Goal: Task Accomplishment & Management: Use online tool/utility

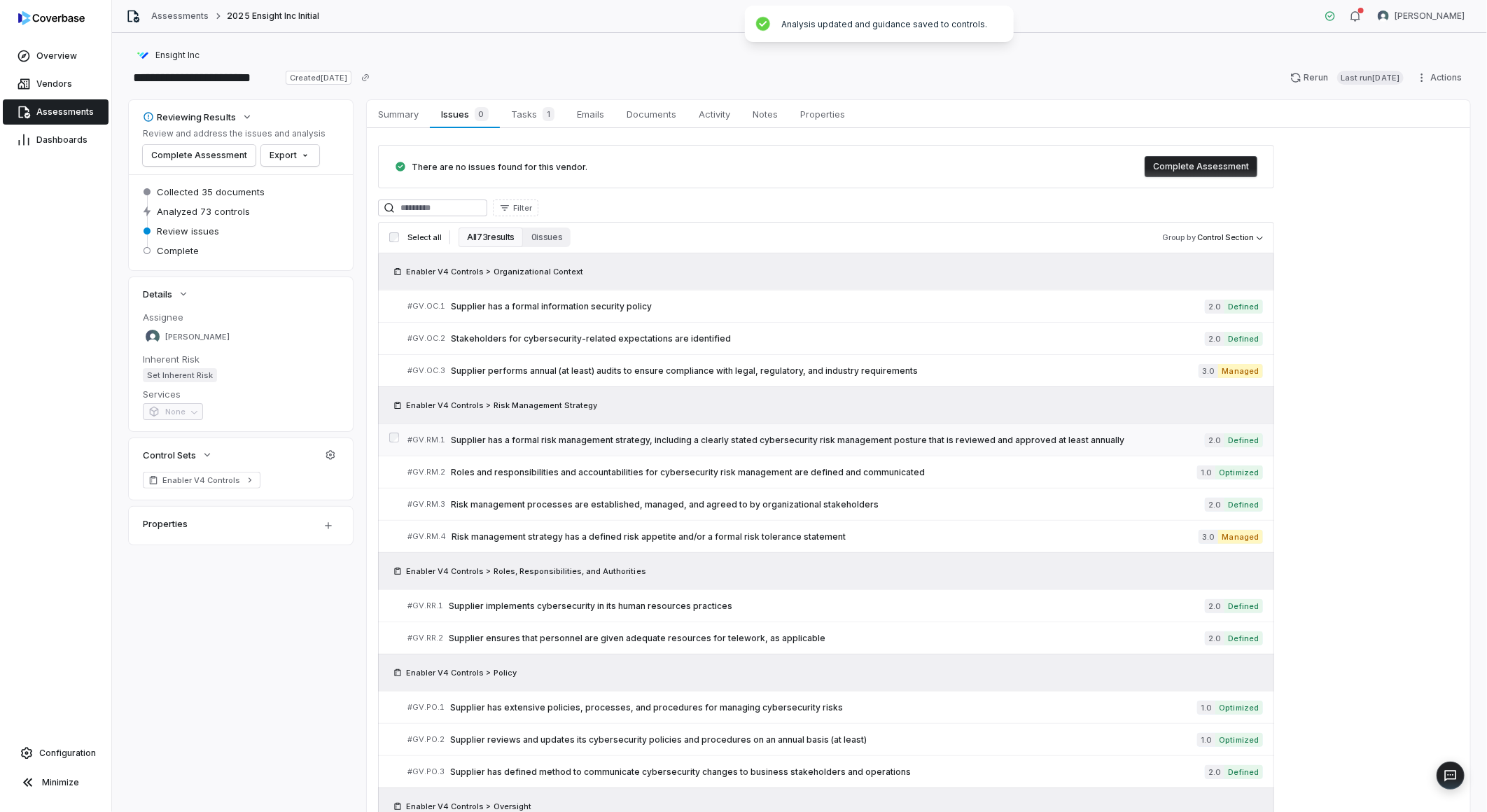
click at [958, 442] on span "Supplier has a formal risk management strategy, including a clearly stated cybe…" at bounding box center [828, 440] width 754 height 11
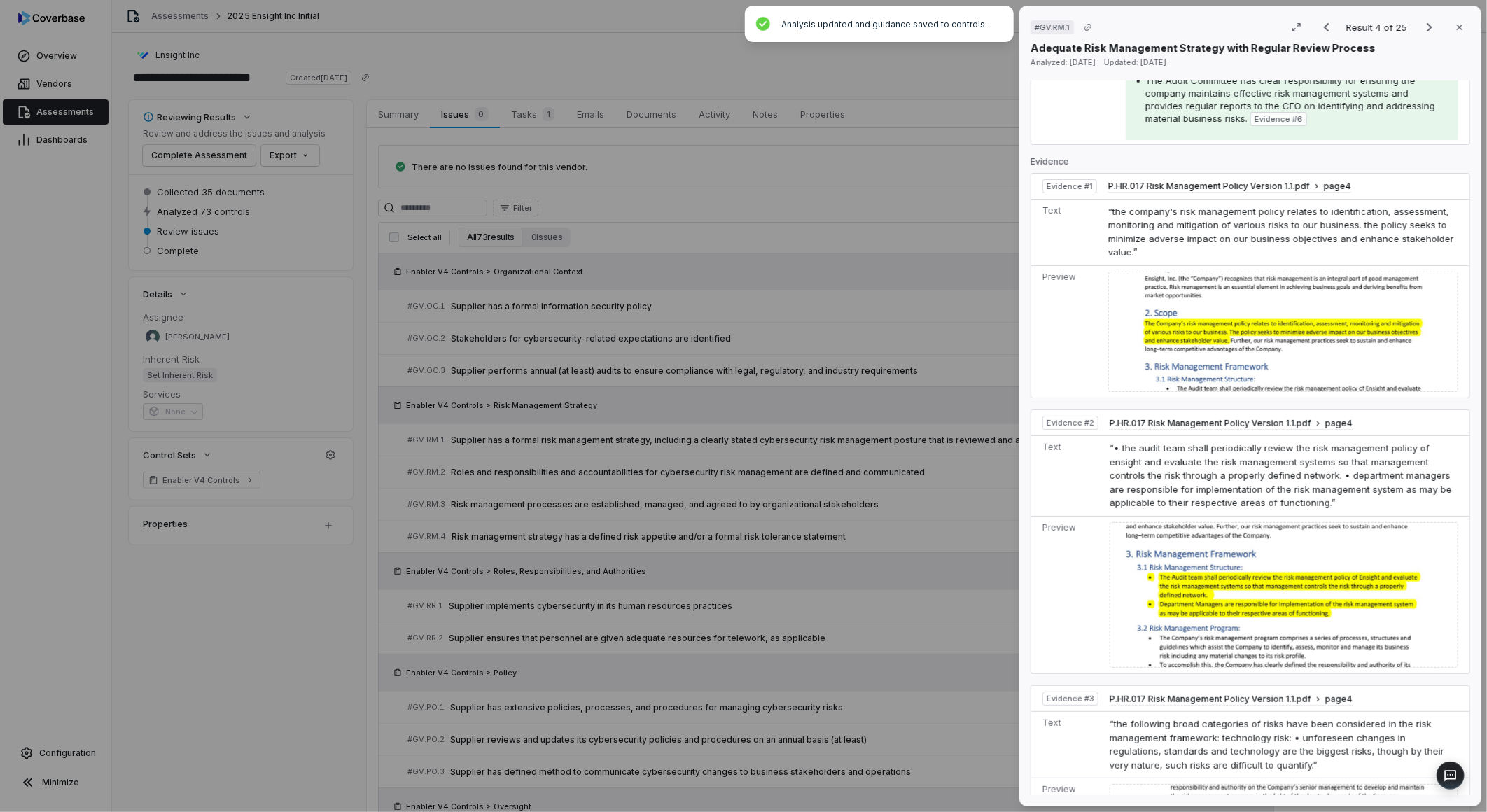
scroll to position [699, 0]
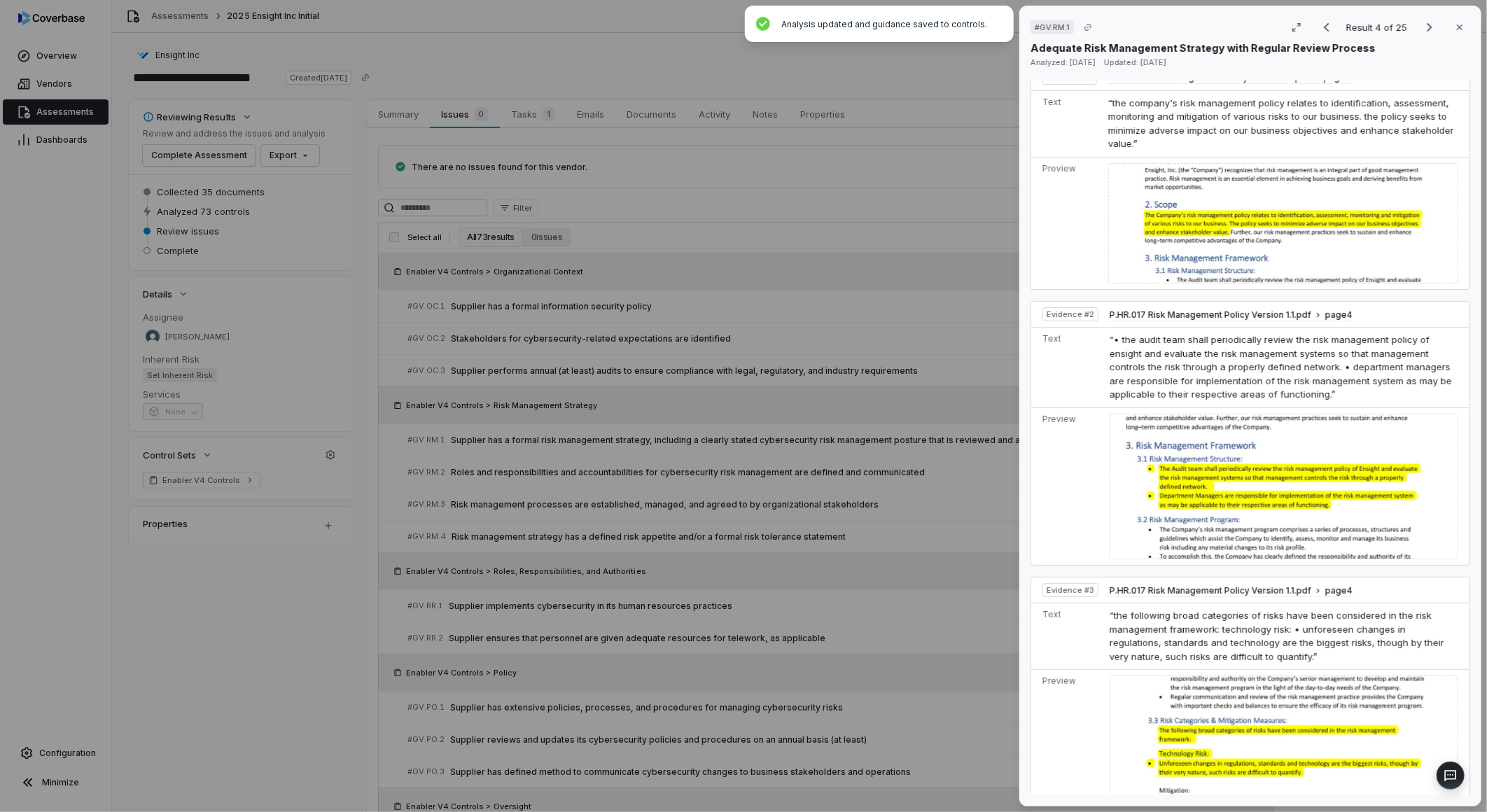
click at [977, 616] on div "# GV.RM.1 Result 4 of 25 Close Adequate Risk Management Strategy with Regular R…" at bounding box center [744, 406] width 1487 height 812
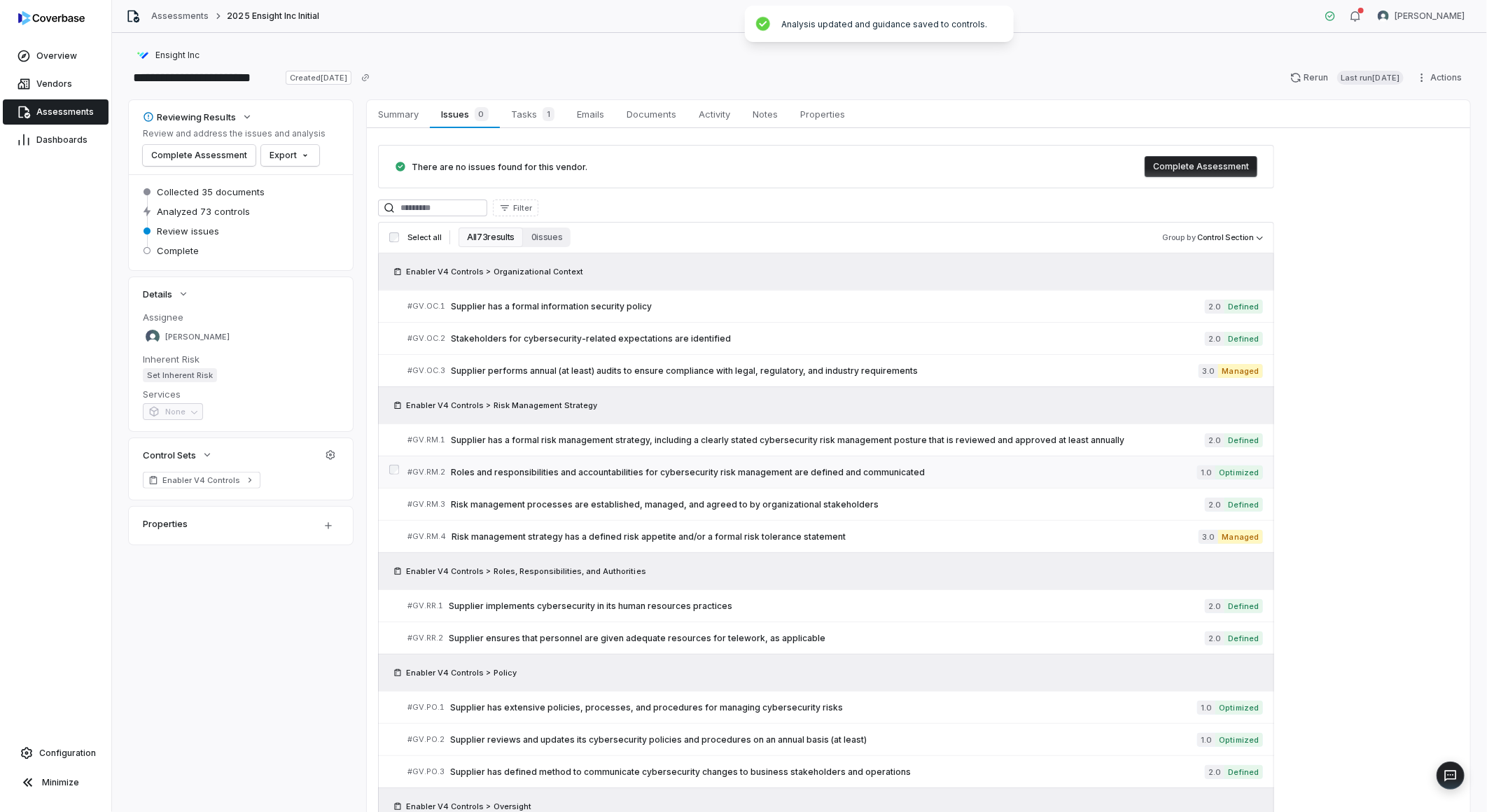
click at [772, 474] on span "Roles and responsibilities and accountabilities for cybersecurity risk manageme…" at bounding box center [824, 472] width 746 height 11
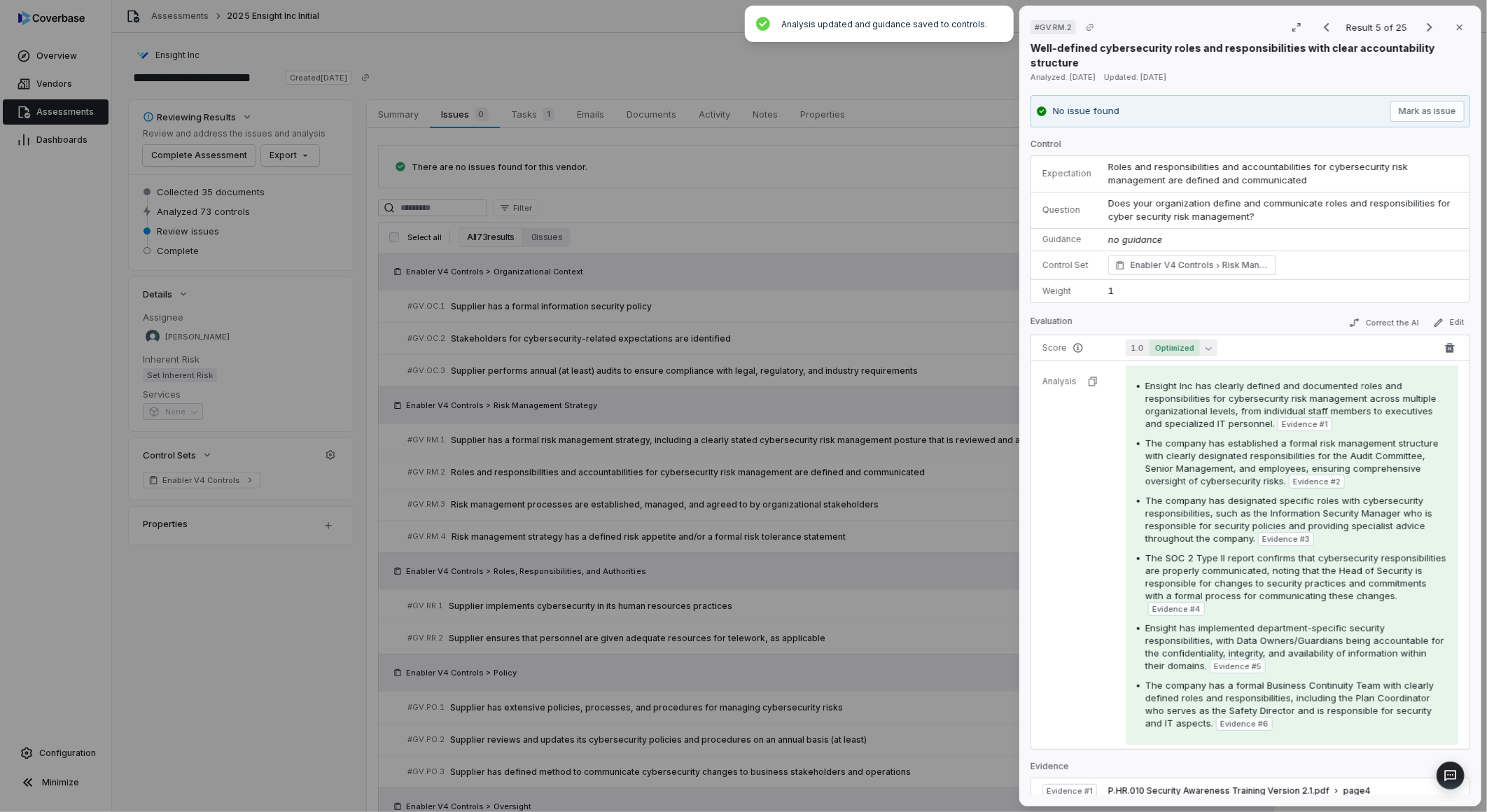
click at [1168, 356] on span "Optimized" at bounding box center [1175, 347] width 51 height 17
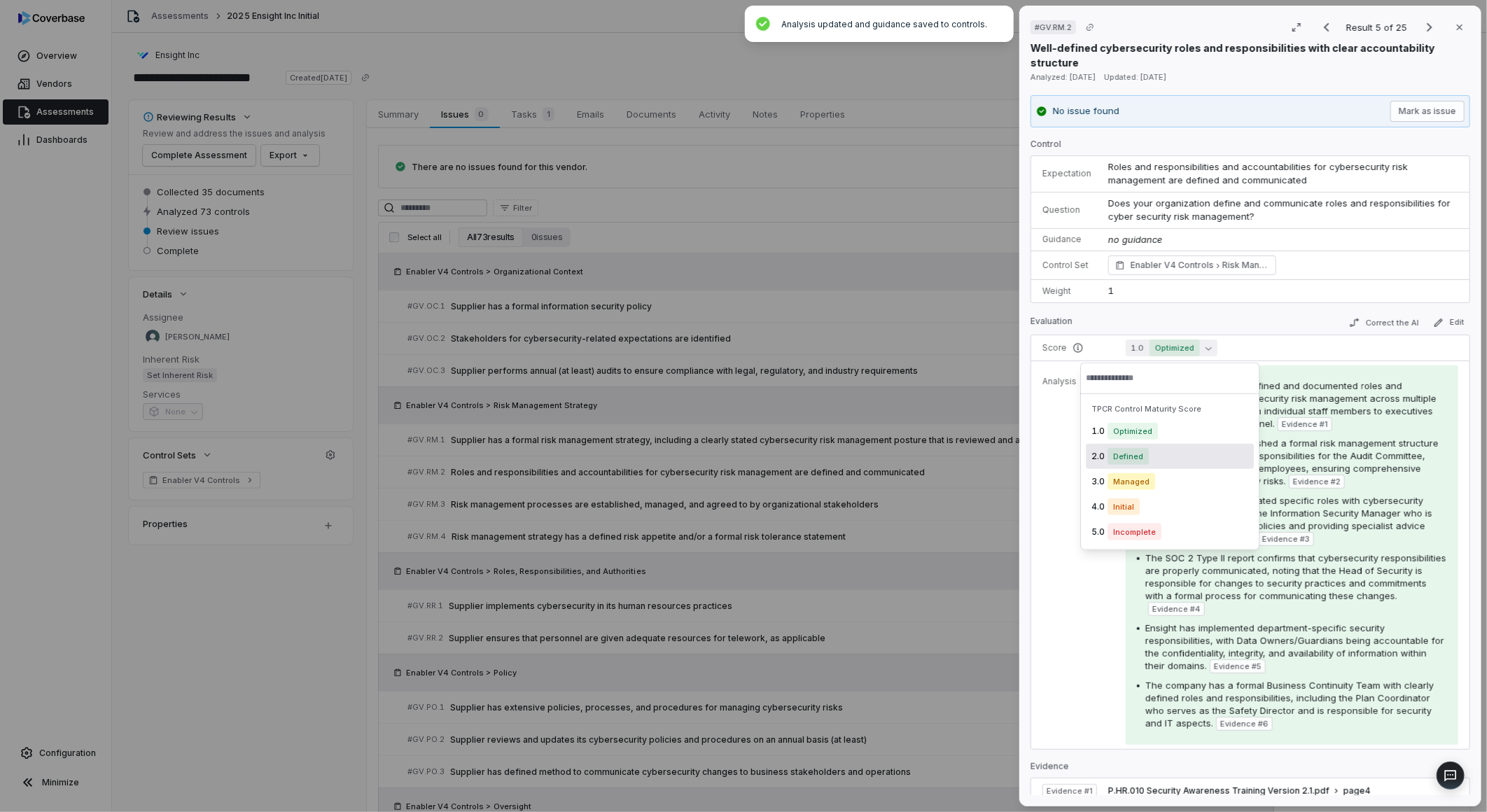
click at [1117, 462] on span "Defined" at bounding box center [1127, 455] width 41 height 17
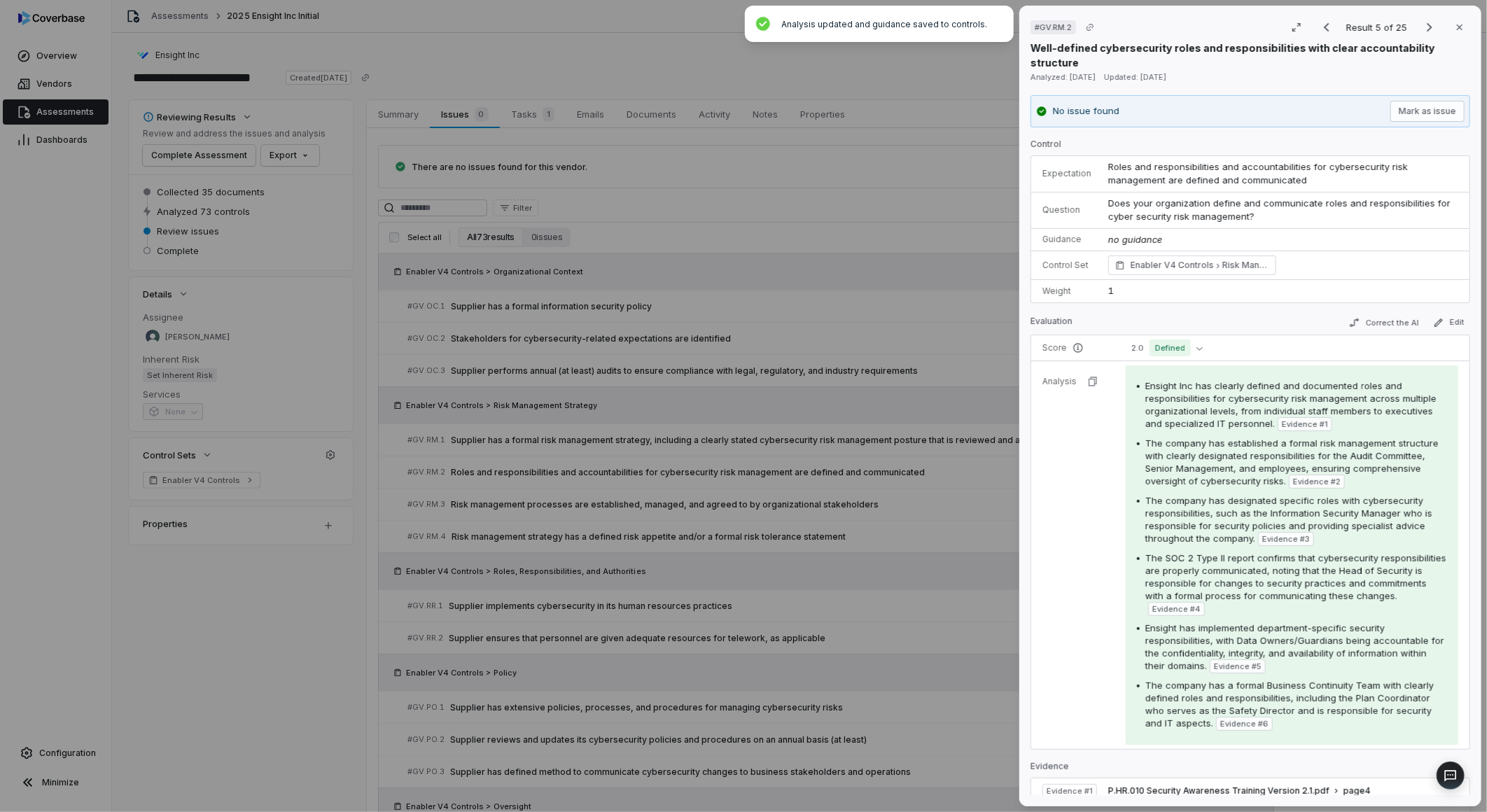
click at [955, 592] on div "# GV.RM.2 Result 5 of 25 Close Well-defined cybersecurity roles and responsibil…" at bounding box center [744, 406] width 1487 height 812
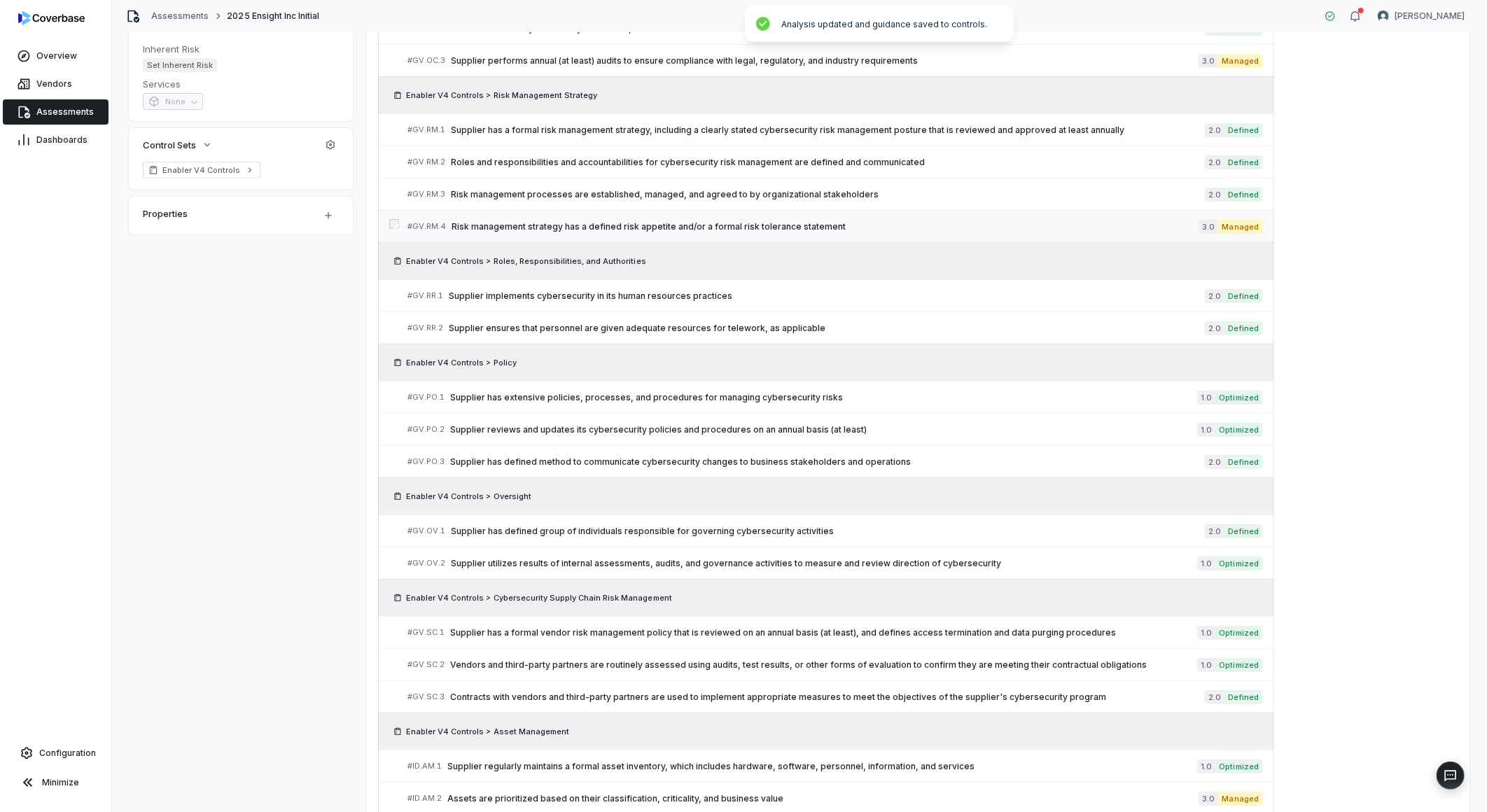
scroll to position [310, 0]
click at [750, 401] on span "Supplier has extensive policies, processes, and procedures for managing cyberse…" at bounding box center [824, 396] width 747 height 11
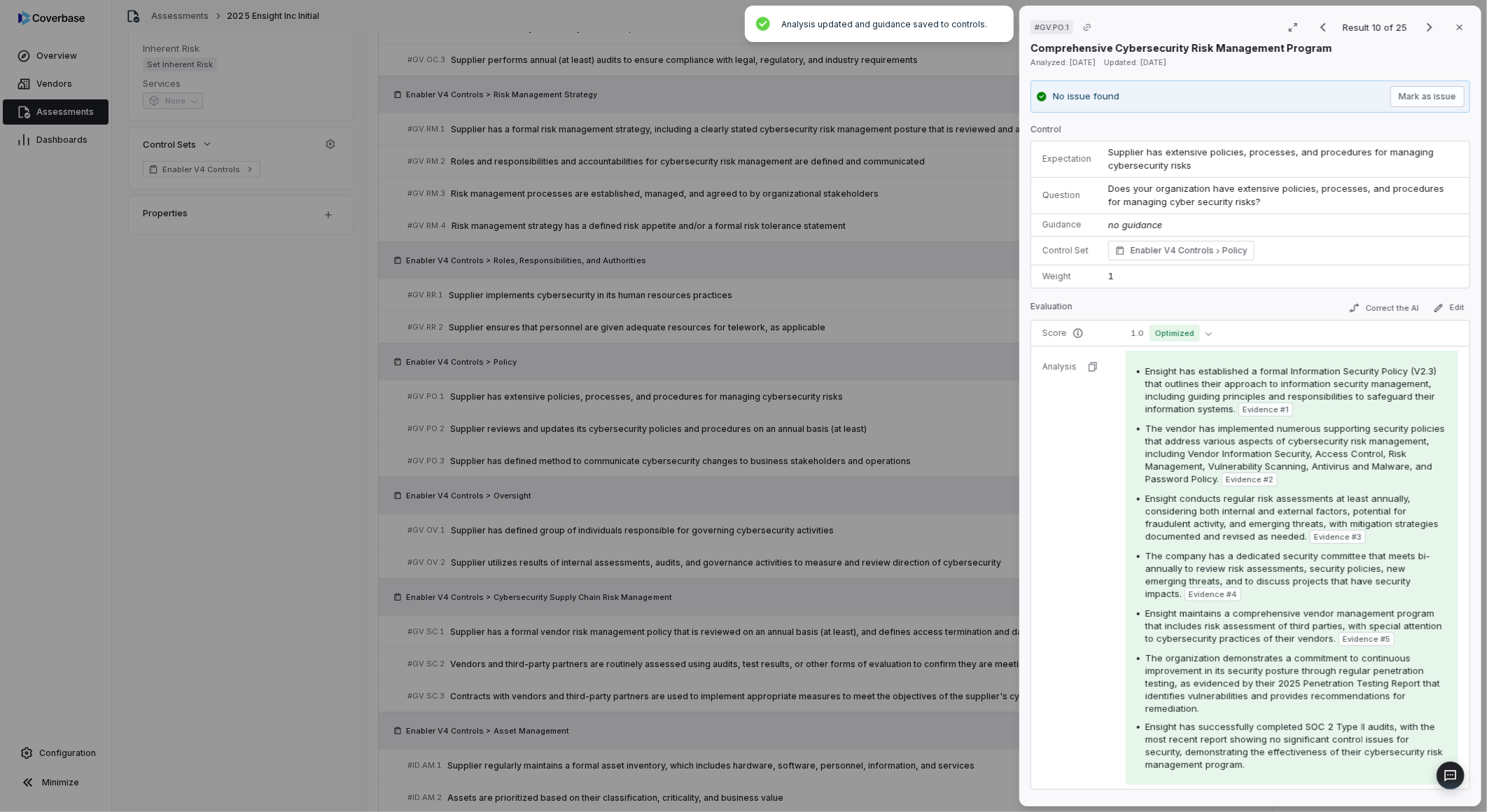
click at [1153, 347] on td "Ensight has established a formal Information Security Policy (V2.3) that outlin…" at bounding box center [1294, 568] width 353 height 443
click at [1153, 337] on span "Optimized" at bounding box center [1175, 332] width 51 height 17
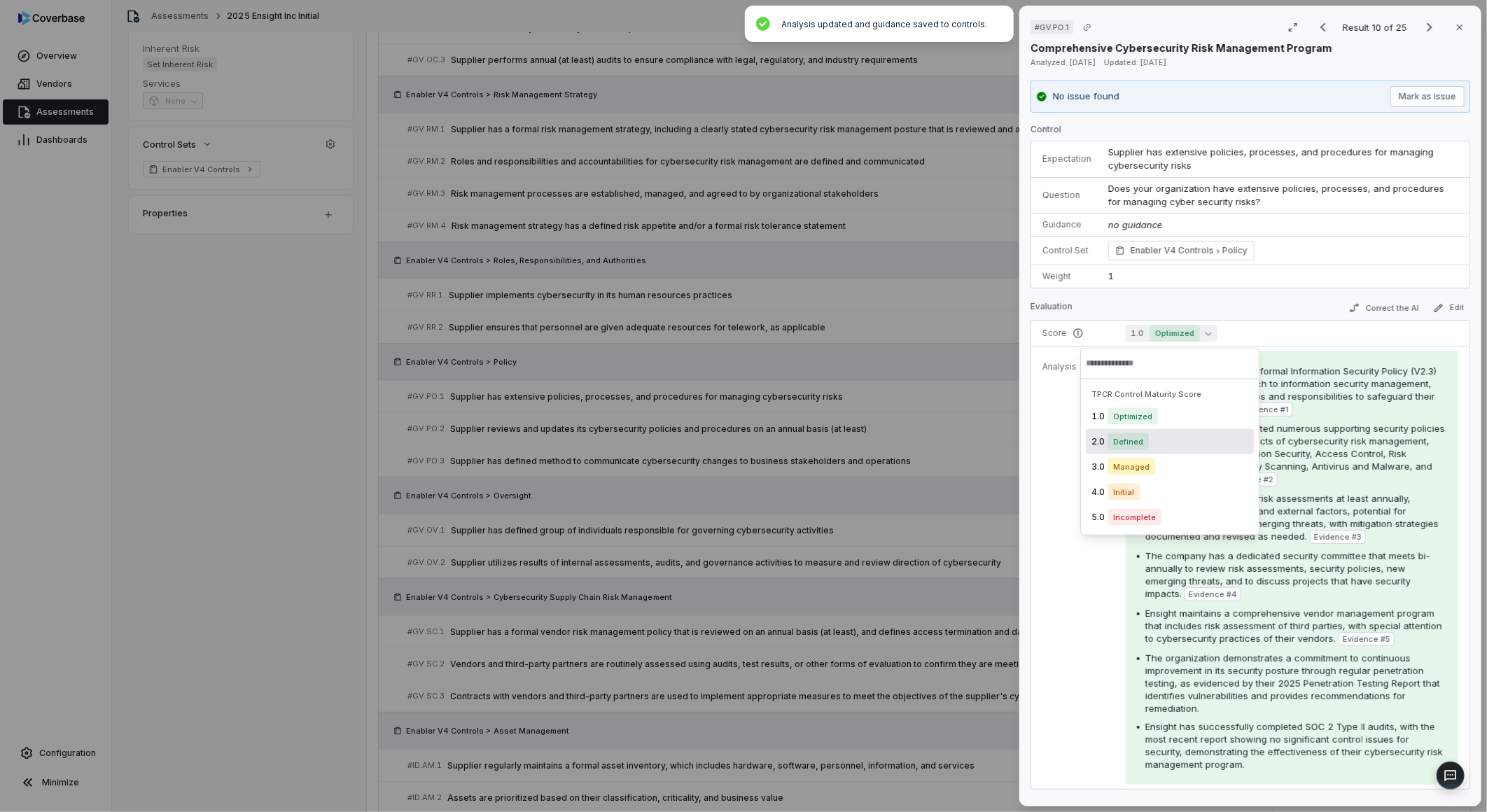
click at [1130, 440] on span "Defined" at bounding box center [1127, 441] width 41 height 17
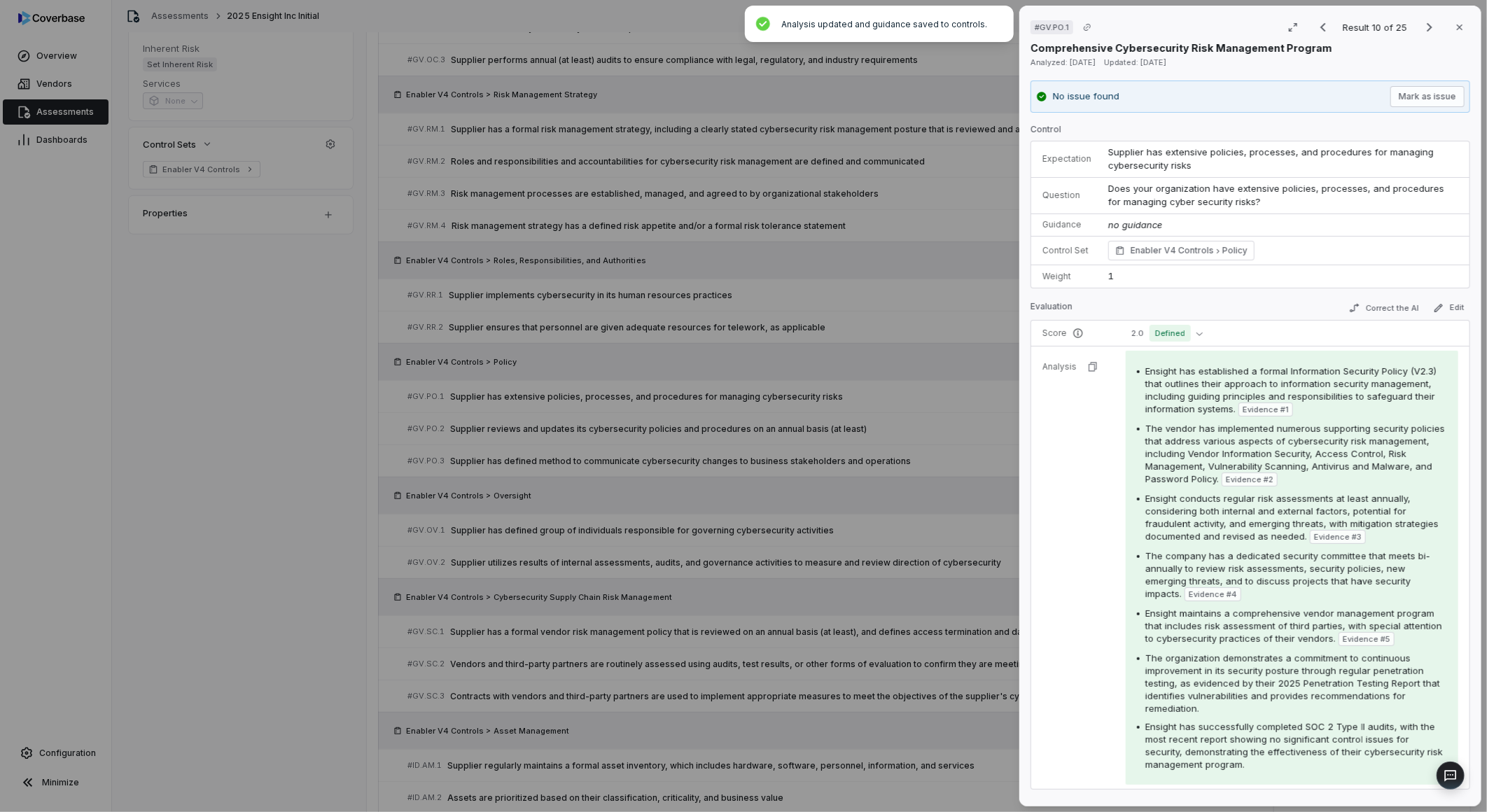
click at [925, 451] on div "# GV.PO.1 Result 10 of 25 Close Comprehensive Cybersecurity Risk Management Pro…" at bounding box center [744, 406] width 1487 height 812
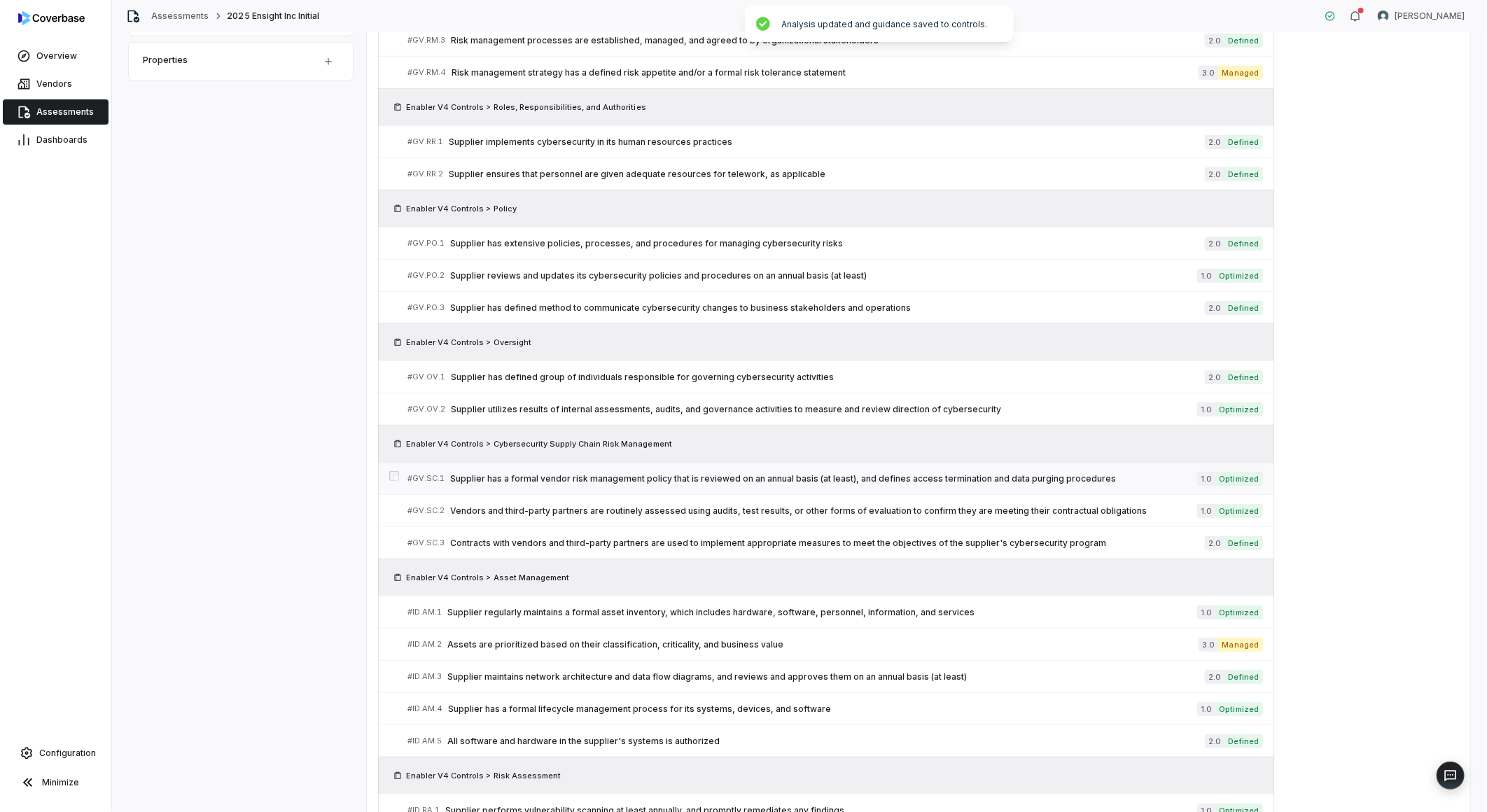
scroll to position [466, 0]
click at [798, 406] on span "Supplier utilizes results of internal assessments, audits, and governance activ…" at bounding box center [824, 407] width 746 height 11
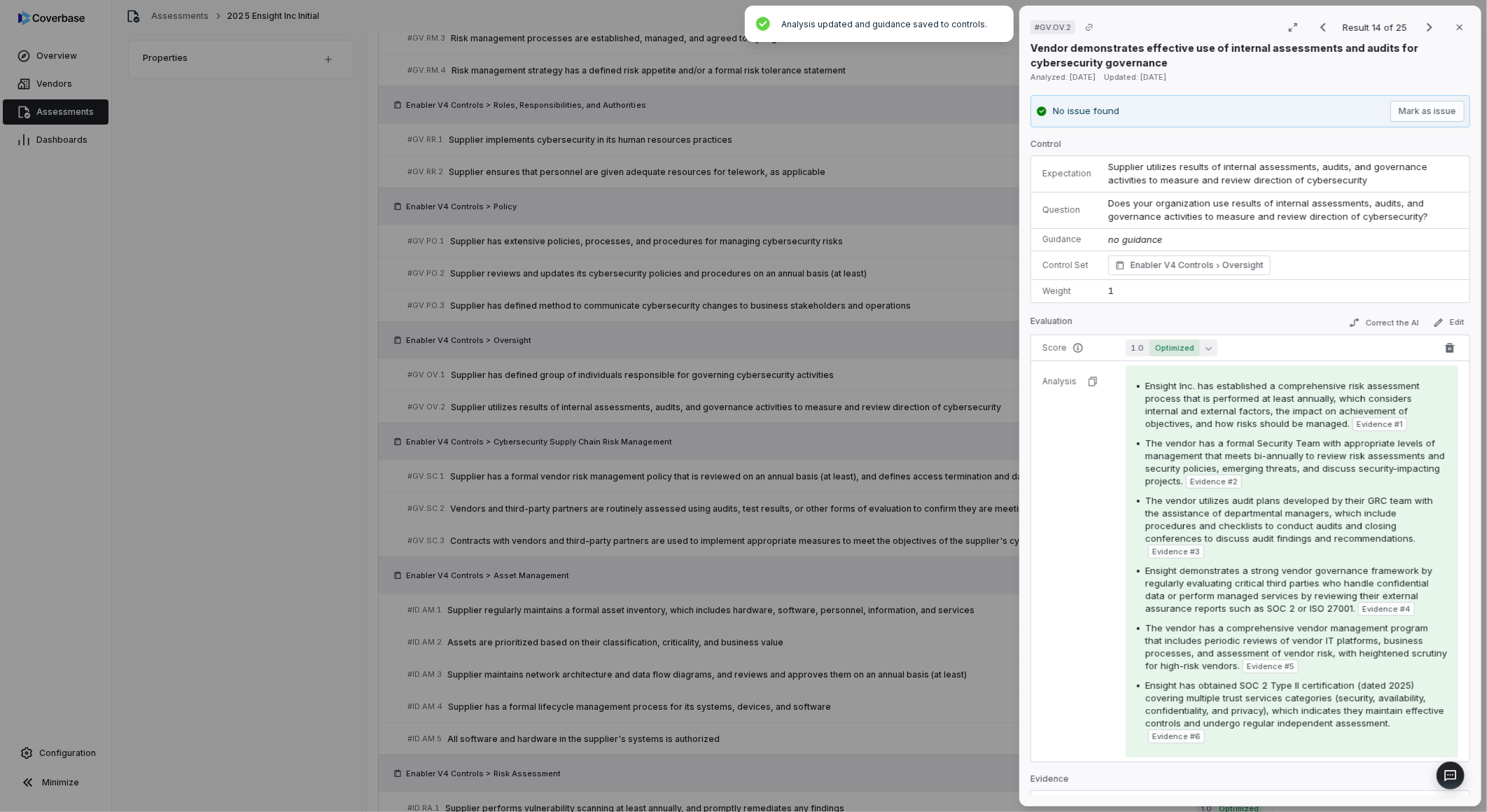
click at [1147, 347] on button "1.0 Optimized" at bounding box center [1171, 347] width 92 height 17
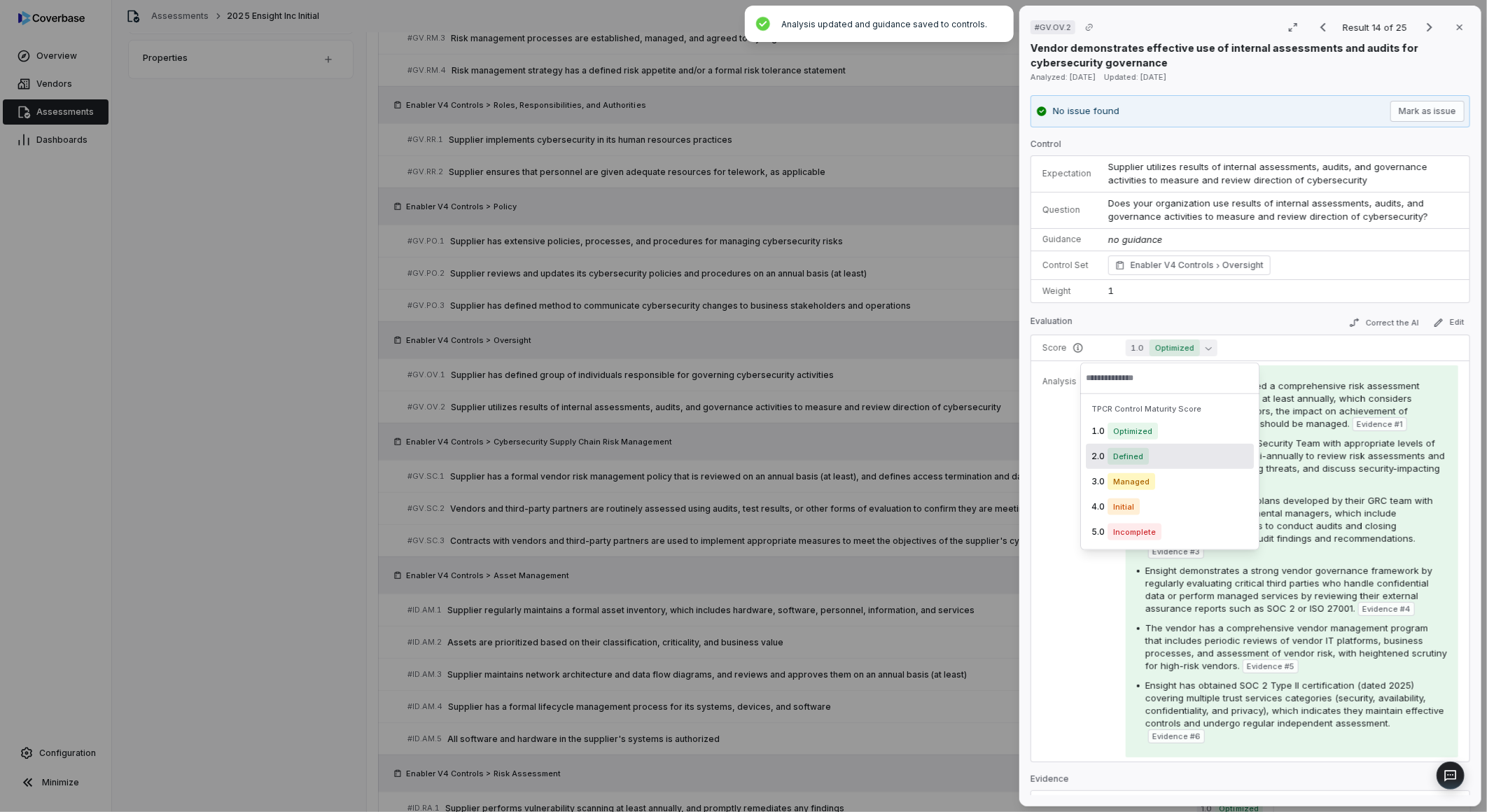
click at [1115, 455] on span "Defined" at bounding box center [1127, 455] width 41 height 17
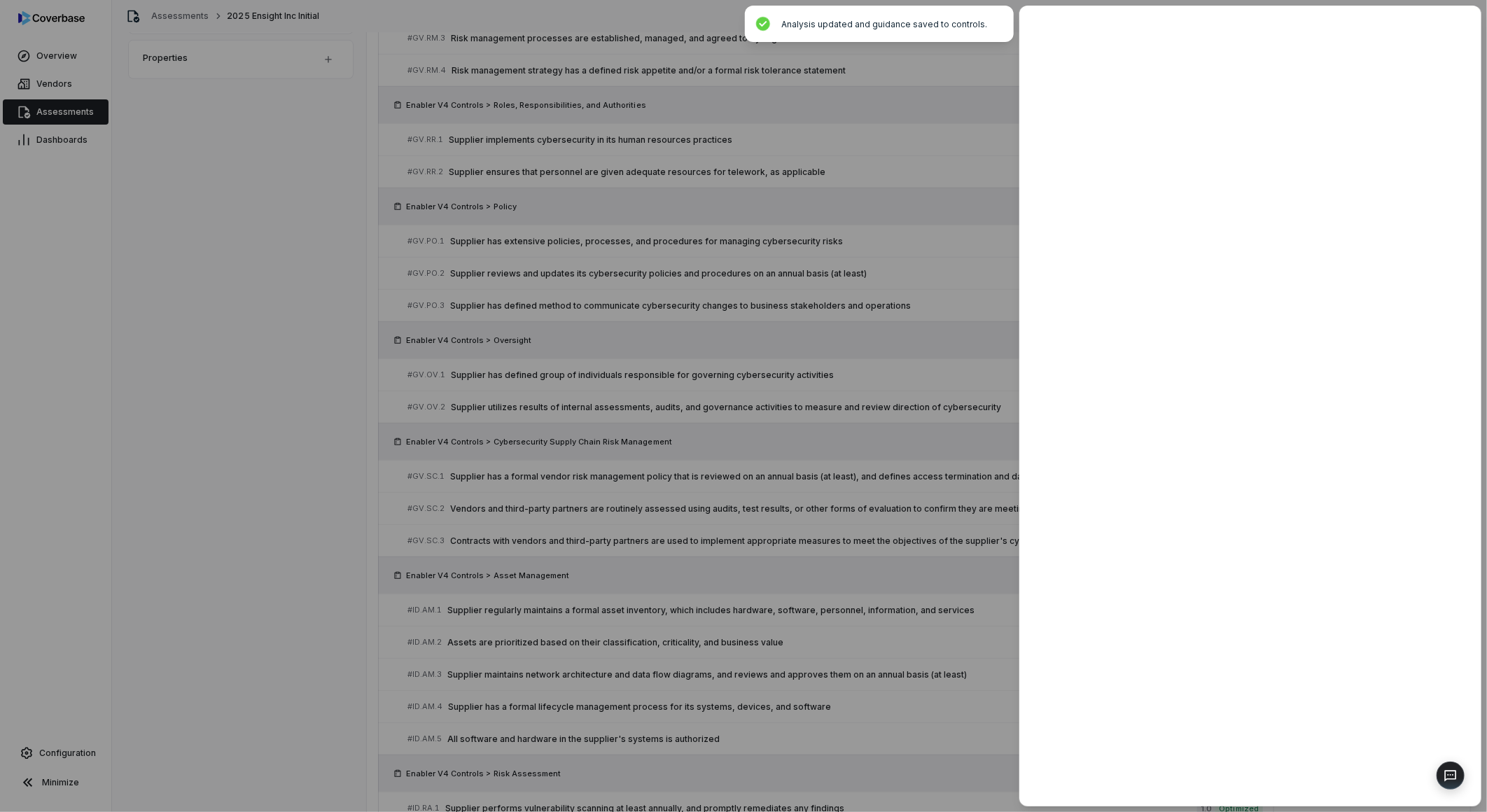
click at [940, 473] on div at bounding box center [744, 406] width 1487 height 812
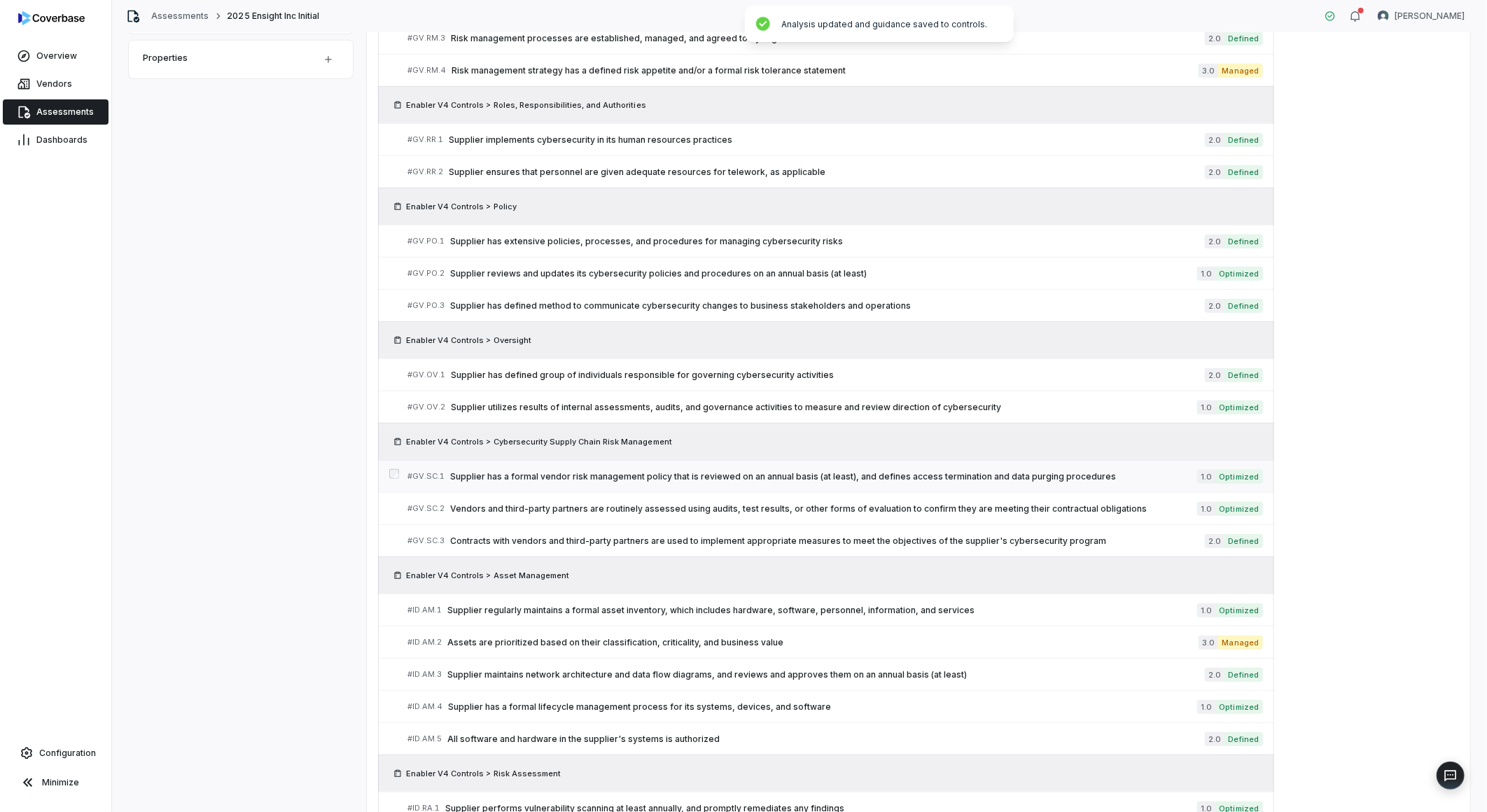
scroll to position [543, 0]
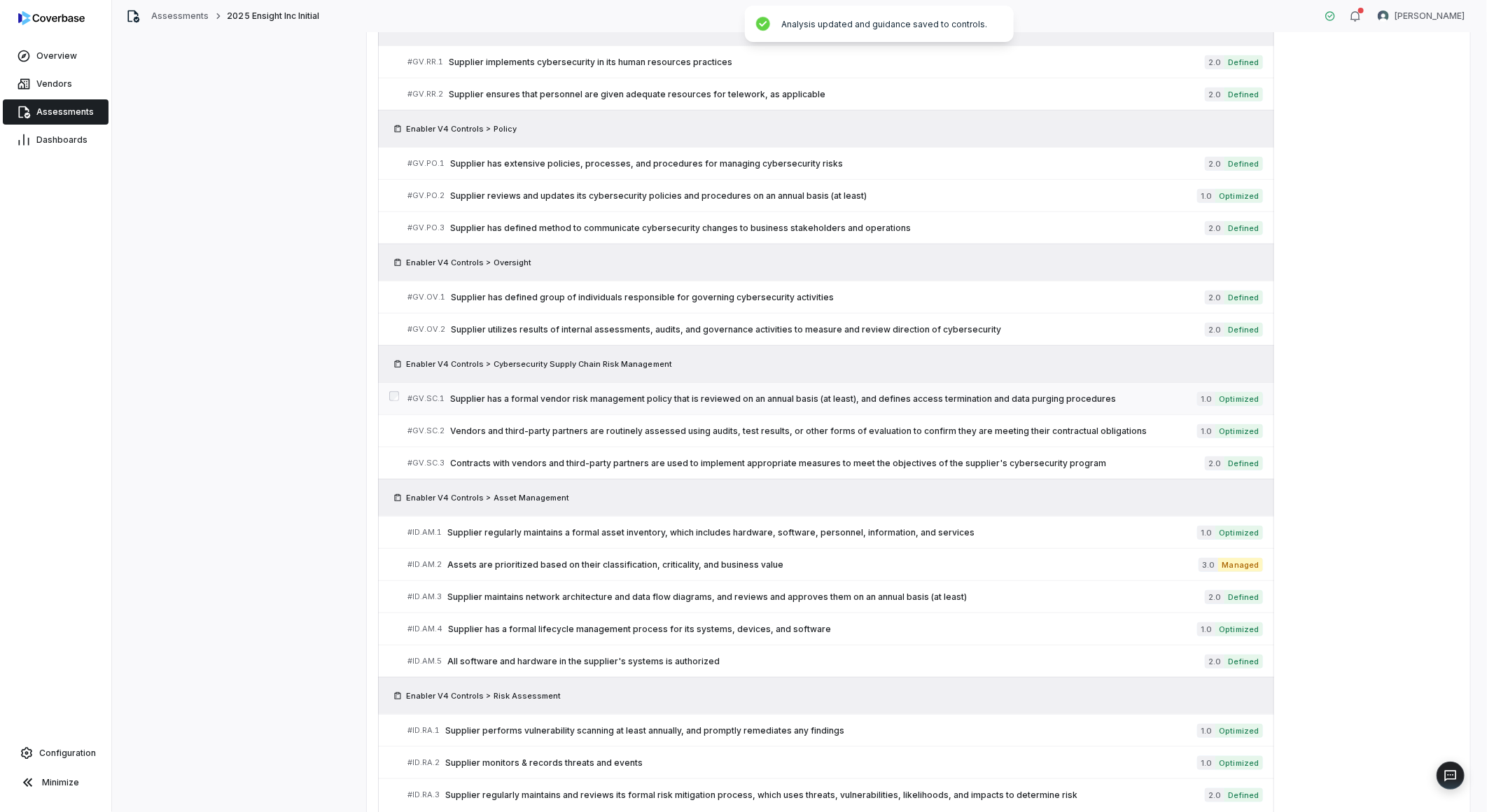
click at [997, 400] on span "Supplier has a formal vendor risk management policy that is reviewed on an annu…" at bounding box center [824, 399] width 747 height 11
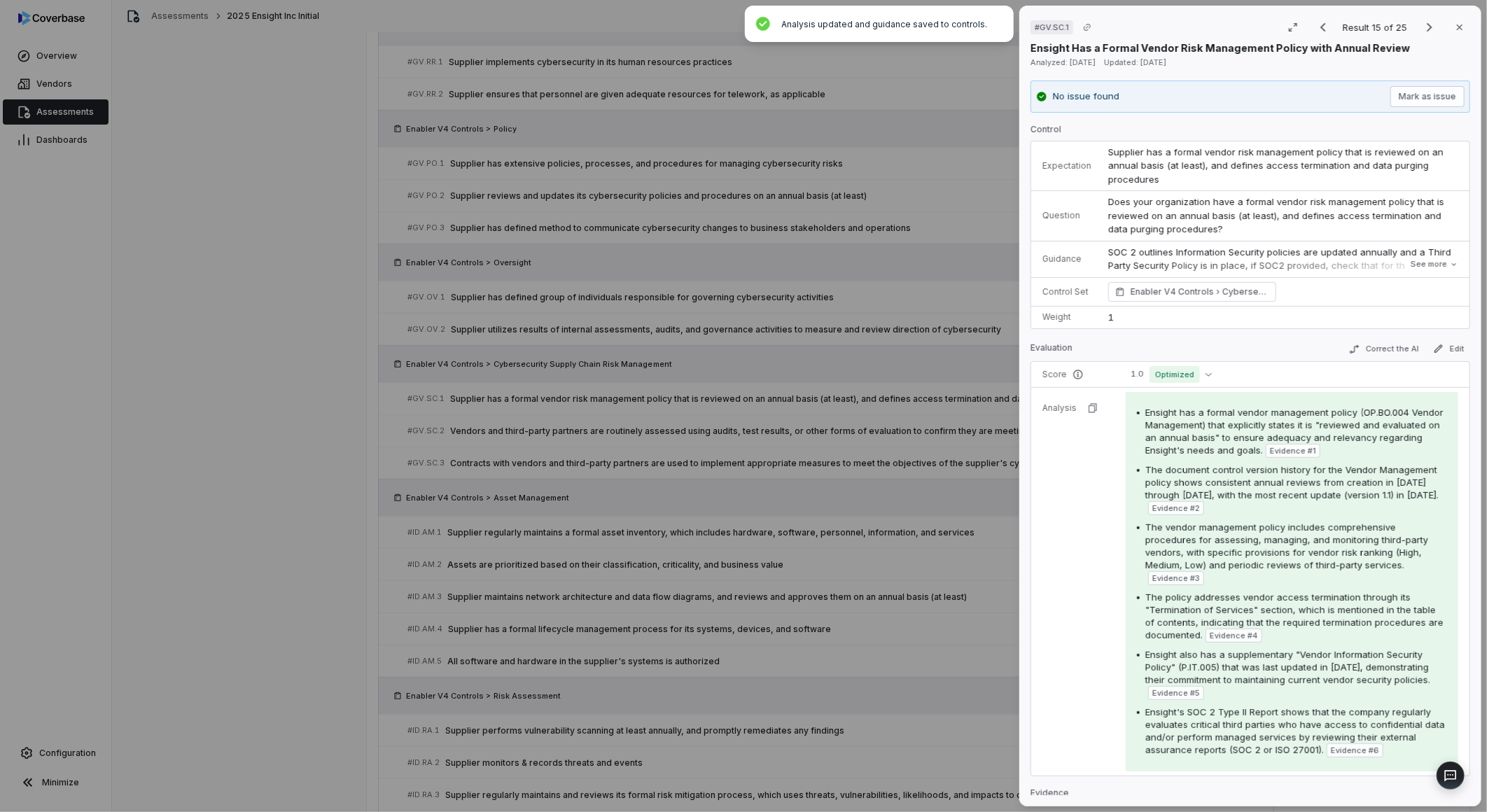
click at [1175, 365] on td "1.0 Optimized" at bounding box center [1294, 375] width 353 height 26
click at [1168, 377] on span "Optimized" at bounding box center [1175, 374] width 51 height 17
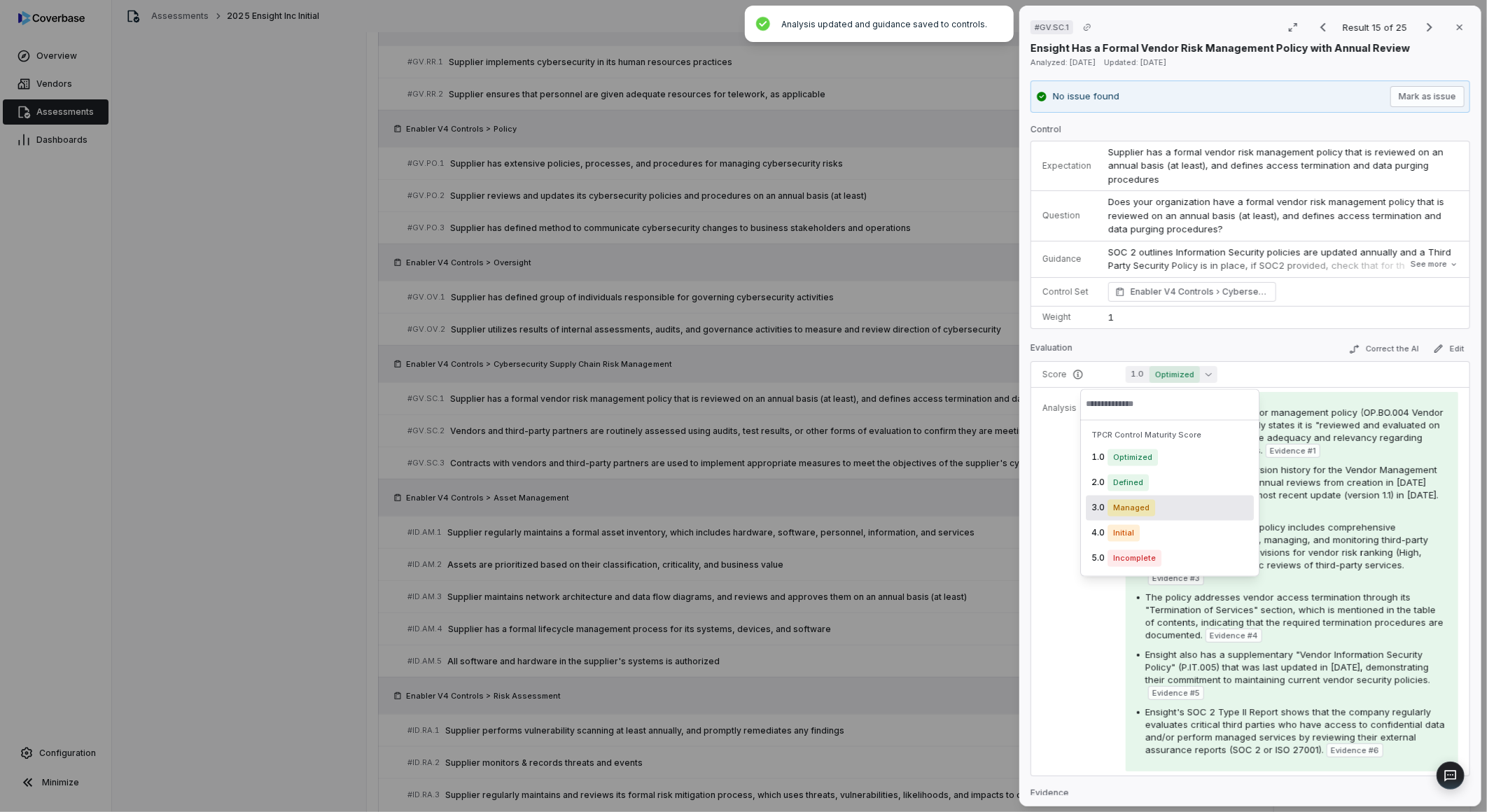
click at [1117, 498] on div "3.0 Managed" at bounding box center [1169, 508] width 168 height 25
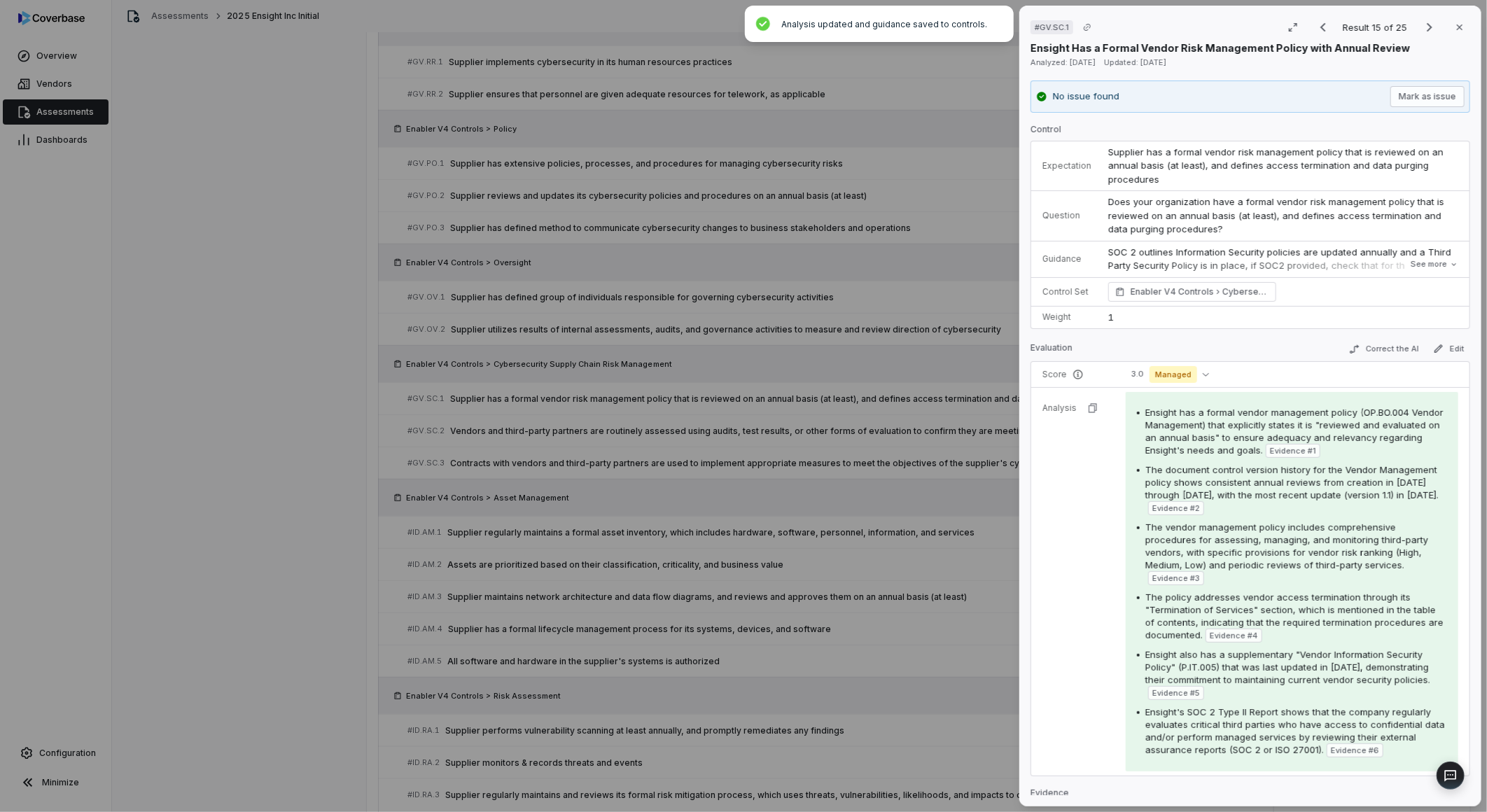
click at [915, 485] on div "# GV.SC.1 Result 15 of 25 Close Ensight Has a Formal Vendor Risk Management Pol…" at bounding box center [744, 406] width 1487 height 812
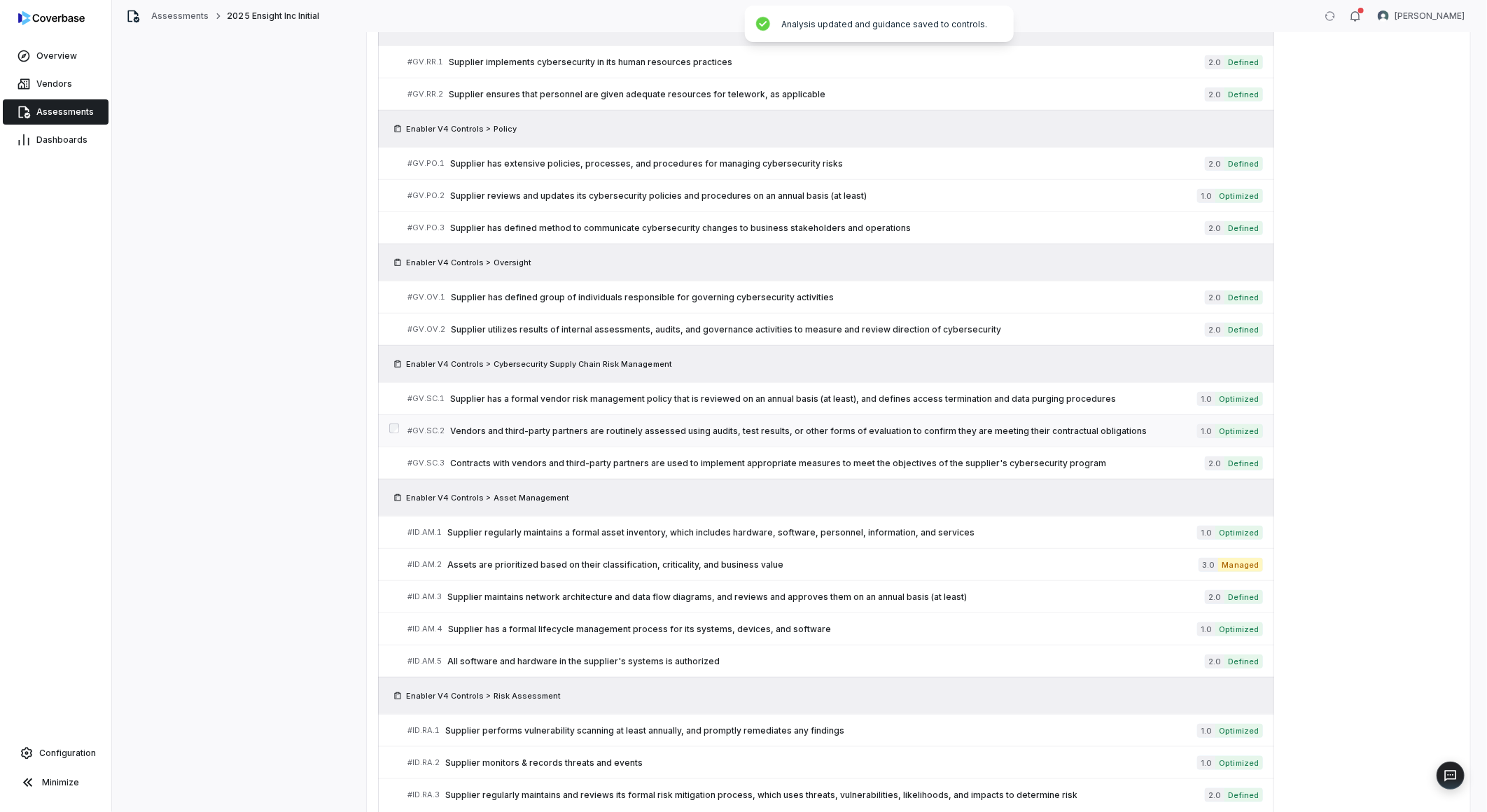
click at [1032, 428] on span "Vendors and third-party partners are routinely assessed using audits, test resu…" at bounding box center [824, 431] width 747 height 11
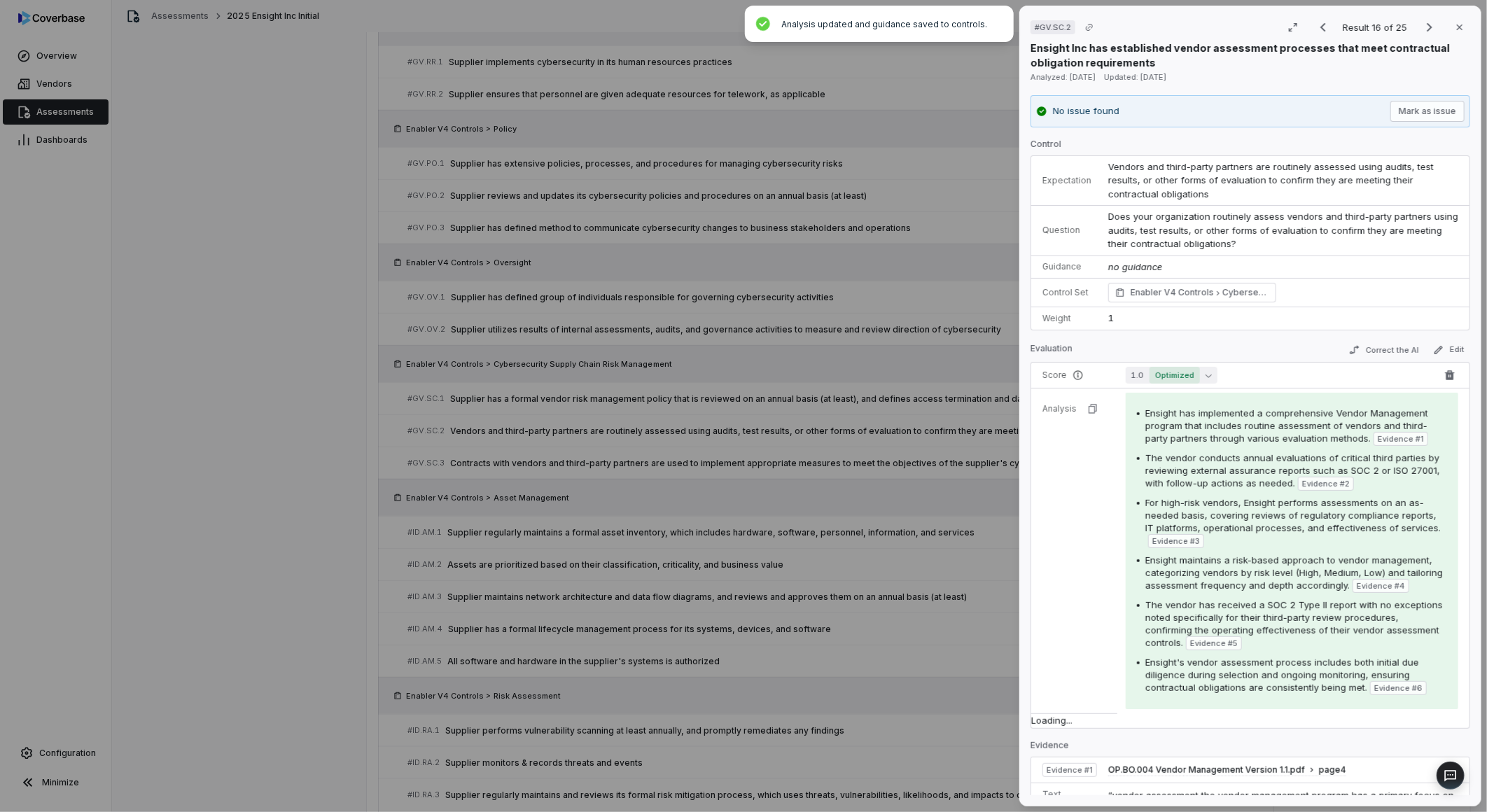
click at [1155, 379] on span "Optimized" at bounding box center [1175, 374] width 51 height 17
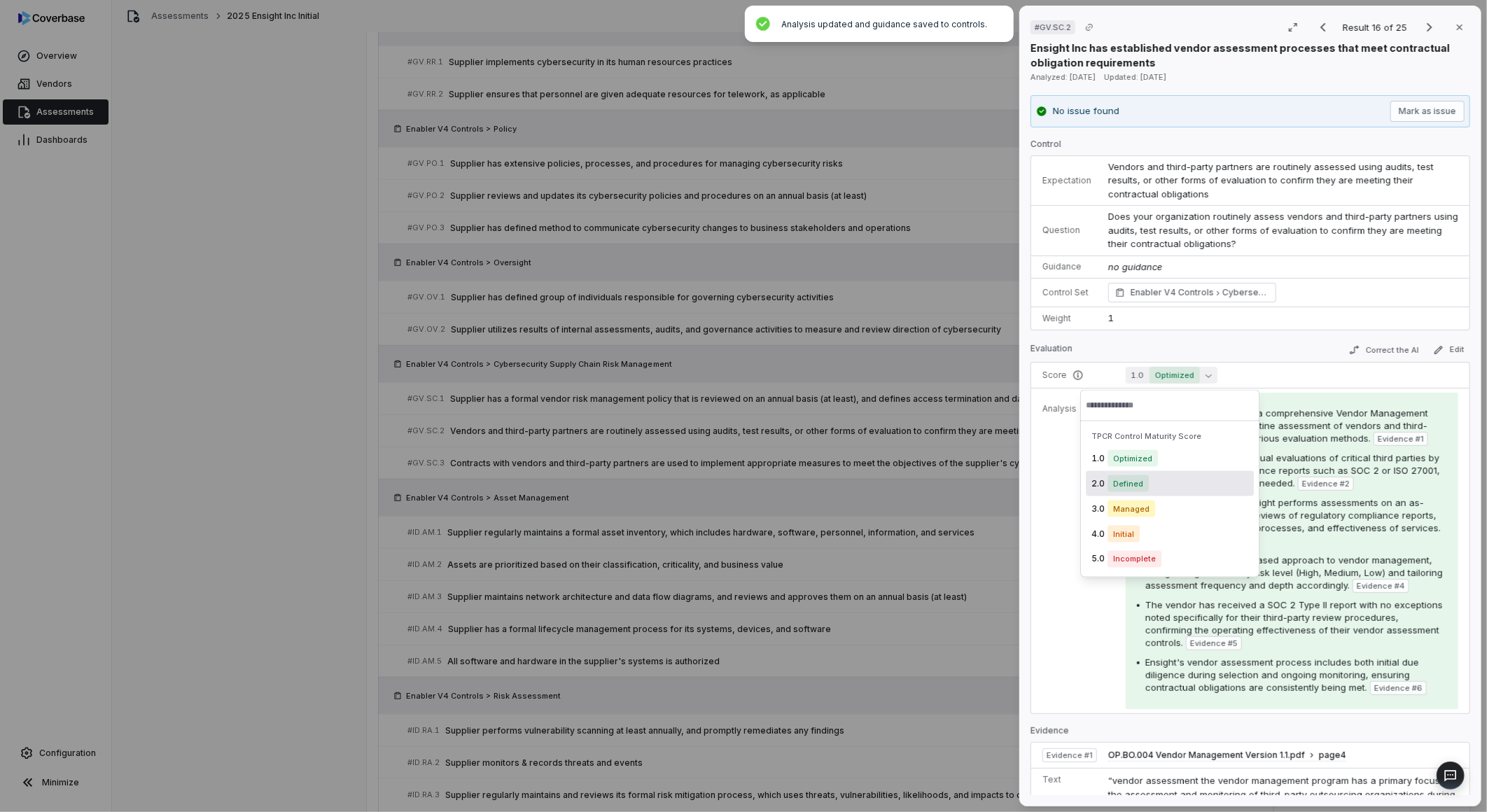
click at [1119, 491] on span "Defined" at bounding box center [1127, 483] width 41 height 17
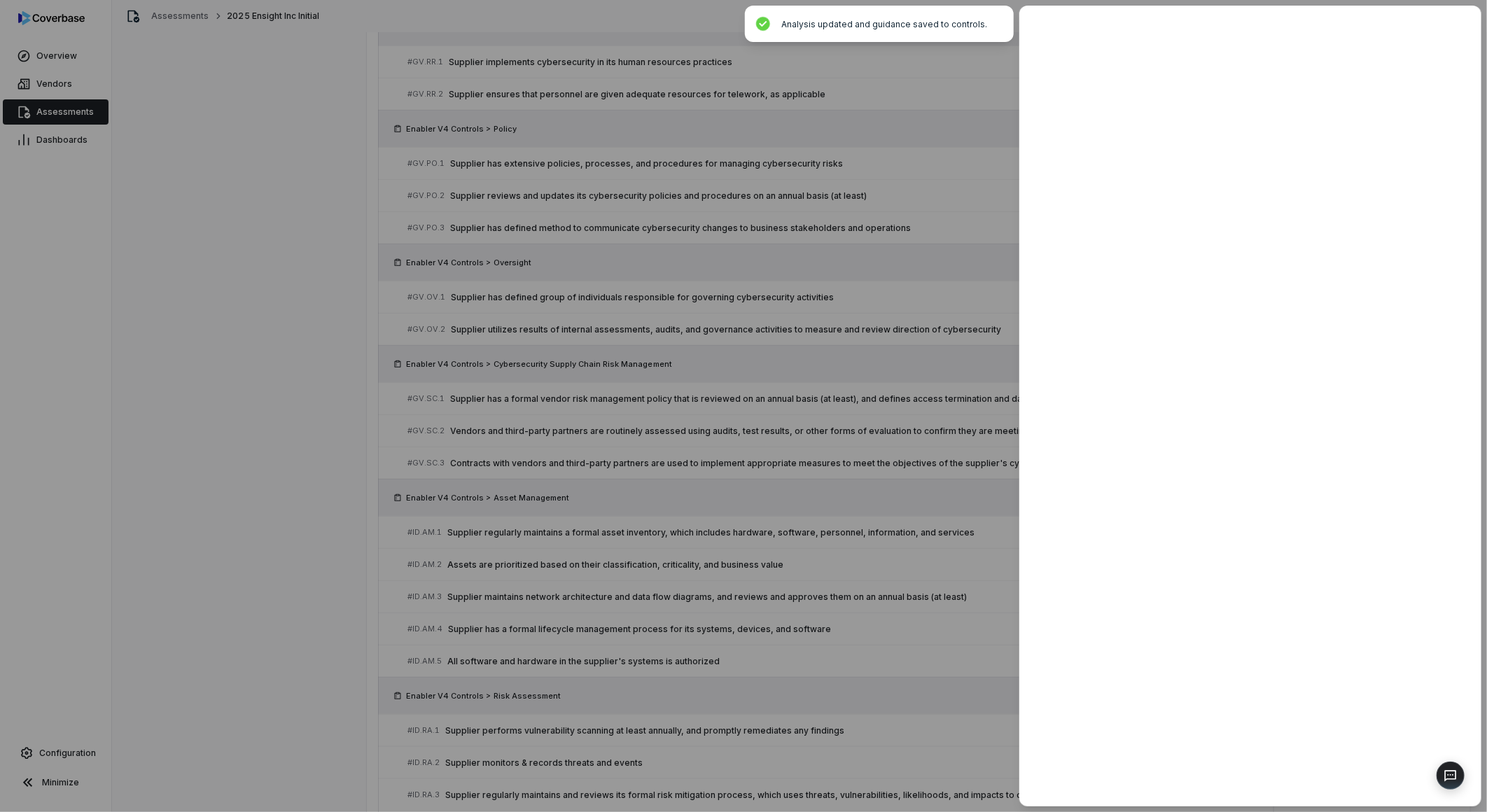
click at [947, 502] on div at bounding box center [744, 406] width 1487 height 812
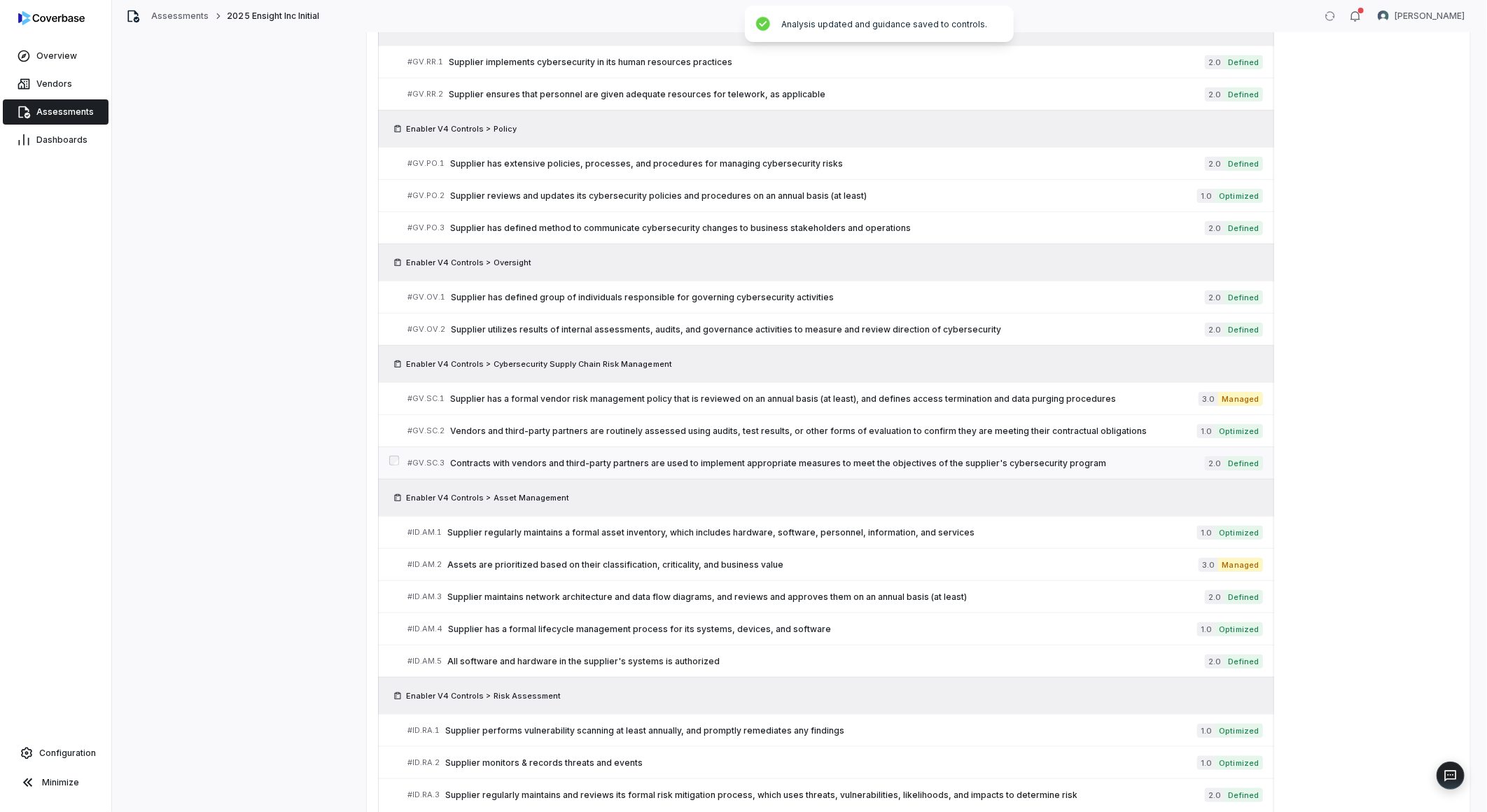
click at [963, 464] on span "Contracts with vendors and third-party partners are used to implement appropria…" at bounding box center [827, 463] width 755 height 11
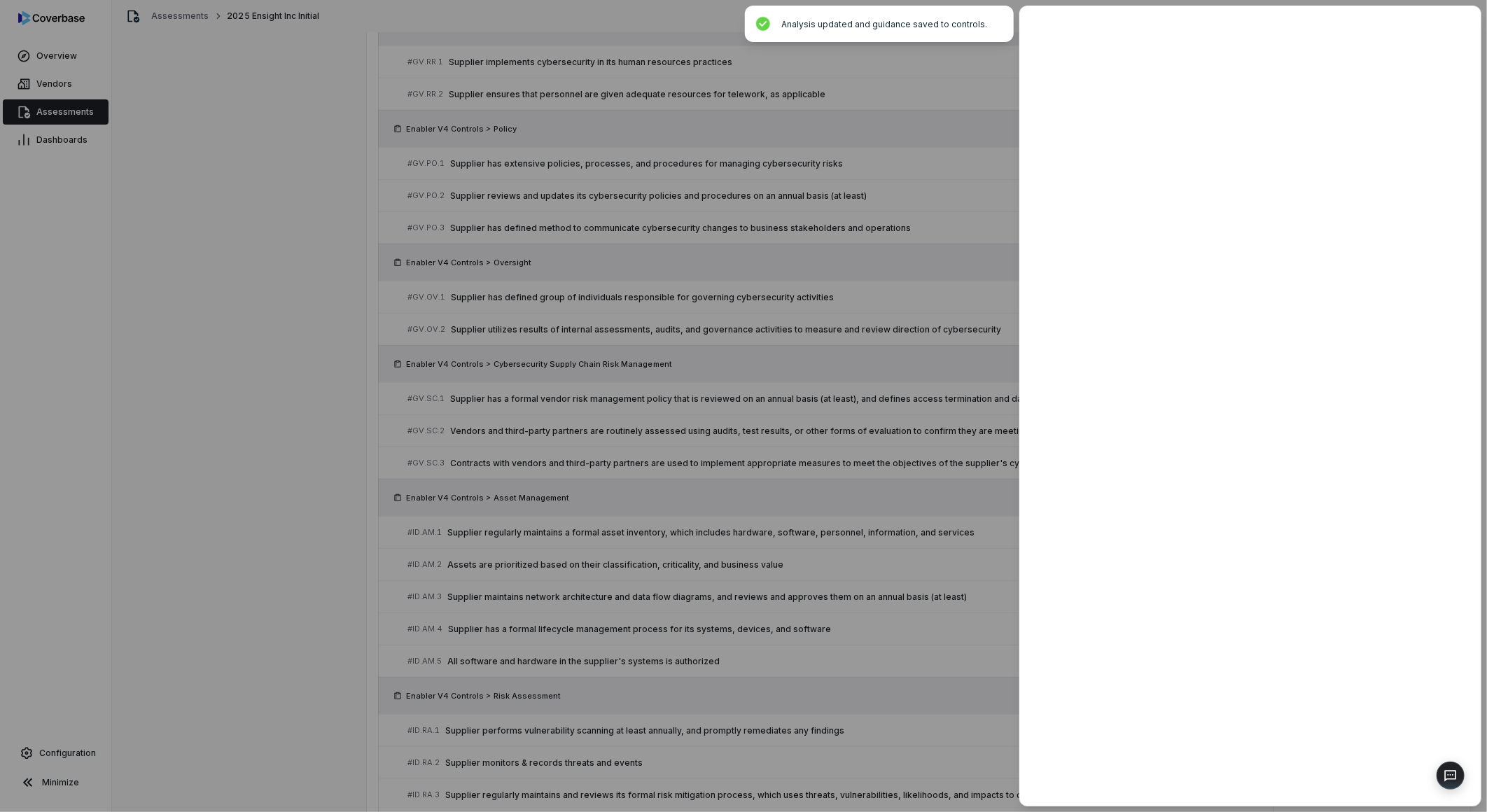
click at [939, 508] on div at bounding box center [744, 406] width 1487 height 812
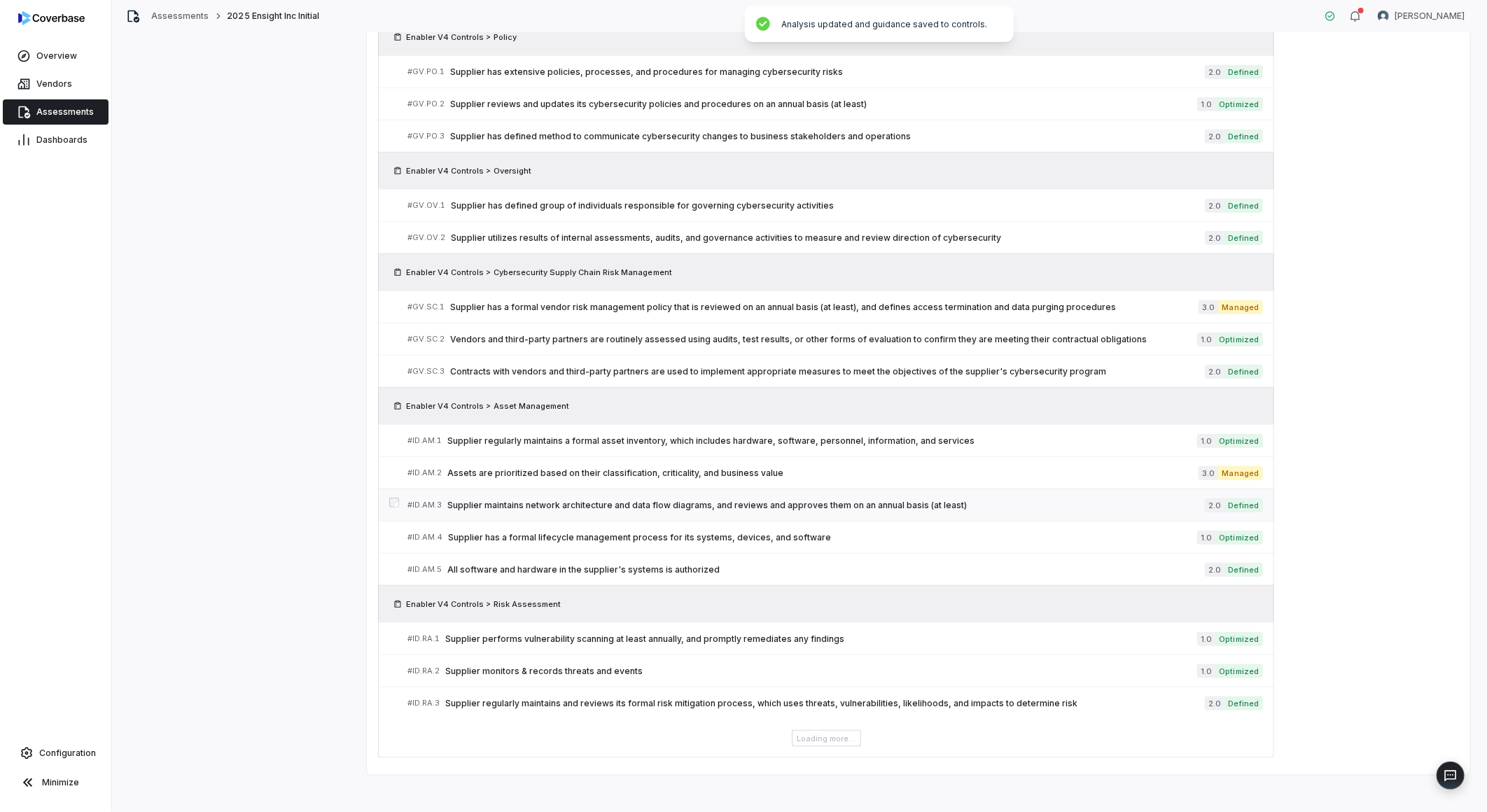
scroll to position [645, 0]
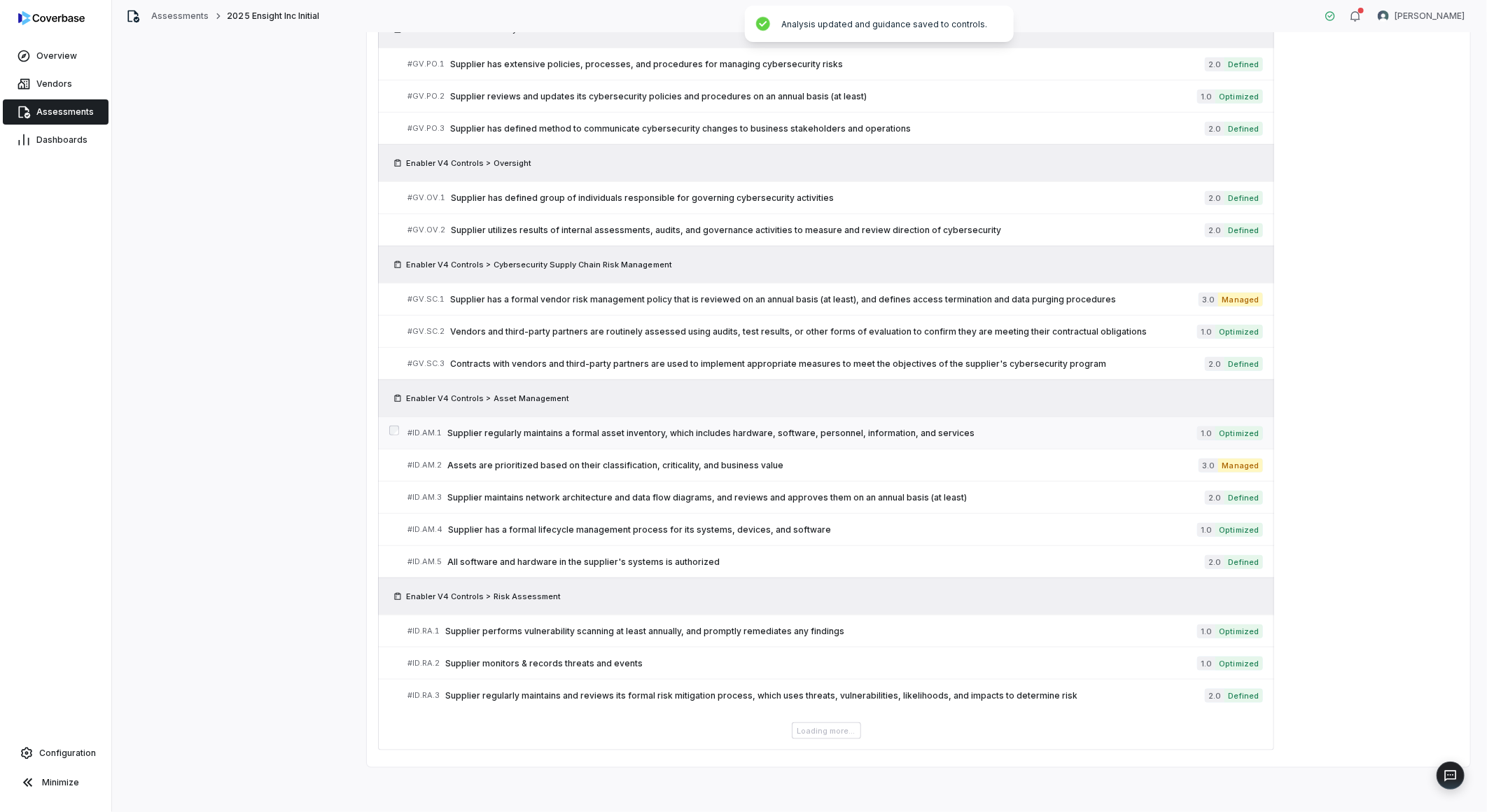
click at [897, 429] on span "Supplier regularly maintains a formal asset inventory, which includes hardware,…" at bounding box center [822, 433] width 750 height 11
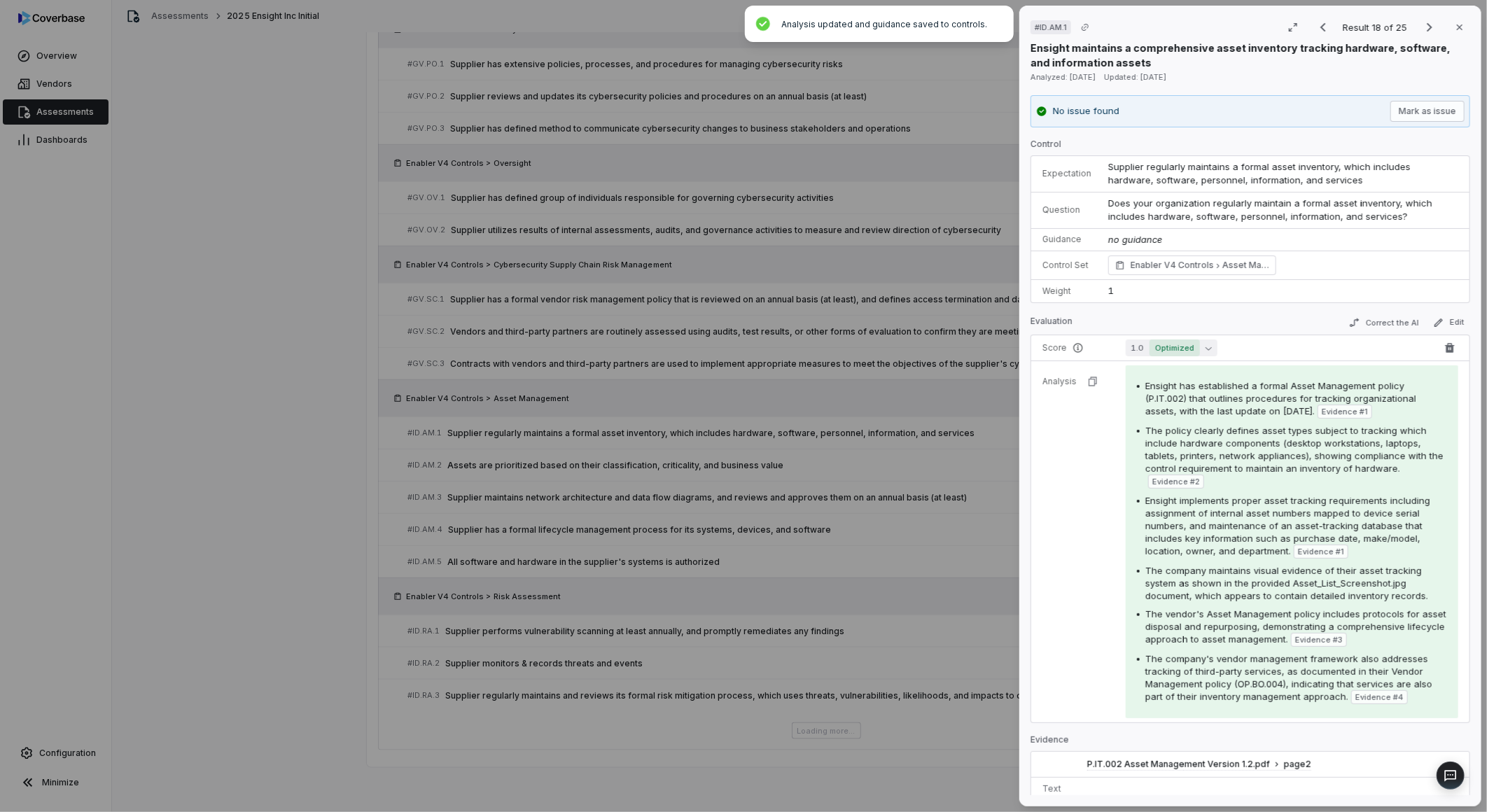
click at [1160, 358] on td "1.0 Optimized" at bounding box center [1294, 348] width 353 height 26
click at [1160, 351] on span "Optimized" at bounding box center [1175, 347] width 51 height 17
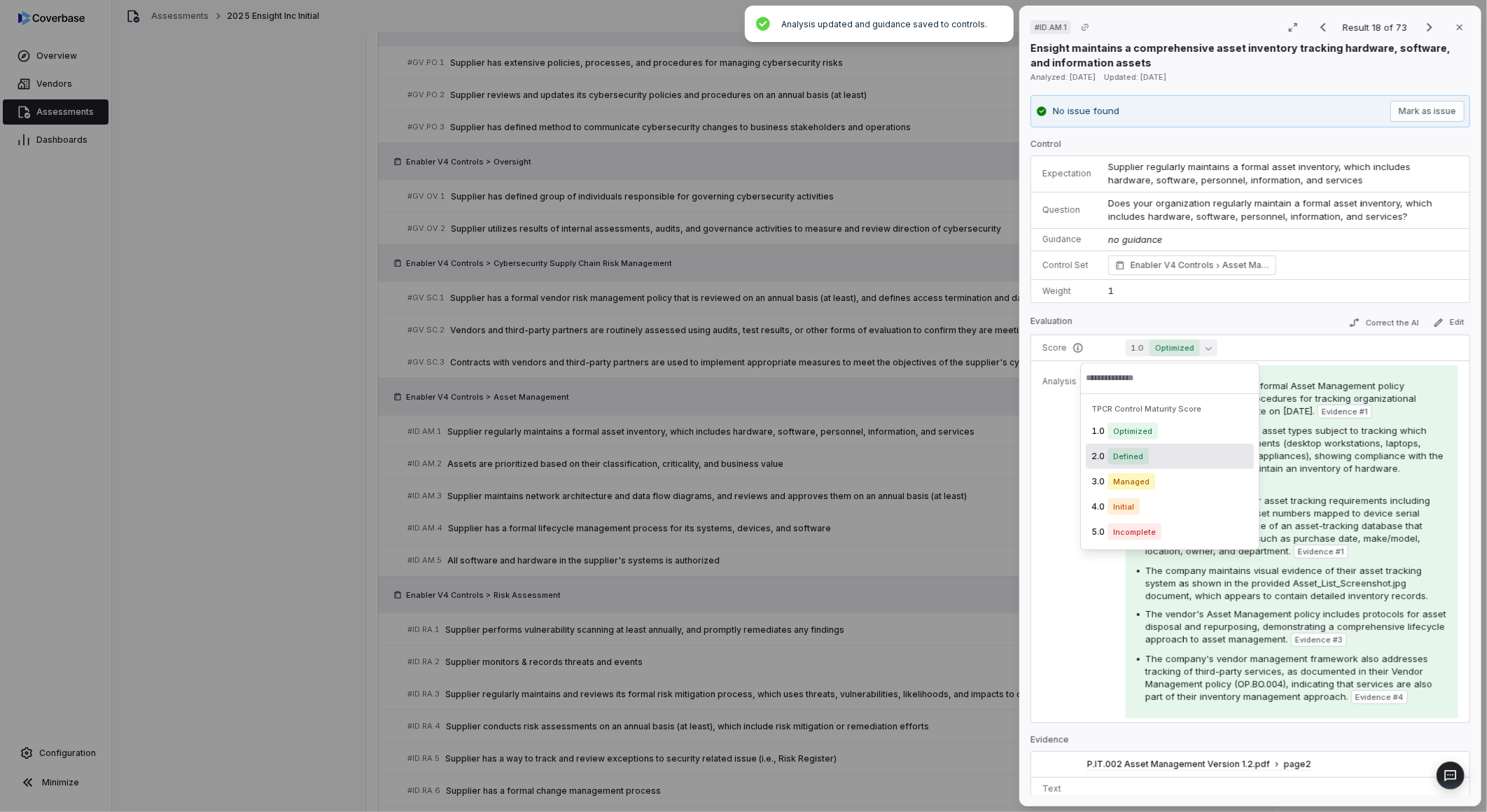
click at [1124, 458] on span "Defined" at bounding box center [1127, 455] width 41 height 17
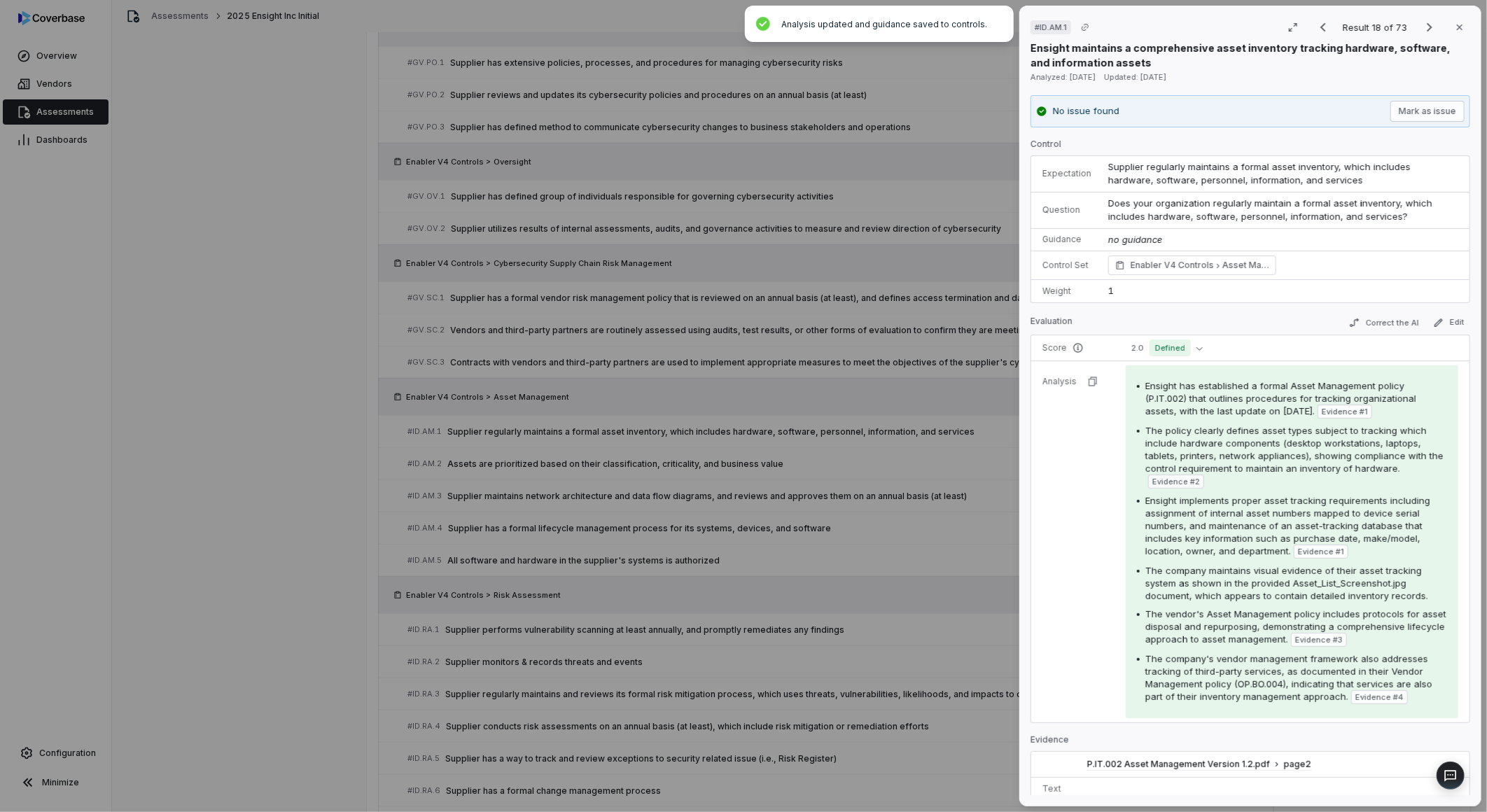
click at [949, 525] on div "# ID.AM.1 Result 18 of 73 Close Ensight maintains a comprehensive asset invento…" at bounding box center [744, 406] width 1487 height 812
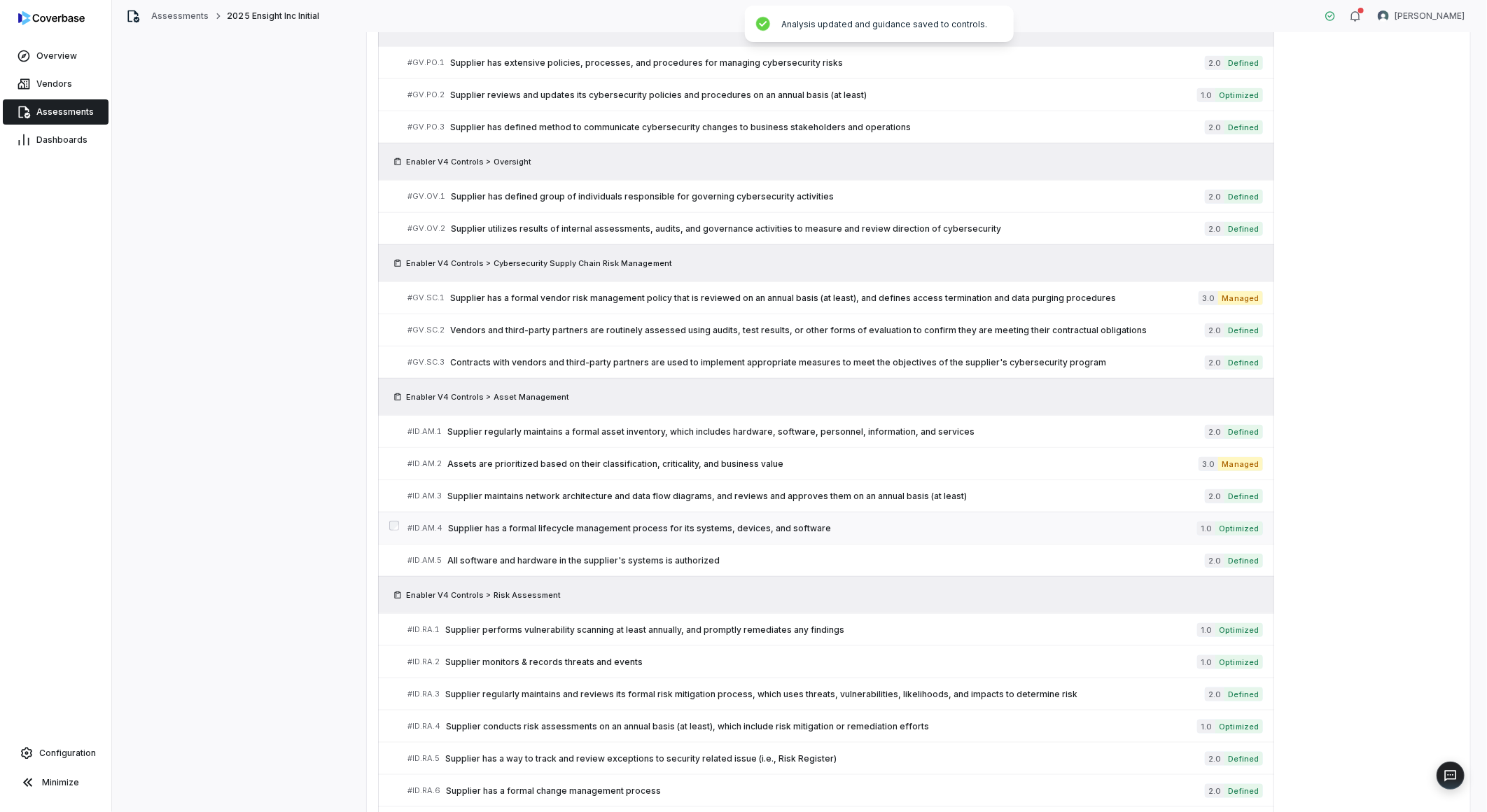
click at [734, 527] on span "Supplier has a formal lifecycle management process for its systems, devices, an…" at bounding box center [822, 528] width 749 height 11
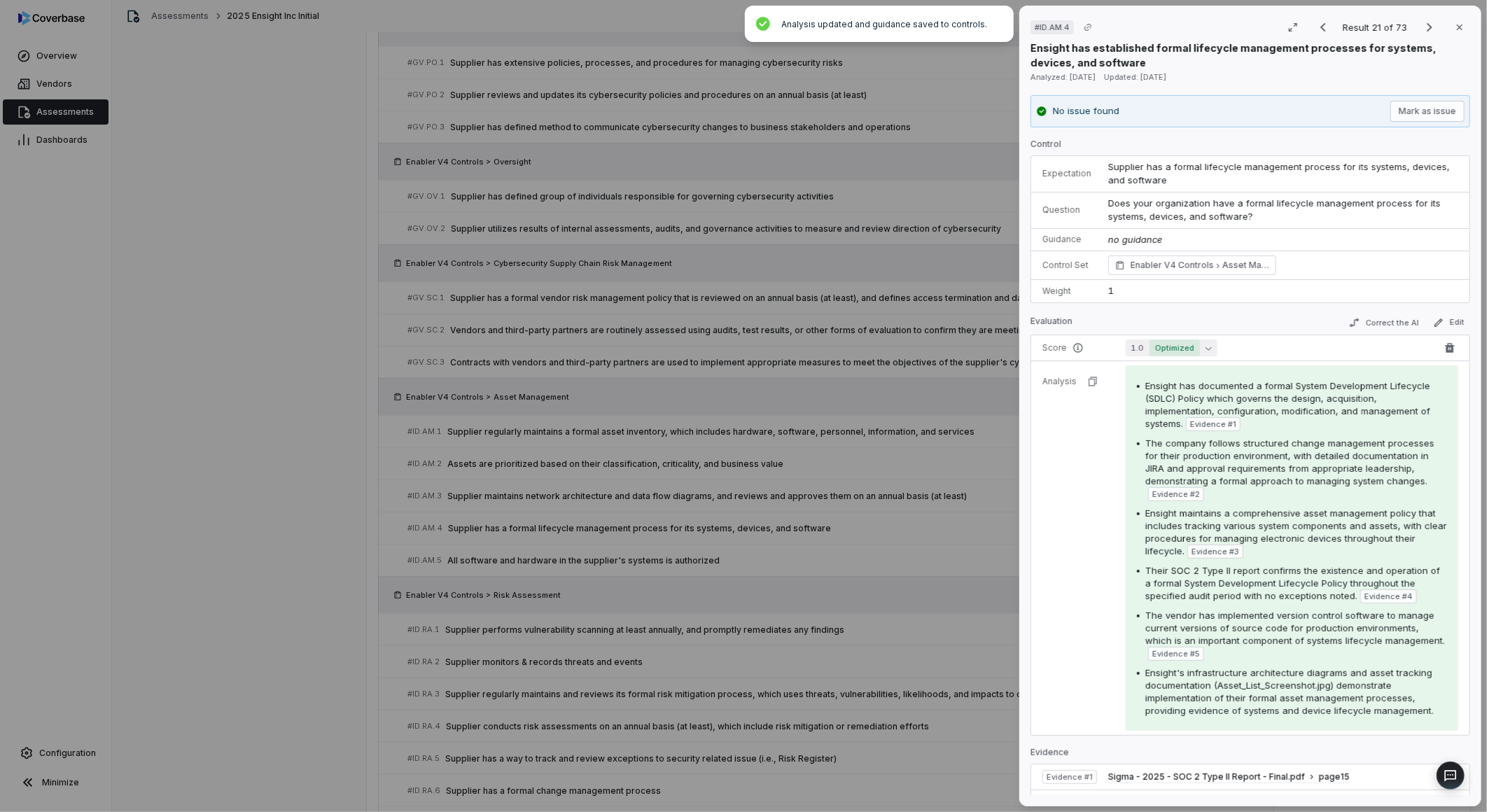
click at [1158, 348] on span "Optimized" at bounding box center [1175, 347] width 51 height 17
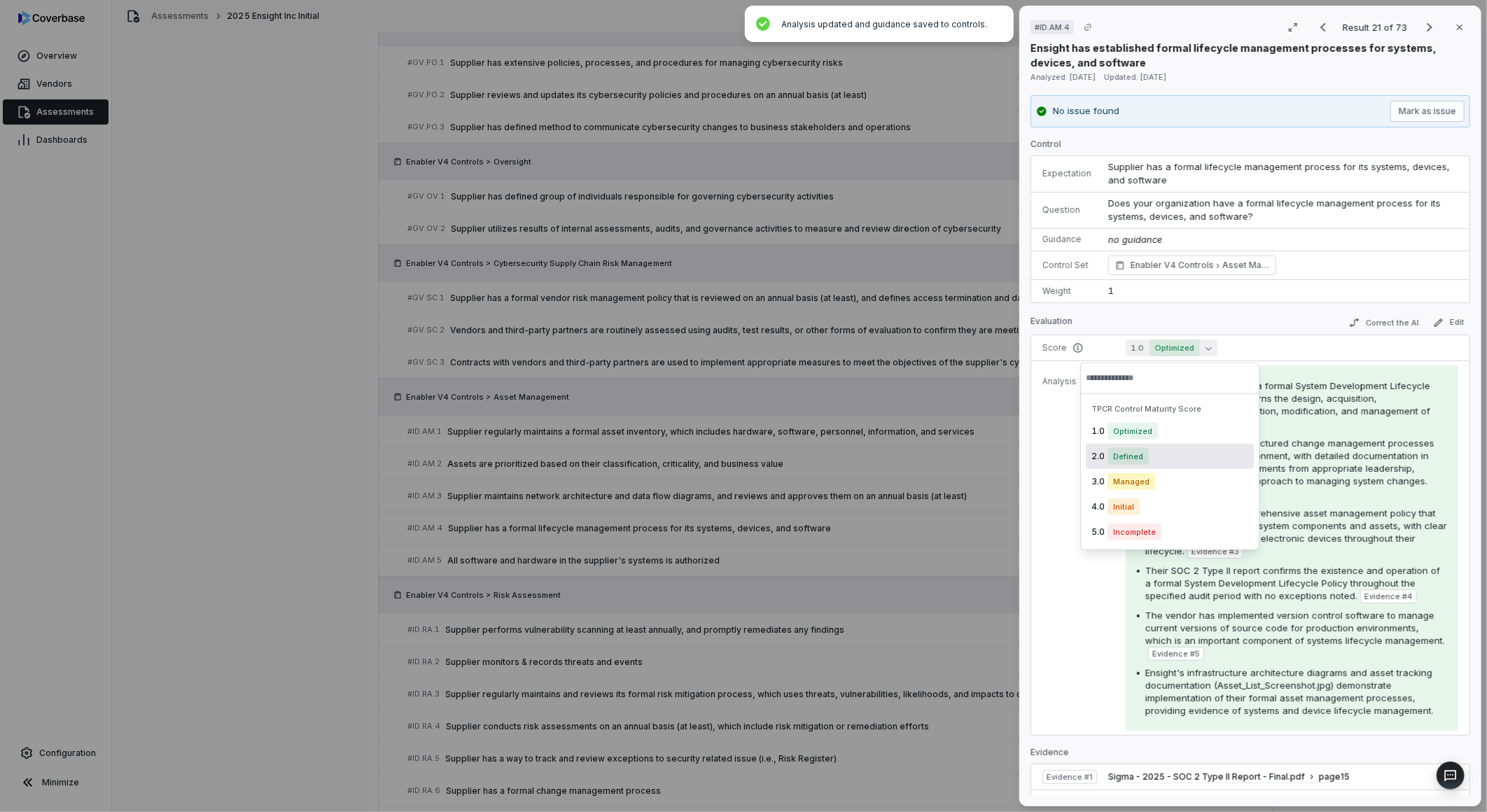
click at [1130, 450] on span "Defined" at bounding box center [1127, 455] width 41 height 17
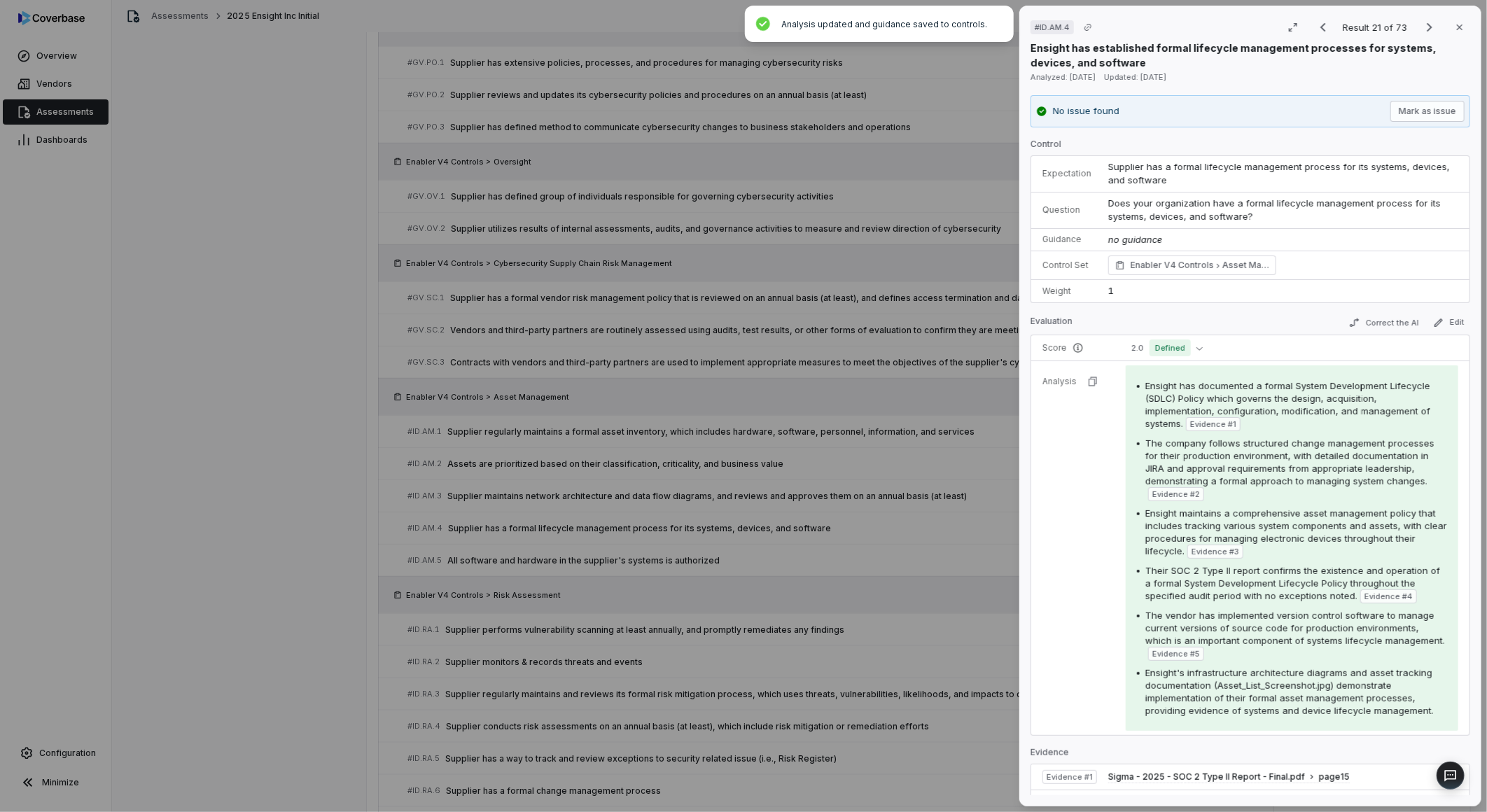
click at [848, 581] on div "# ID.AM.4 Result 21 of 73 Close Ensight has established formal lifecycle manage…" at bounding box center [744, 406] width 1487 height 812
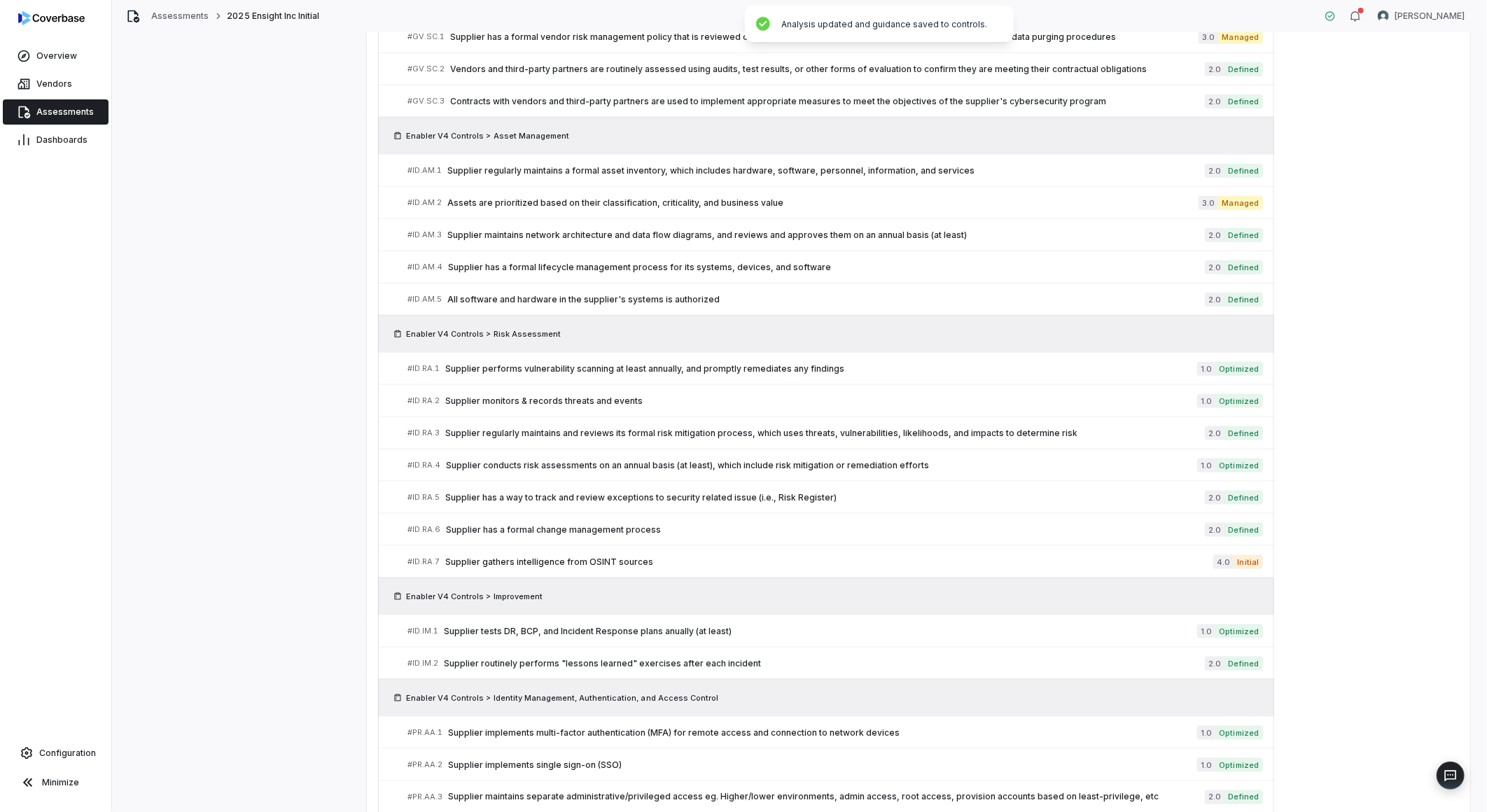
scroll to position [955, 0]
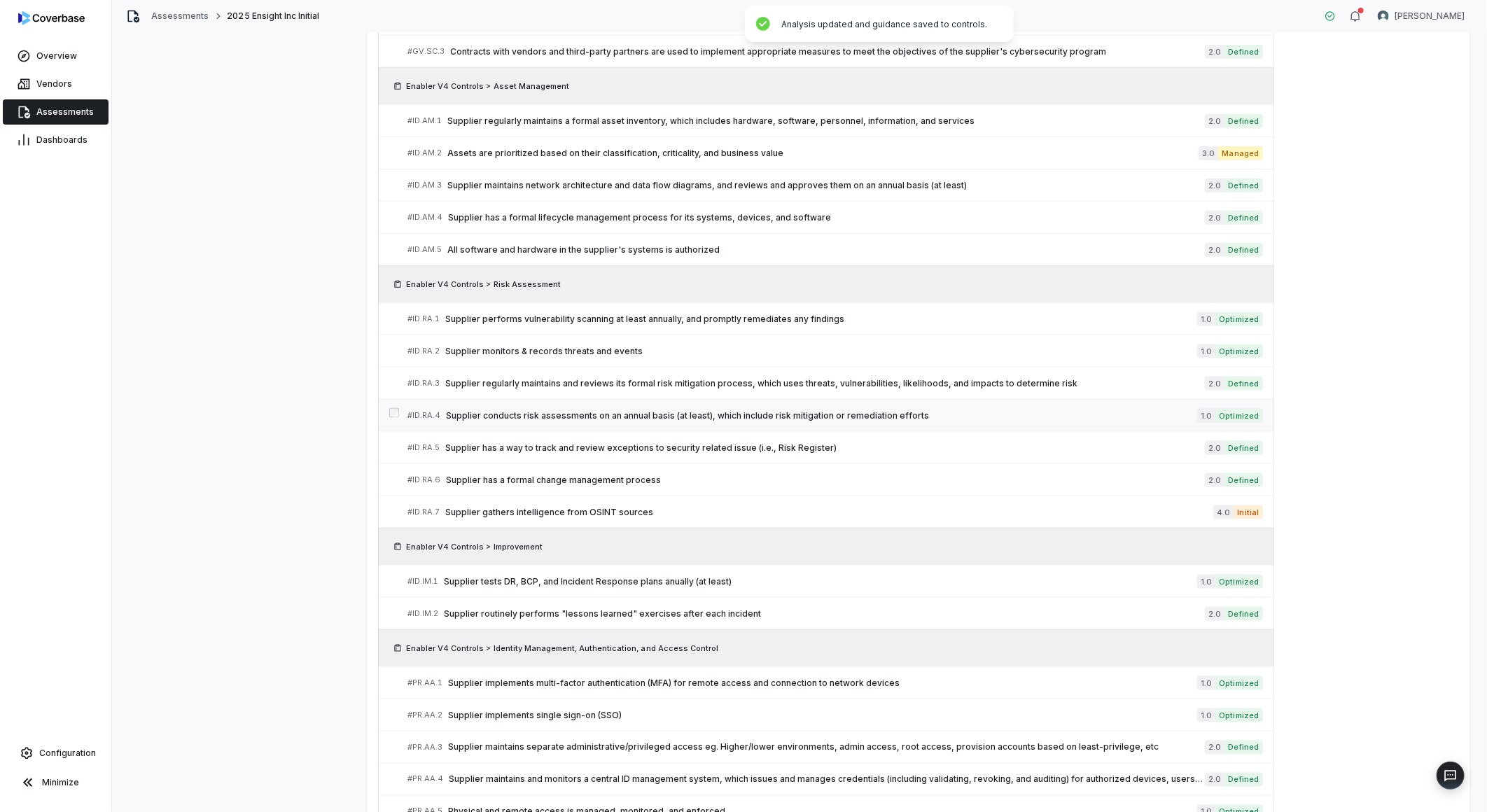
click at [812, 414] on span "Supplier conducts risk assessments on an annual basis (at least), which include…" at bounding box center [821, 415] width 751 height 11
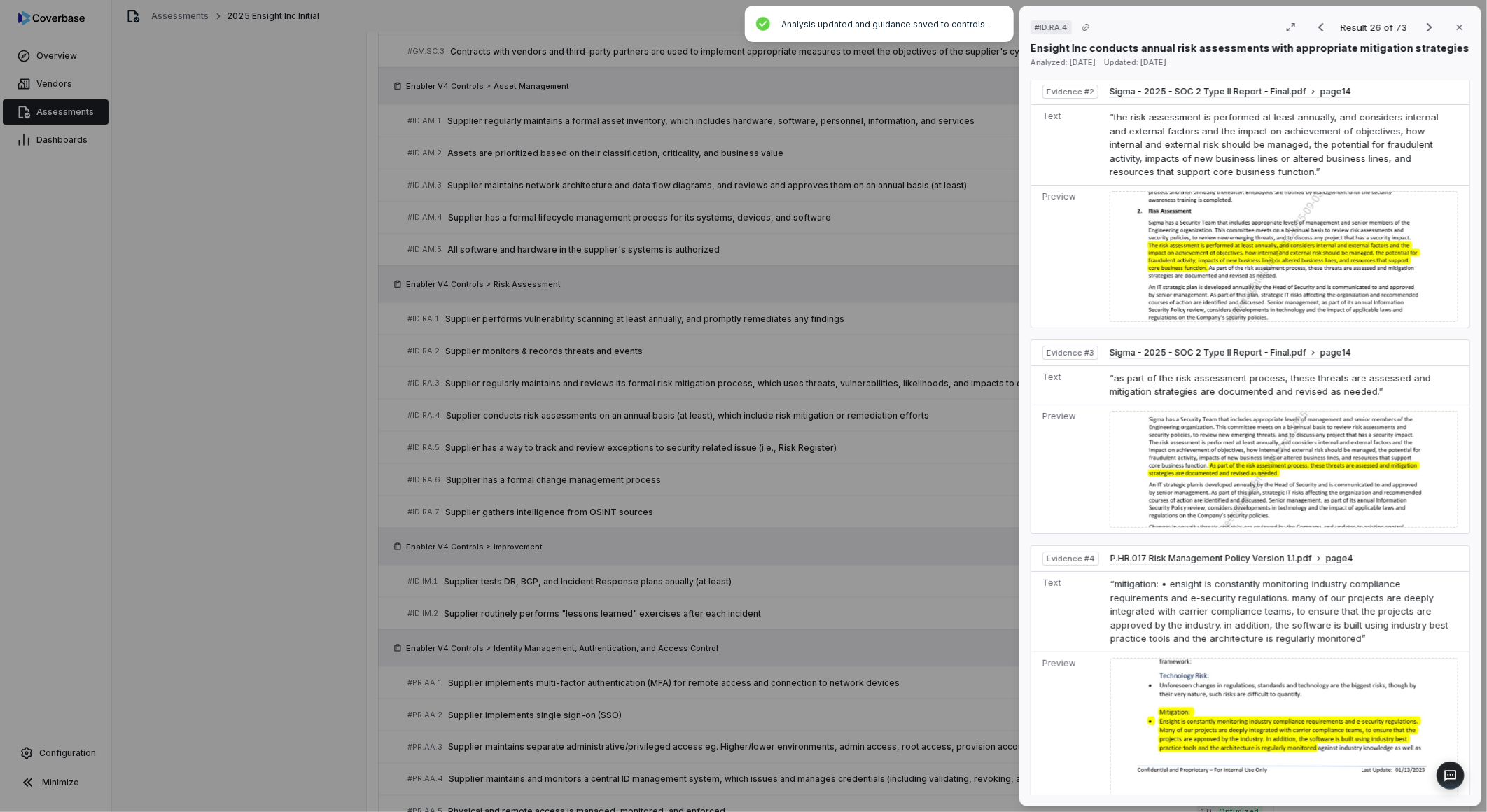
scroll to position [855, 0]
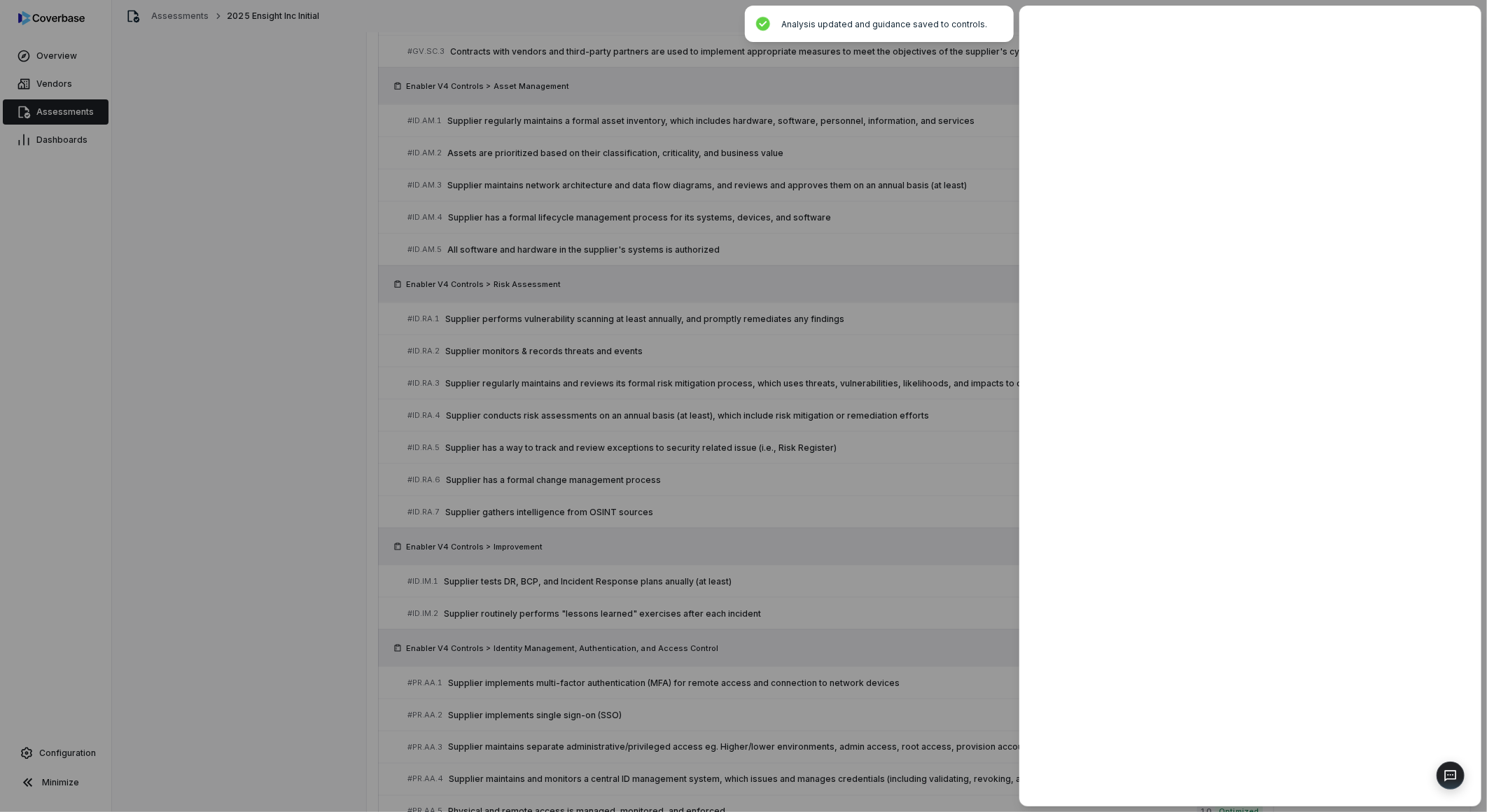
click at [908, 490] on div at bounding box center [744, 406] width 1487 height 812
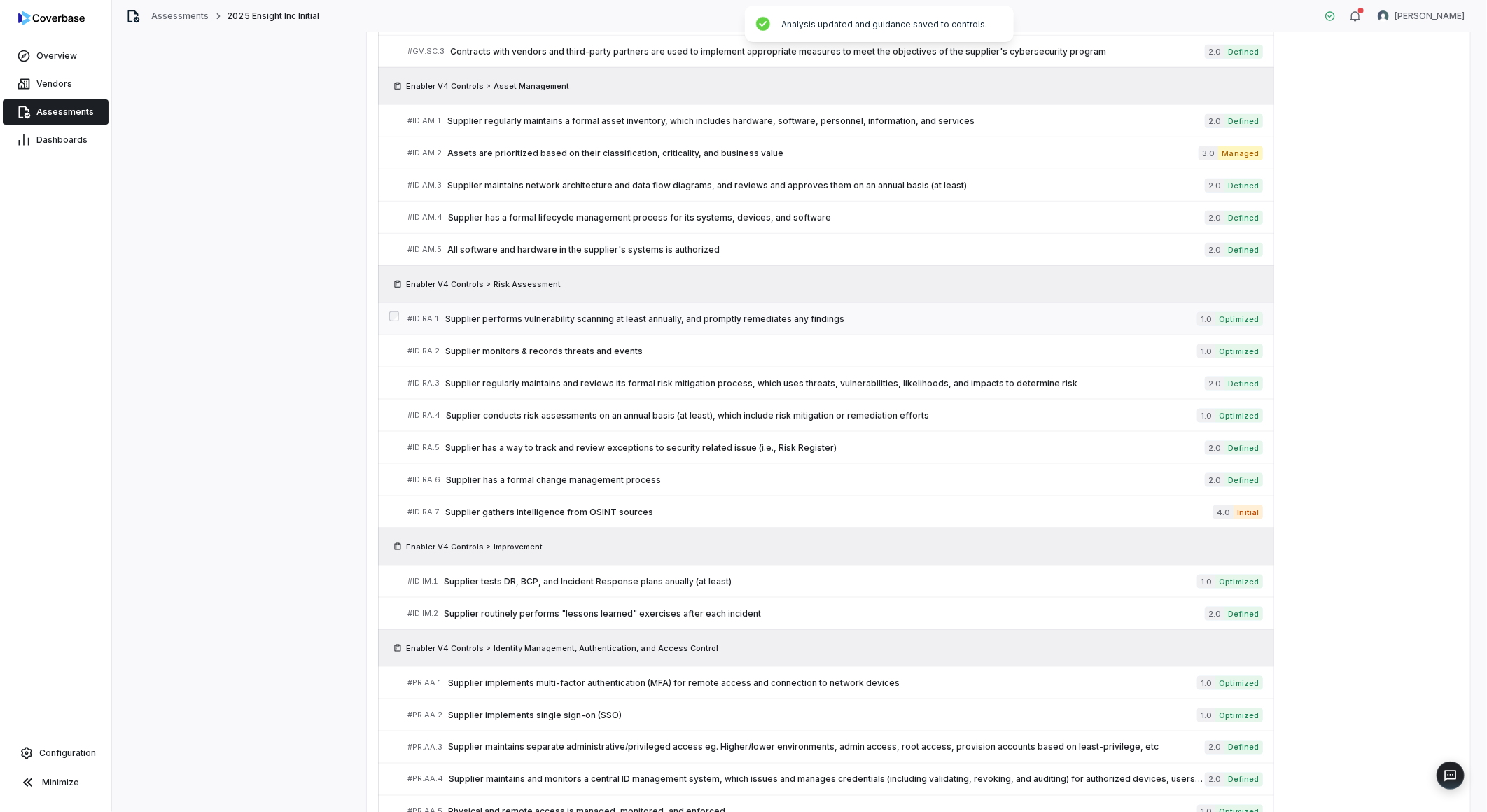
click at [737, 317] on span "Supplier performs vulnerability scanning at least annually, and promptly remedi…" at bounding box center [821, 318] width 752 height 11
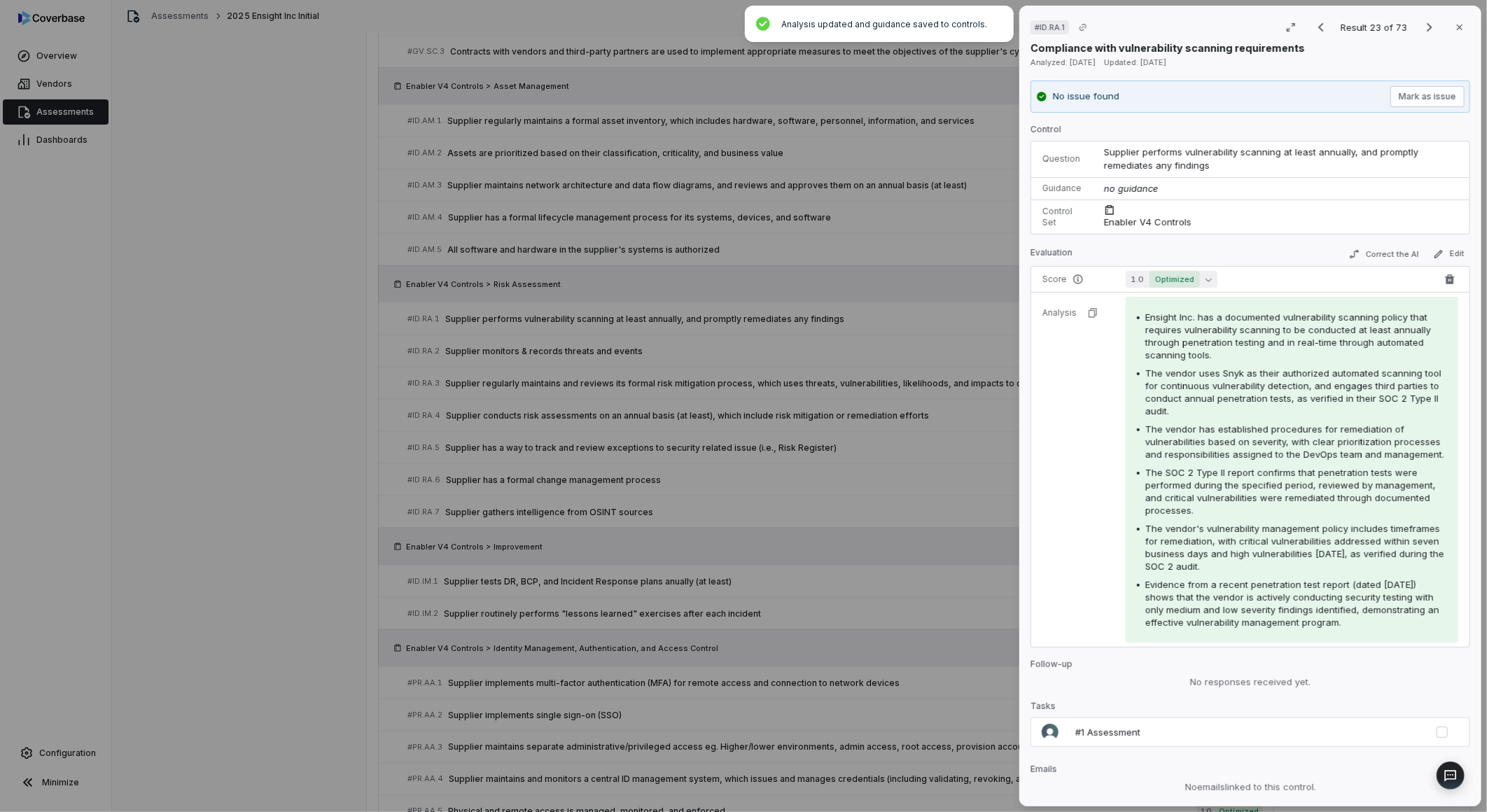
click at [1156, 280] on span "Optimized" at bounding box center [1175, 278] width 51 height 17
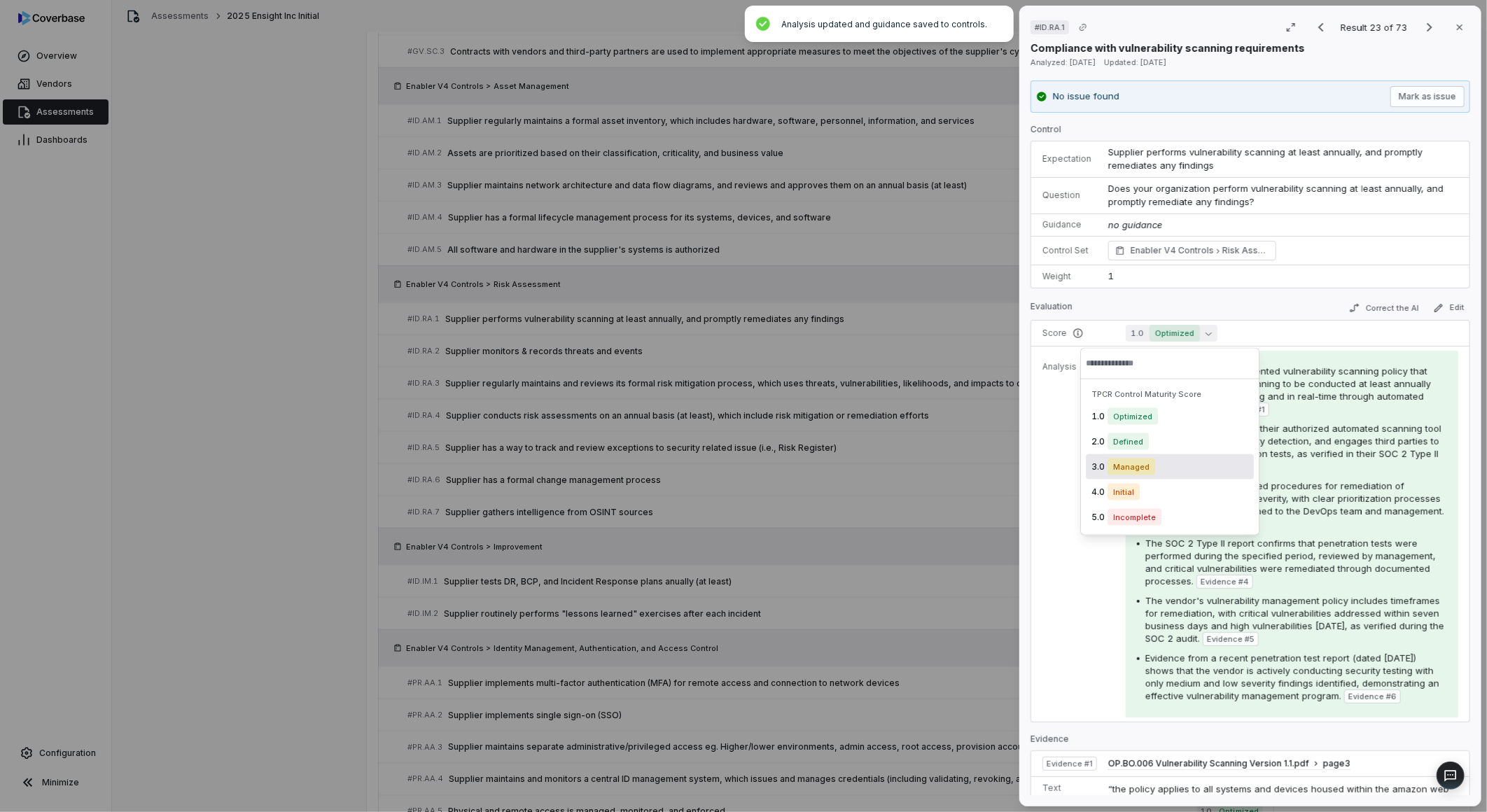
click at [1107, 462] on span "Managed" at bounding box center [1131, 467] width 48 height 17
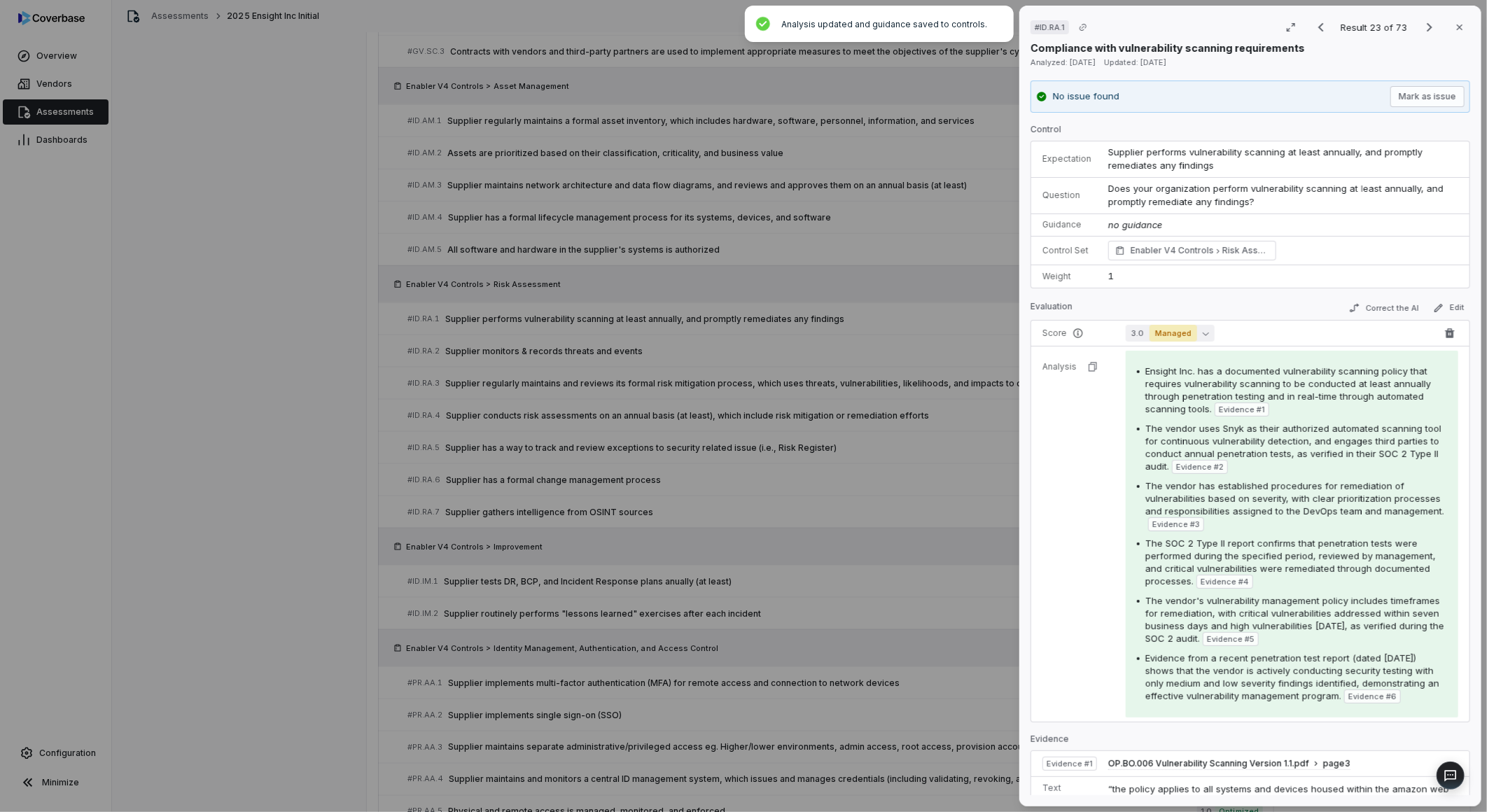
click at [1190, 334] on span "Managed" at bounding box center [1173, 332] width 48 height 17
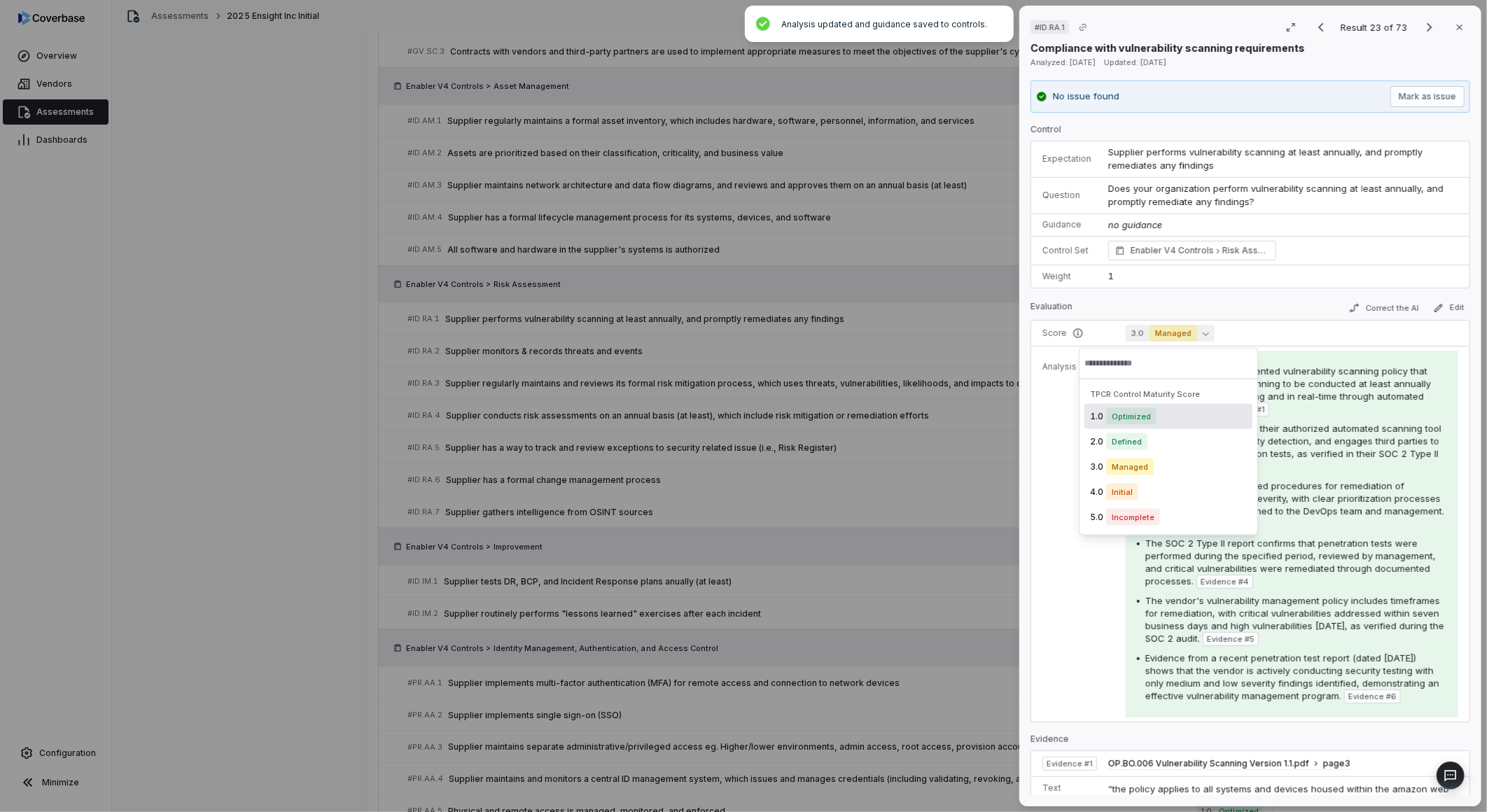
click at [1142, 416] on span "Optimized" at bounding box center [1132, 416] width 51 height 17
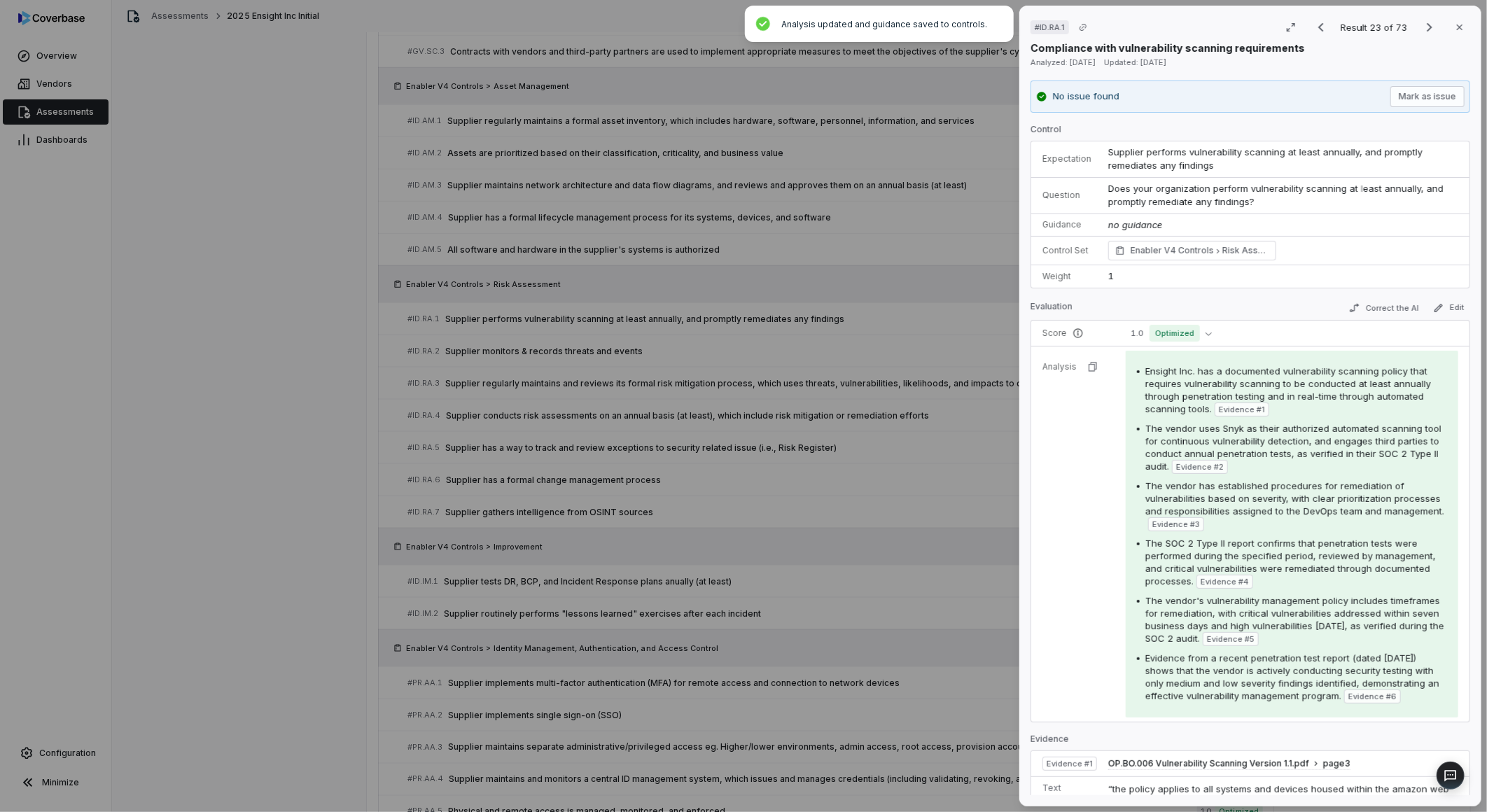
click at [915, 399] on div "# ID.RA.1 Result 23 of 73 Close Compliance with vulnerability scanning requirem…" at bounding box center [744, 406] width 1487 height 812
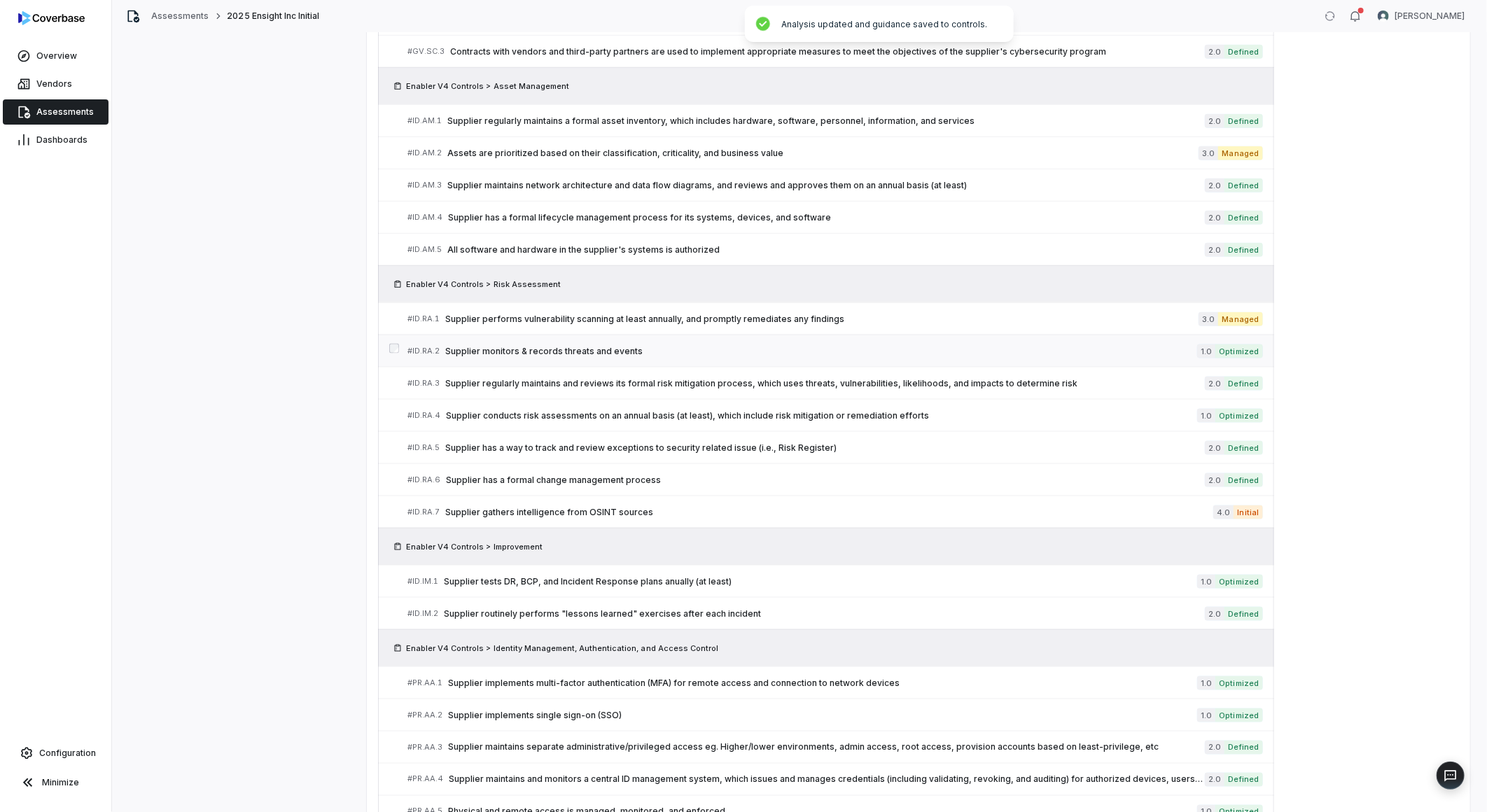
click at [540, 352] on span "Supplier monitors & records threats and events" at bounding box center [821, 351] width 752 height 11
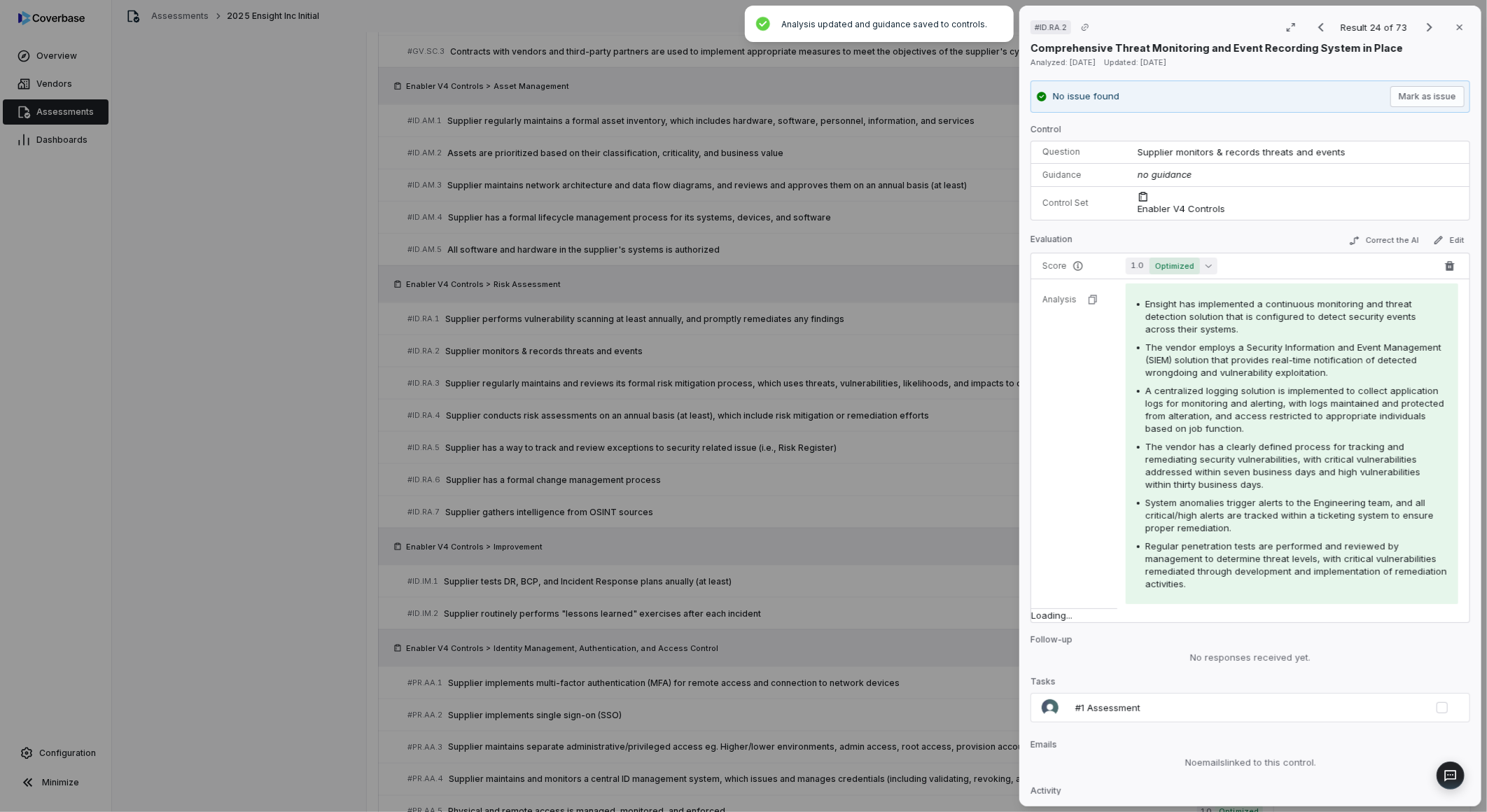
click at [1189, 264] on div "Control Question Supplier monitors & records threats and events Guidance no gui…" at bounding box center [1251, 394] width 440 height 541
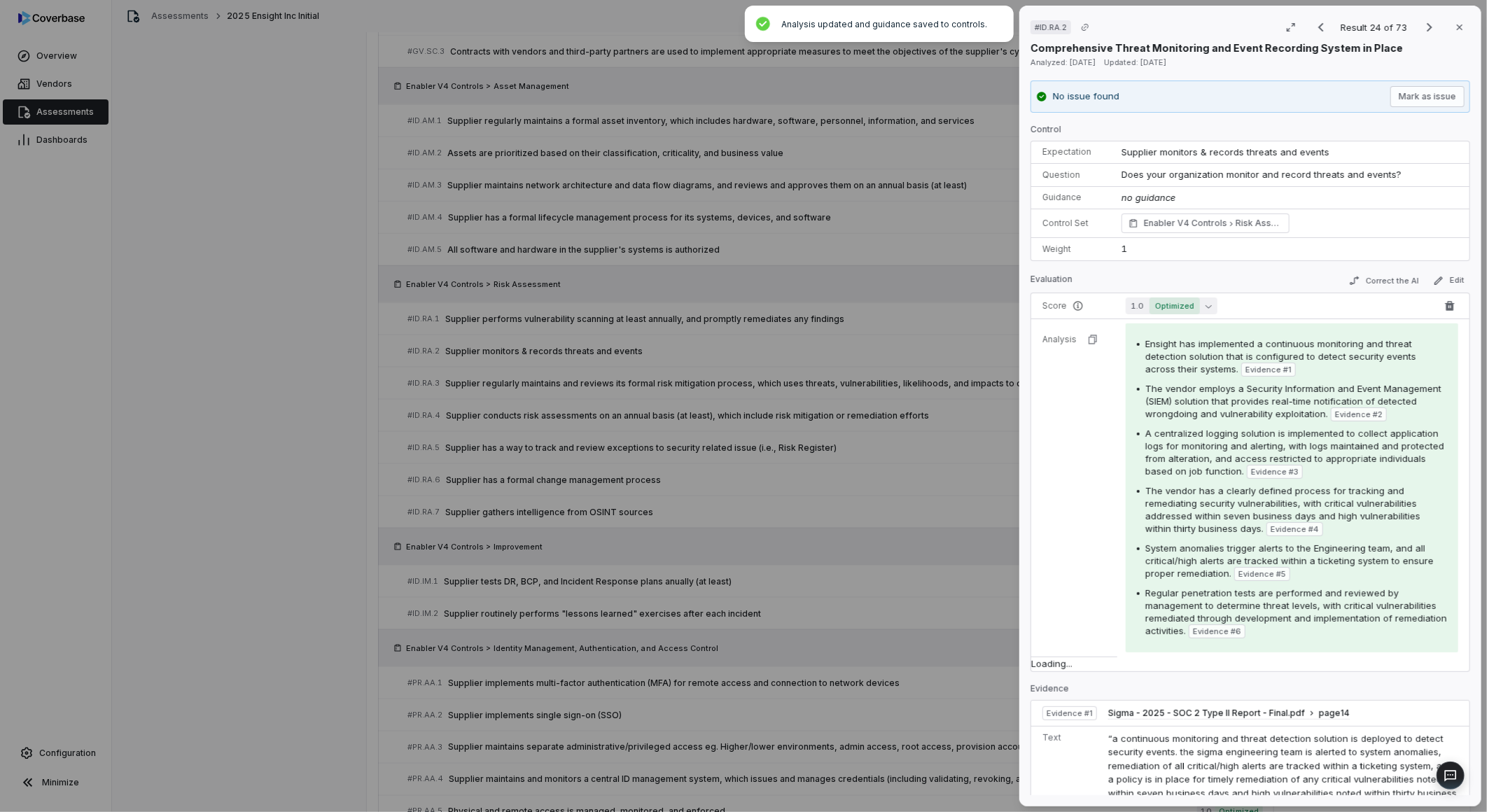
click at [1161, 305] on span "Optimized" at bounding box center [1175, 305] width 51 height 17
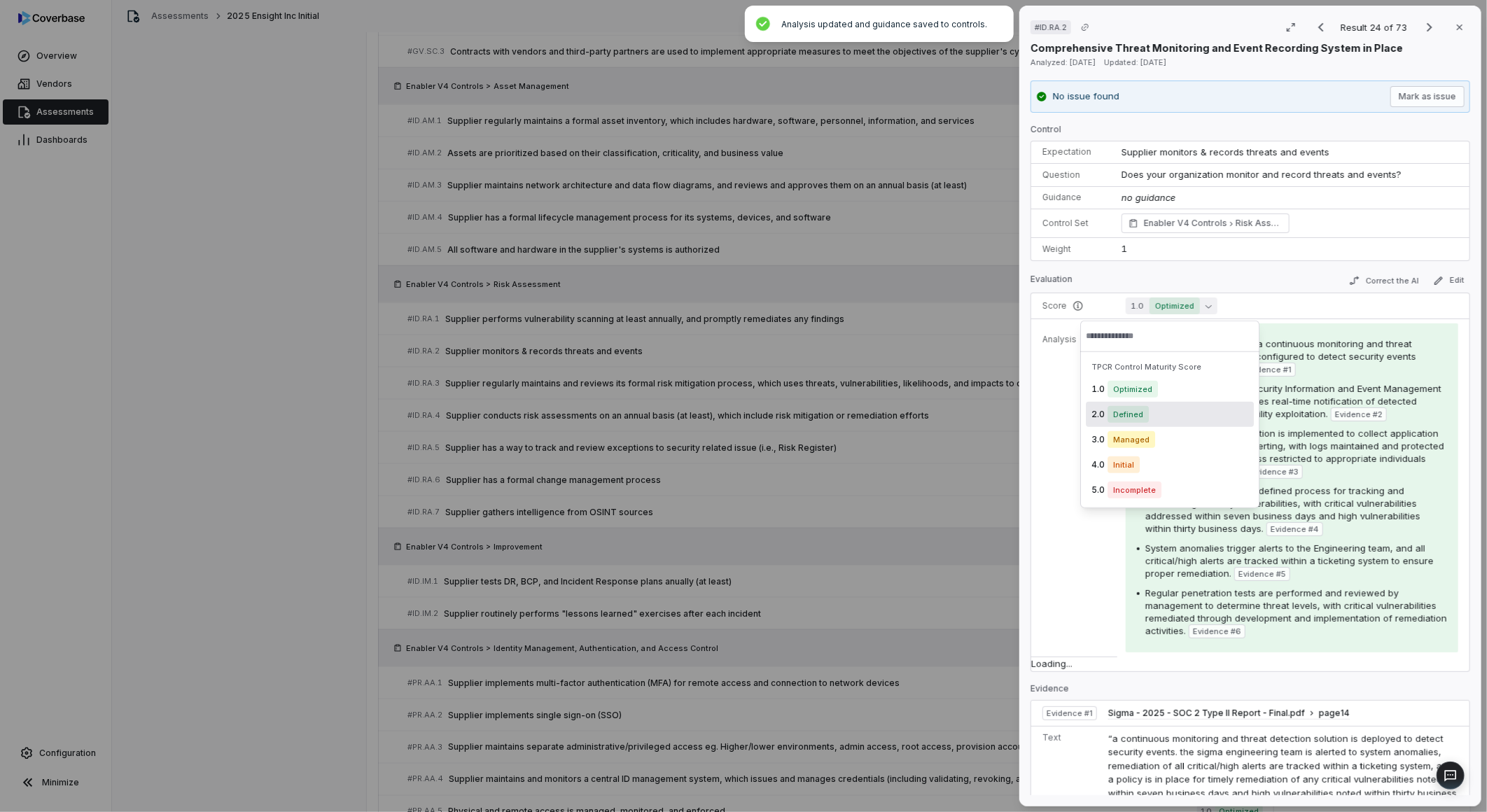
click at [1142, 406] on span "Defined" at bounding box center [1127, 413] width 41 height 17
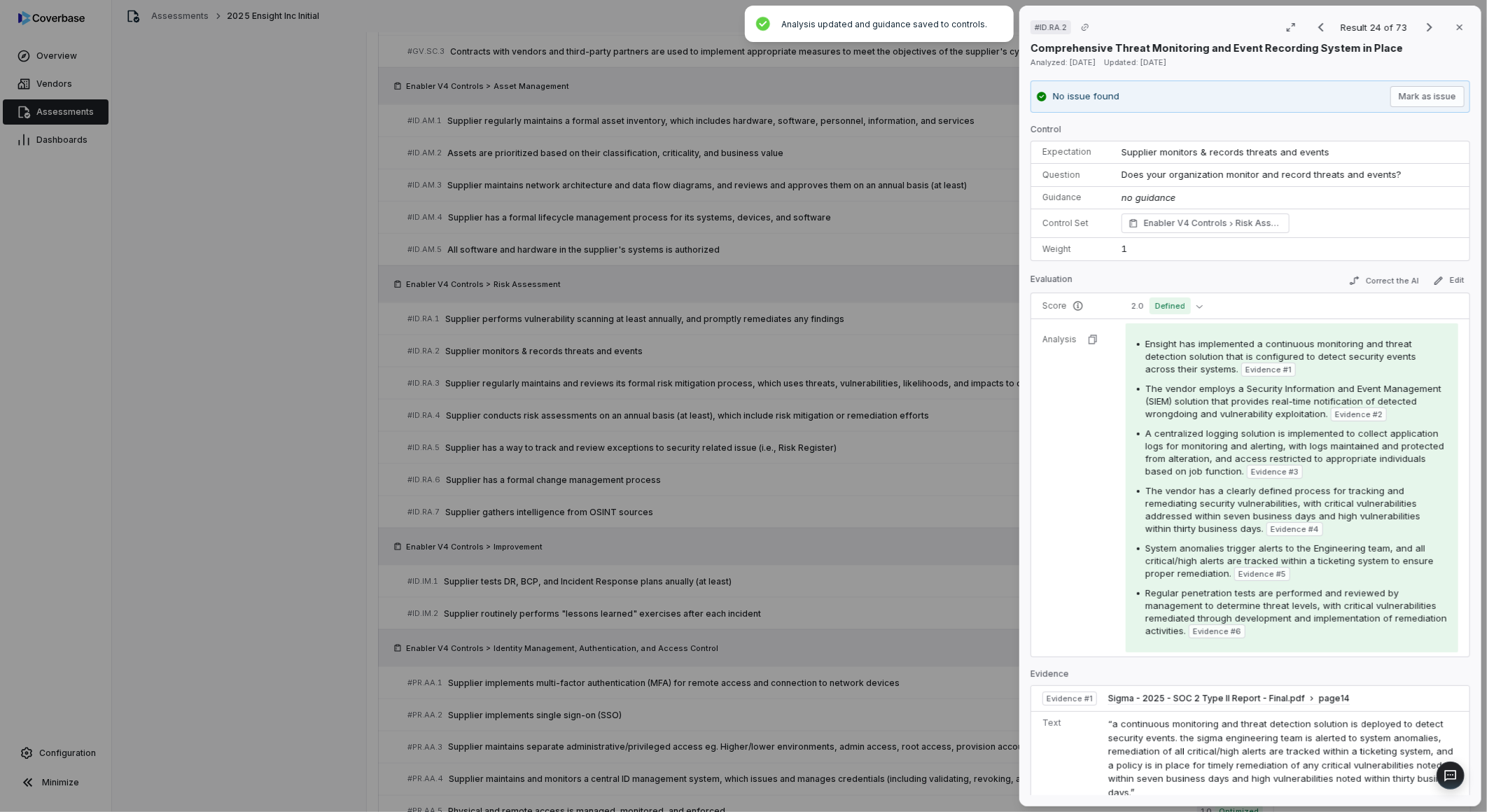
click at [942, 533] on div "# ID.RA.2 Result 24 of 73 Close Comprehensive Threat Monitoring and Event Recor…" at bounding box center [744, 406] width 1487 height 812
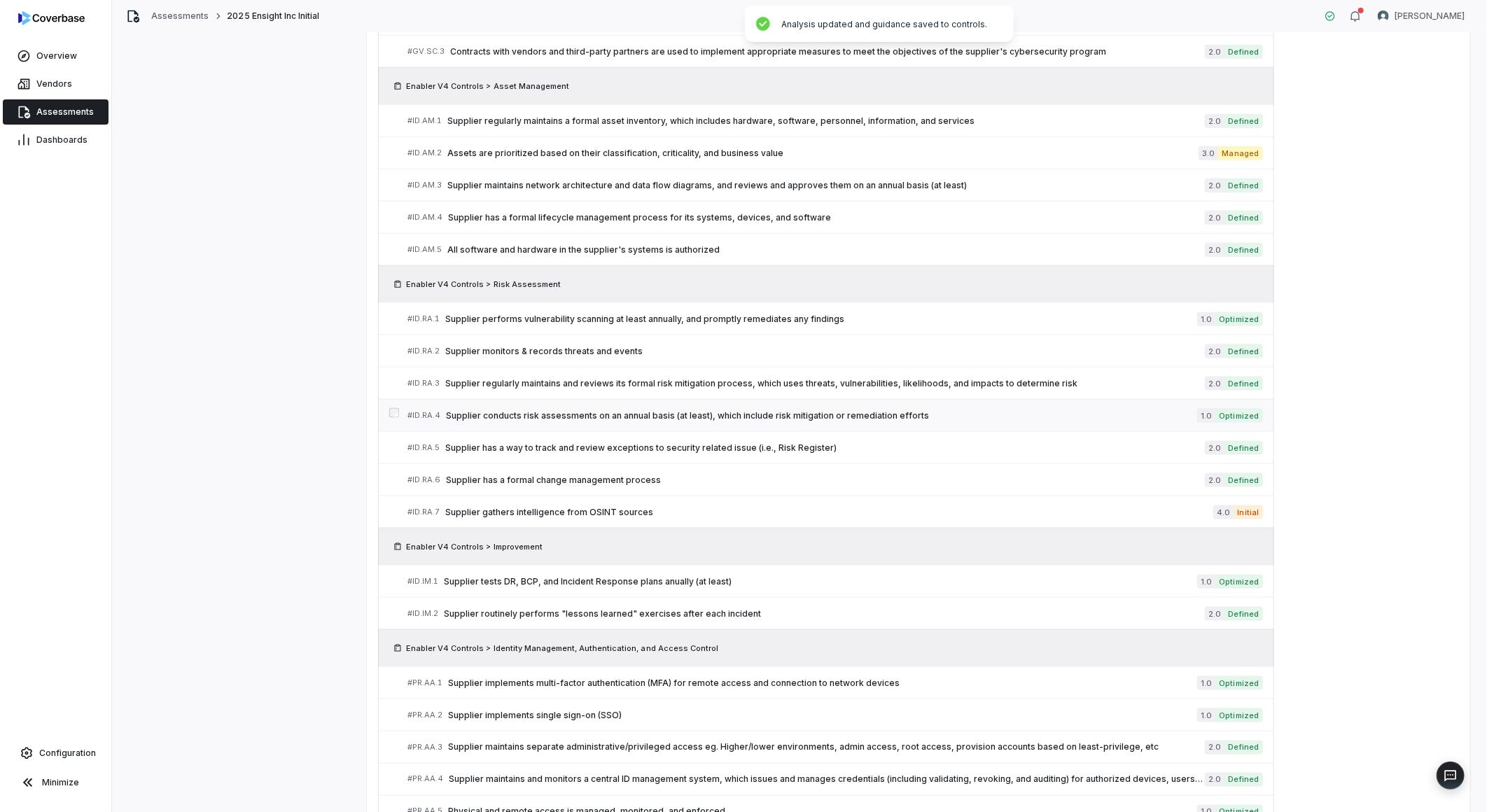
click at [767, 415] on span "Supplier conducts risk assessments on an annual basis (at least), which include…" at bounding box center [821, 415] width 751 height 11
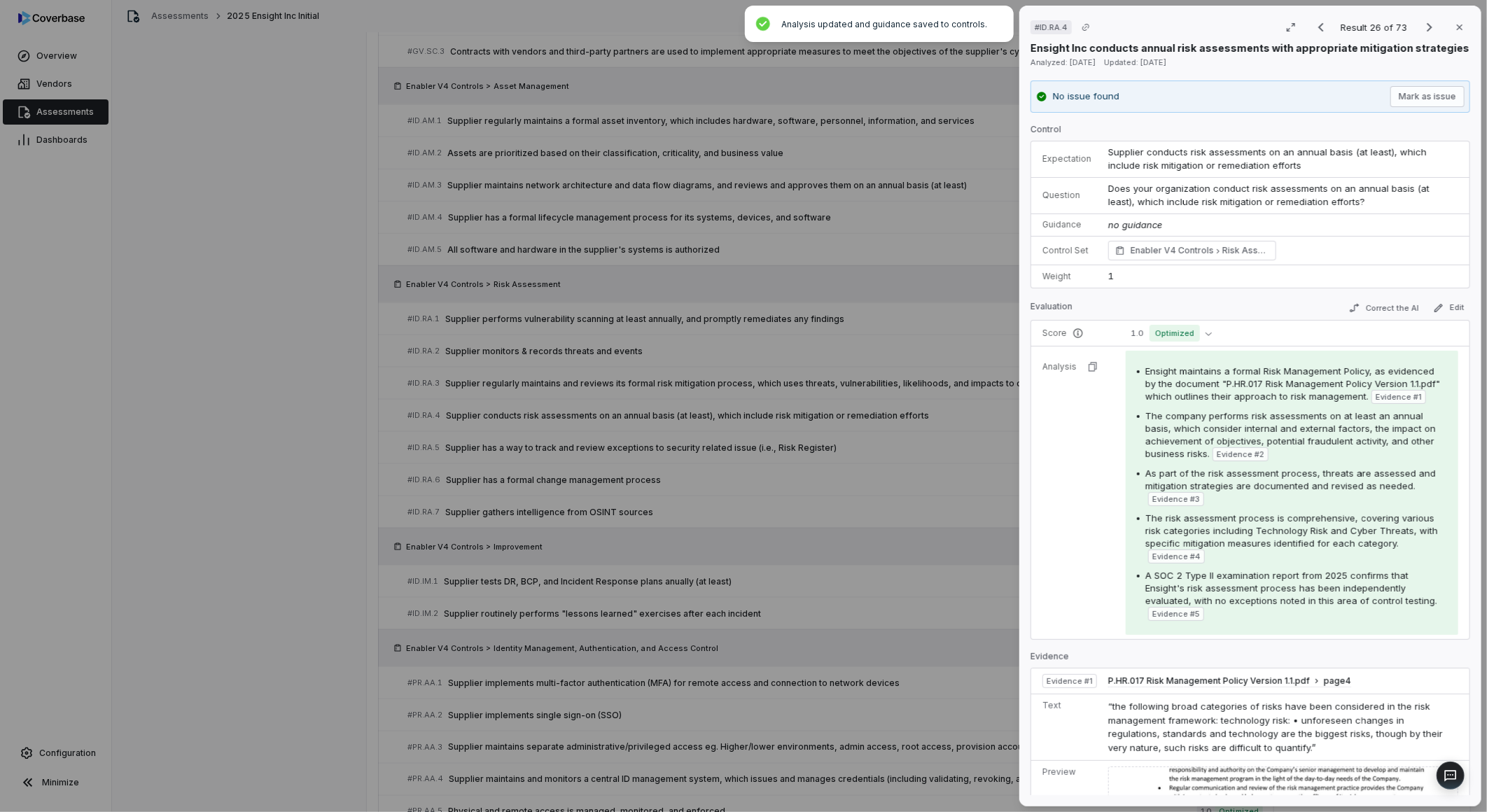
click at [932, 484] on div "# ID.RA.4 Result 26 of 73 Close Ensight Inc conducts annual risk assessments wi…" at bounding box center [744, 406] width 1487 height 812
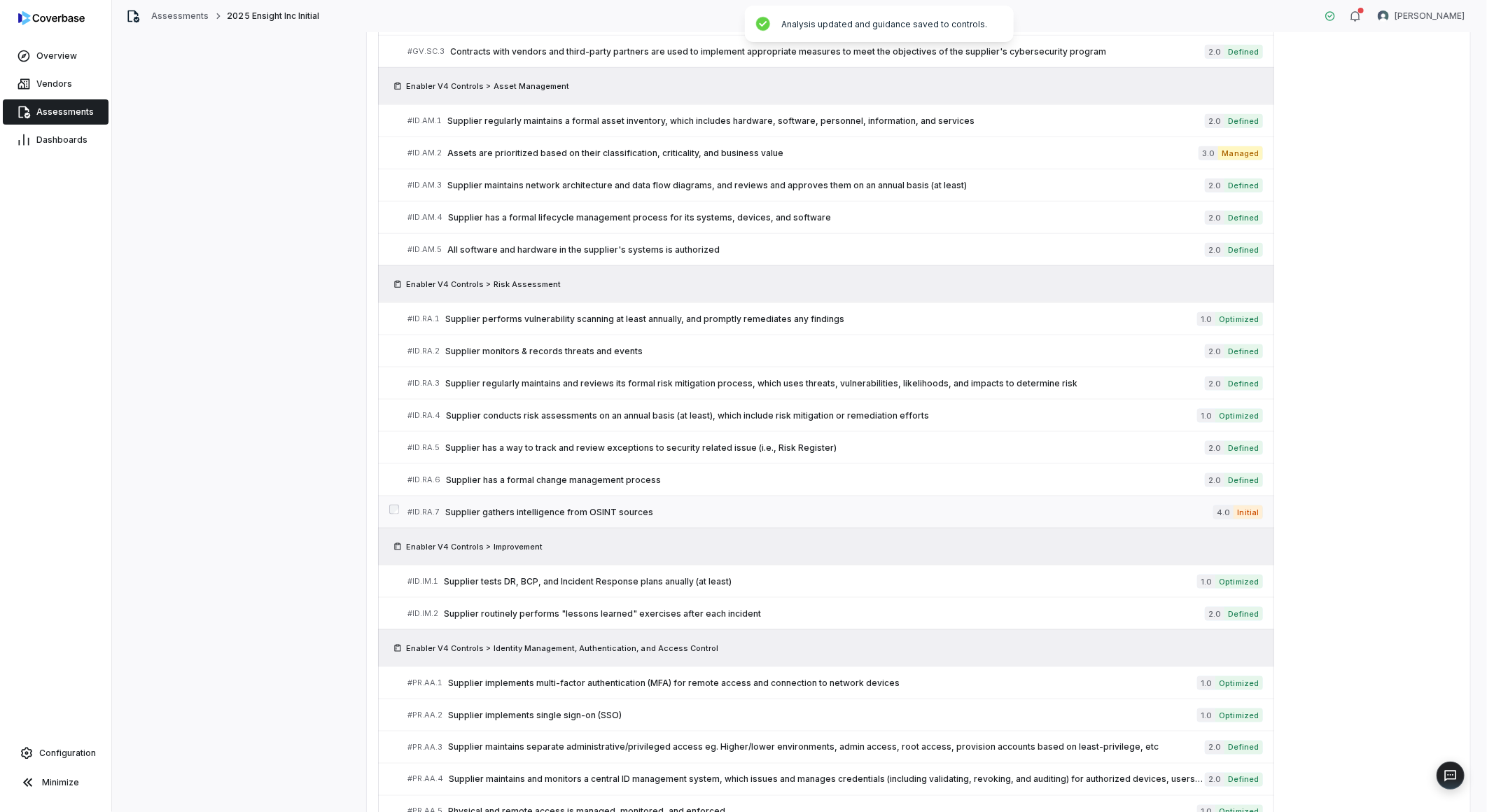
scroll to position [1033, 0]
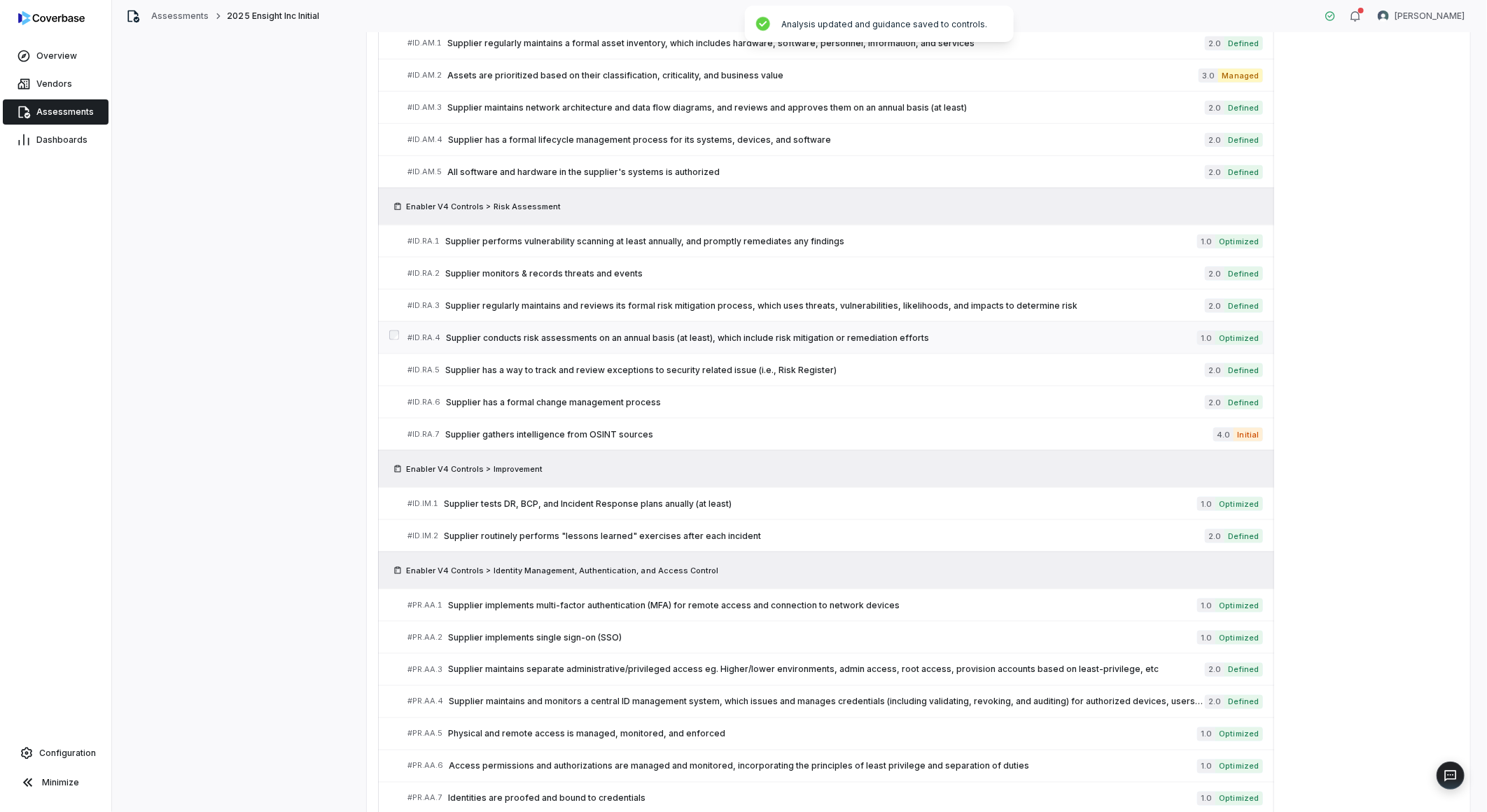
click at [884, 344] on span "Supplier conducts risk assessments on an annual basis (at least), which include…" at bounding box center [821, 338] width 751 height 11
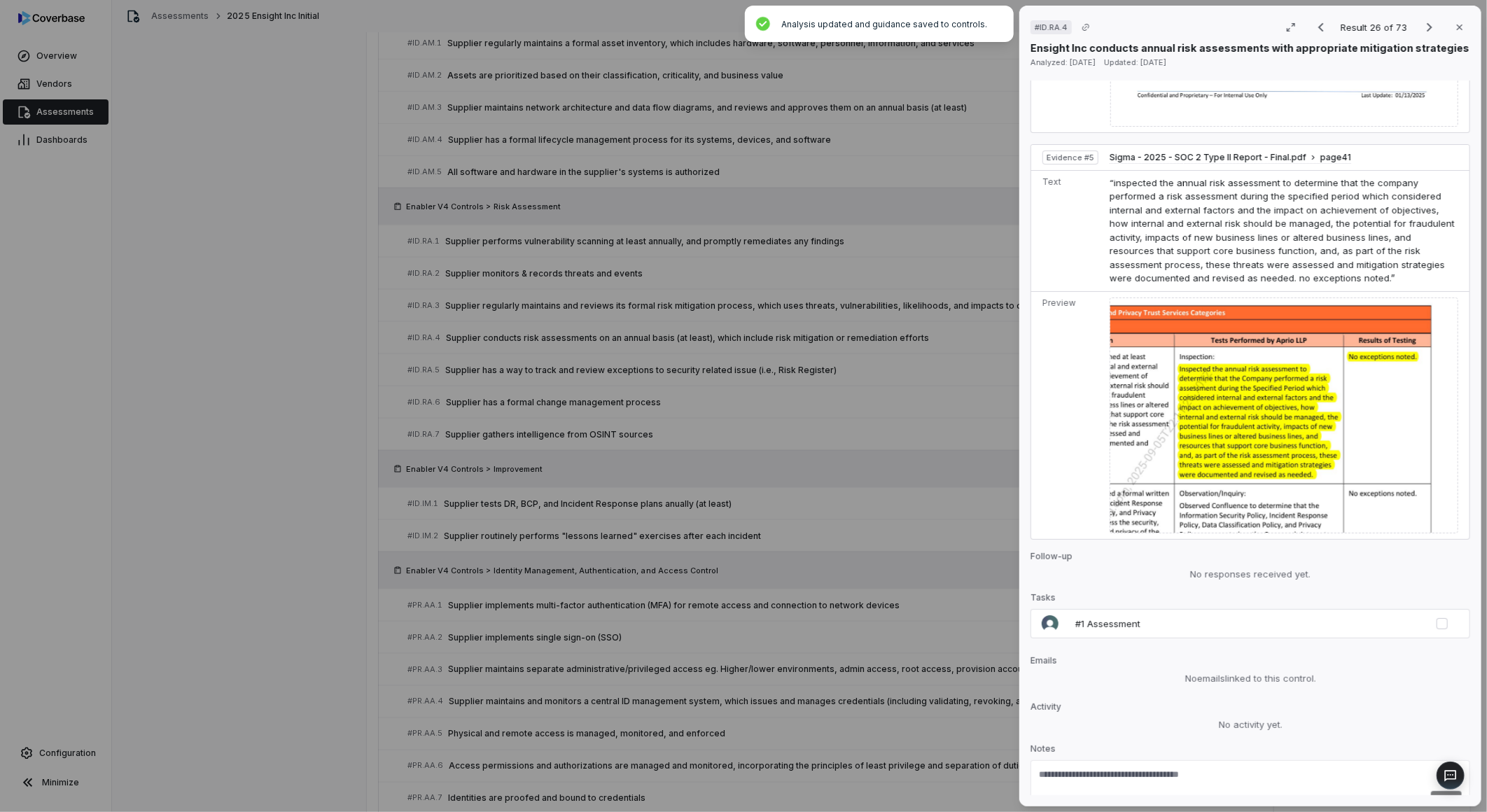
scroll to position [1576, 0]
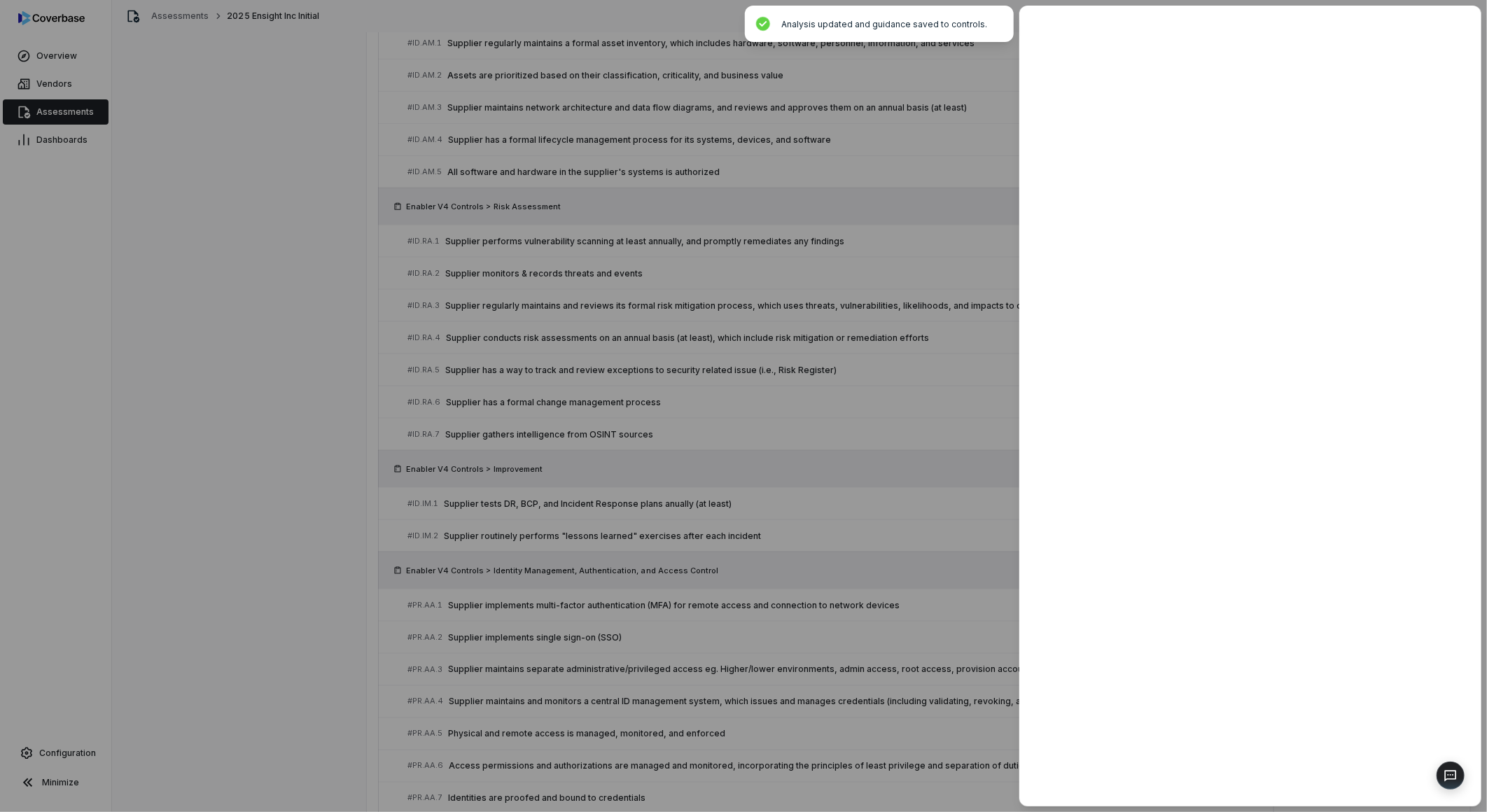
click at [859, 579] on div at bounding box center [744, 406] width 1487 height 812
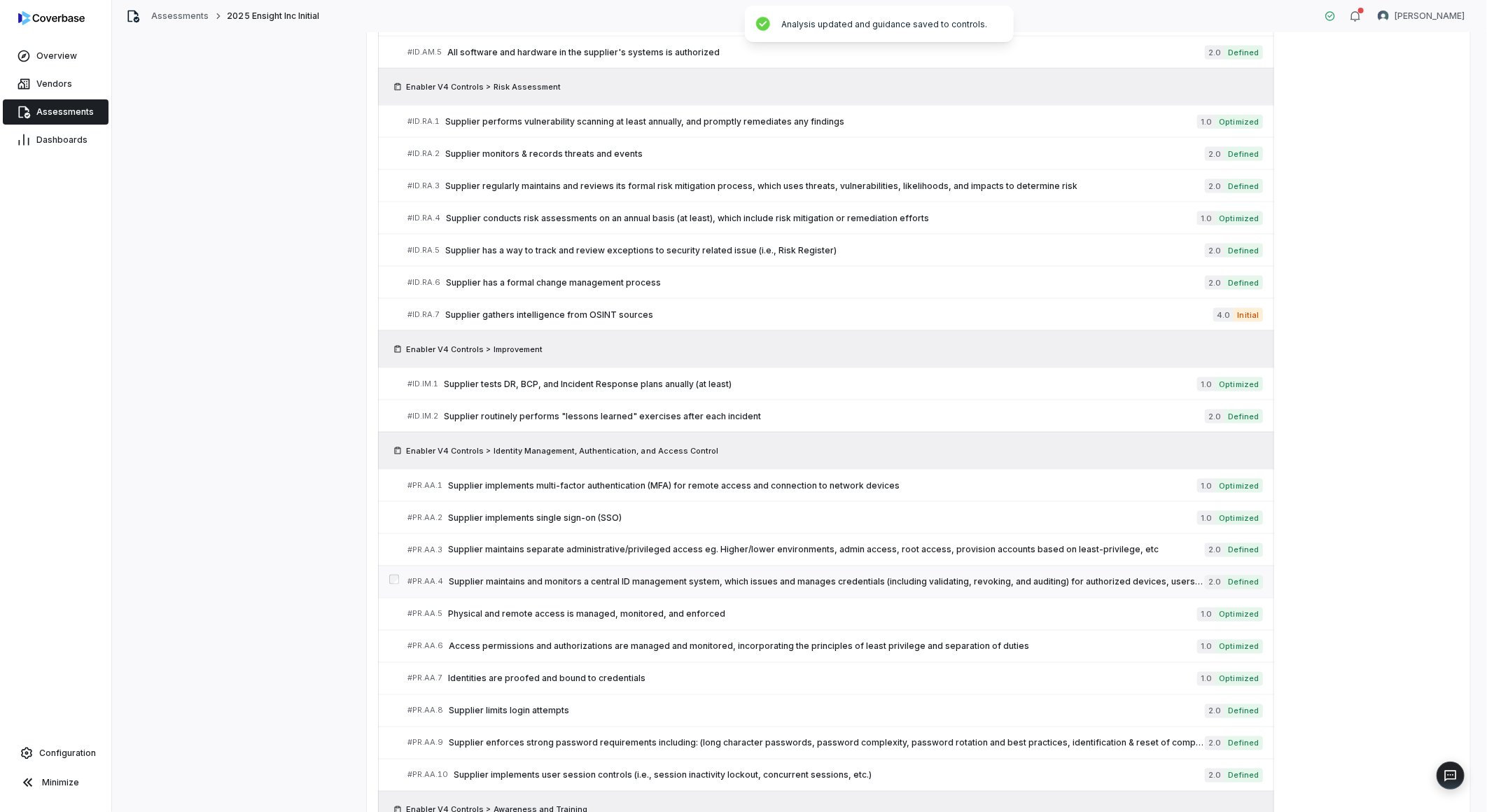
scroll to position [1188, 0]
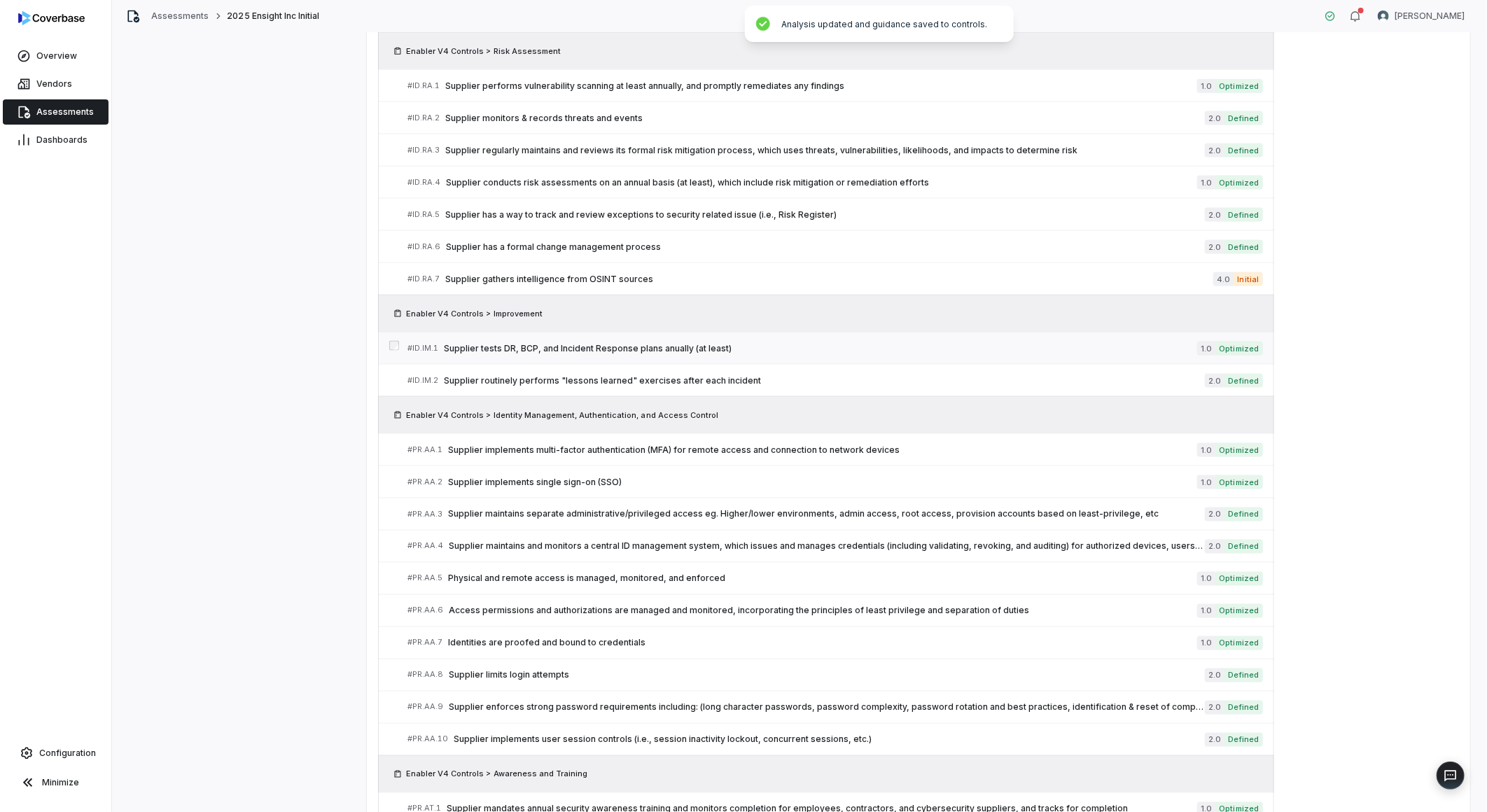
click at [602, 347] on span "Supplier tests DR, BCP, and Incident Response plans anually (at least)" at bounding box center [820, 348] width 753 height 11
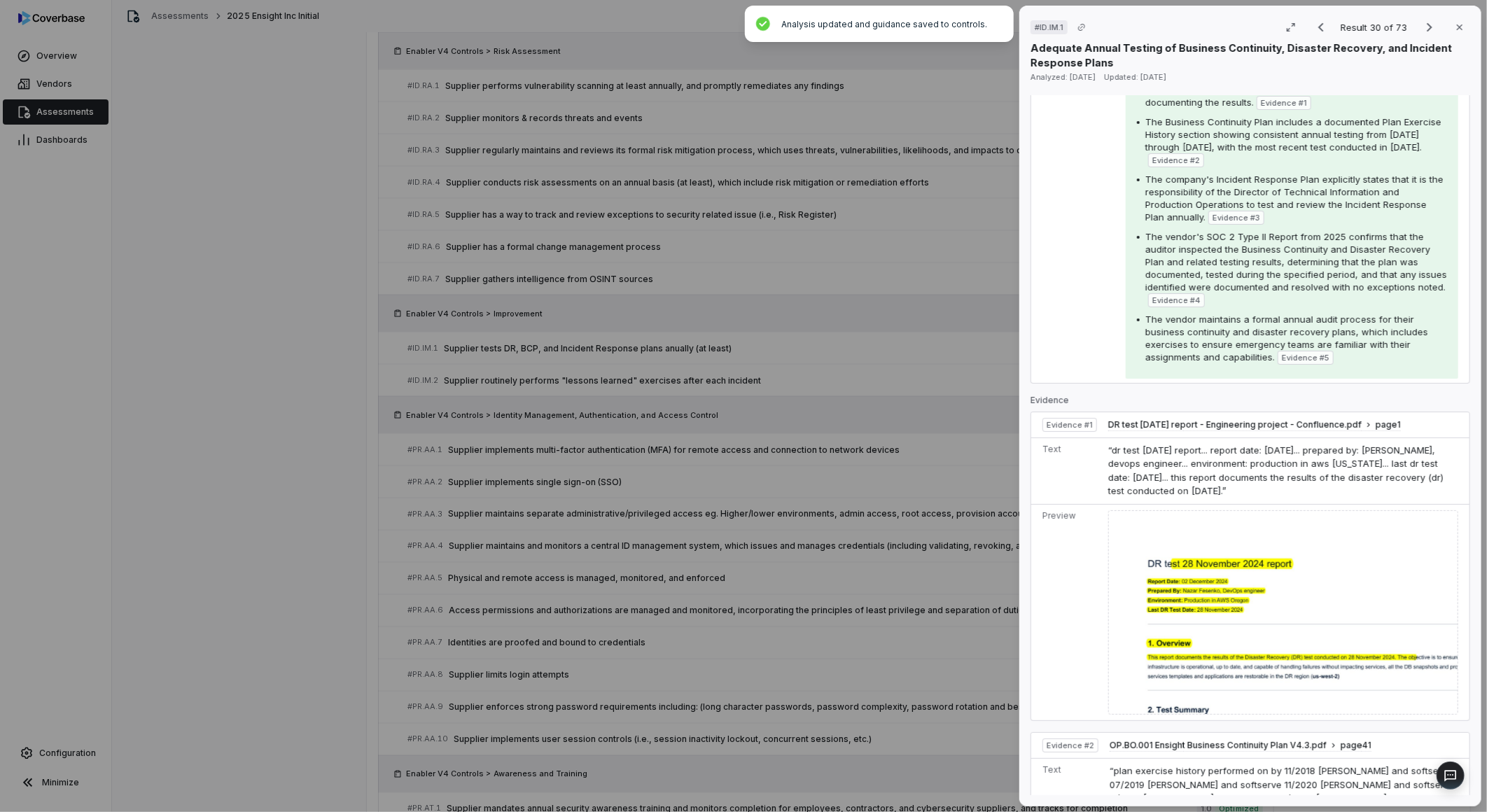
scroll to position [310, 0]
click at [884, 526] on div "# ID.IM.1 Result 30 of 73 Close Adequate Annual Testing of Business Continuity,…" at bounding box center [744, 406] width 1487 height 812
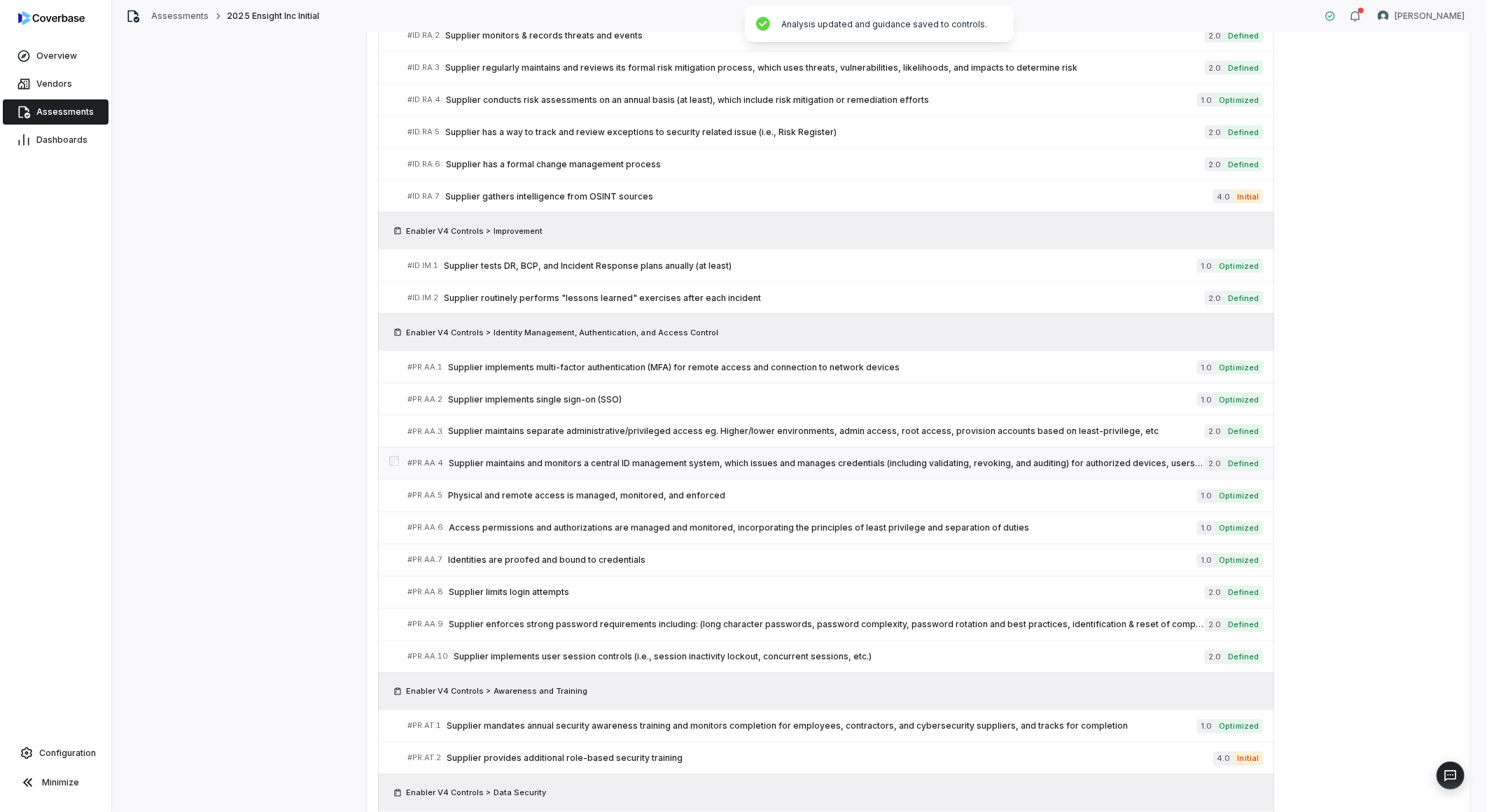
scroll to position [1344, 0]
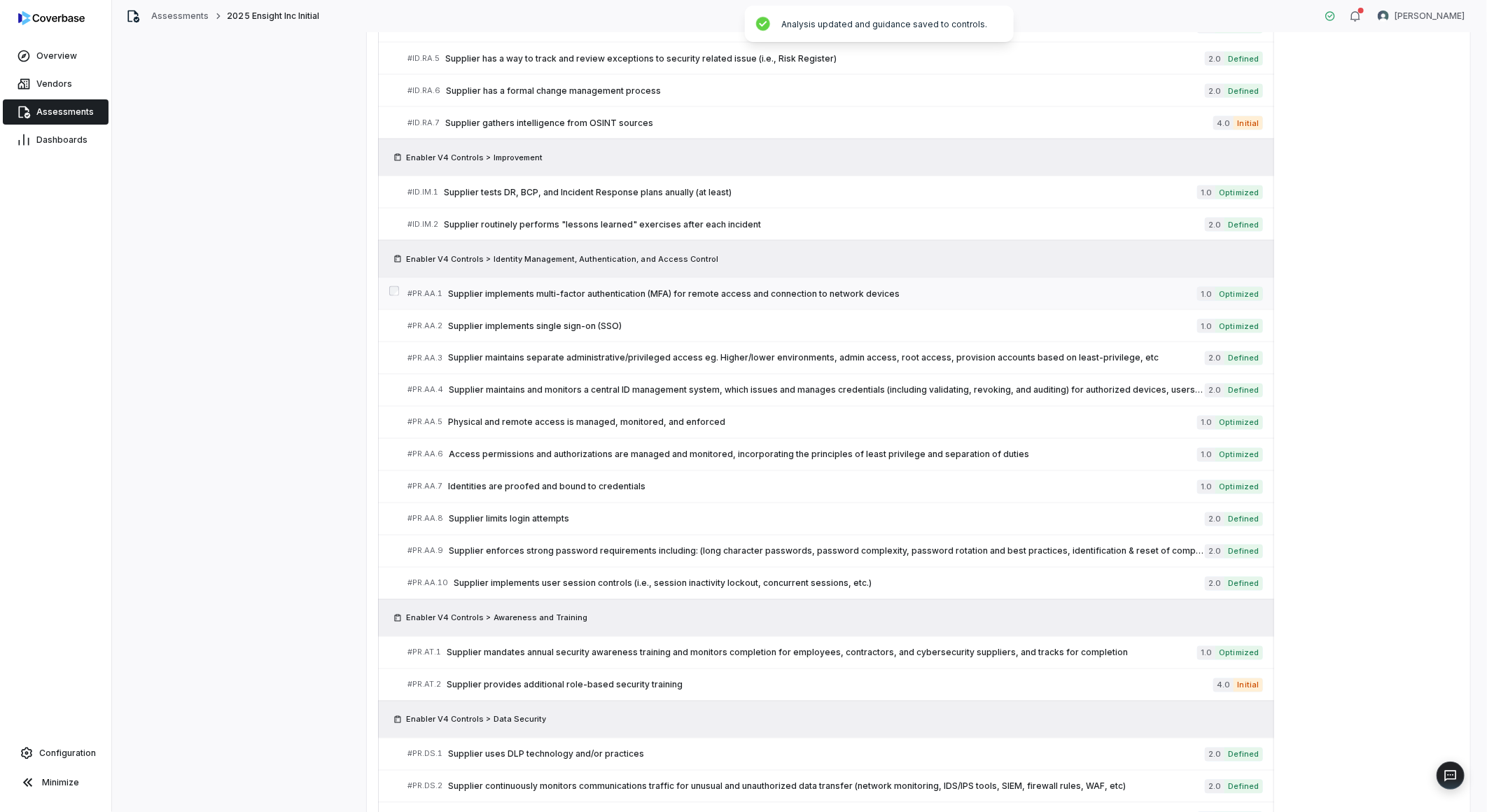
click at [722, 296] on span "Supplier implements multi-factor authentication (MFA) for remote access and con…" at bounding box center [822, 294] width 749 height 11
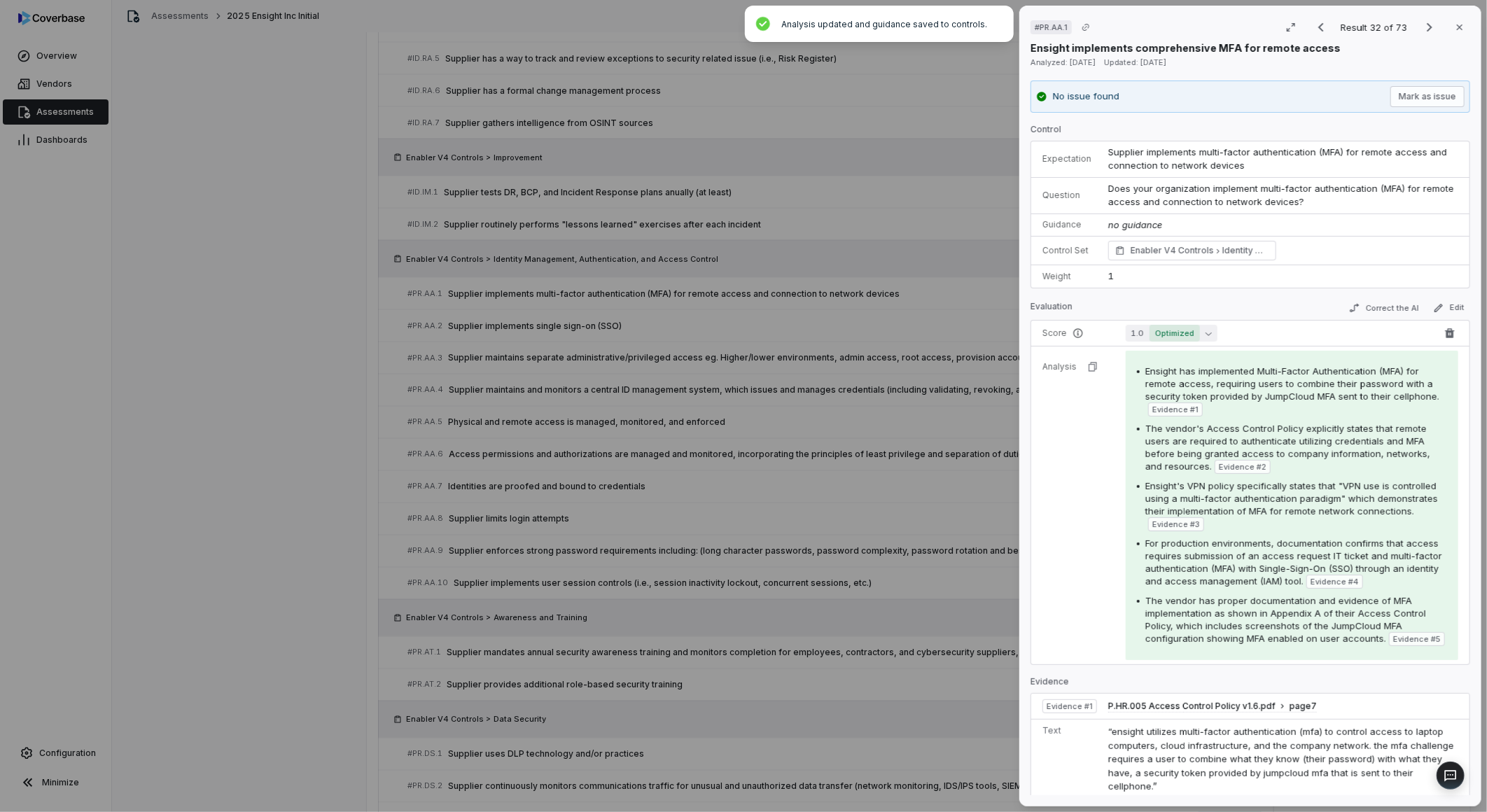
click at [1137, 329] on button "1.0 Optimized" at bounding box center [1171, 332] width 92 height 17
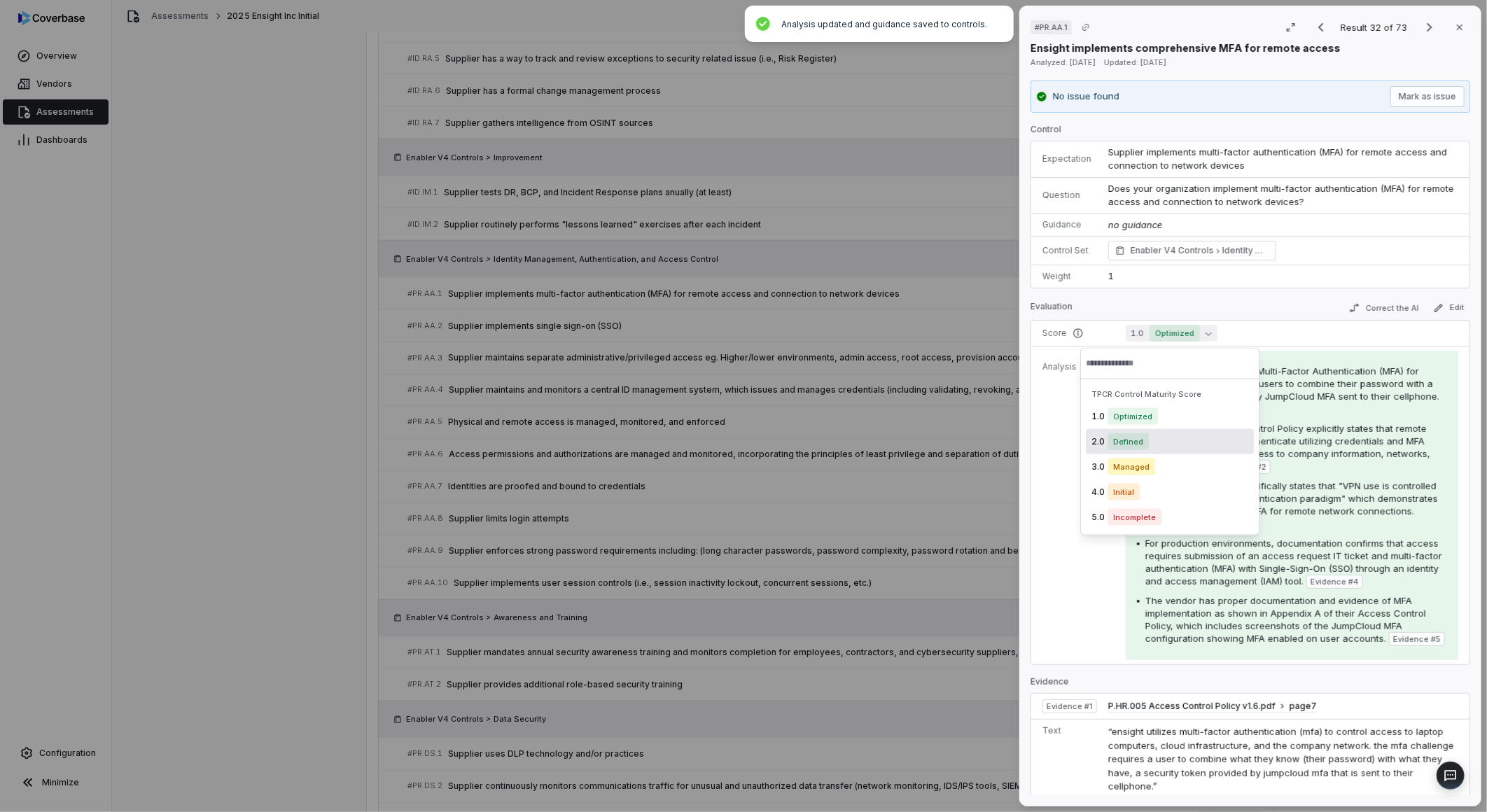
click at [1112, 438] on span "Defined" at bounding box center [1127, 441] width 41 height 17
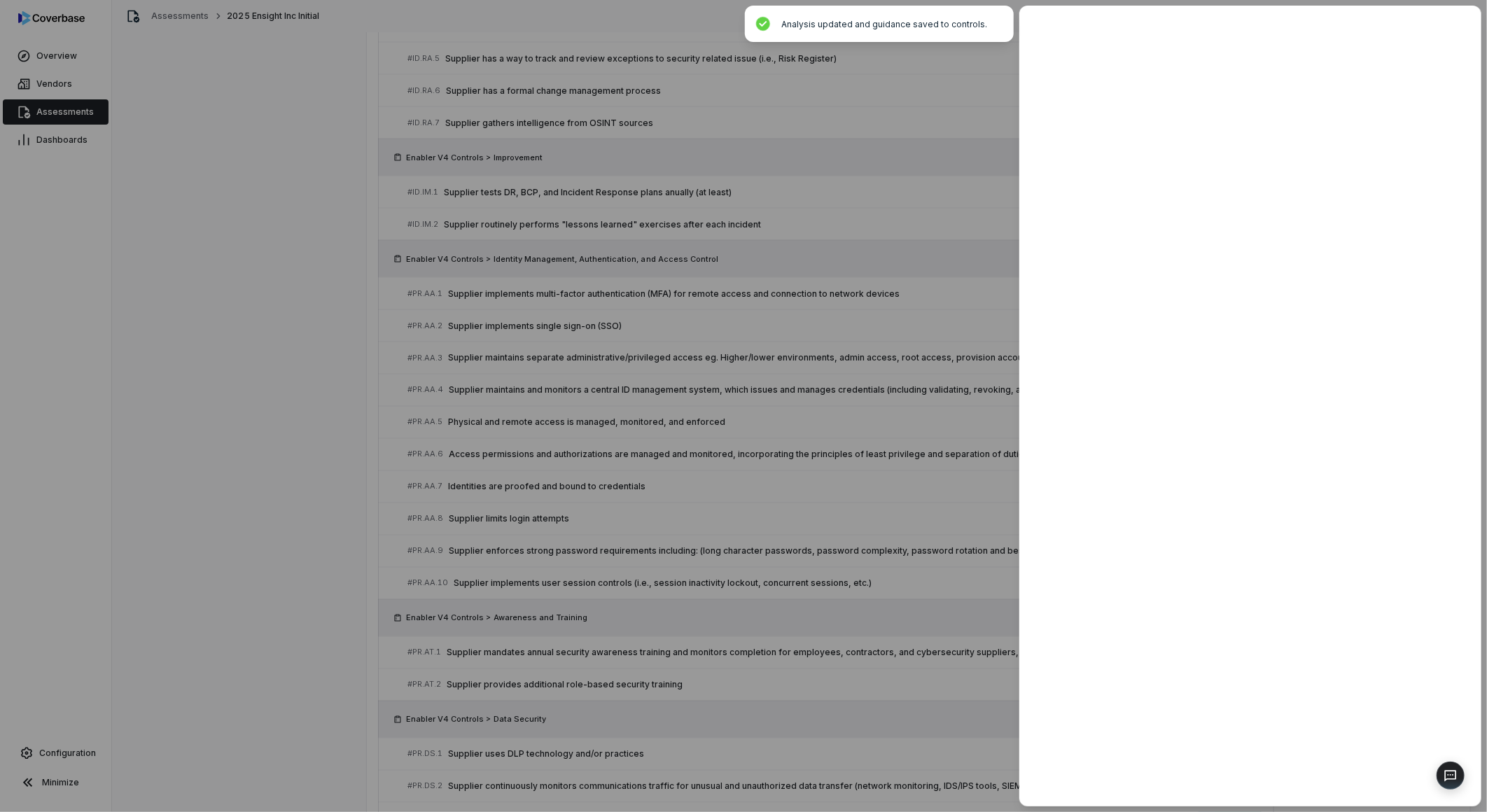
click at [921, 456] on div at bounding box center [744, 406] width 1487 height 812
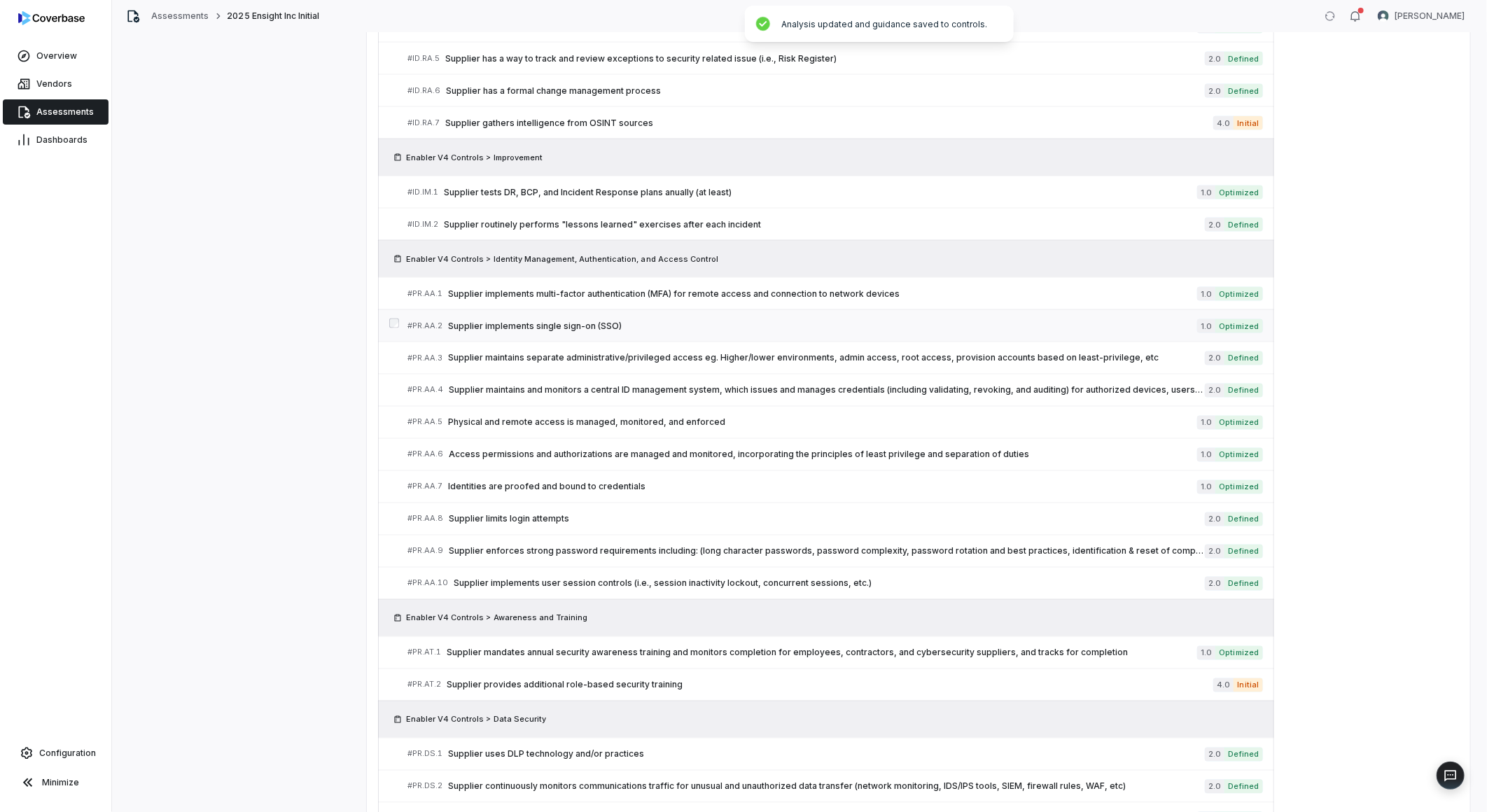
click at [526, 327] on span "Supplier implements single sign-on (SSO)" at bounding box center [822, 325] width 749 height 11
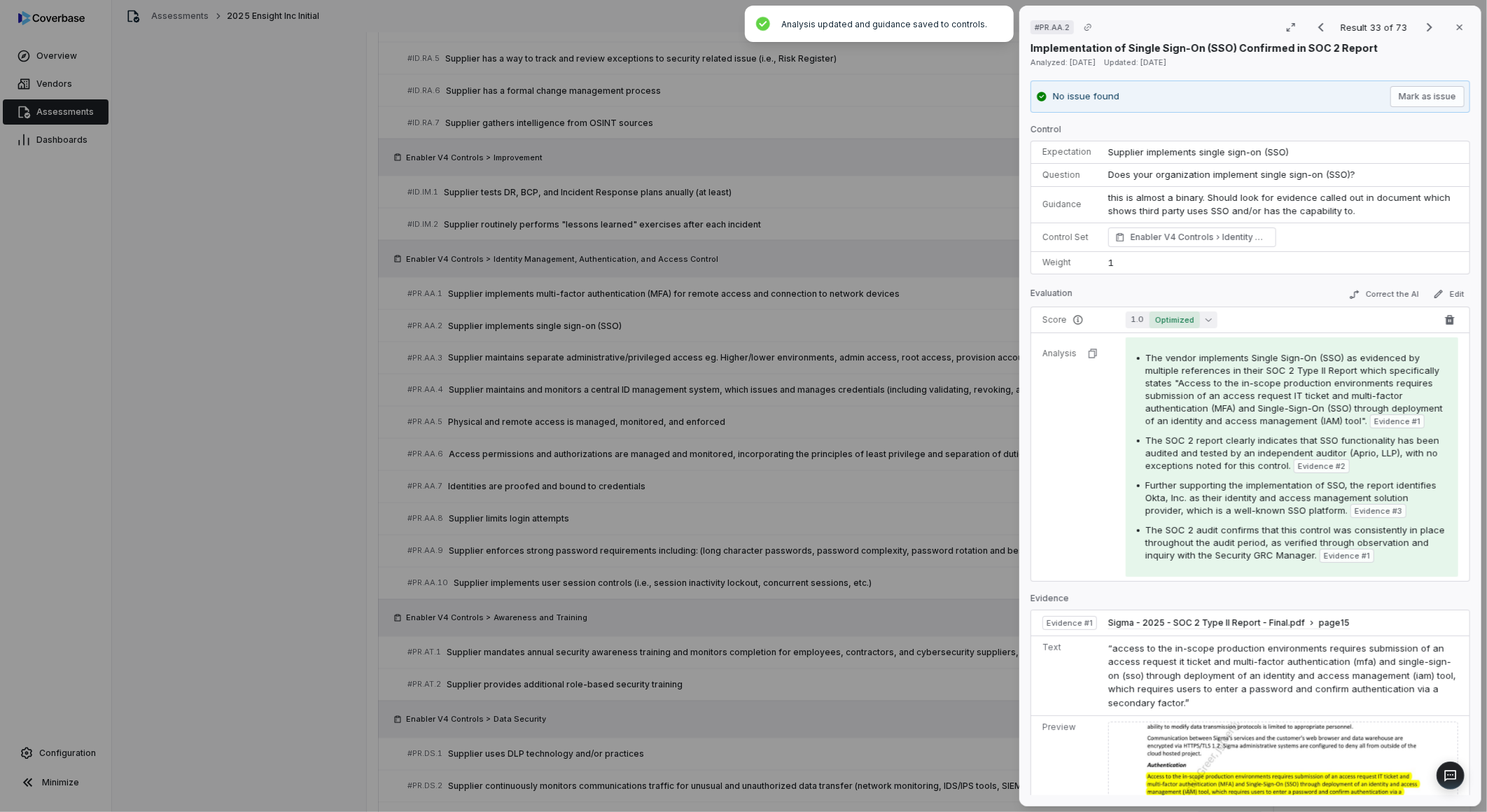
click at [1156, 317] on span "Optimized" at bounding box center [1175, 319] width 51 height 17
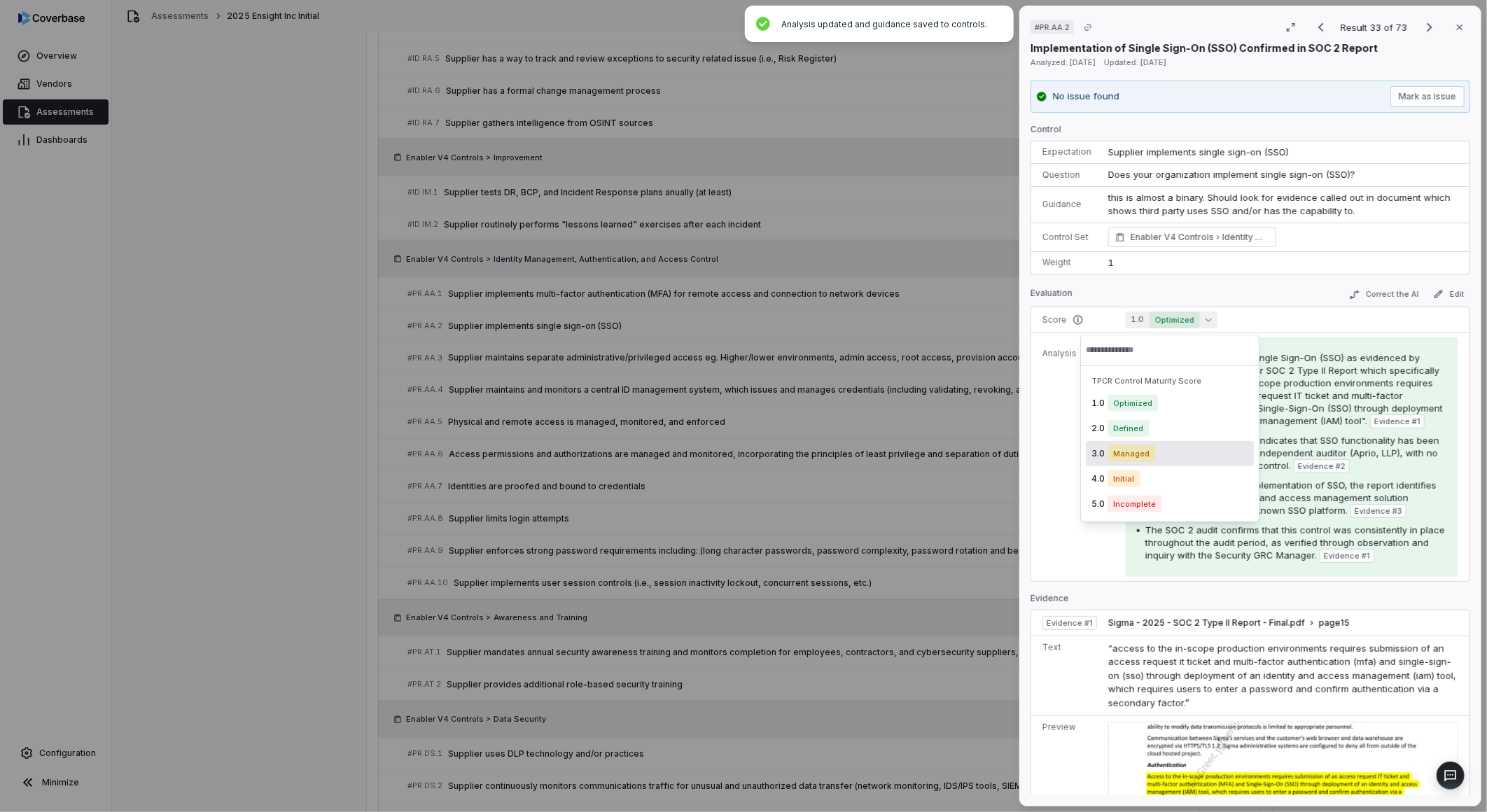
click at [1133, 441] on div "3.0 Managed" at bounding box center [1169, 453] width 168 height 25
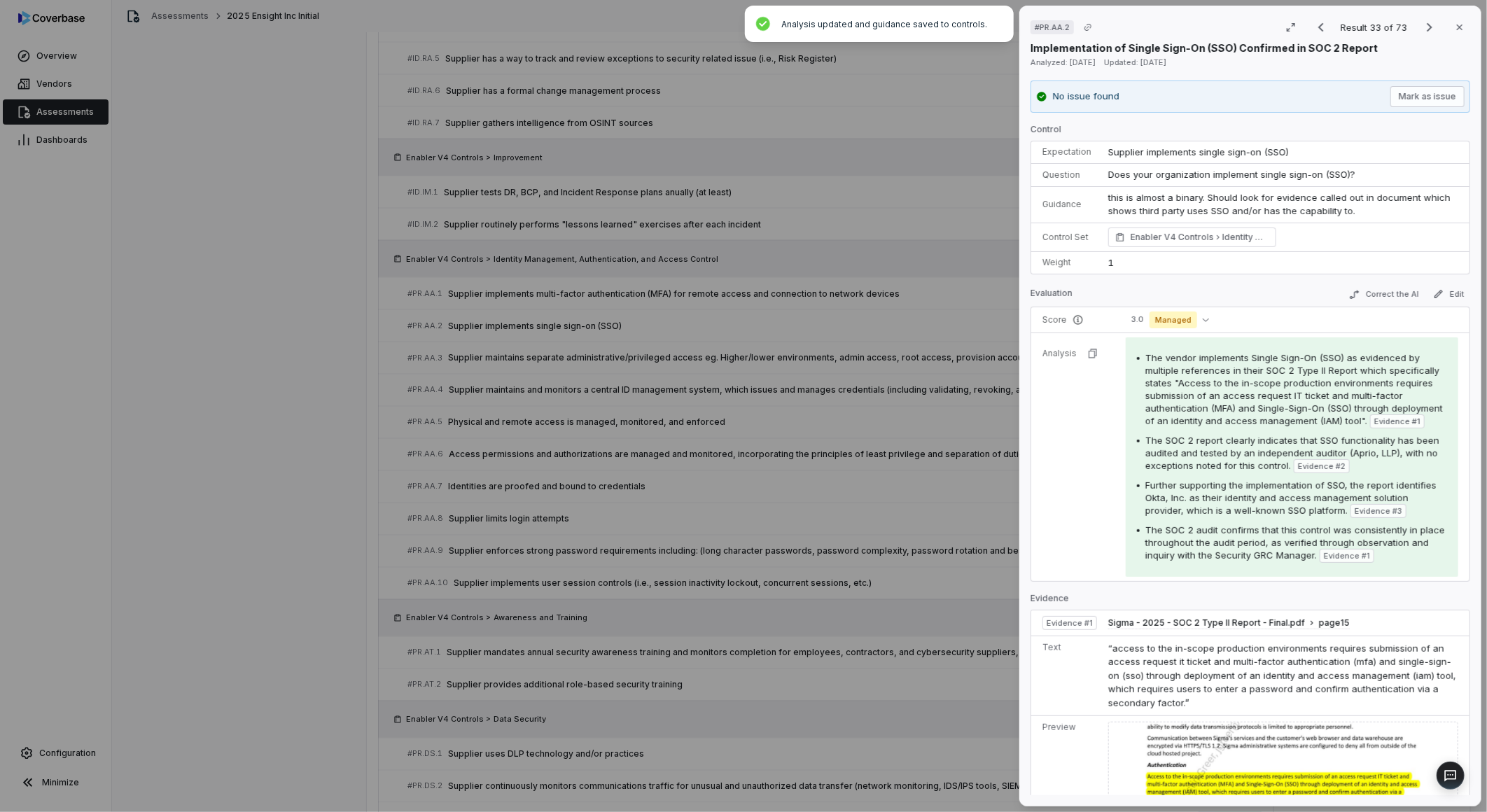
click at [925, 464] on div "# PR.AA.2 Result 33 of 73 Close Implementation of Single Sign-On (SSO) Confirme…" at bounding box center [744, 406] width 1487 height 812
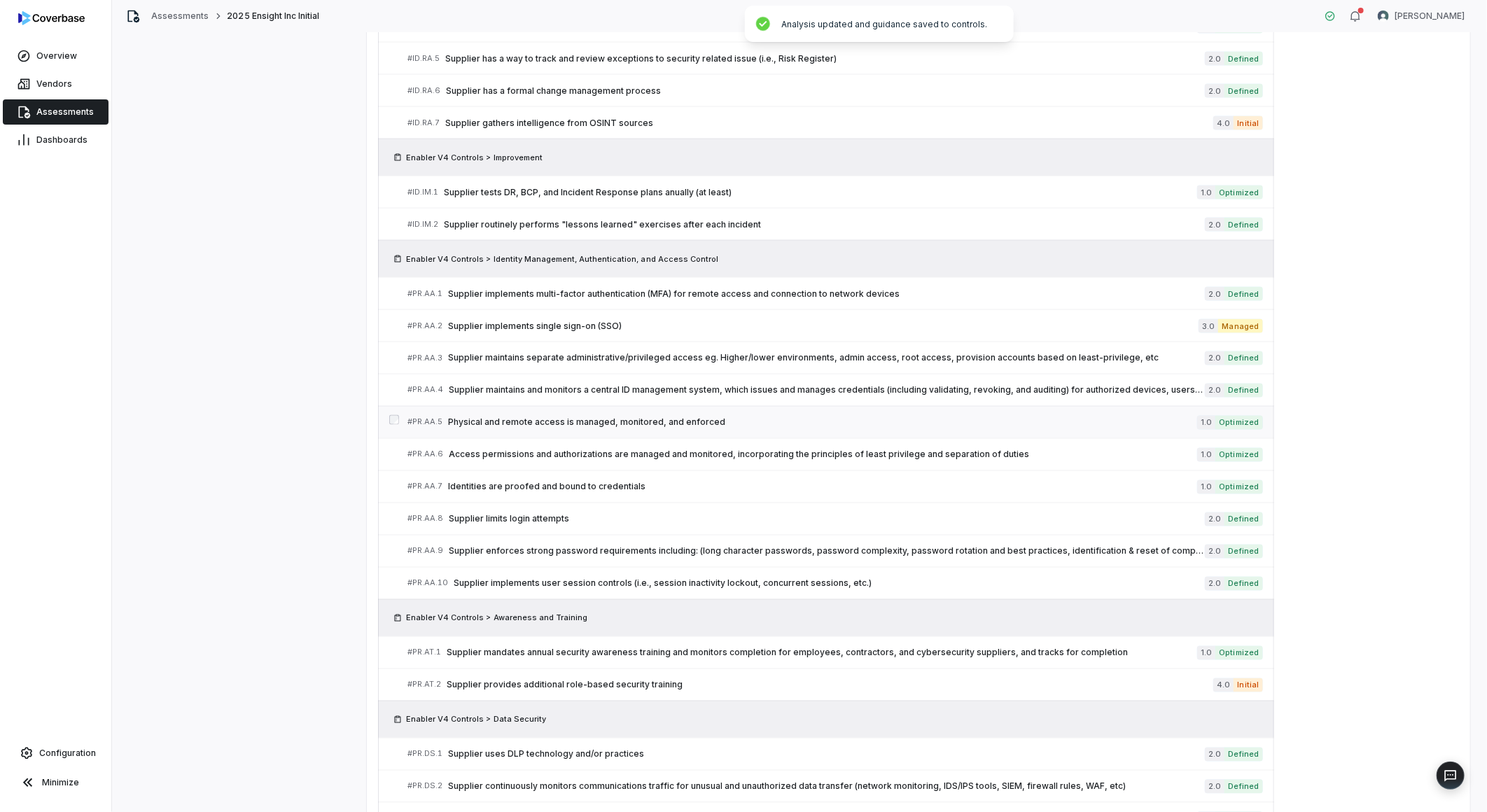
click at [618, 421] on span "Physical and remote access is managed, monitored, and enforced" at bounding box center [822, 422] width 749 height 11
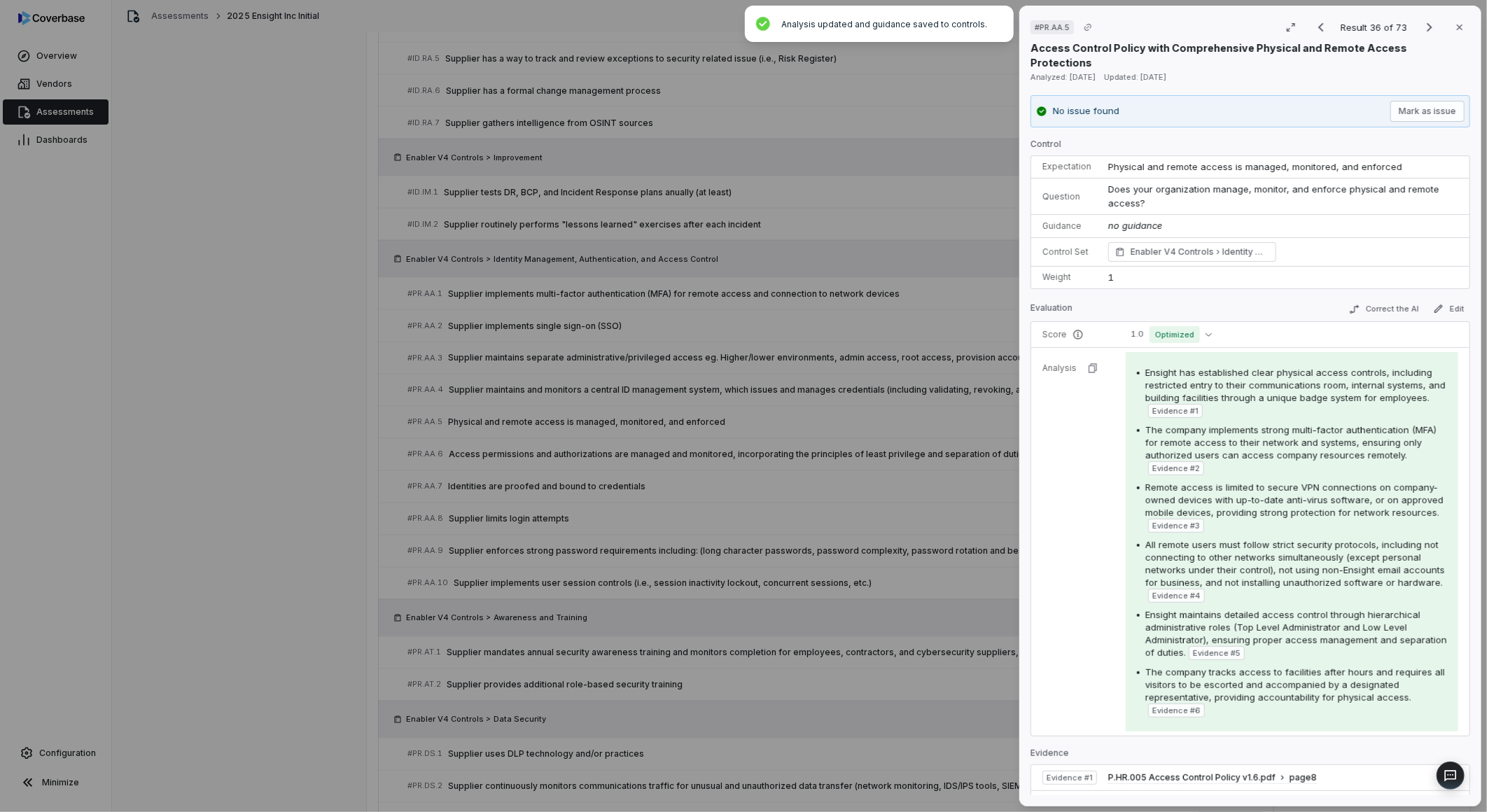
click at [753, 491] on div "# PR.AA.5 Result 36 of 73 Close Access Control Policy with Comprehensive Physic…" at bounding box center [744, 406] width 1487 height 812
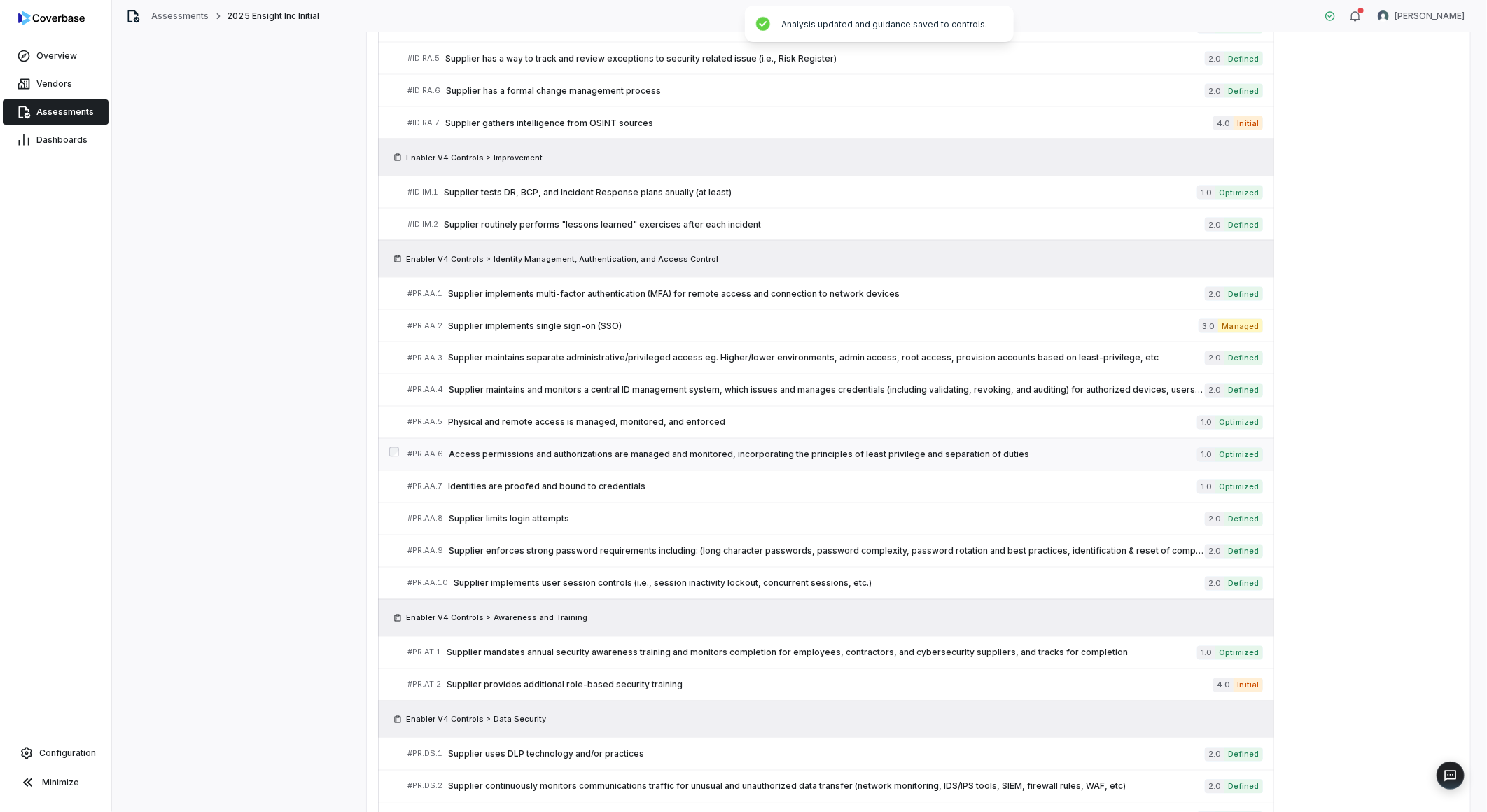
click at [654, 459] on span "Access permissions and authorizations are managed and monitored, incorporating …" at bounding box center [823, 454] width 749 height 11
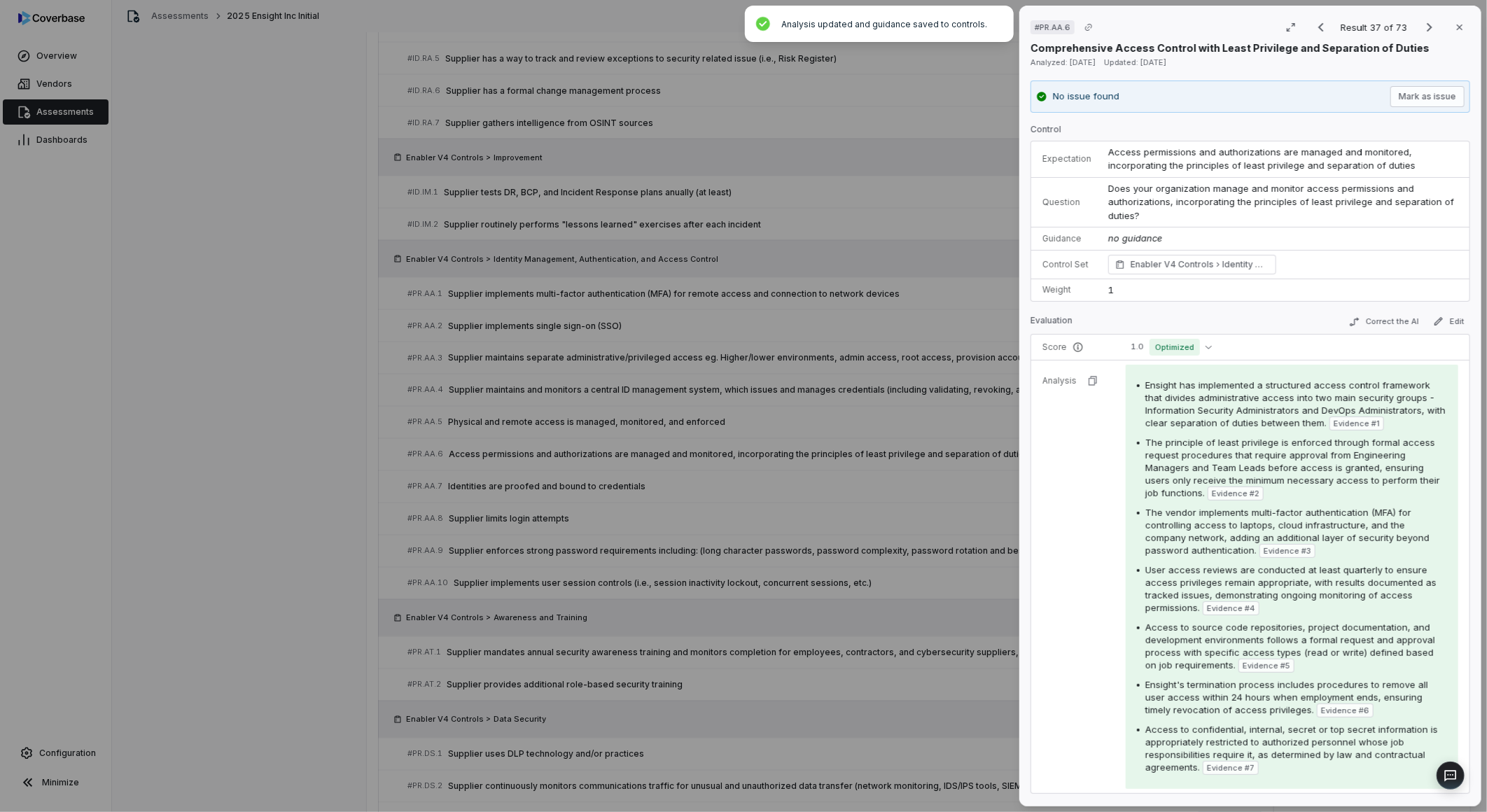
click at [1161, 281] on td "1" at bounding box center [1285, 290] width 370 height 23
click at [1156, 357] on td "1.0 Optimized" at bounding box center [1294, 348] width 353 height 26
click at [1160, 349] on span "Optimized" at bounding box center [1175, 346] width 51 height 17
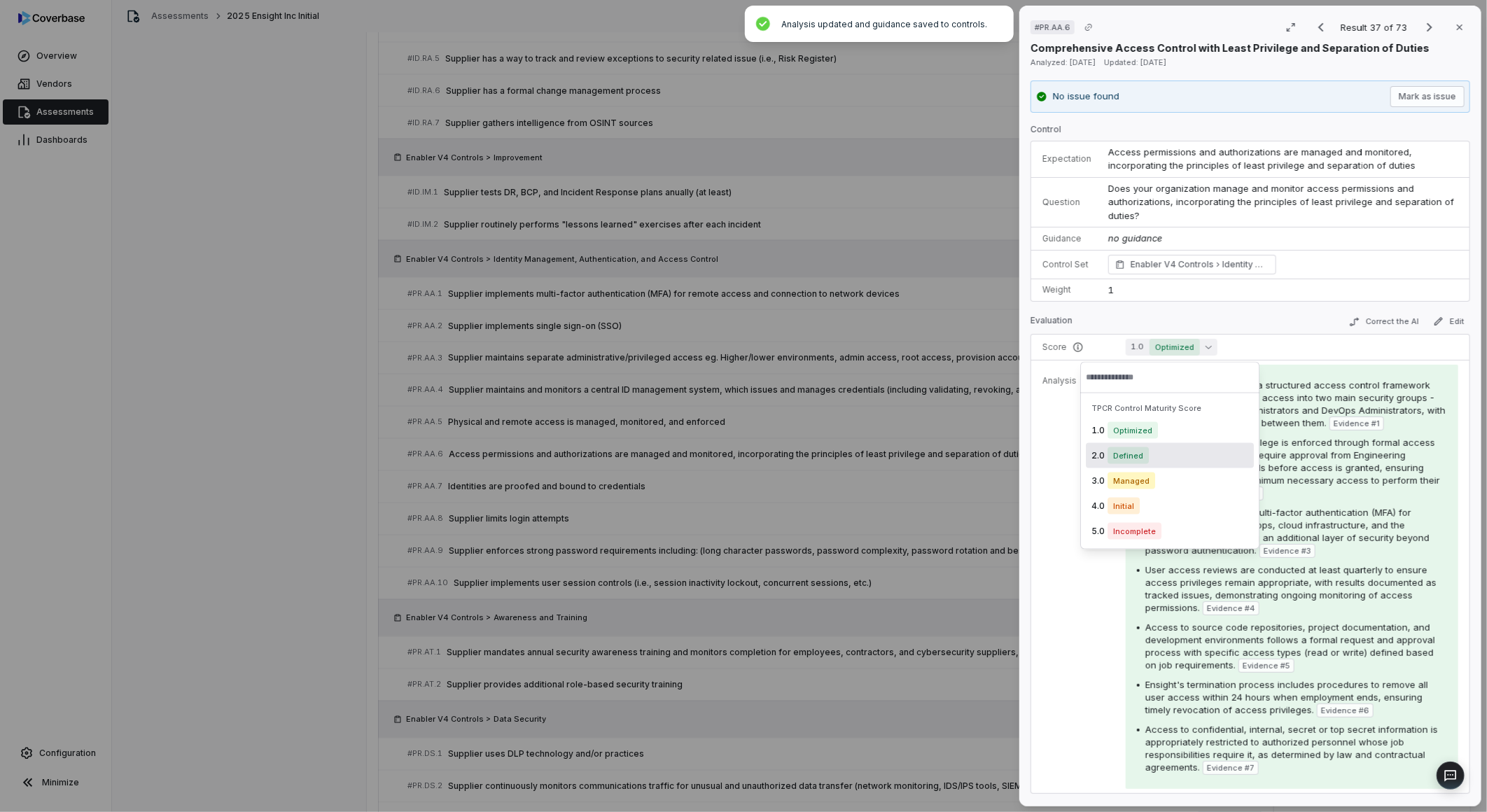
click at [1129, 447] on span "Defined" at bounding box center [1127, 455] width 41 height 17
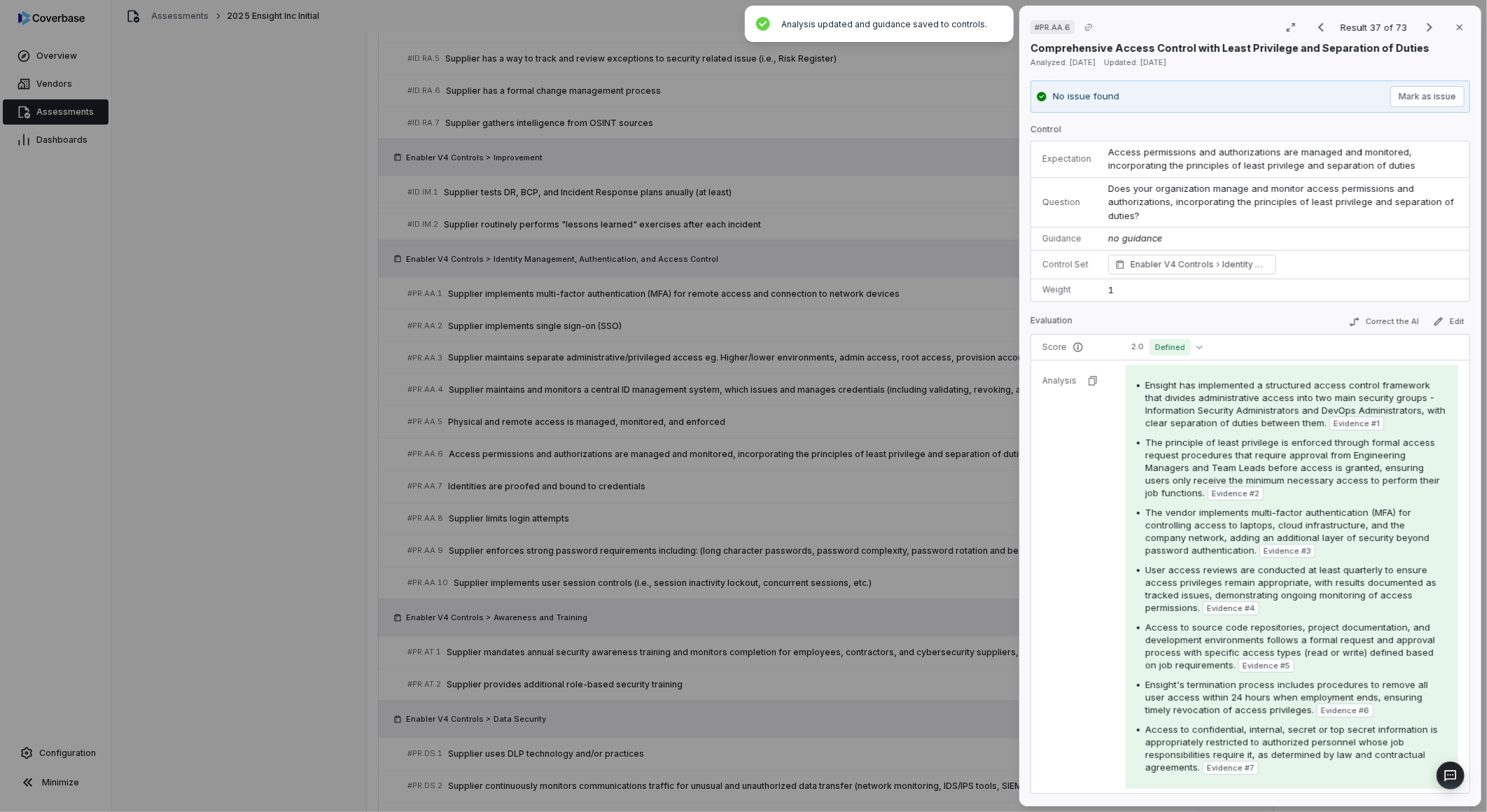
click at [1118, 544] on td "Ensight has implemented a structured access control framework that divides admi…" at bounding box center [1294, 576] width 353 height 433
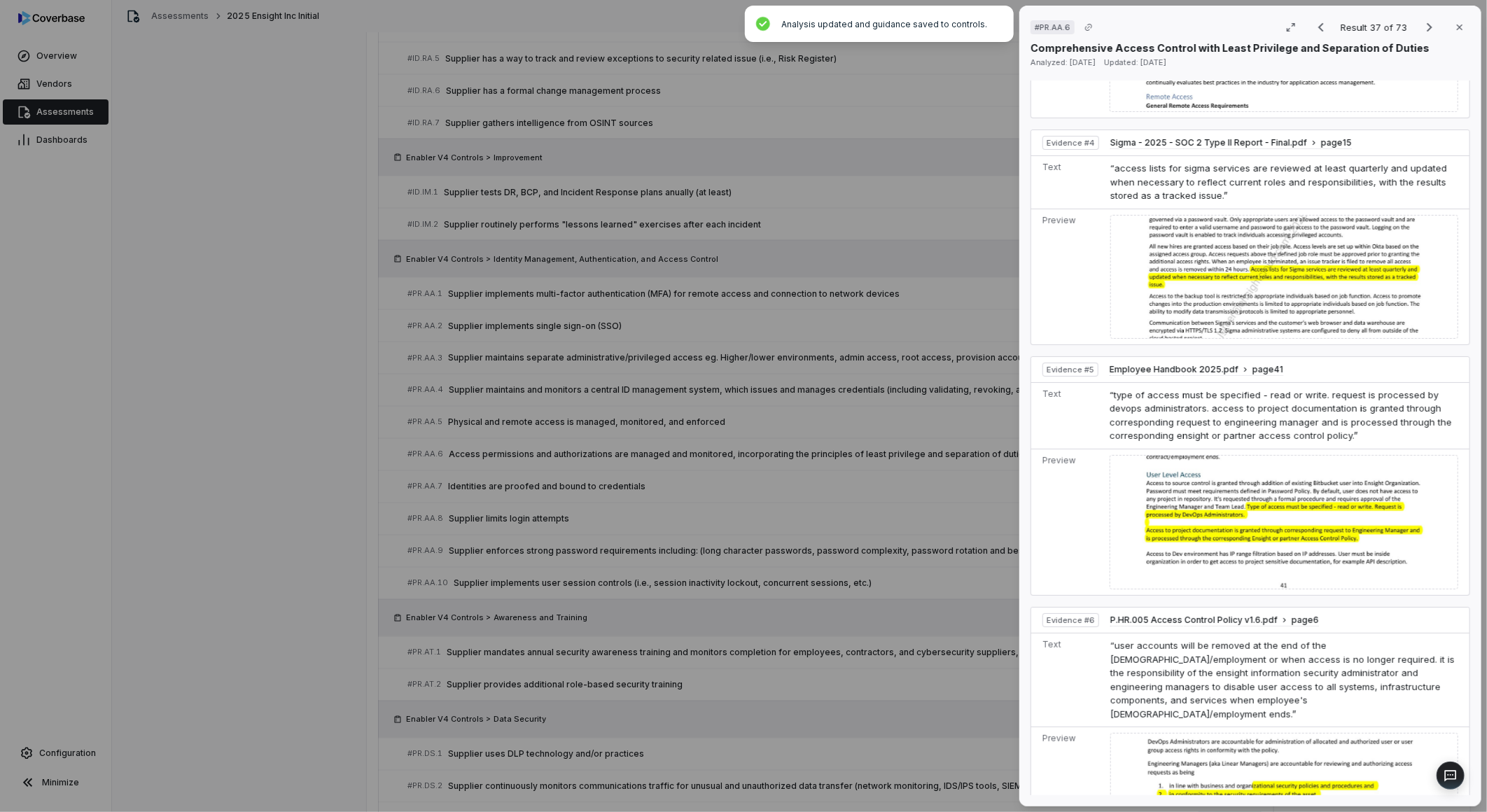
scroll to position [1555, 0]
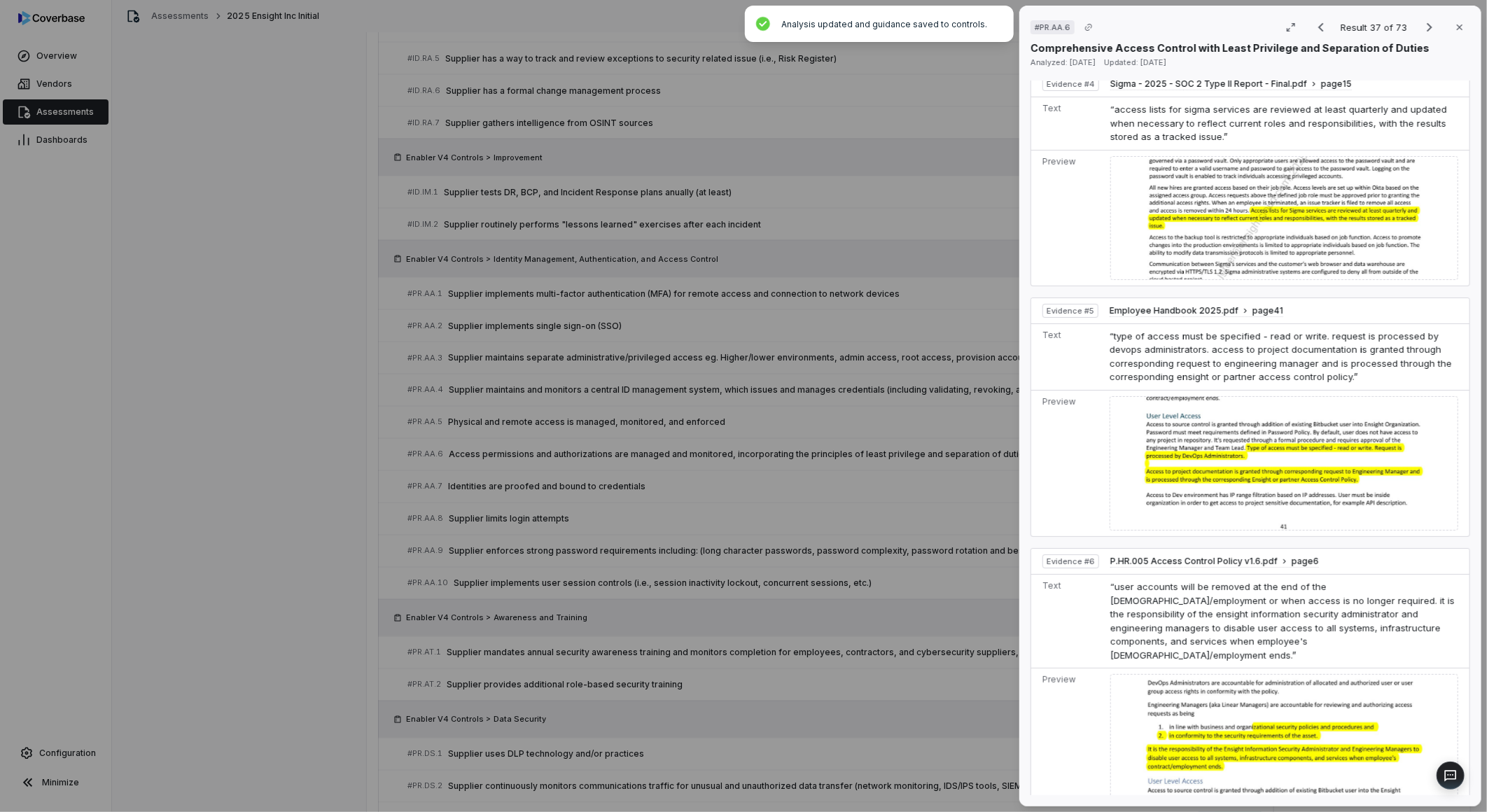
click at [885, 542] on div "# PR.AA.6 Result 37 of 73 Close Comprehensive Access Control with Least Privile…" at bounding box center [744, 406] width 1487 height 812
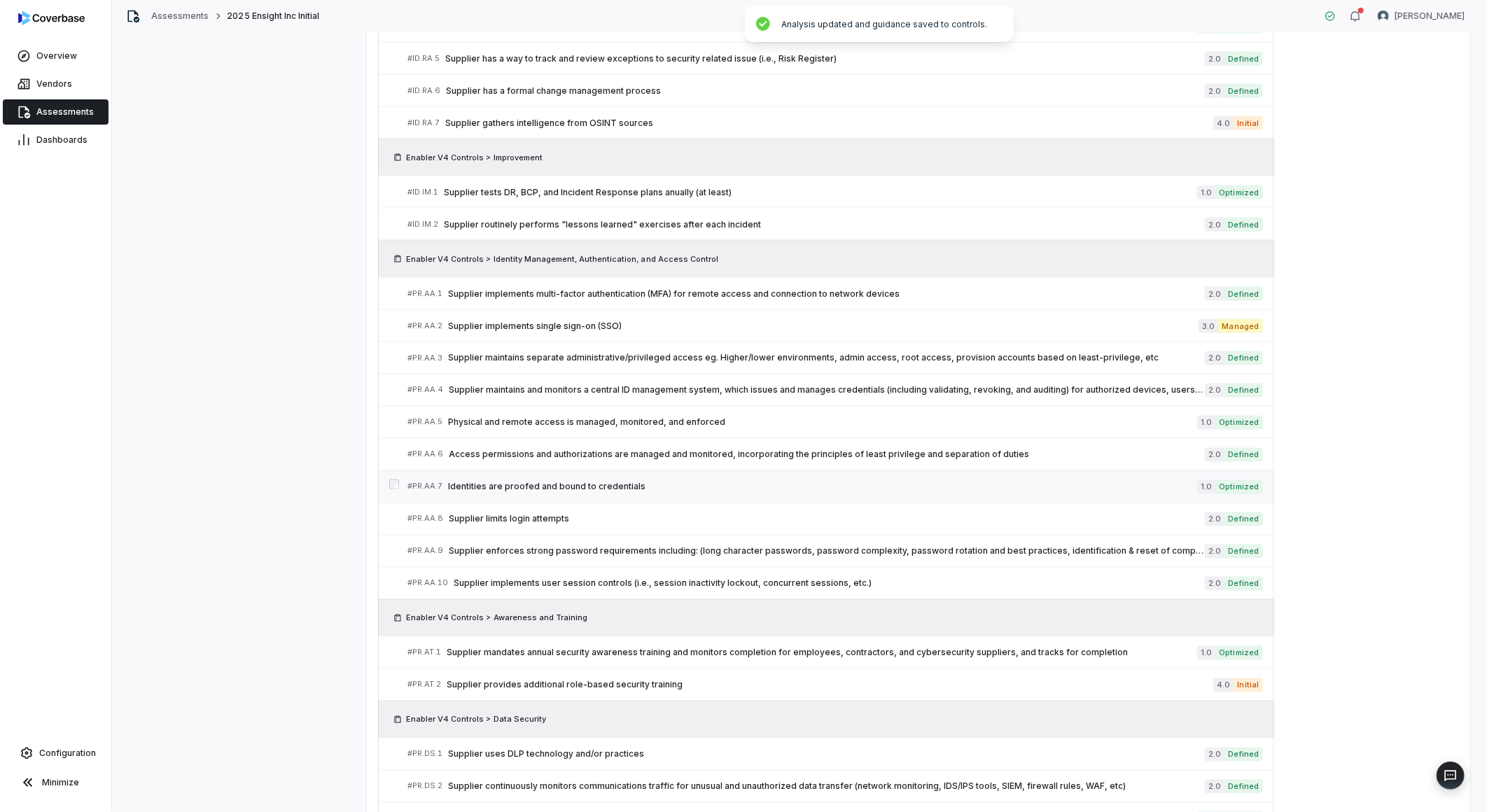
click at [597, 485] on span "Identities are proofed and bound to credentials" at bounding box center [822, 487] width 749 height 11
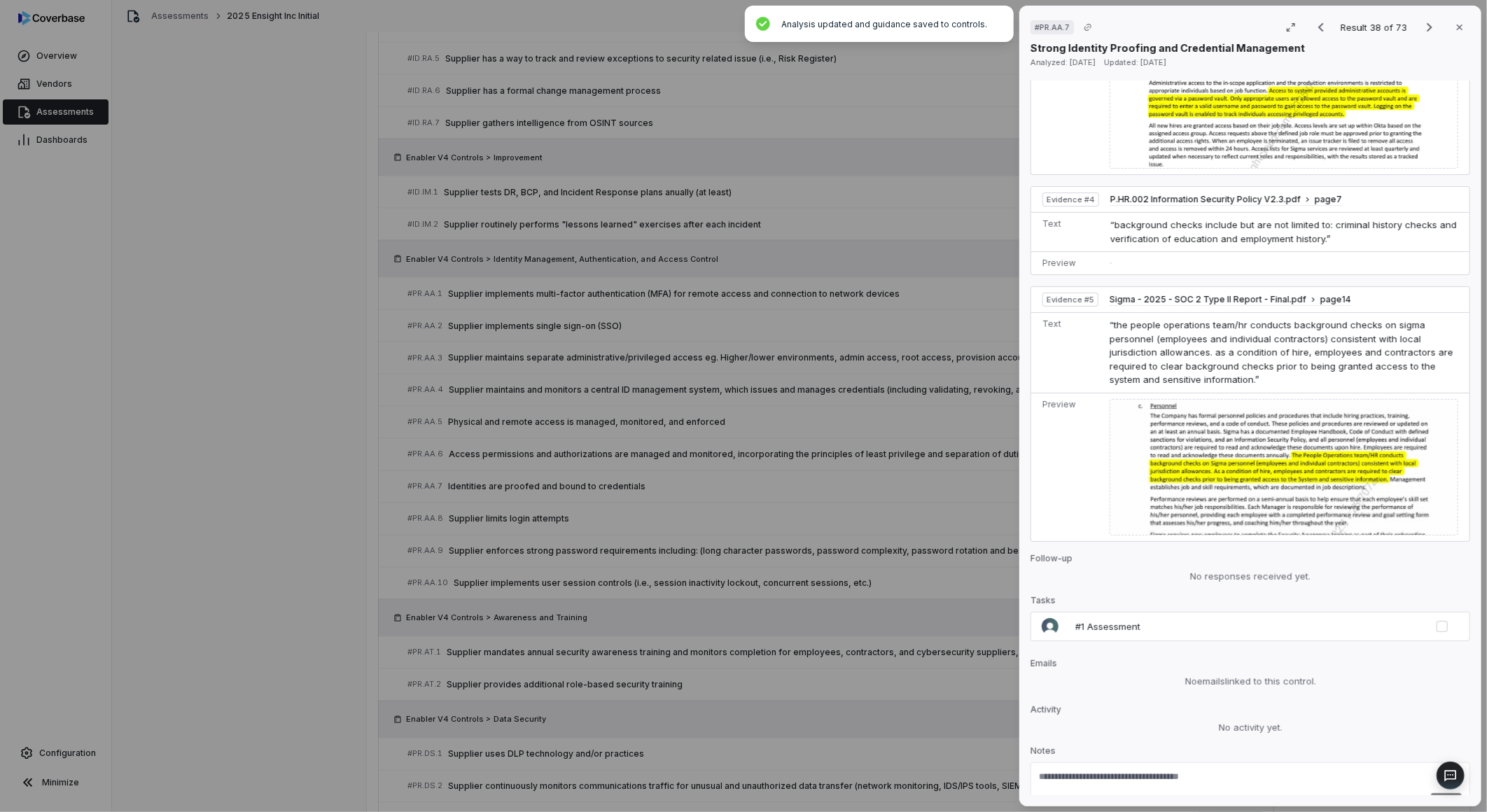
scroll to position [1400, 0]
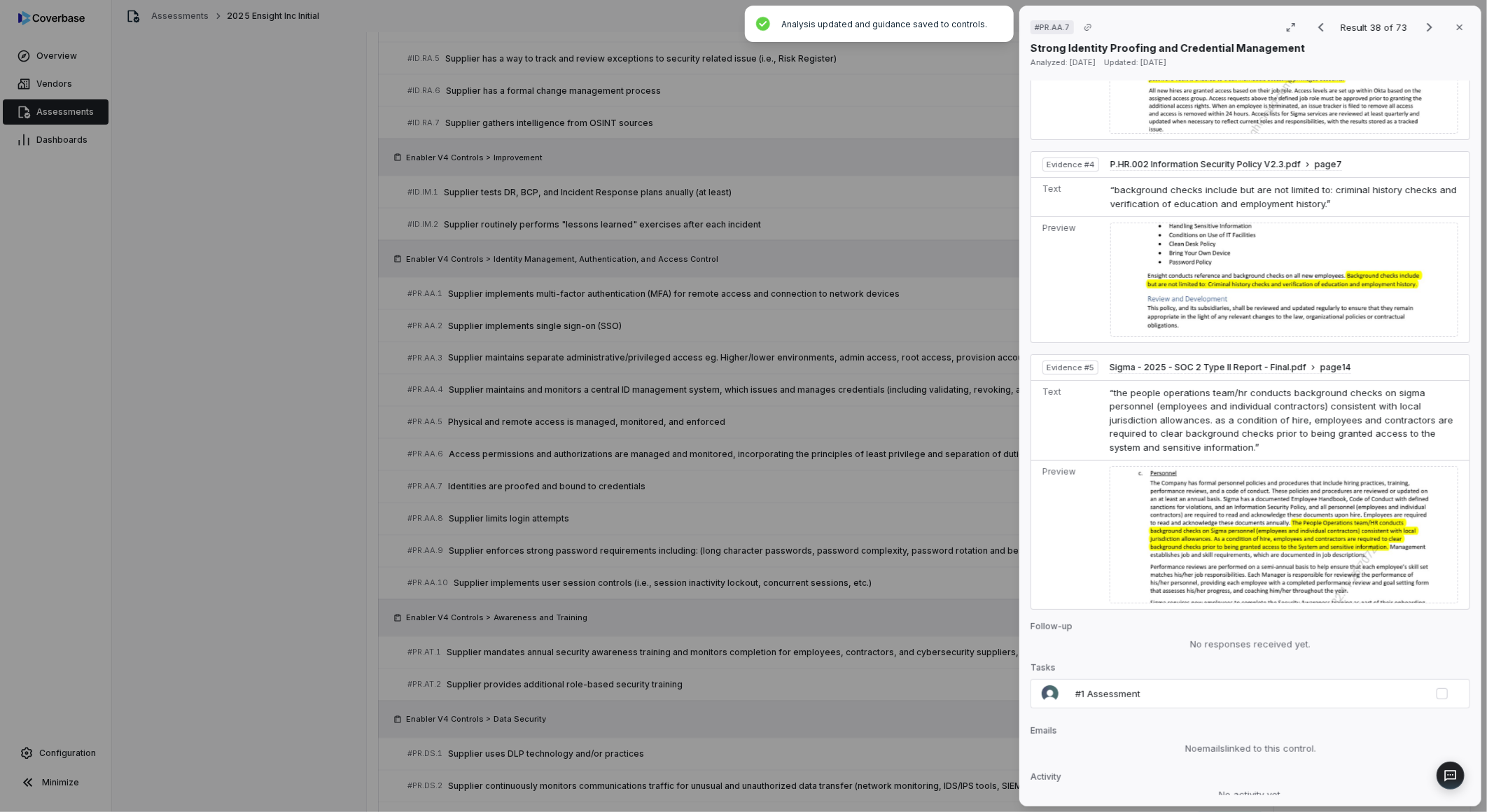
click at [955, 491] on div "# PR.AA.7 Result 38 of 73 Close Strong Identity Proofing and Credential Managem…" at bounding box center [744, 406] width 1487 height 812
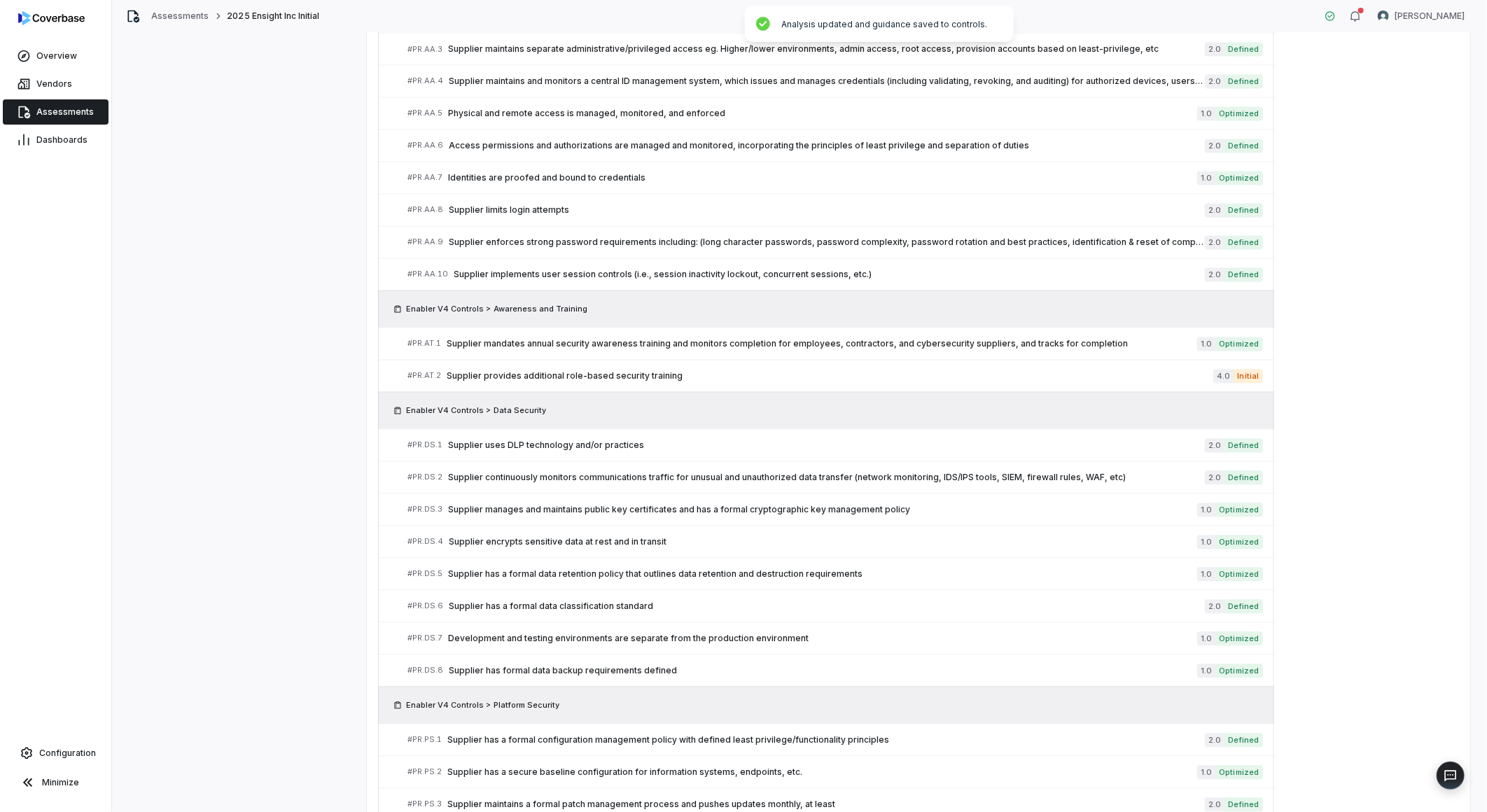
scroll to position [1655, 0]
click at [817, 348] on span "Supplier mandates annual security awareness training and monitors completion fo…" at bounding box center [822, 342] width 750 height 11
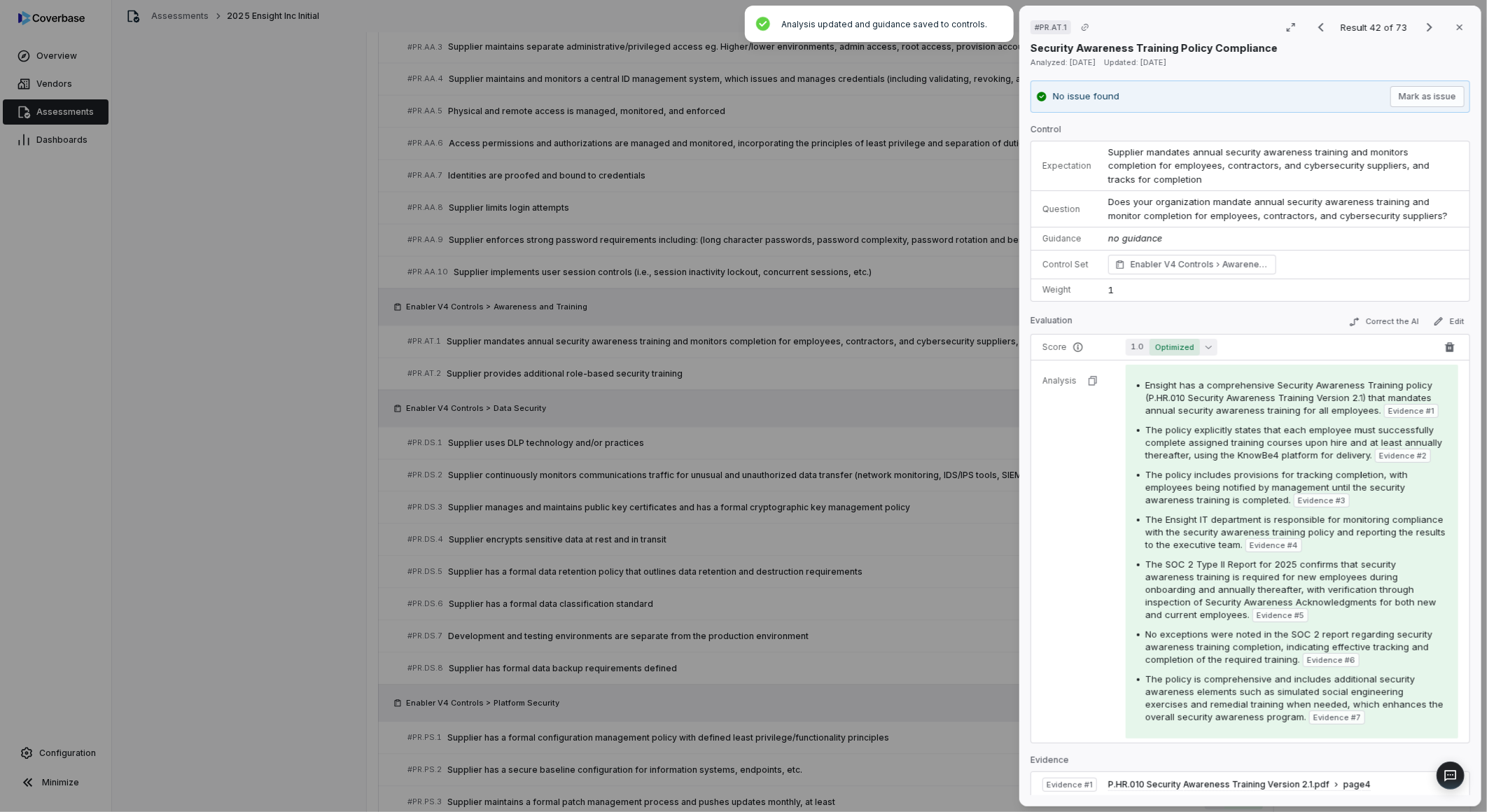
click at [1153, 354] on span "Optimized" at bounding box center [1175, 346] width 51 height 17
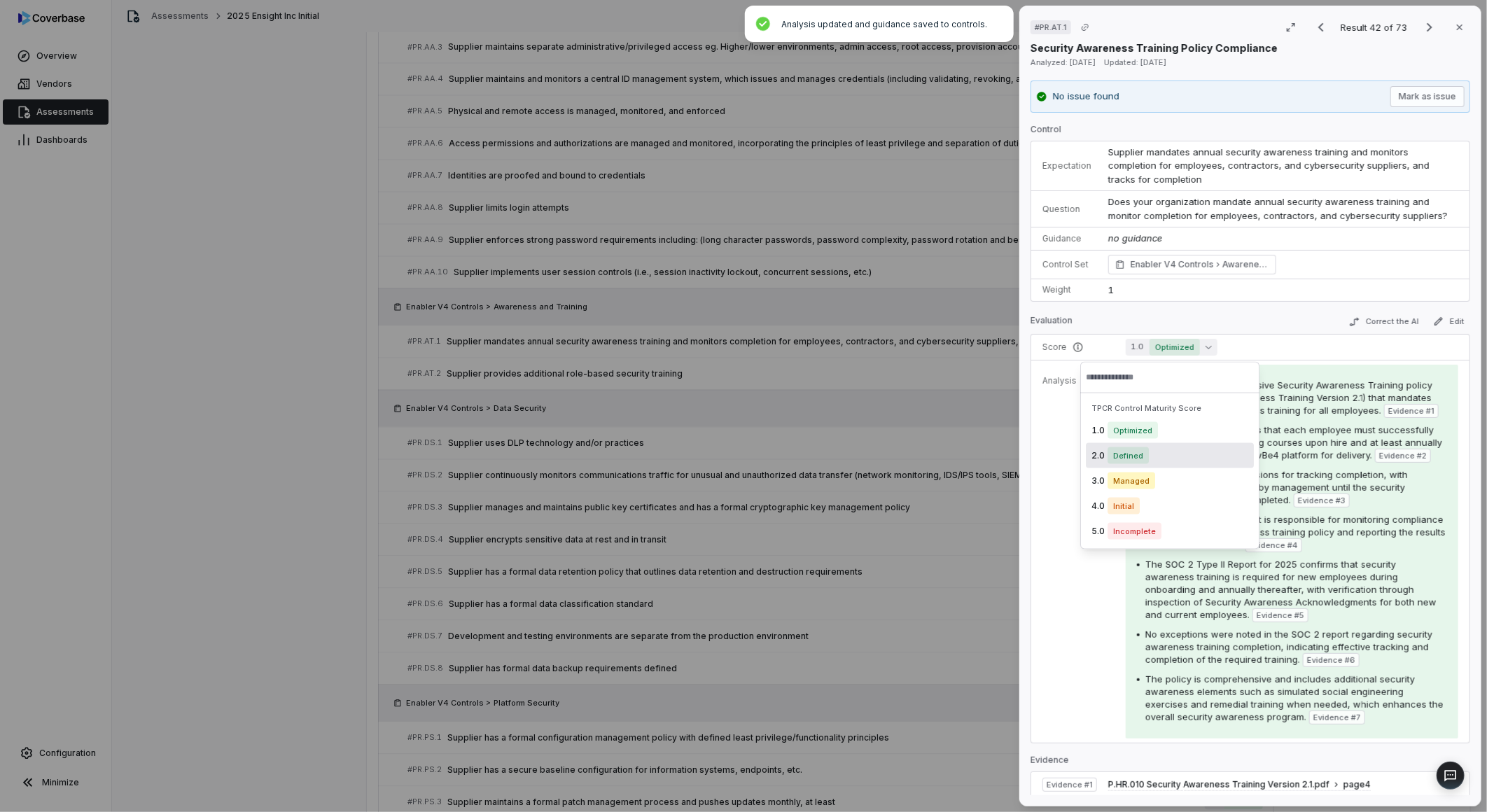
click at [1136, 449] on span "Defined" at bounding box center [1127, 455] width 41 height 17
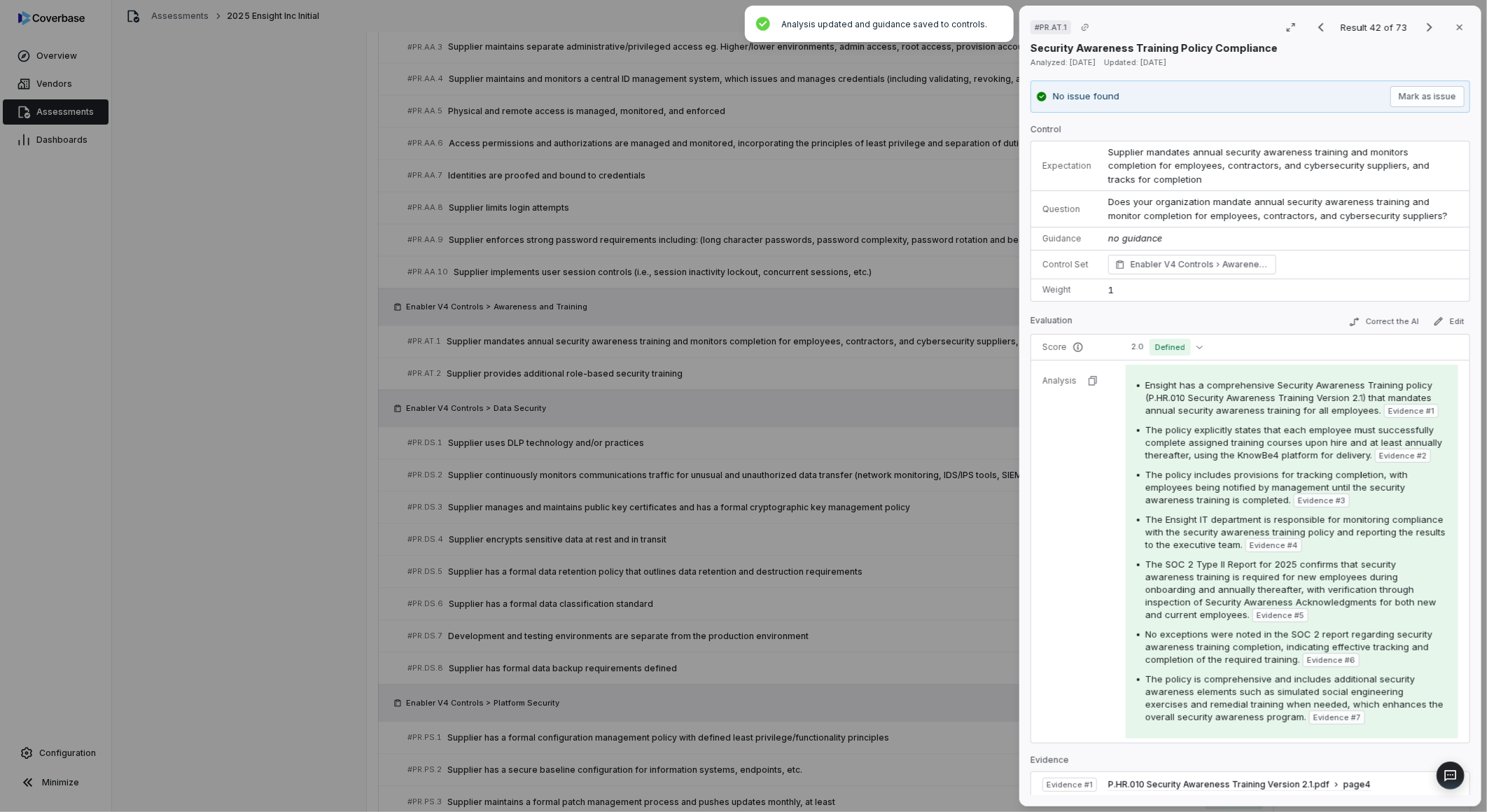
click at [1091, 529] on tr "Analysis Ensight has a comprehensive Security Awareness Training policy (P.HR.0…" at bounding box center [1251, 550] width 438 height 383
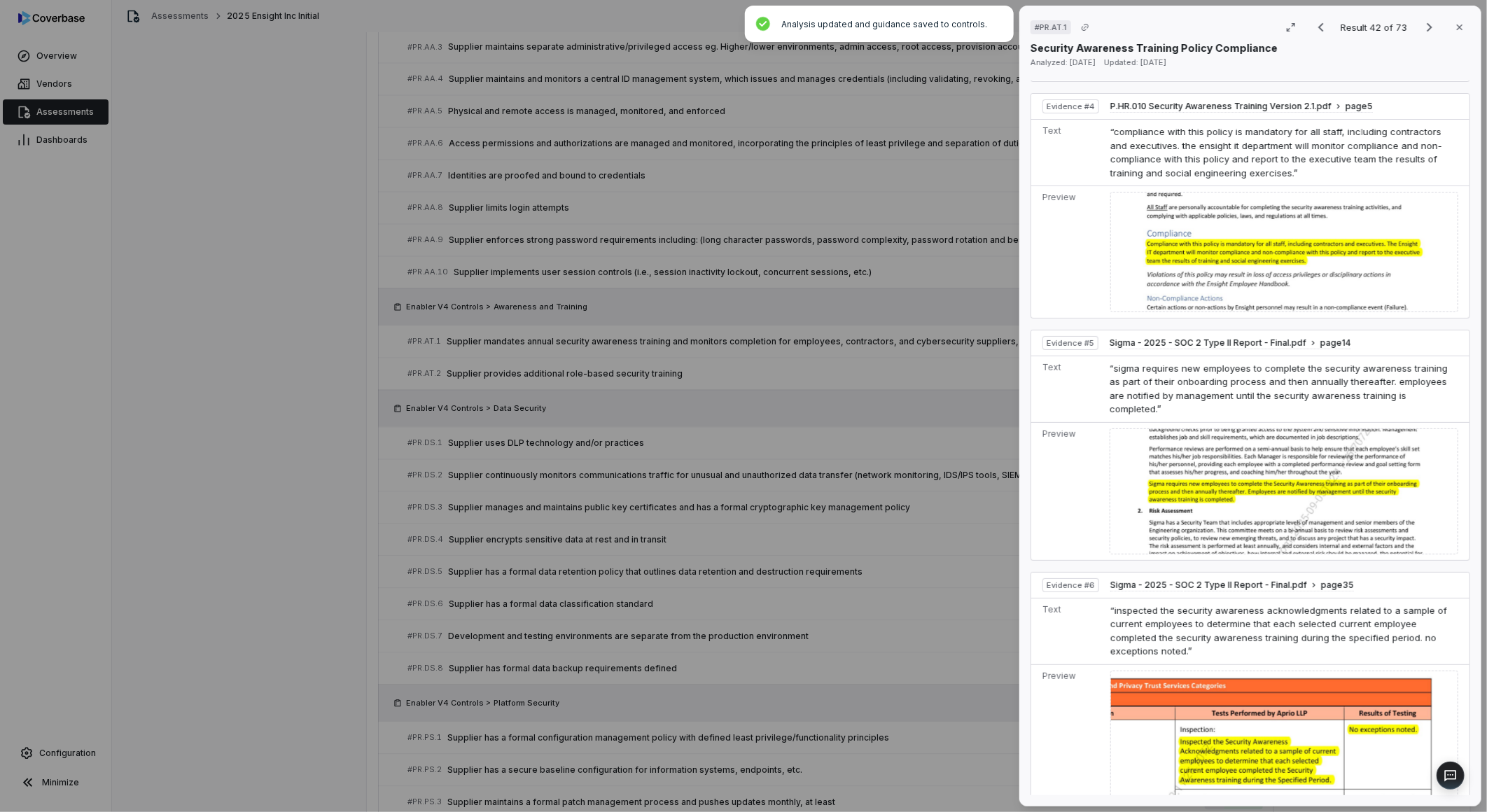
scroll to position [1400, 0]
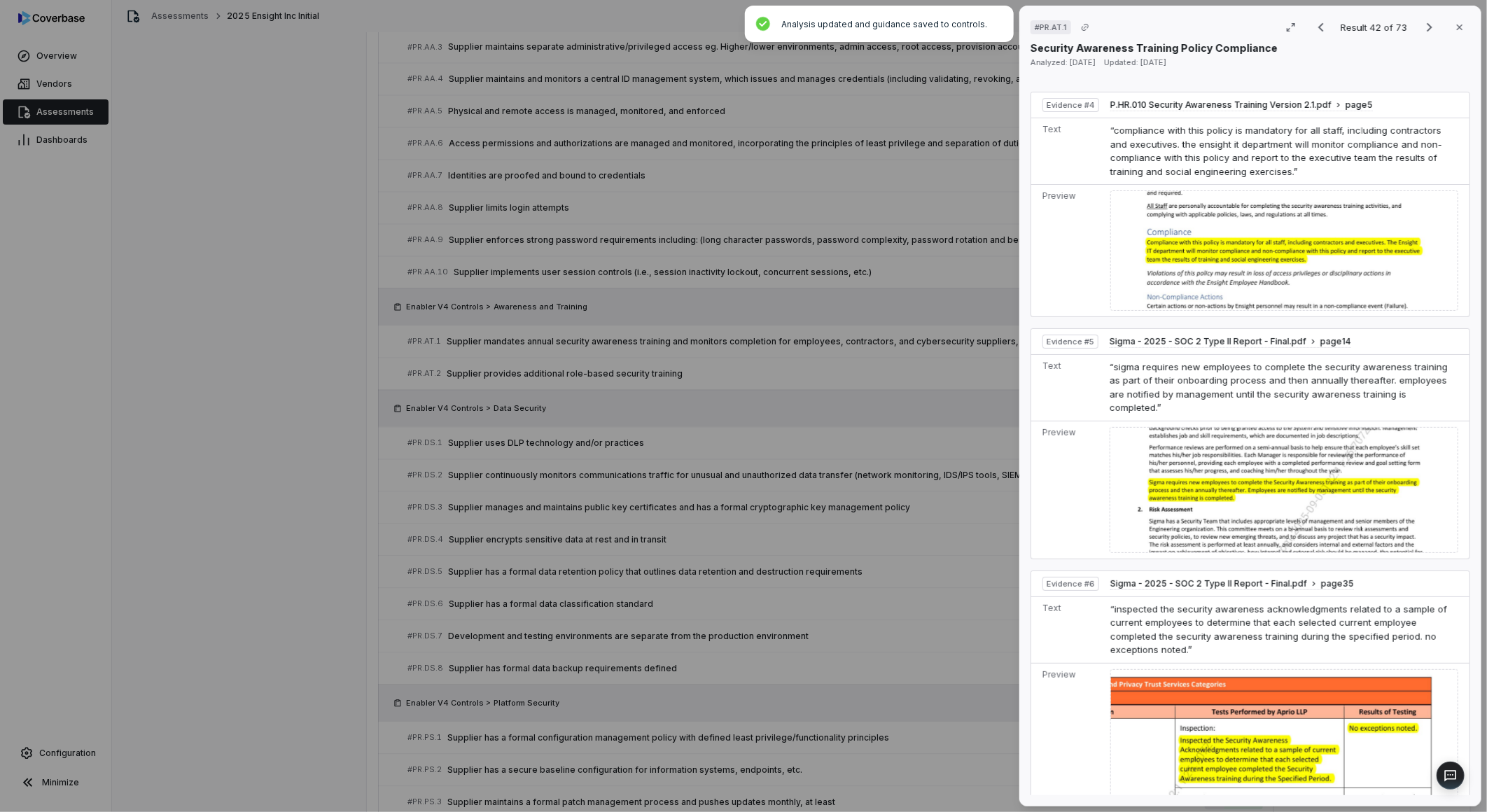
click at [874, 540] on div "# PR.AT.1 Result 42 of 73 Close Security Awareness Training Policy Compliance A…" at bounding box center [744, 406] width 1487 height 812
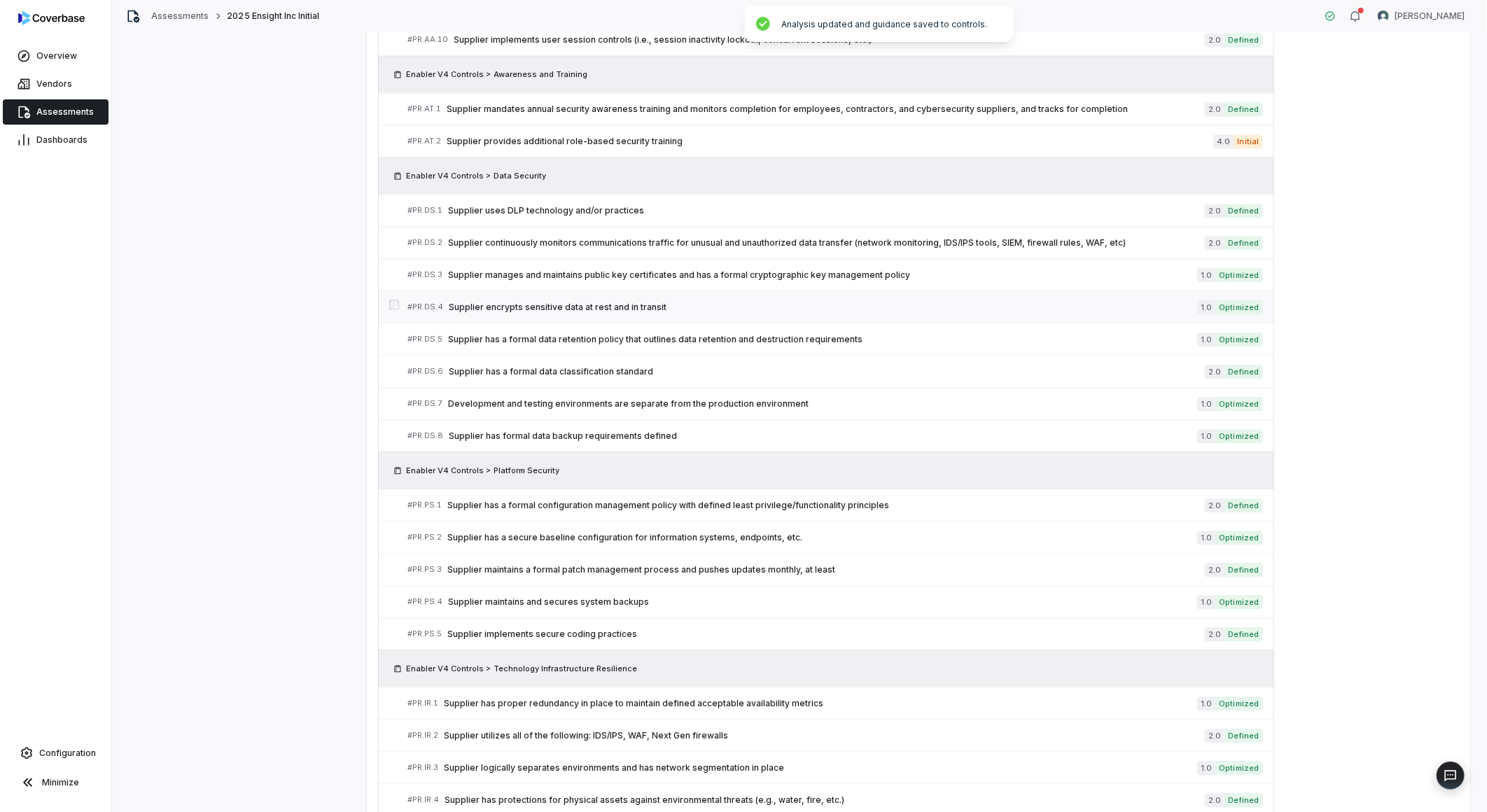
scroll to position [1967, 0]
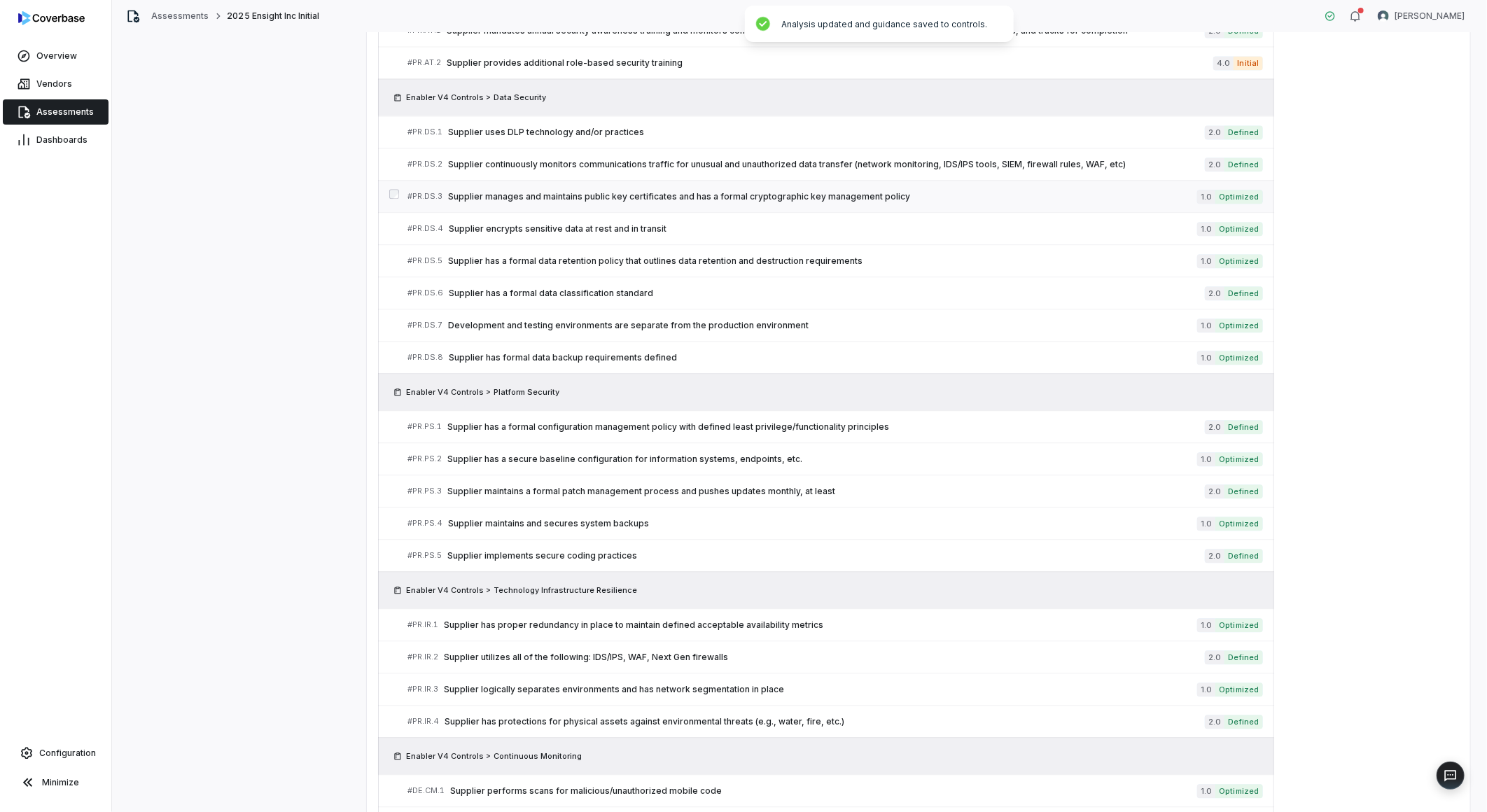
click at [702, 196] on span "Supplier manages and maintains public key certificates and has a formal cryptog…" at bounding box center [822, 196] width 749 height 11
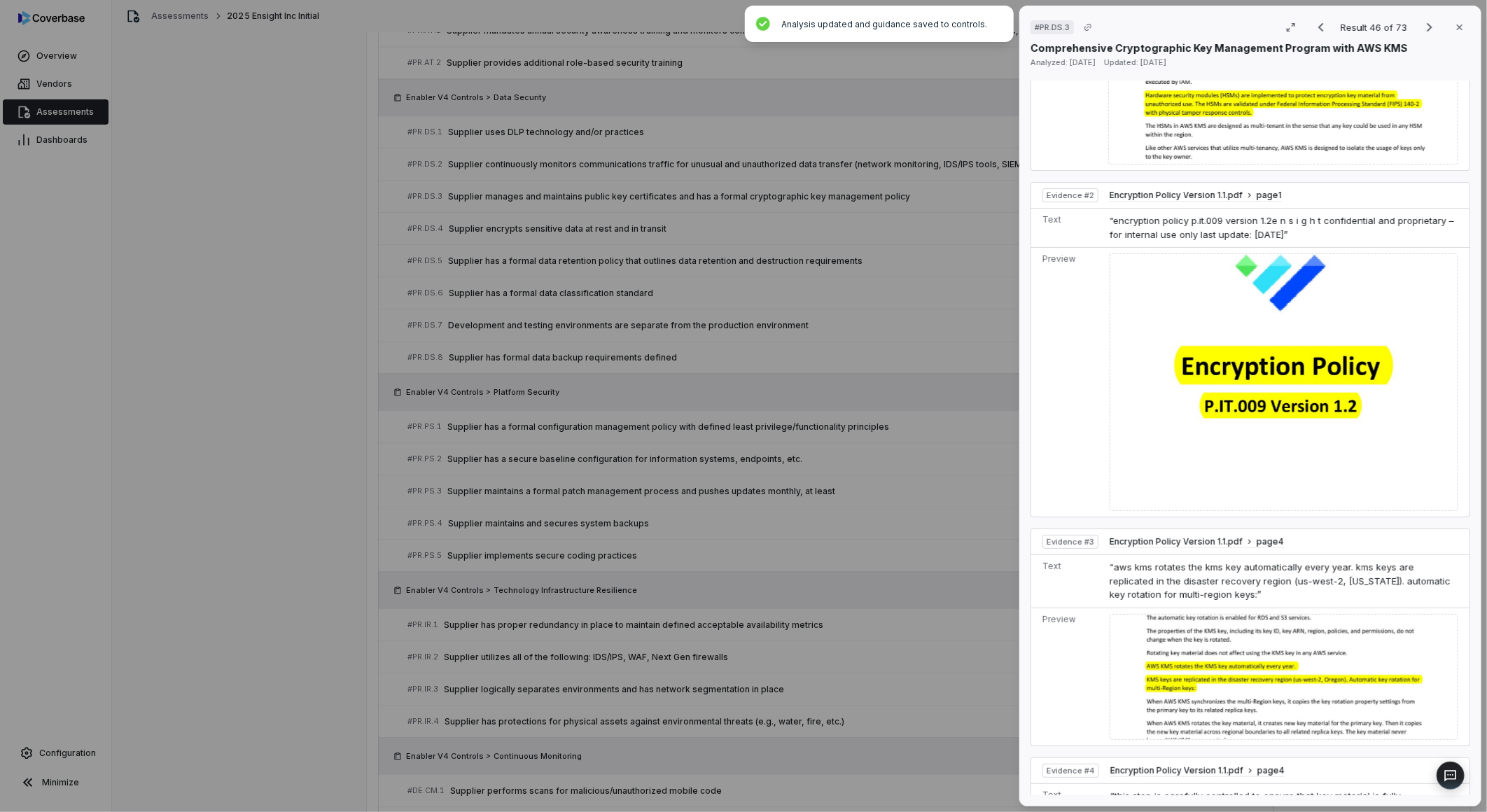
scroll to position [799, 0]
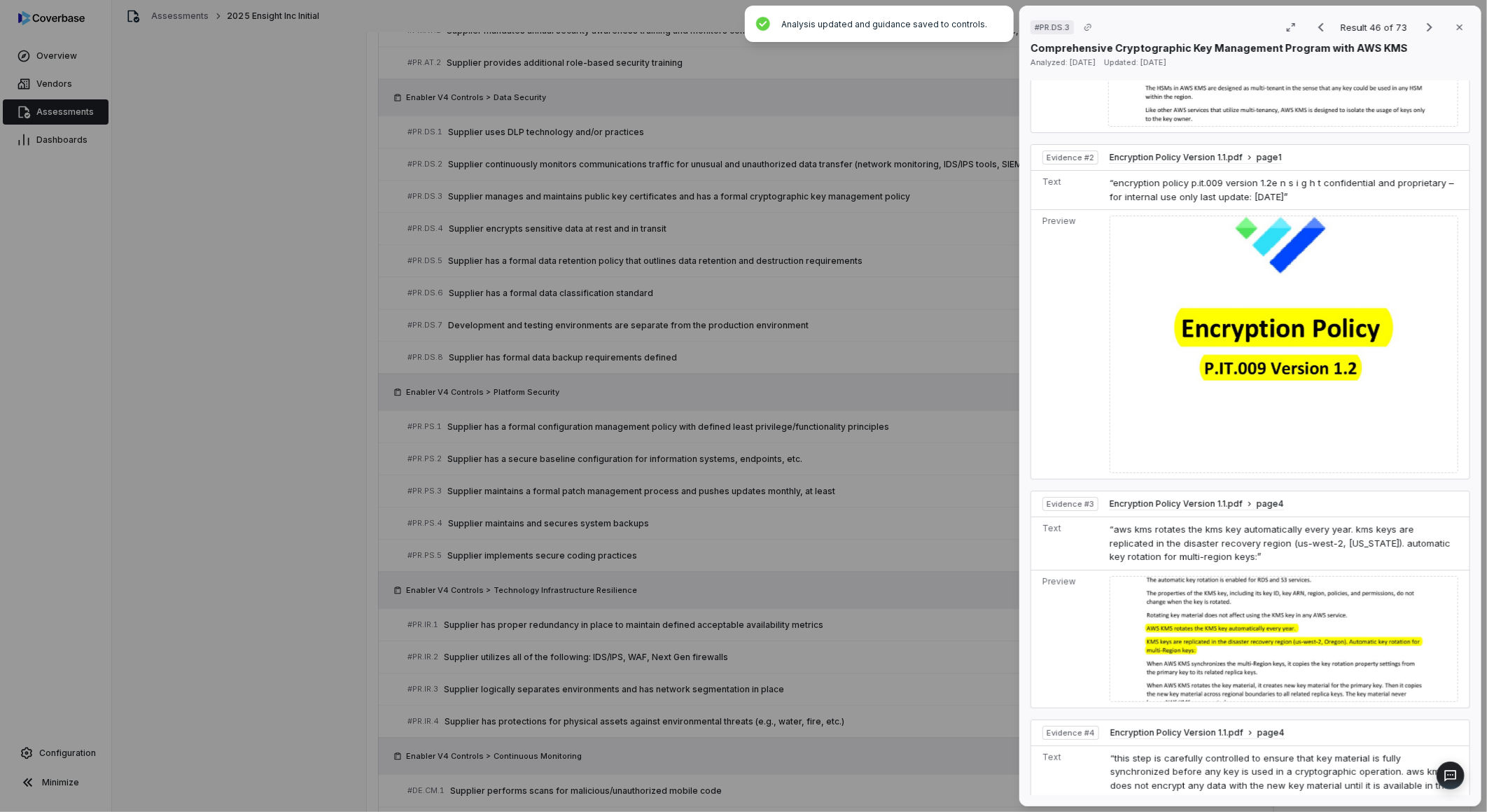
drag, startPoint x: 748, startPoint y: 486, endPoint x: 761, endPoint y: 488, distance: 13.2
click at [755, 490] on div "# PR.DS.3 Result 46 of 73 Close Comprehensive Cryptographic Key Management Prog…" at bounding box center [744, 406] width 1487 height 812
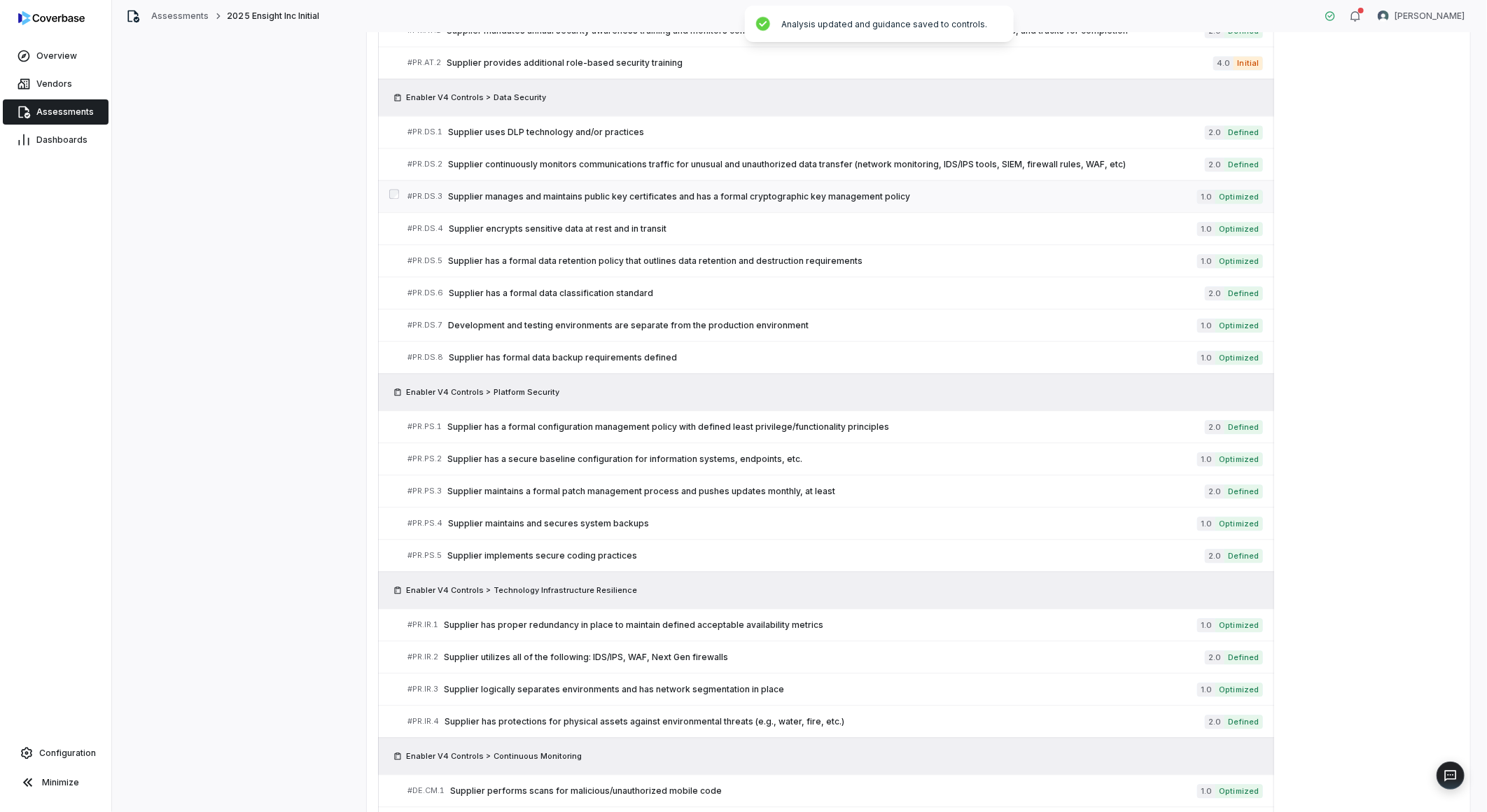
click at [1093, 200] on span "Supplier manages and maintains public key certificates and has a formal cryptog…" at bounding box center [822, 196] width 749 height 11
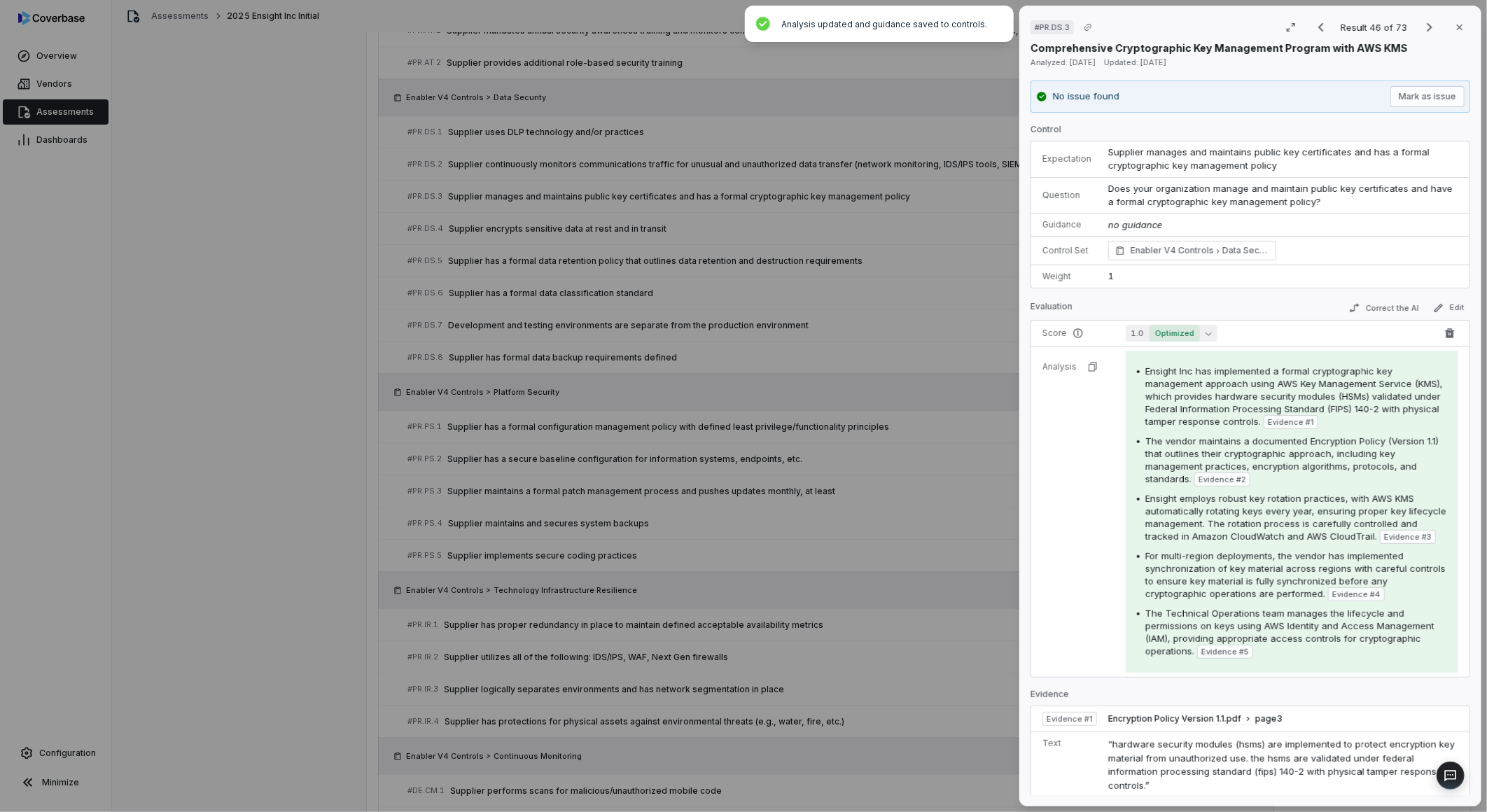
click at [1195, 331] on span "Optimized" at bounding box center [1175, 332] width 51 height 17
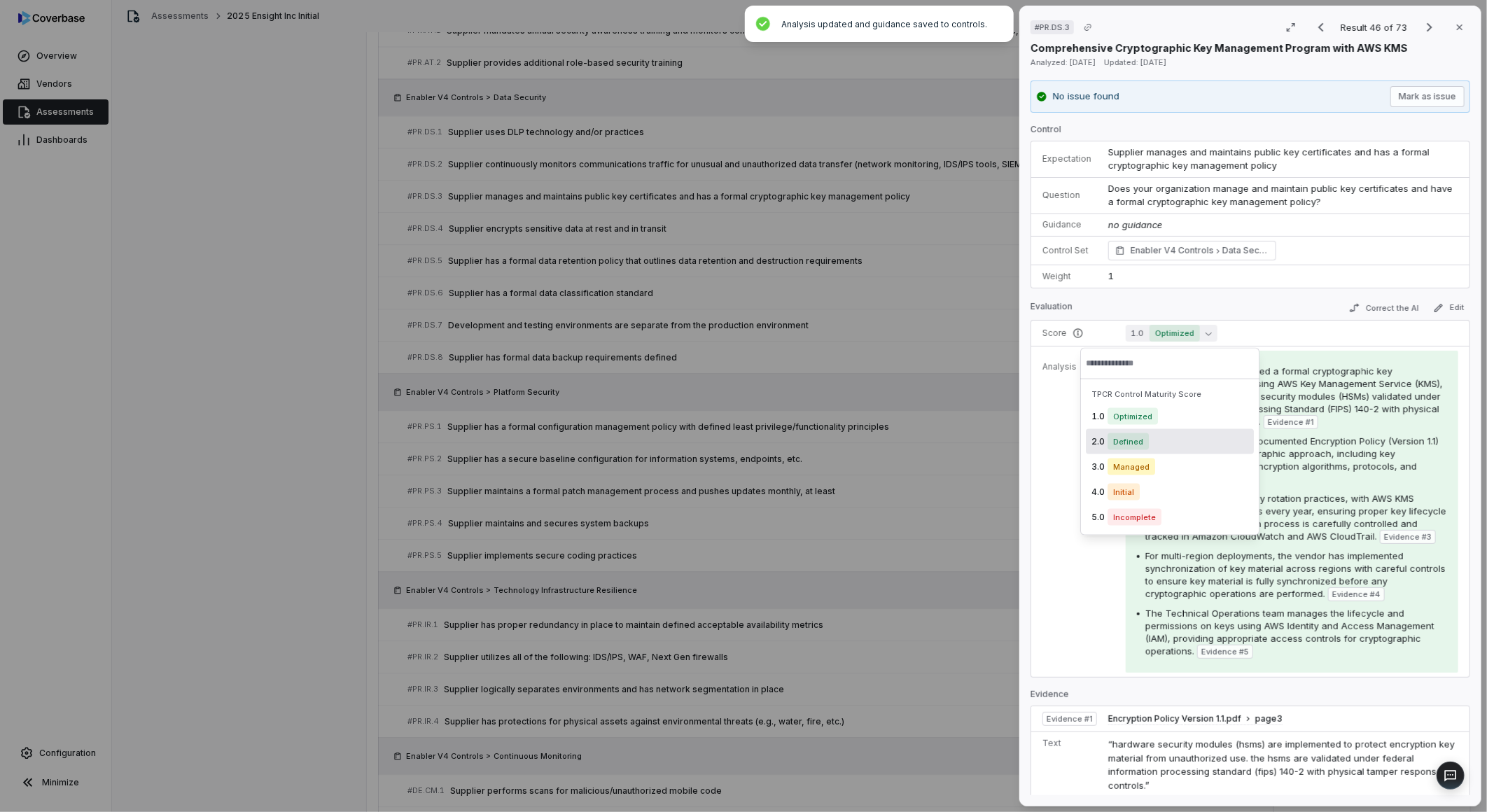
click at [1130, 440] on span "Defined" at bounding box center [1127, 441] width 41 height 17
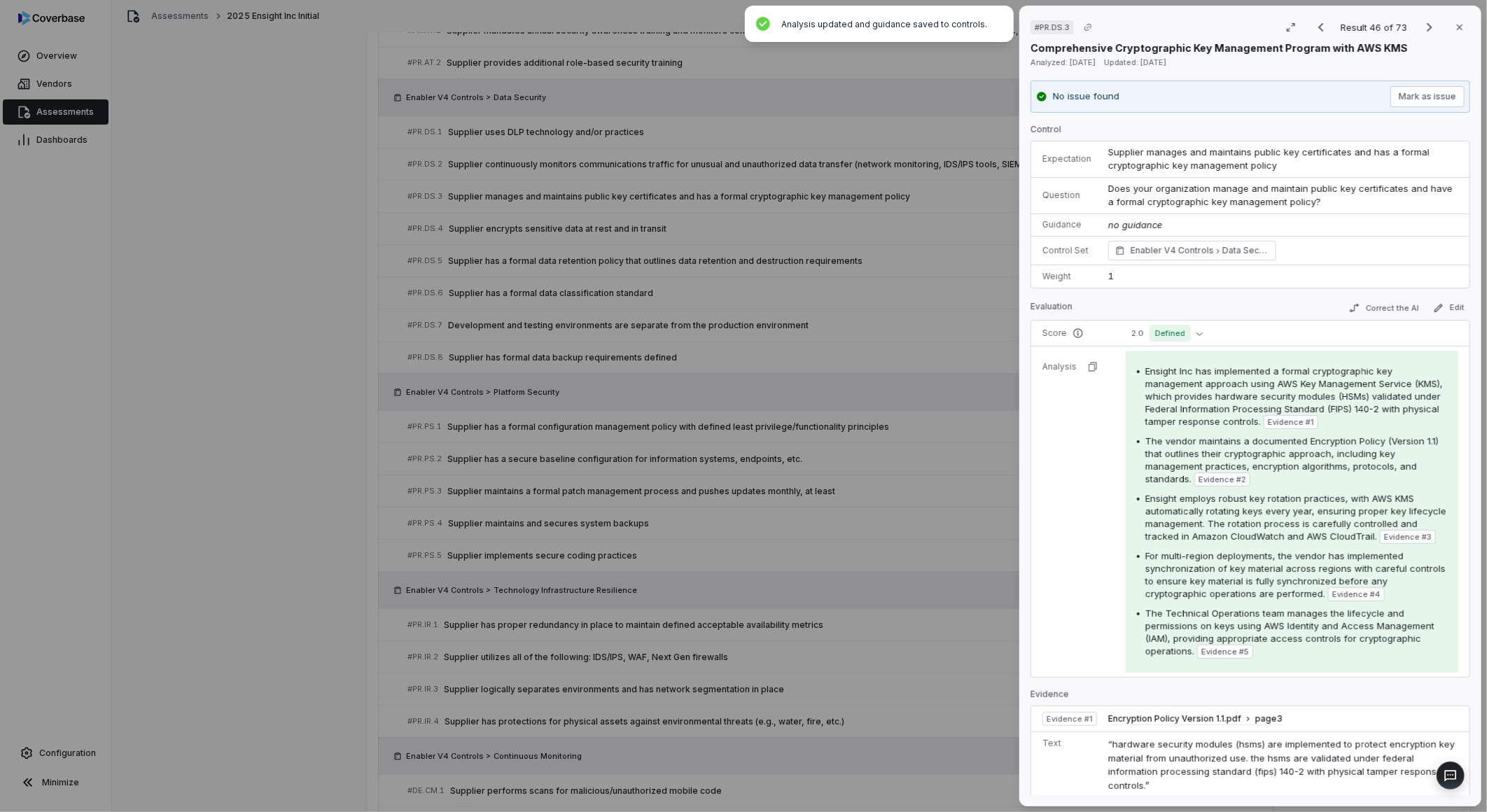
click at [961, 511] on div "# PR.DS.3 Result 46 of 73 Close Comprehensive Cryptographic Key Management Prog…" at bounding box center [744, 406] width 1487 height 812
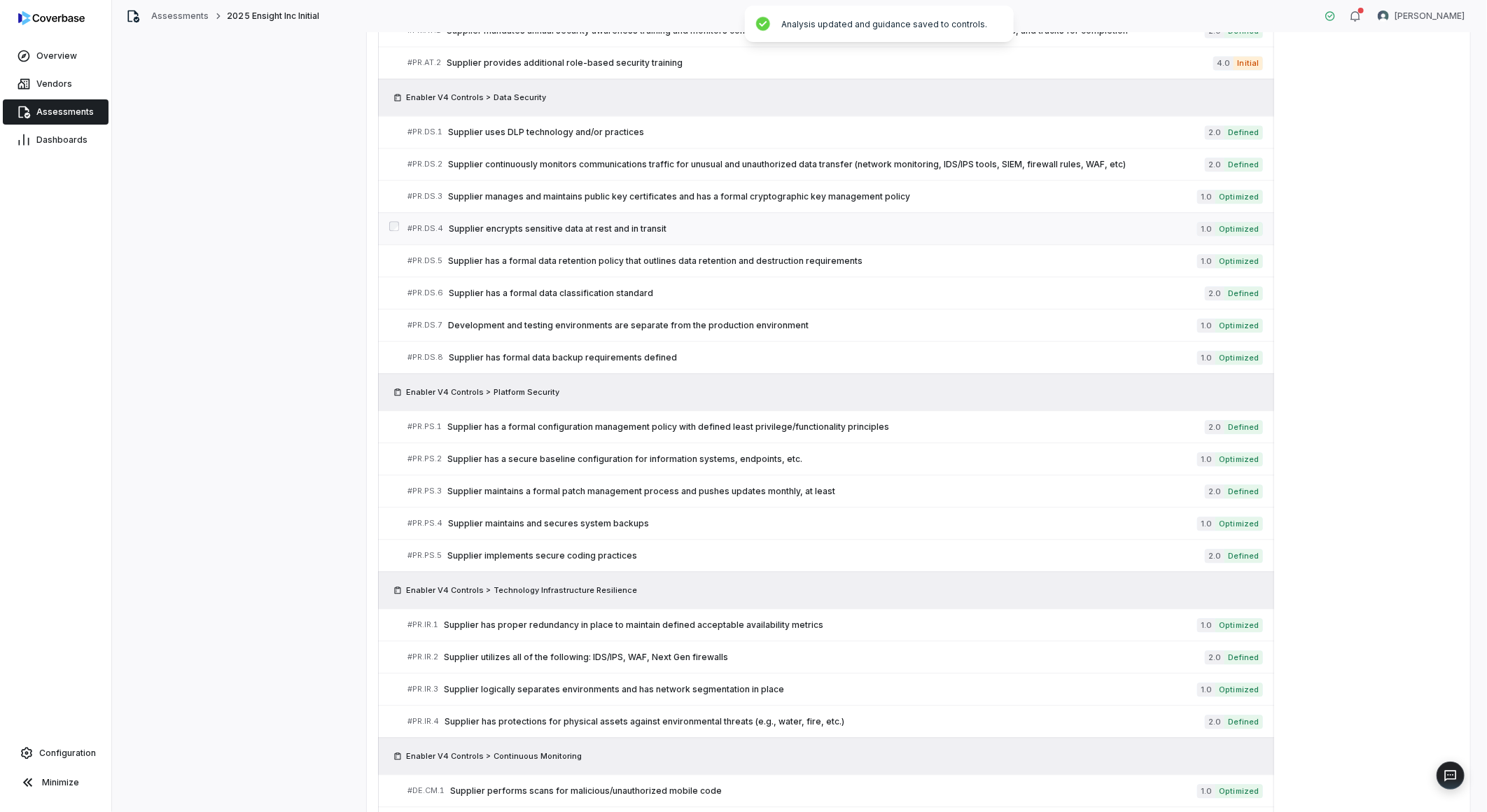
click at [1031, 232] on span "Supplier encrypts sensitive data at rest and in transit" at bounding box center [823, 229] width 749 height 11
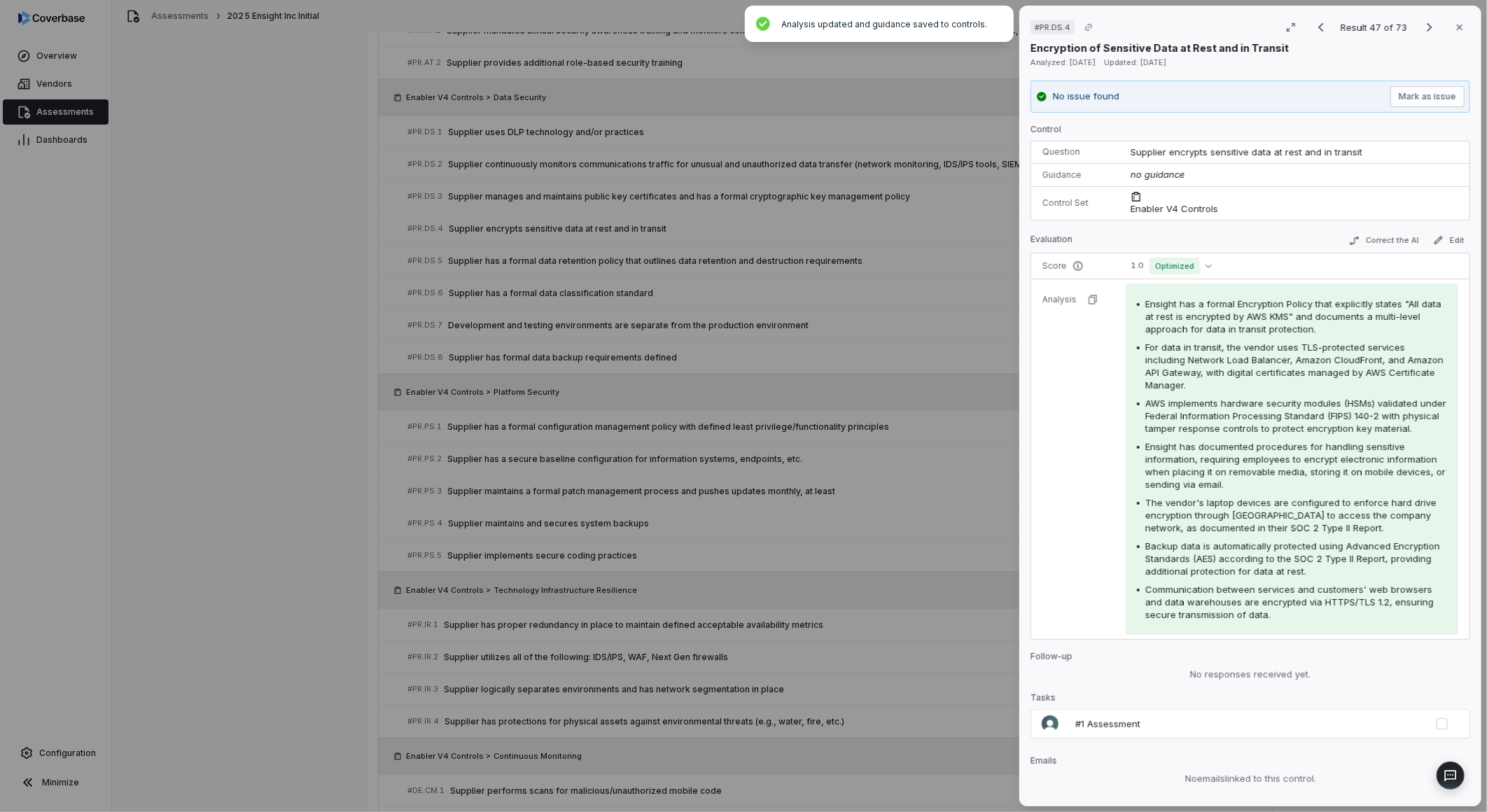
click at [1151, 270] on div "Control Question Supplier encrypts sensitive data at rest and in transit Guidan…" at bounding box center [1251, 402] width 440 height 557
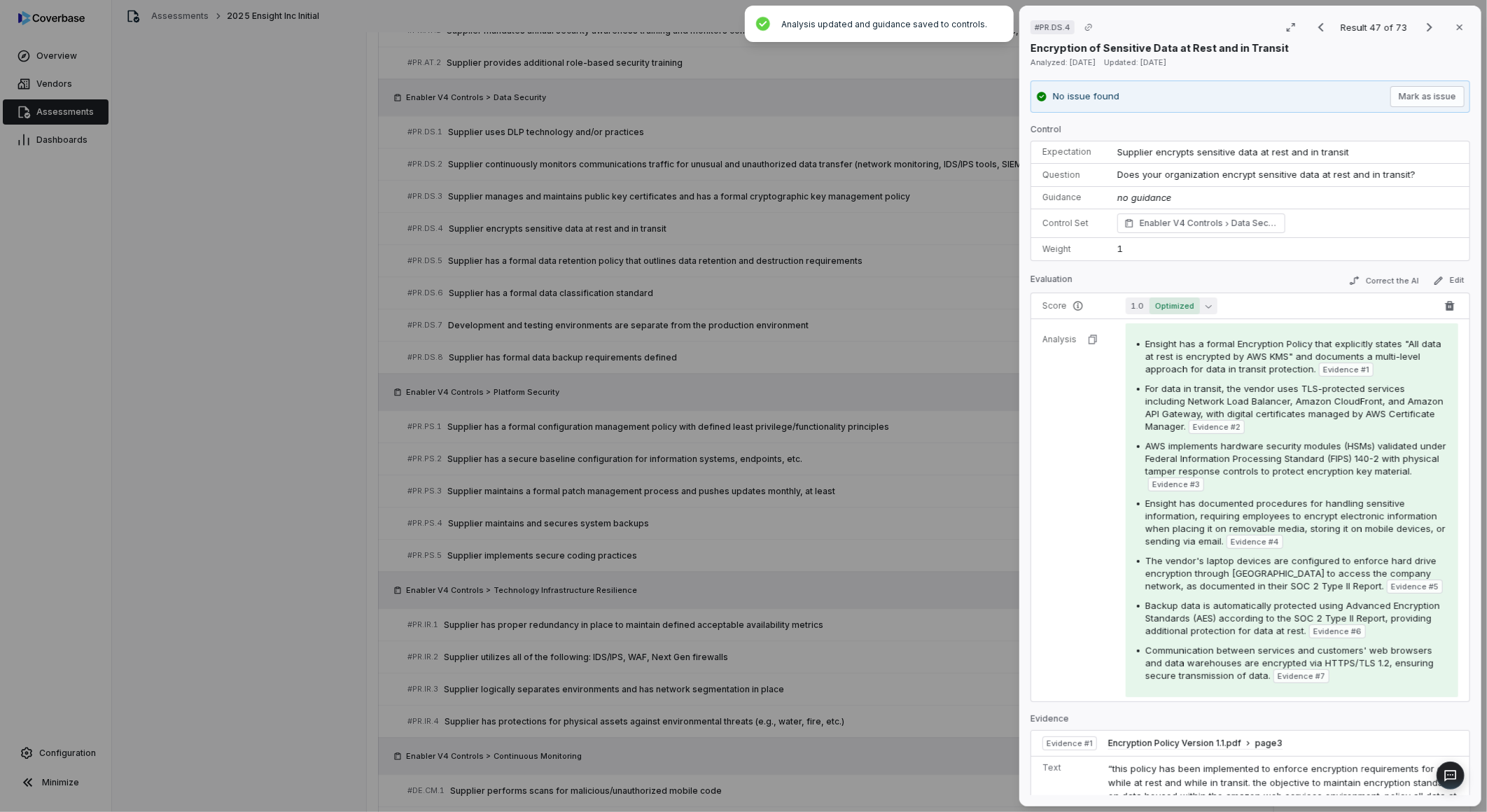
click at [1149, 301] on span "Optimized" at bounding box center [1175, 305] width 51 height 17
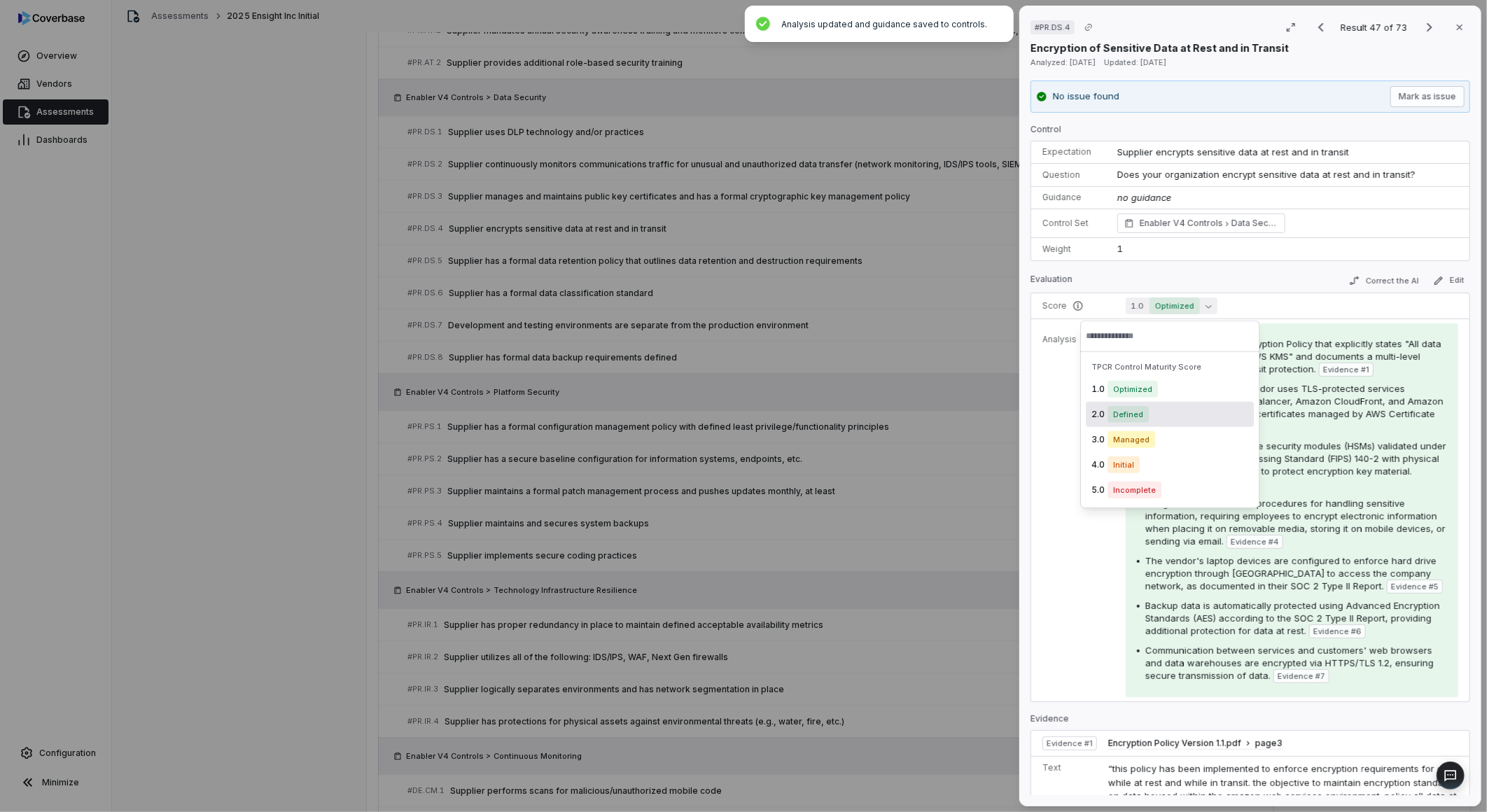
click at [1120, 413] on span "Defined" at bounding box center [1127, 413] width 41 height 17
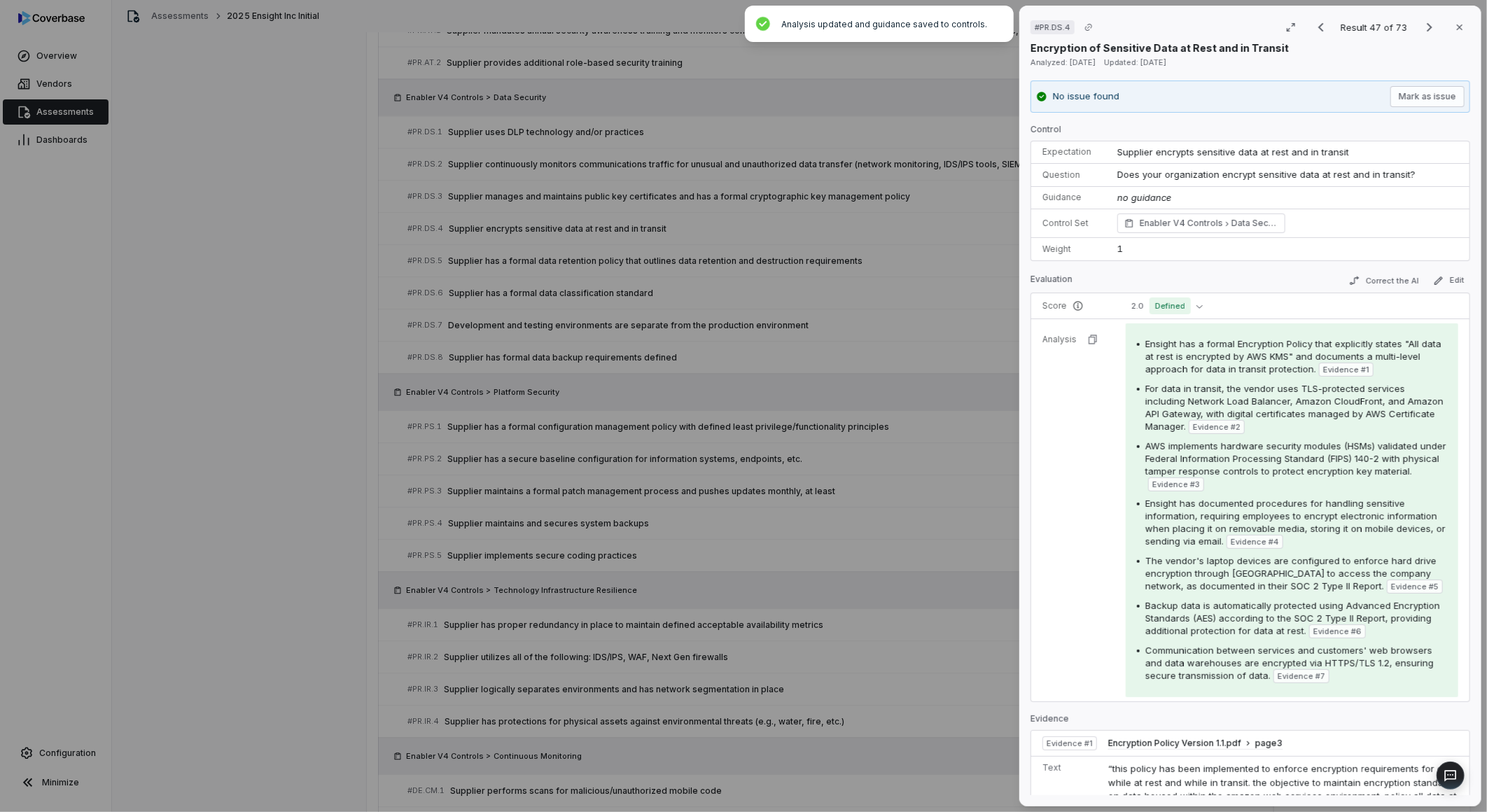
click at [912, 412] on div "# PR.DS.4 Result 47 of 73 Close Encryption of Sensitive Data at Rest and in Tra…" at bounding box center [744, 406] width 1487 height 812
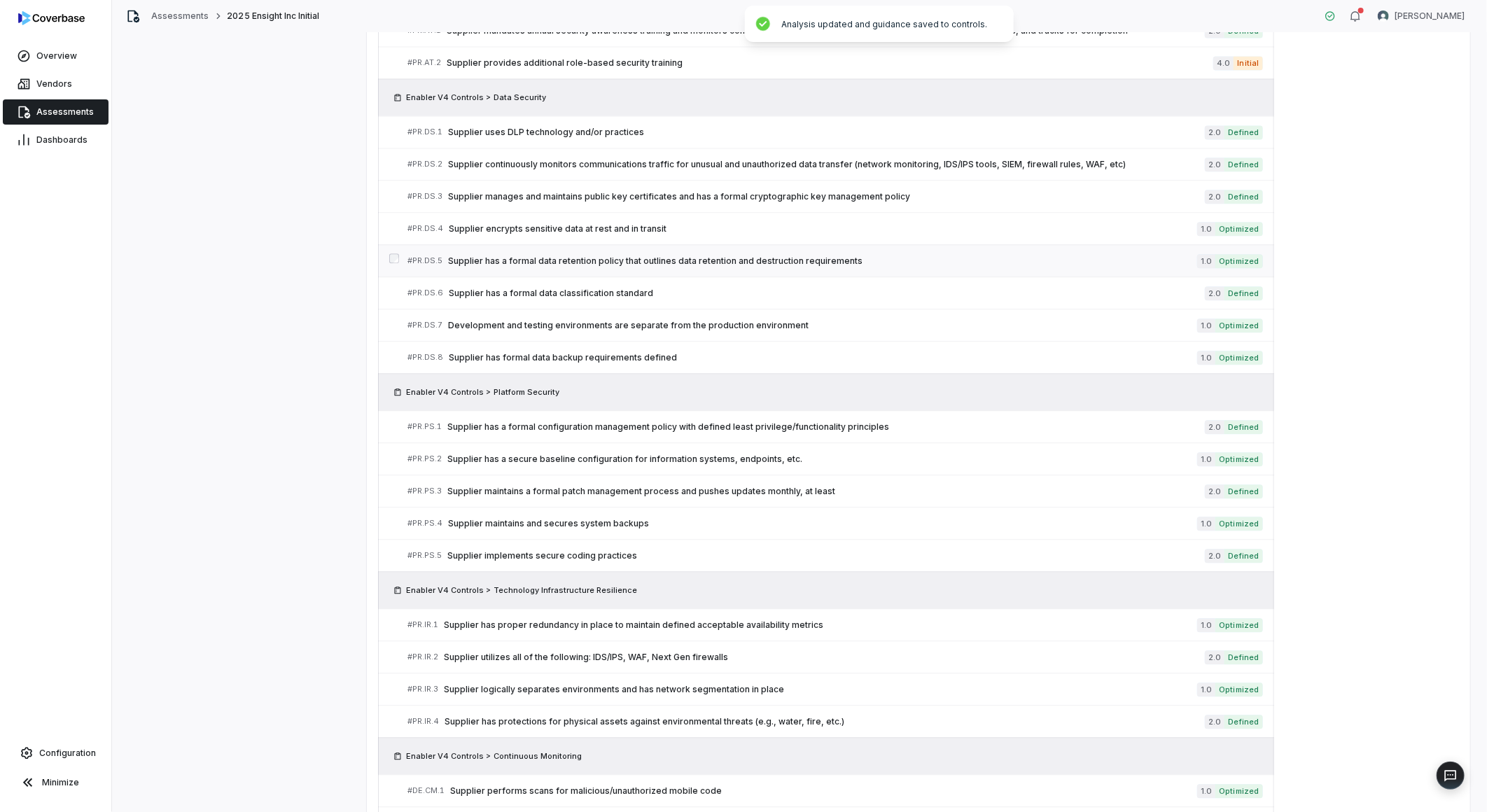
click at [992, 267] on span "Supplier has a formal data retention policy that outlines data retention and de…" at bounding box center [822, 261] width 749 height 11
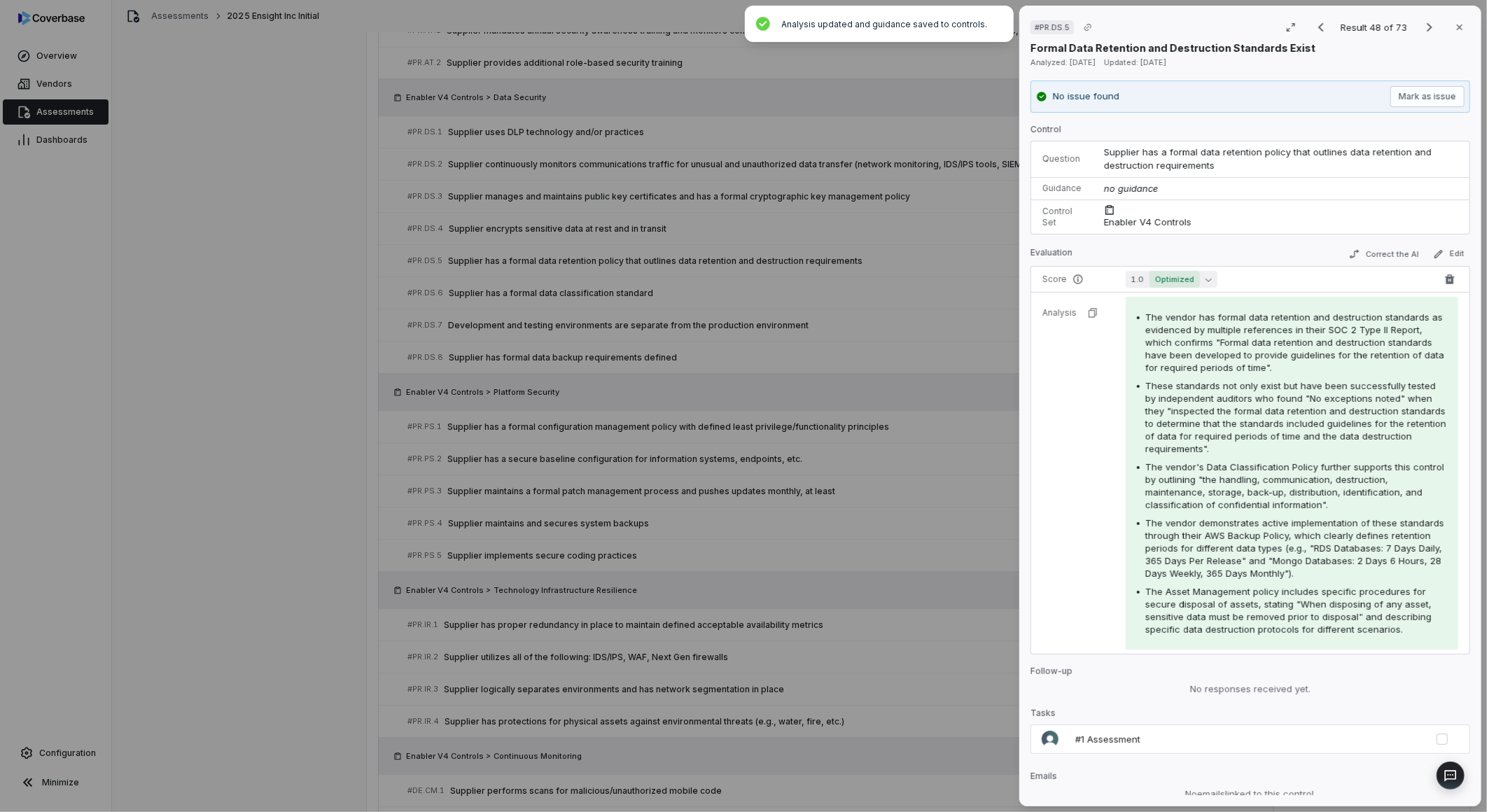
click at [1144, 281] on div "Control Question Supplier has a formal data retention policy that outlines data…" at bounding box center [1251, 410] width 440 height 572
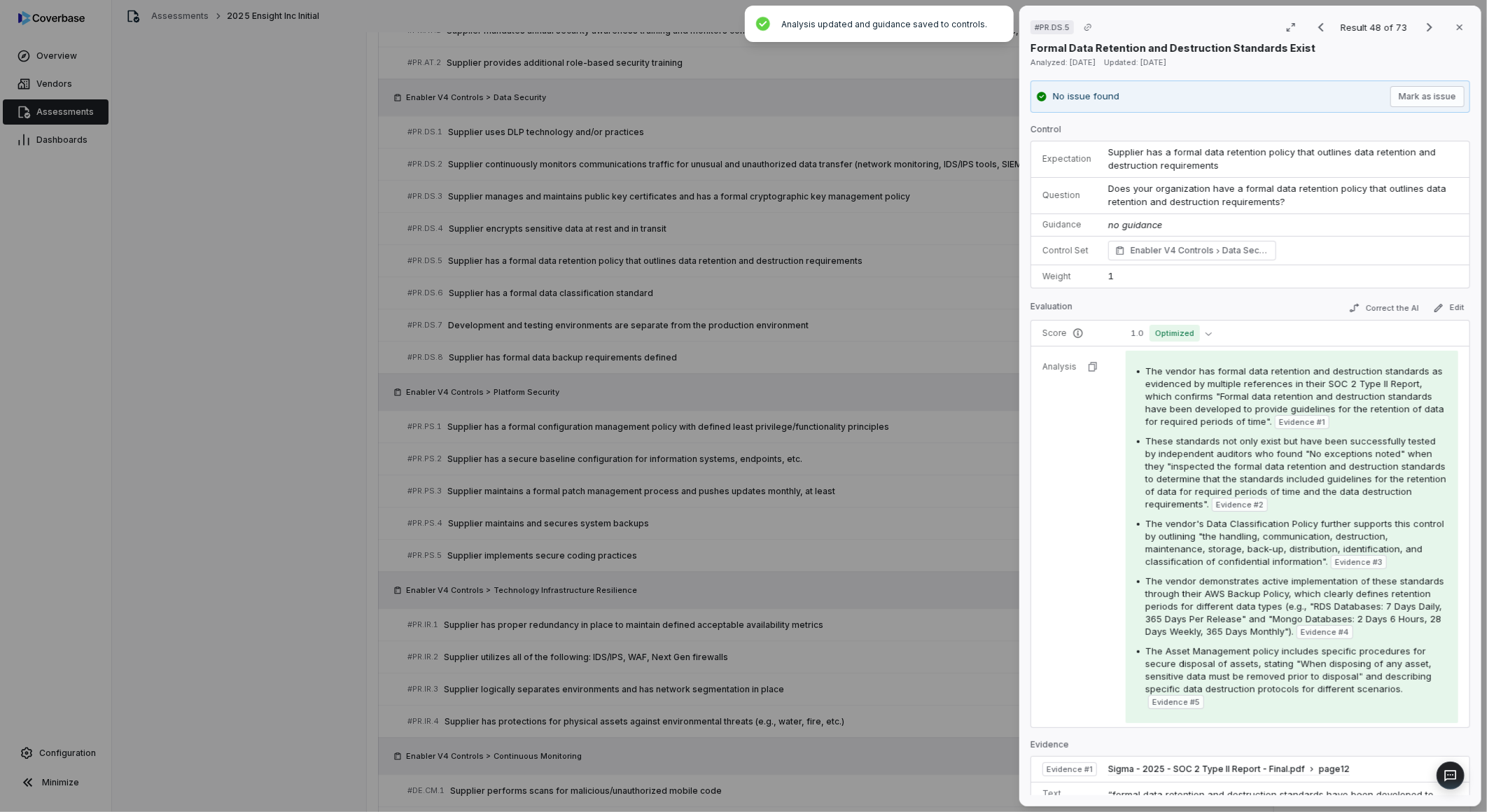
drag, startPoint x: 1152, startPoint y: 331, endPoint x: 1153, endPoint y: 345, distance: 14.0
click at [1152, 335] on span "Optimized" at bounding box center [1175, 332] width 51 height 17
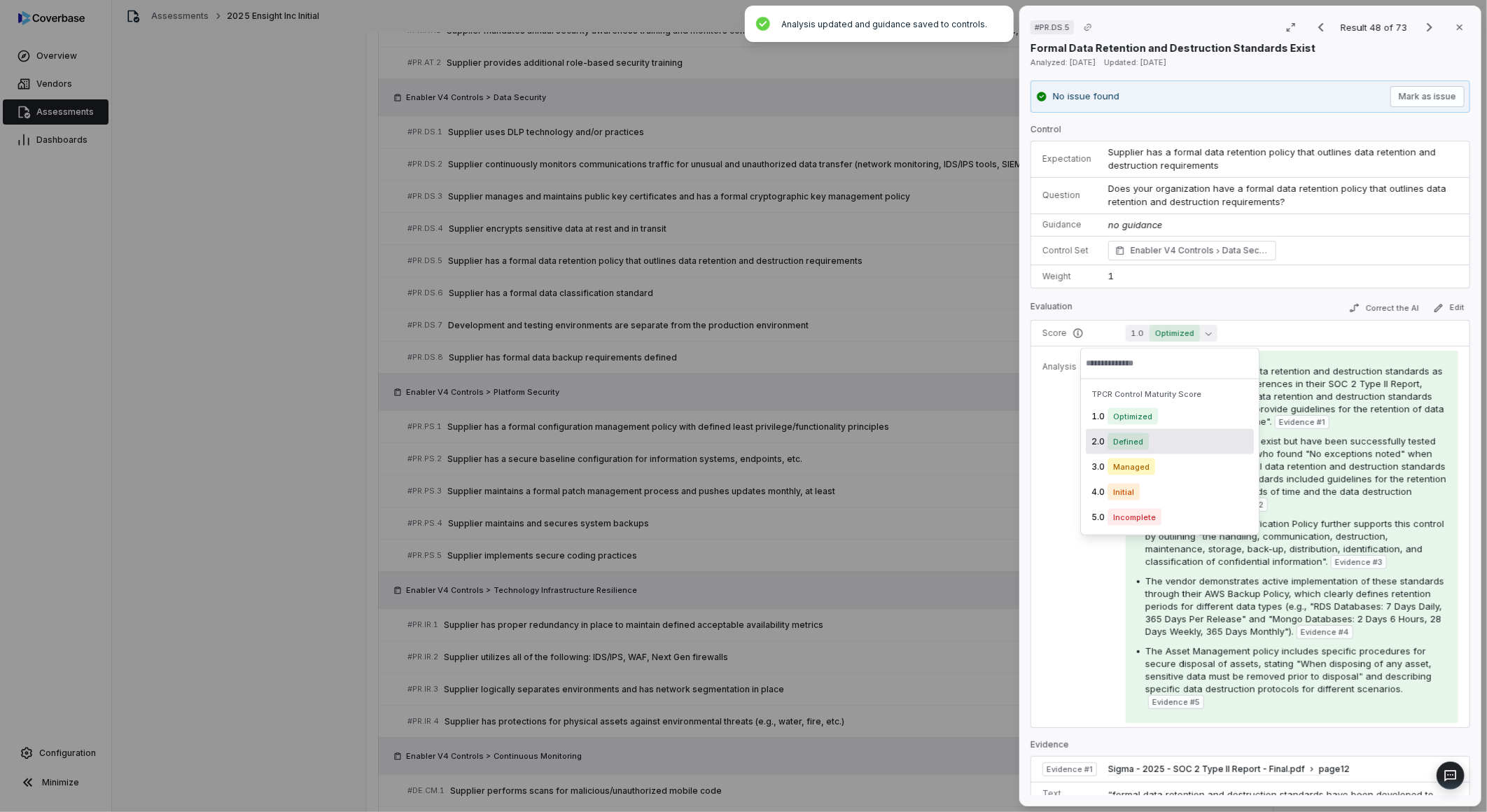
click at [1143, 439] on span "Defined" at bounding box center [1127, 441] width 41 height 17
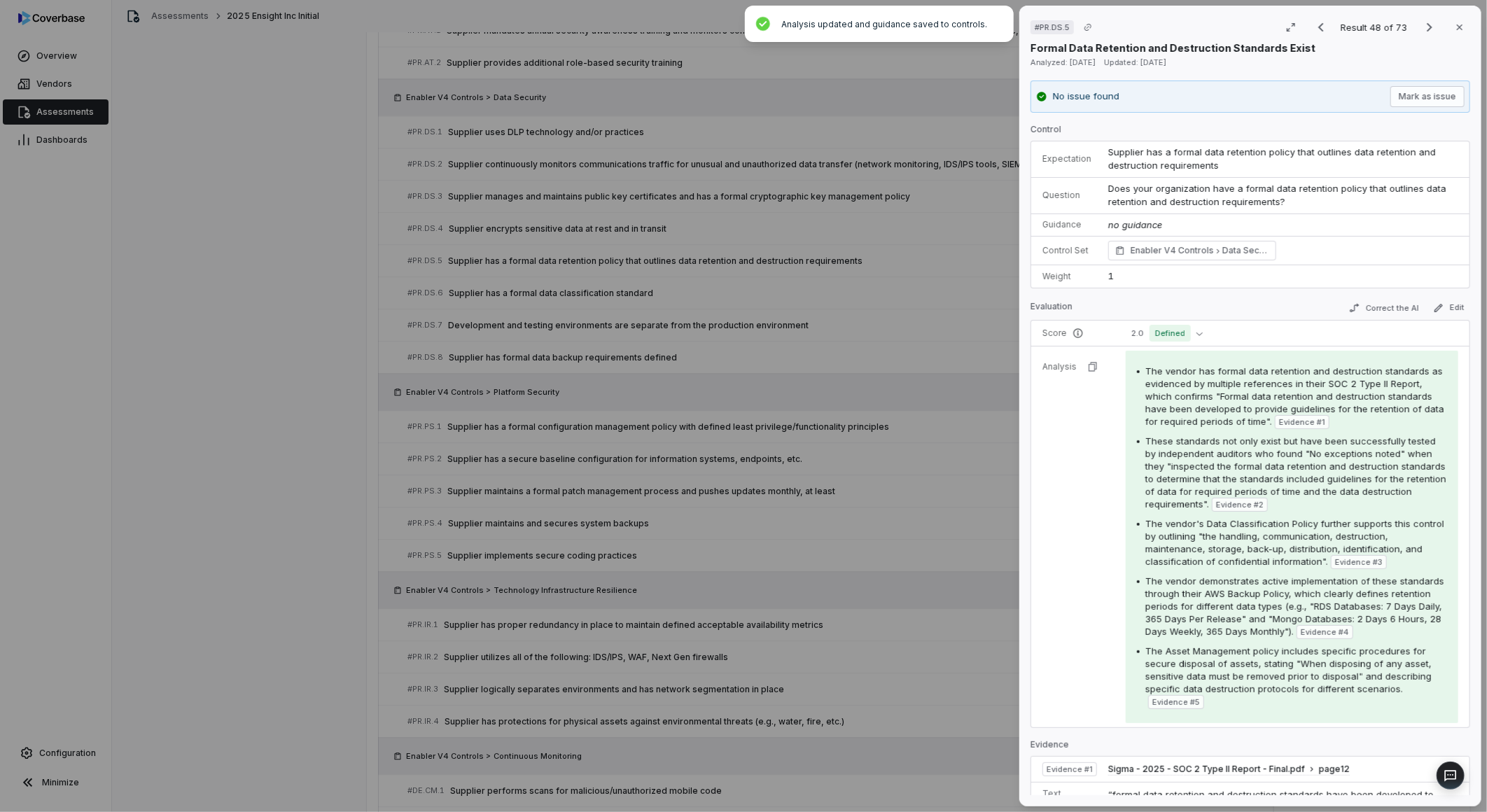
click at [948, 430] on div "# PR.DS.5 Result 48 of 73 Close Formal Data Retention and Destruction Standards…" at bounding box center [744, 406] width 1487 height 812
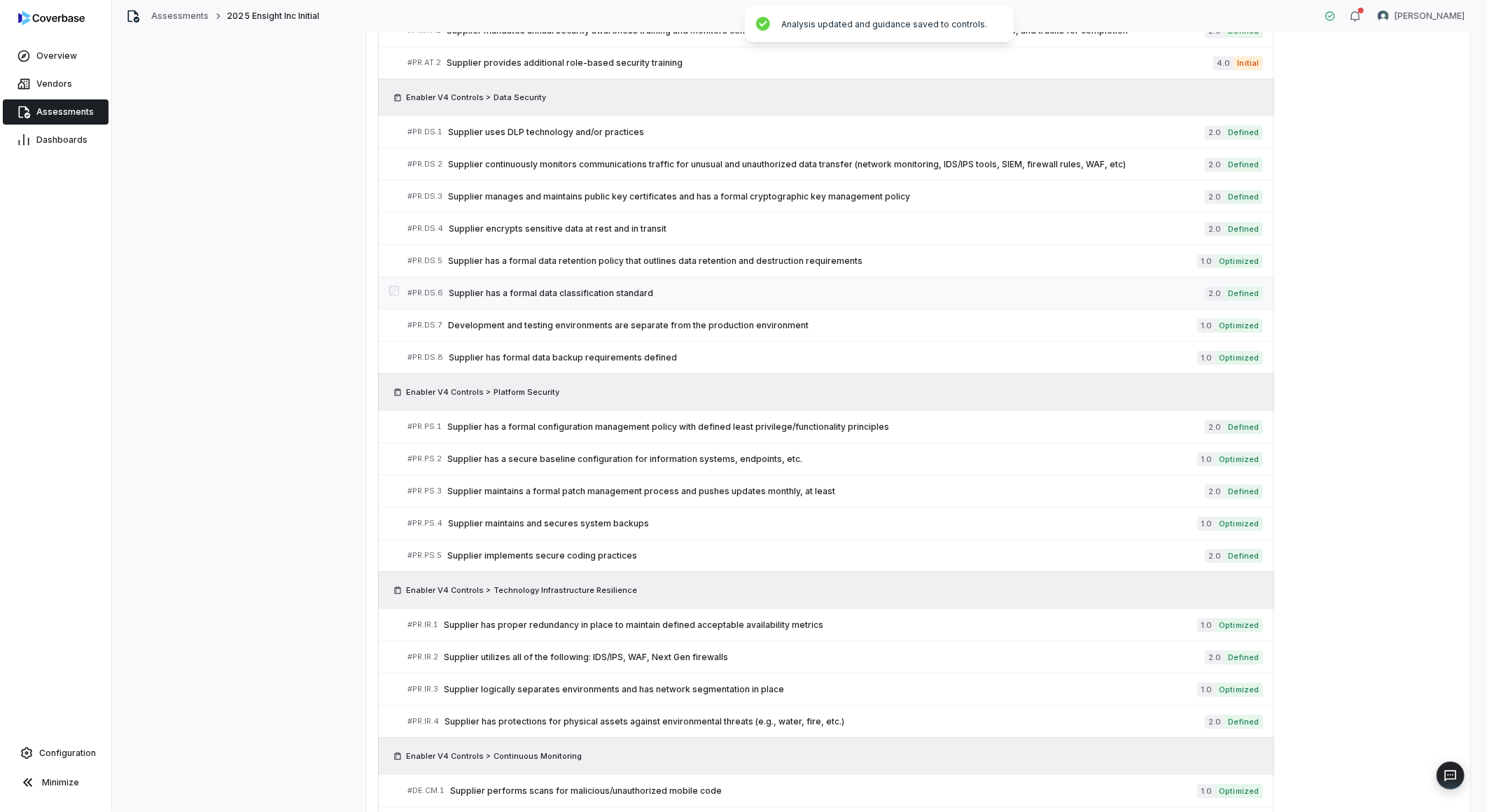
click at [824, 299] on span "Supplier has a formal data classification standard" at bounding box center [826, 293] width 757 height 11
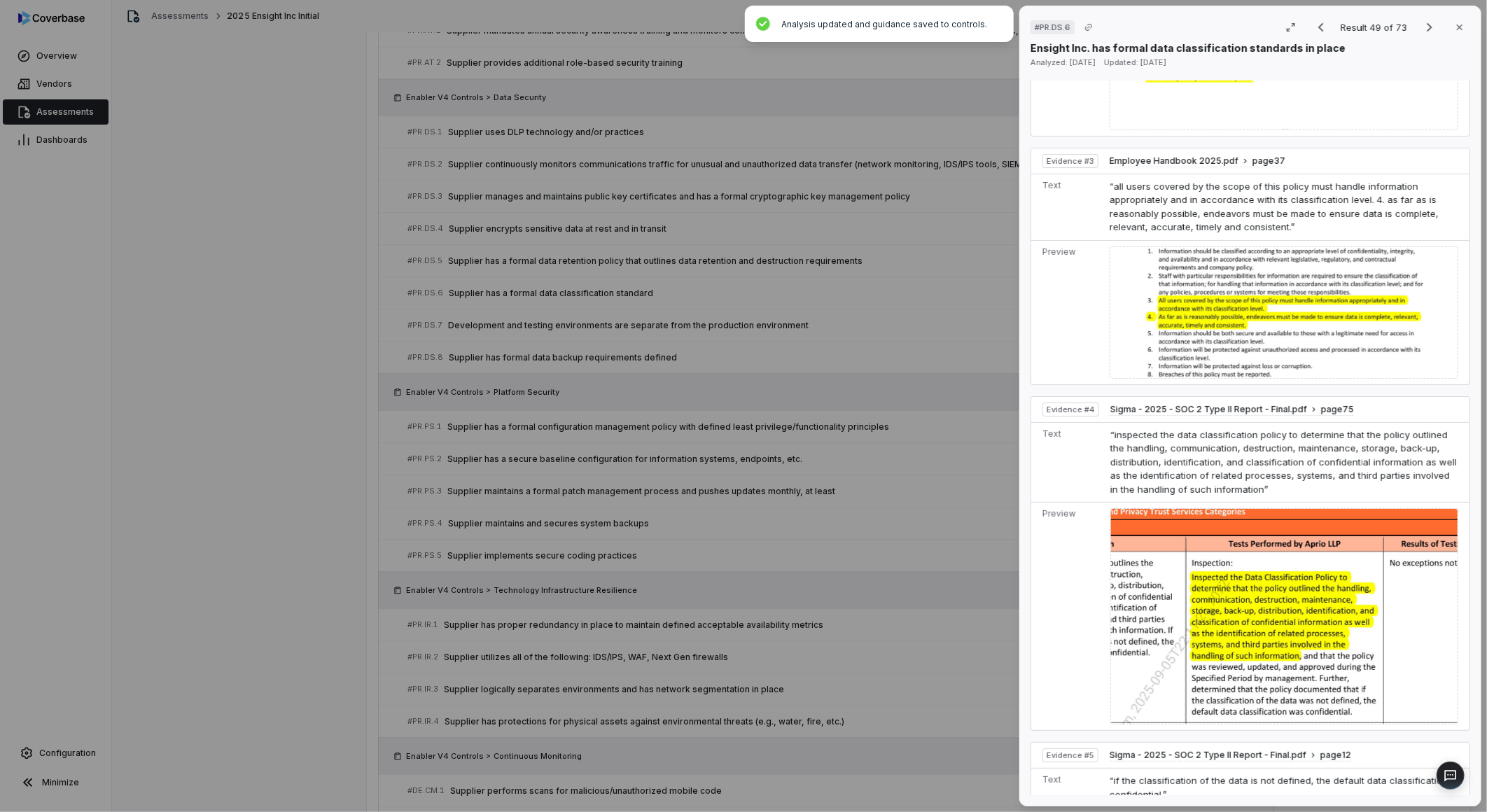
scroll to position [699, 0]
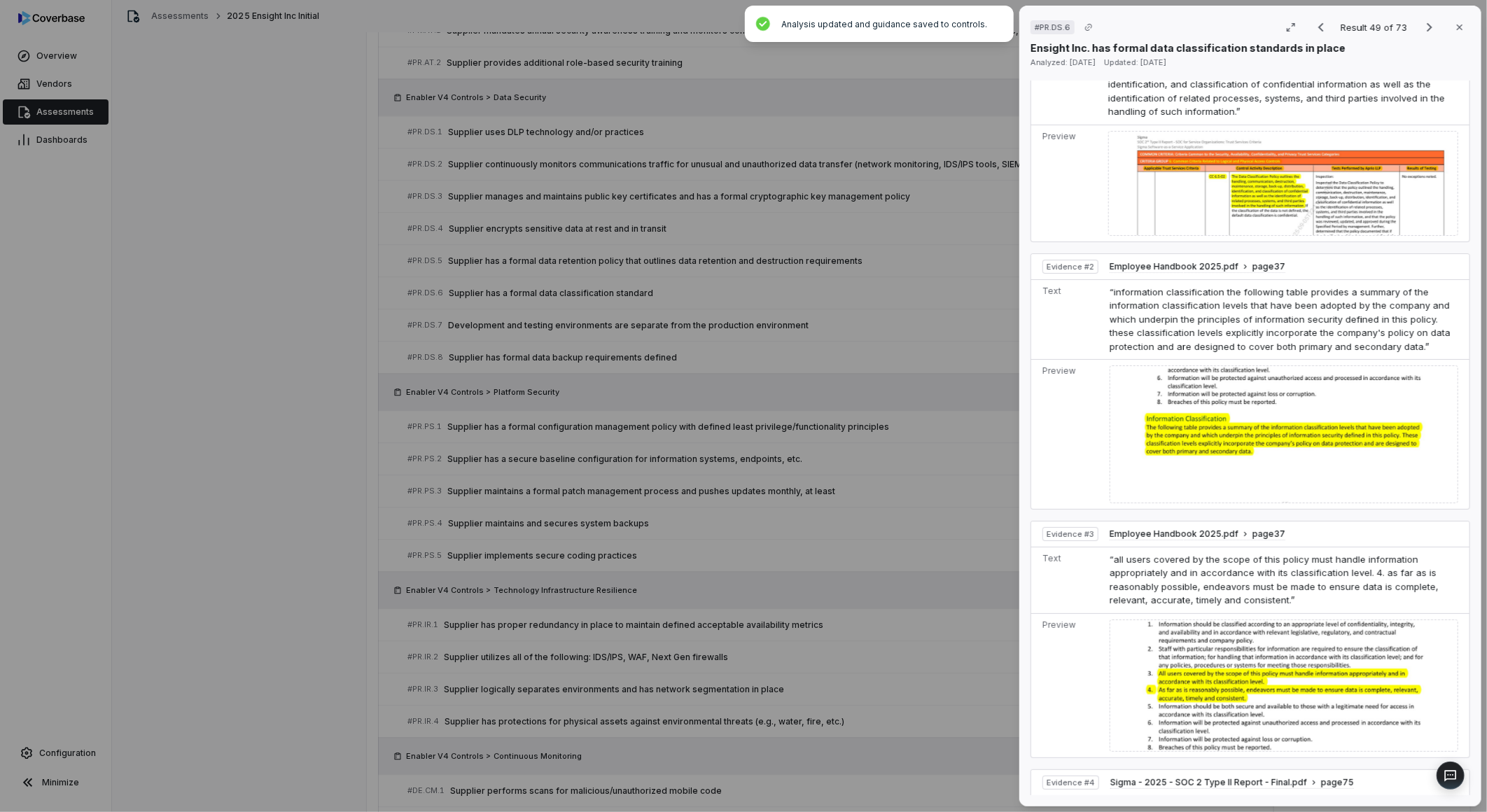
click at [1026, 509] on div "# PR.DS.6 Result 49 of 73 Close Ensight Inc. has formal data classification sta…" at bounding box center [1251, 406] width 463 height 801
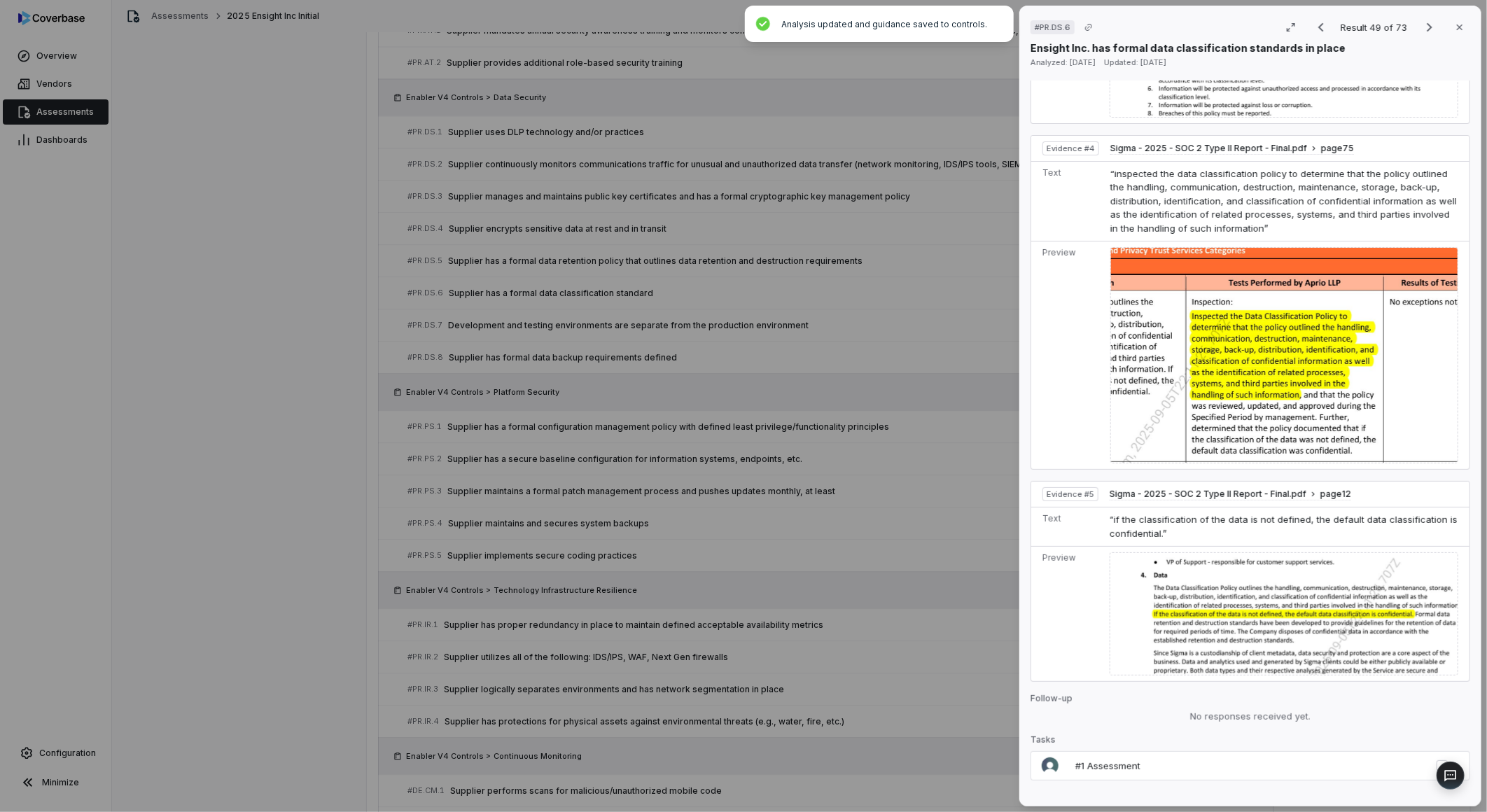
scroll to position [1512, 0]
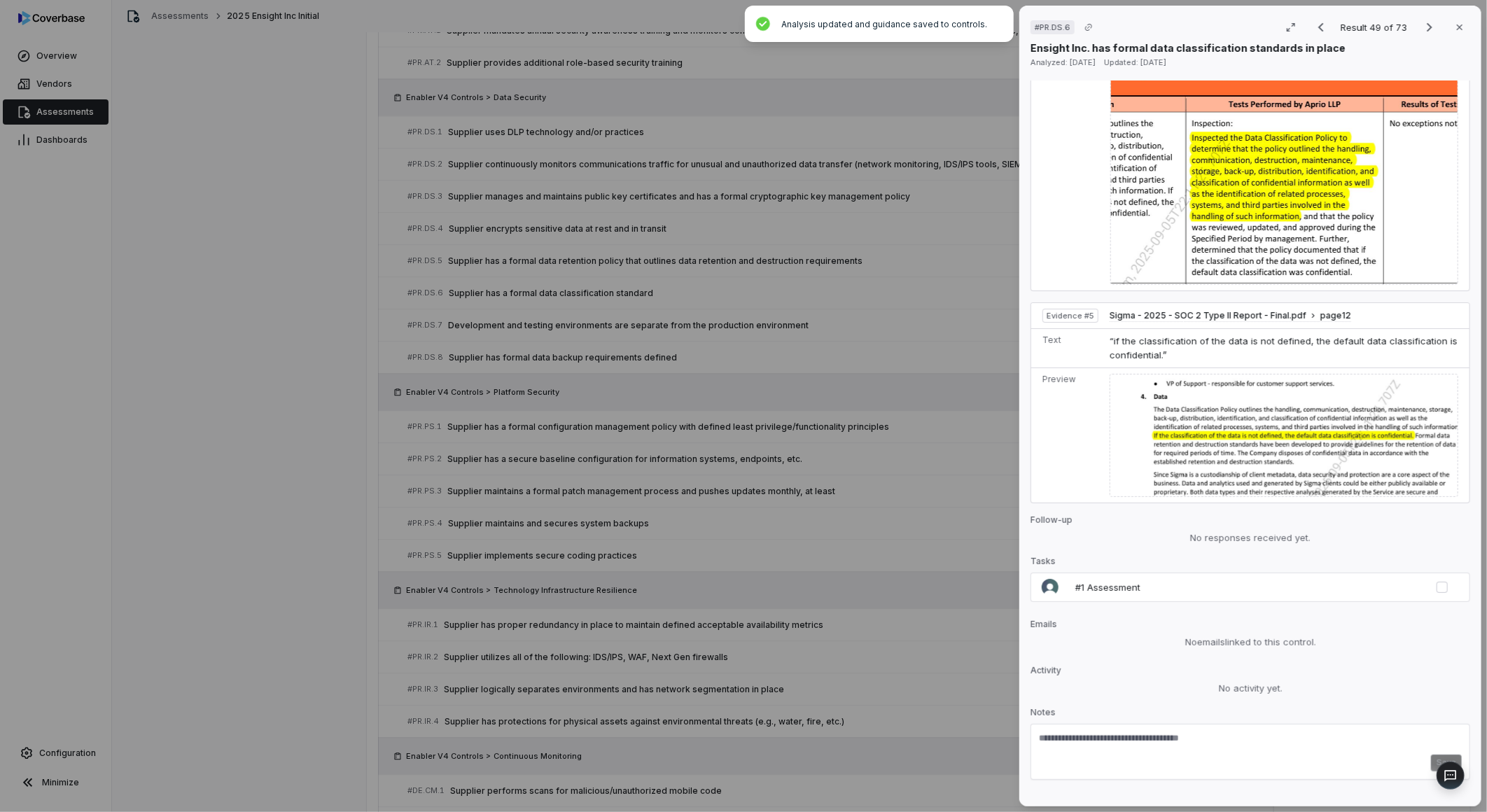
click at [1137, 732] on textarea at bounding box center [1251, 743] width 423 height 23
paste textarea "**********"
type textarea "**********"
click at [1436, 754] on button "Save" at bounding box center [1446, 762] width 31 height 17
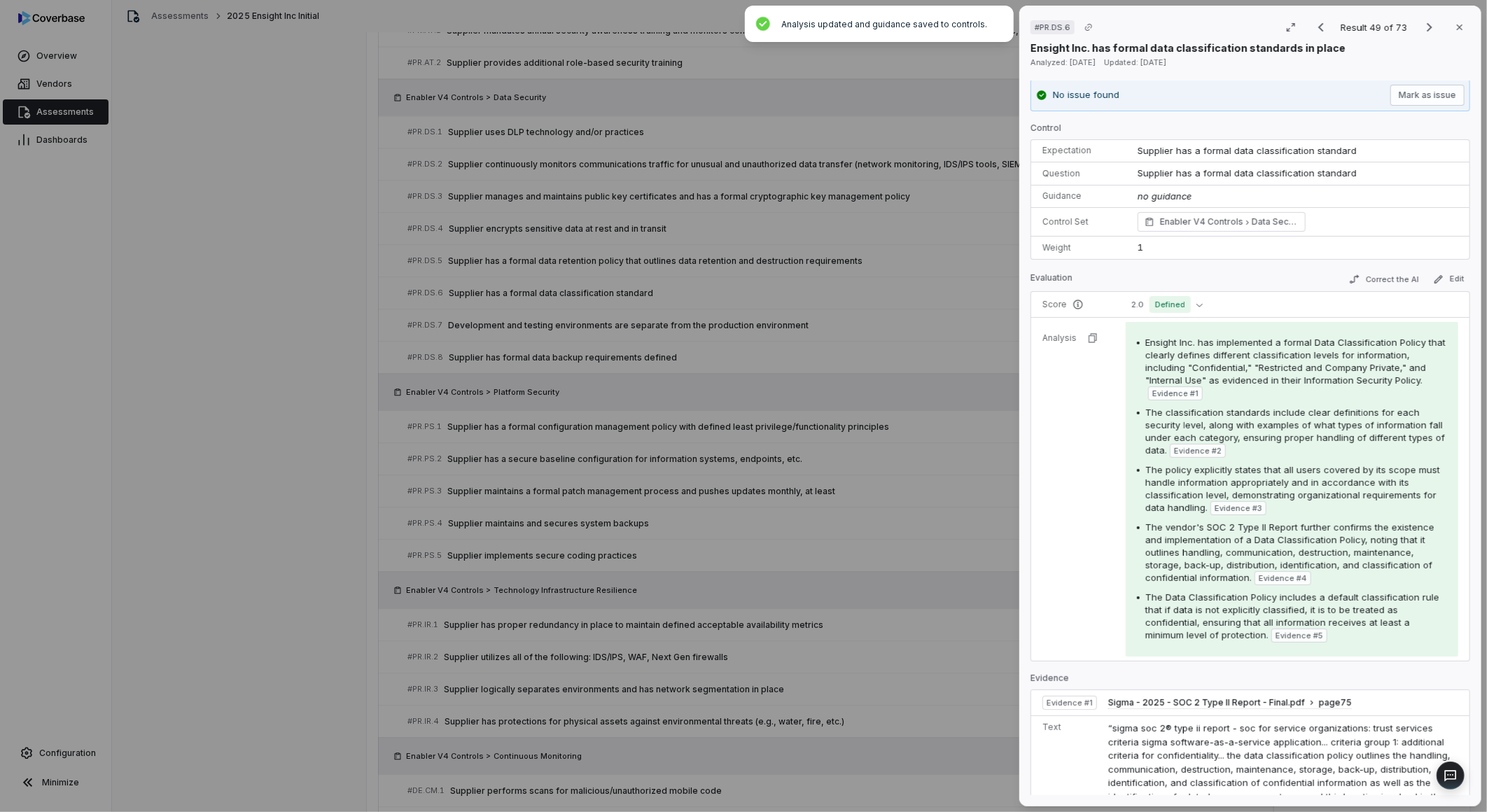
scroll to position [0, 0]
click at [1175, 305] on span "Defined" at bounding box center [1169, 305] width 41 height 17
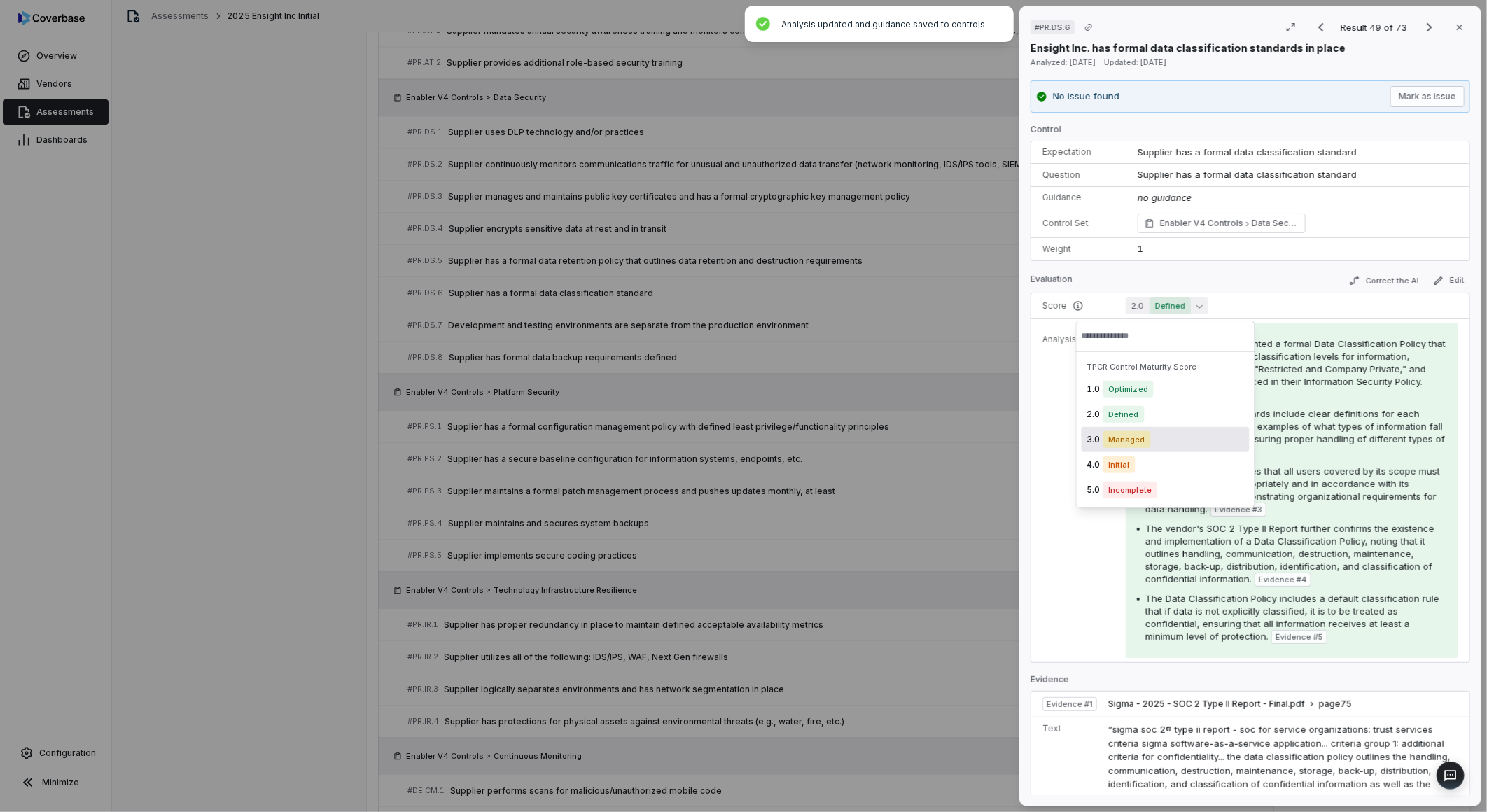
click at [1129, 442] on span "Managed" at bounding box center [1127, 439] width 48 height 17
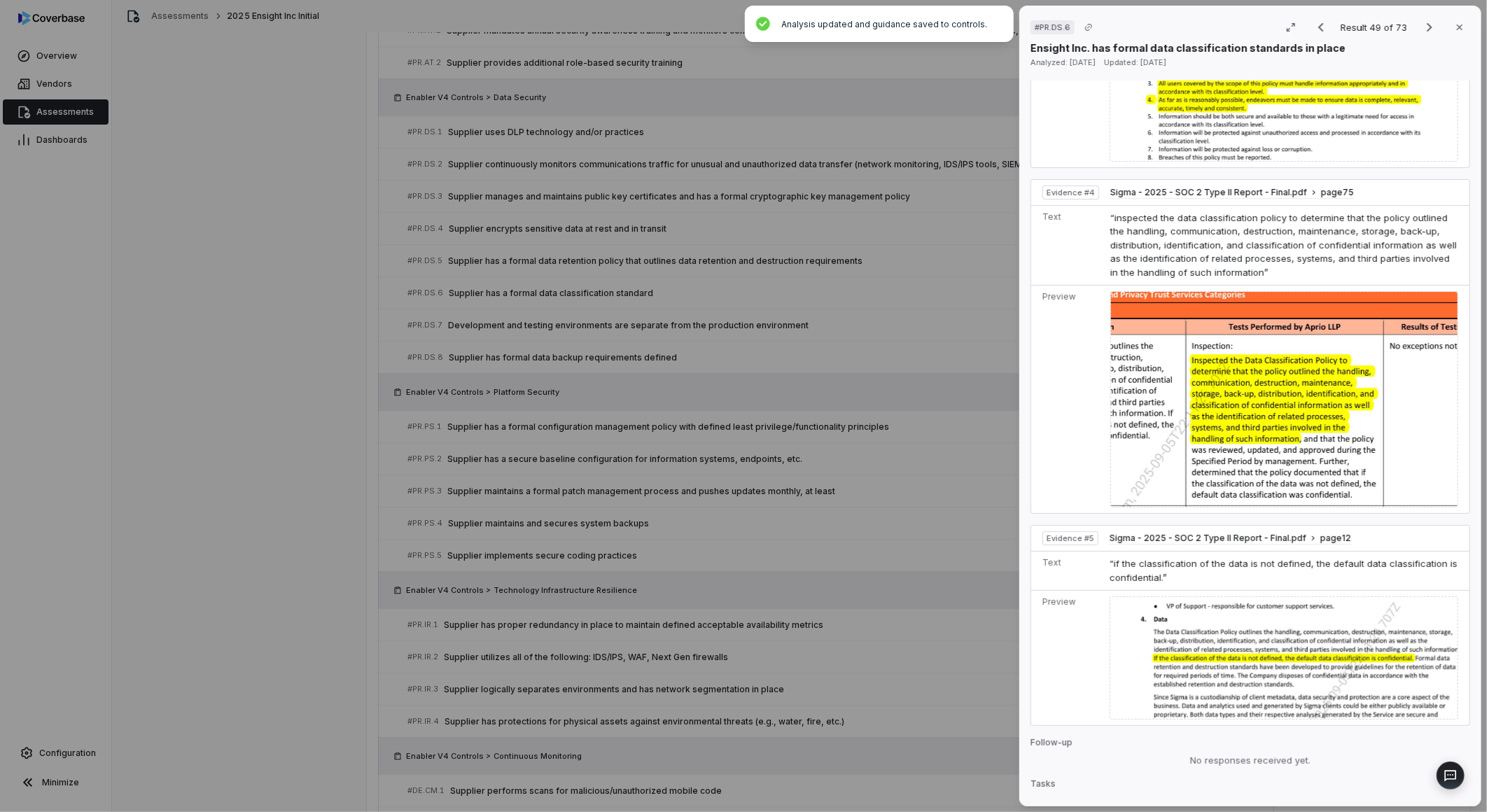
scroll to position [1588, 0]
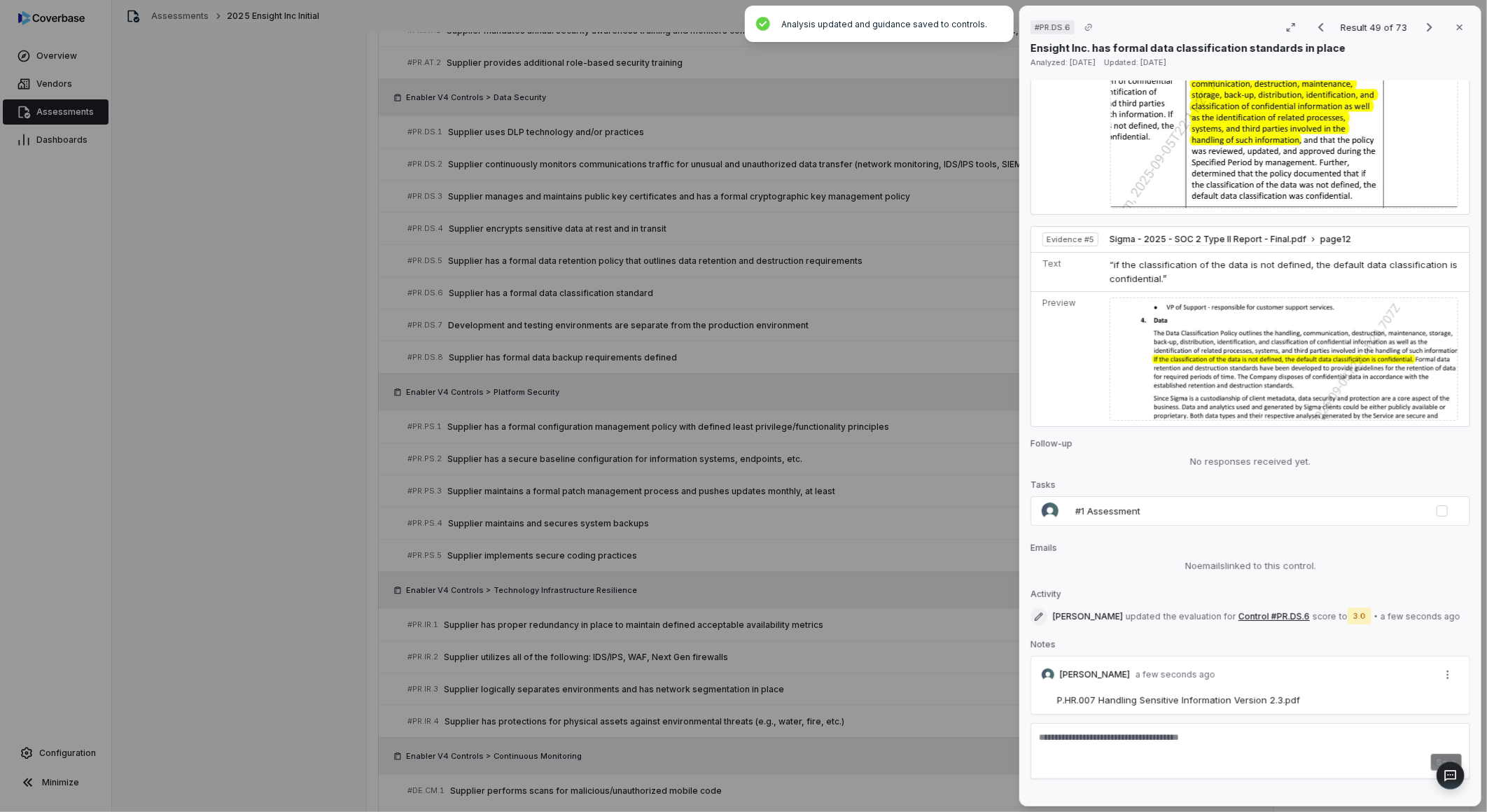
drag, startPoint x: 1132, startPoint y: 712, endPoint x: 1142, endPoint y: 717, distance: 11.2
click at [1132, 731] on textarea at bounding box center [1243, 742] width 408 height 23
paste textarea "**********"
type textarea "**********"
click at [1431, 754] on button "Save" at bounding box center [1446, 761] width 31 height 17
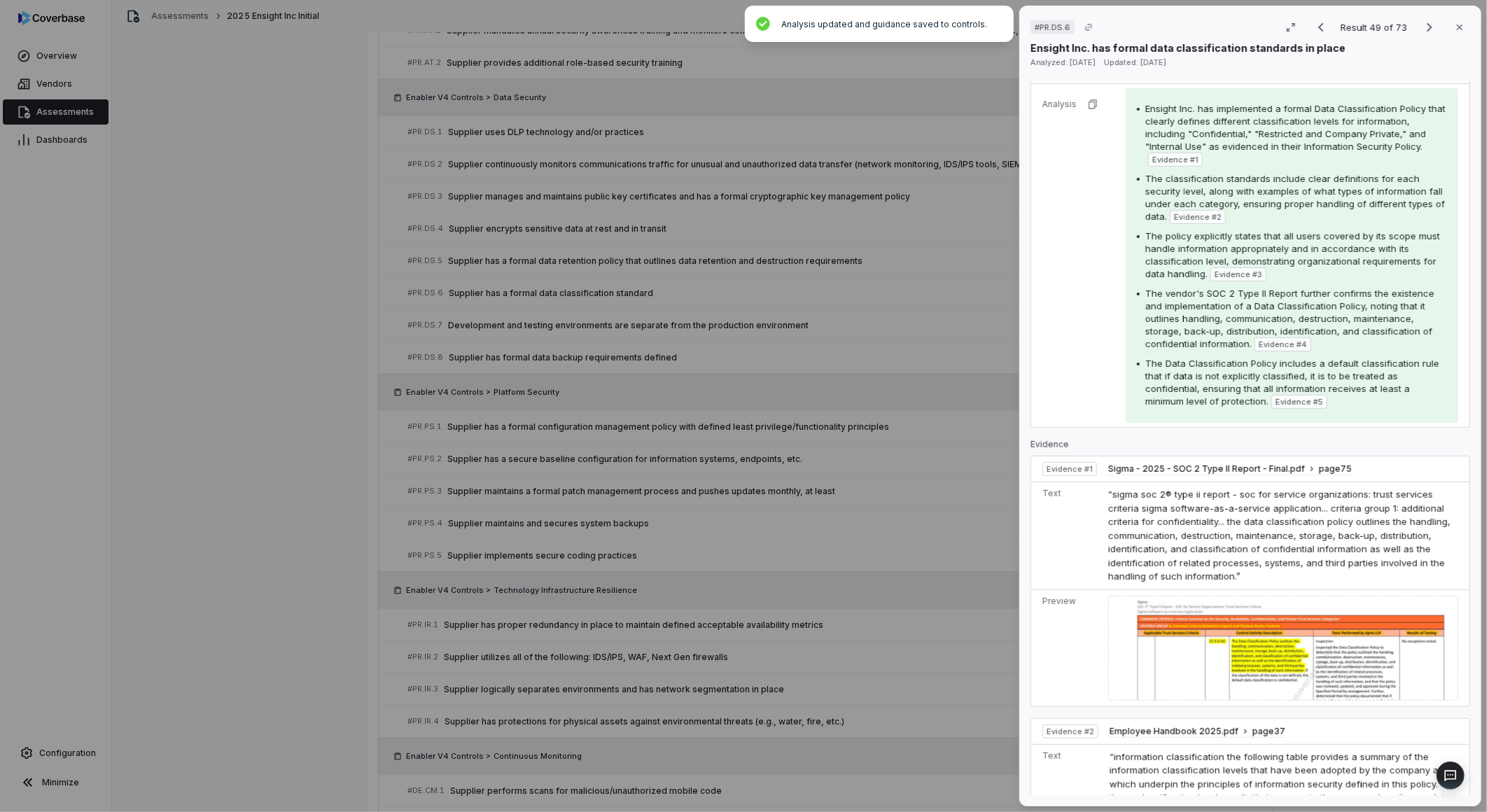
scroll to position [0, 0]
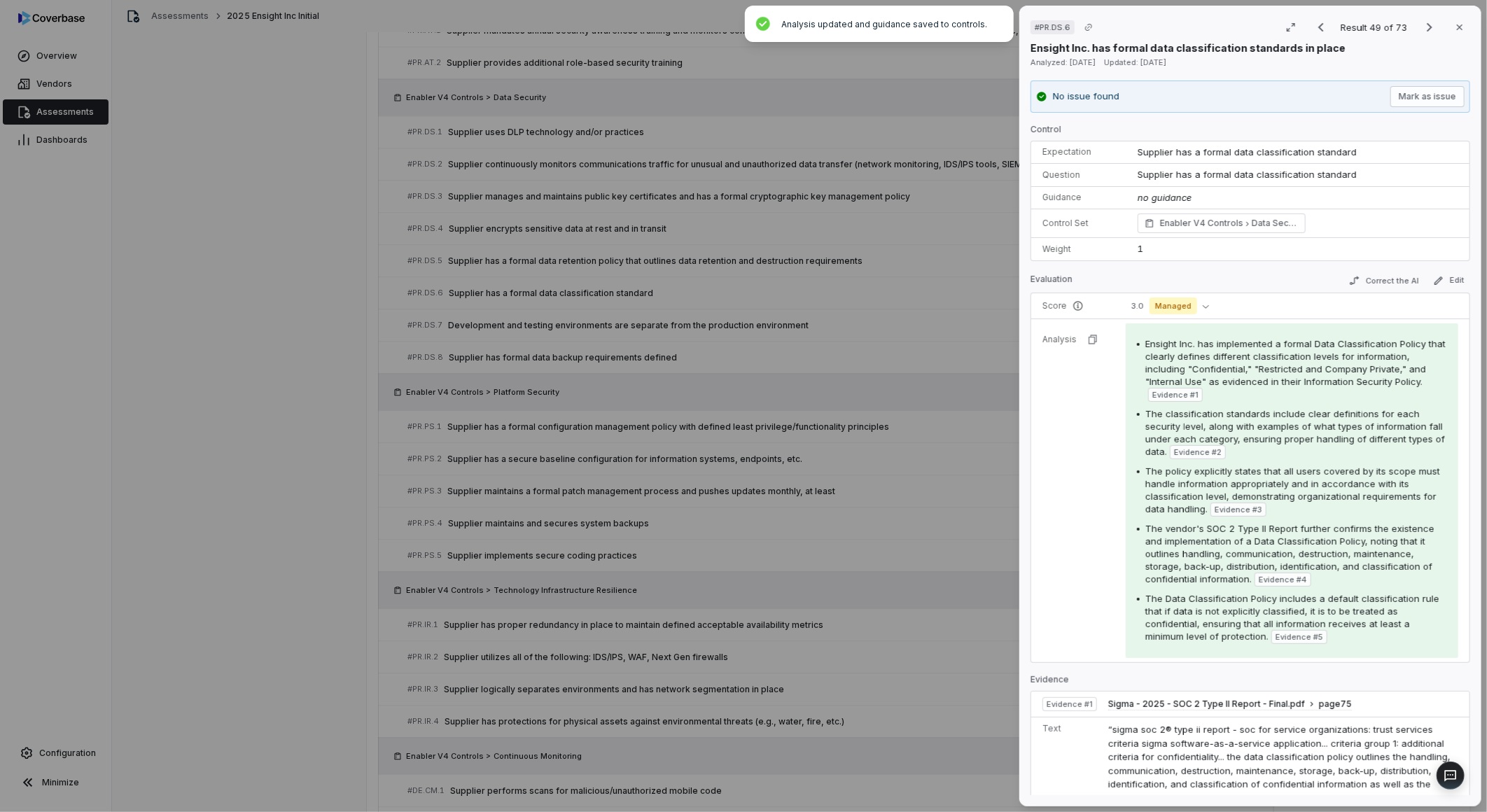
click at [865, 555] on div "# PR.DS.6 Result 49 of 73 Close Ensight Inc. has formal data classification sta…" at bounding box center [744, 406] width 1487 height 812
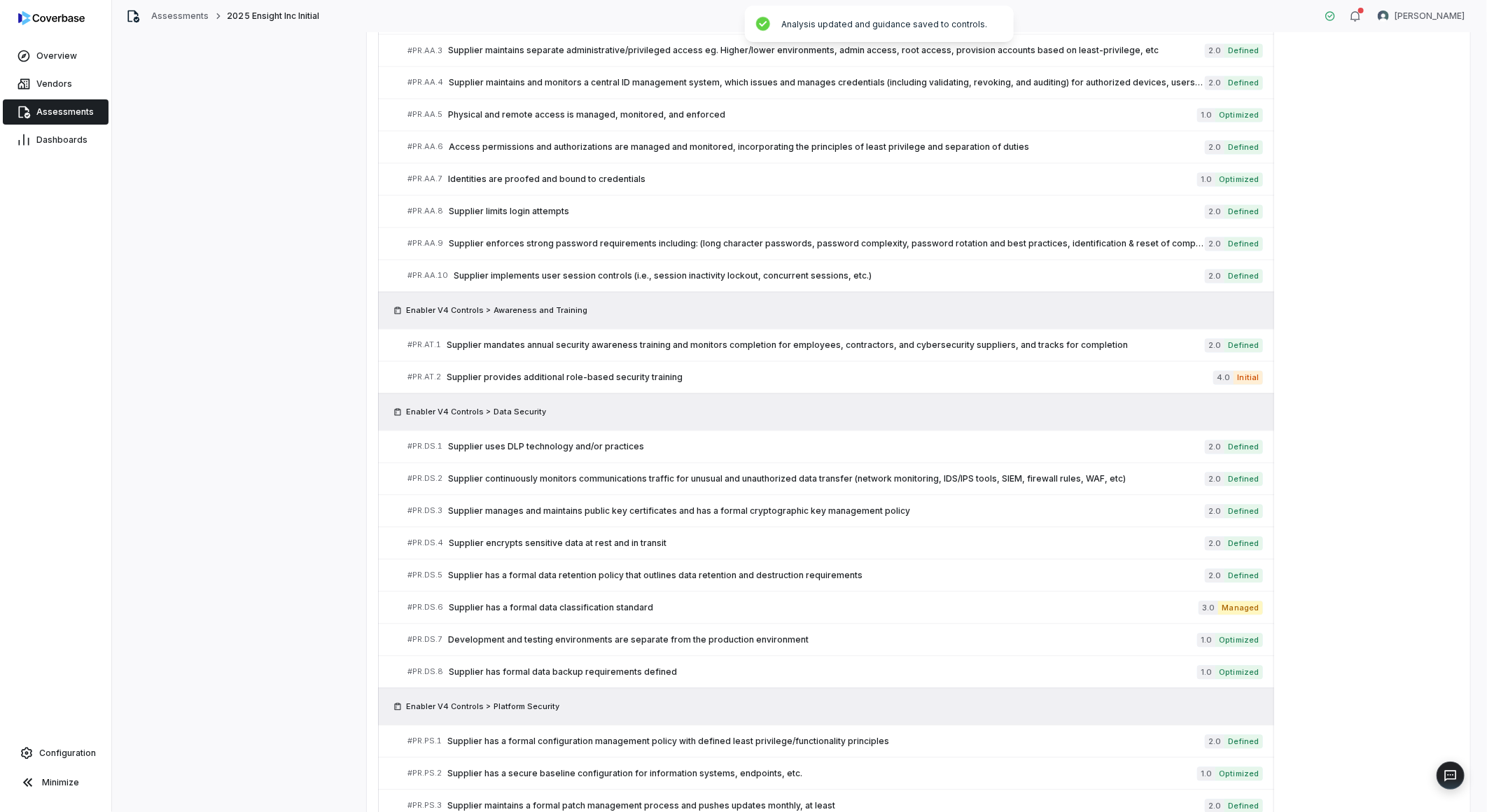
scroll to position [1655, 0]
click at [764, 638] on span "Development and testing environments are separate from the production environme…" at bounding box center [822, 637] width 749 height 11
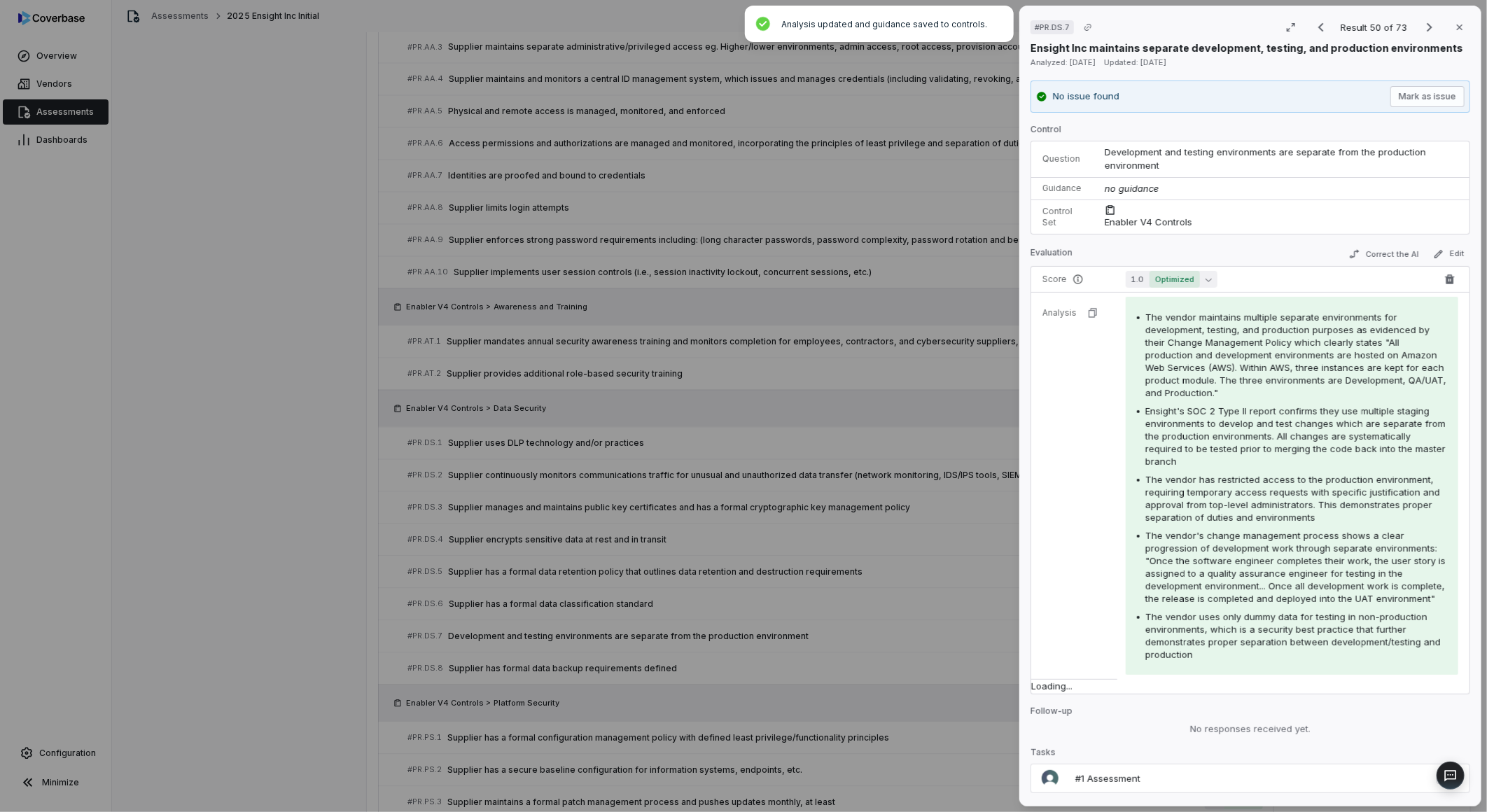
click at [1180, 271] on span "Optimized" at bounding box center [1175, 278] width 51 height 17
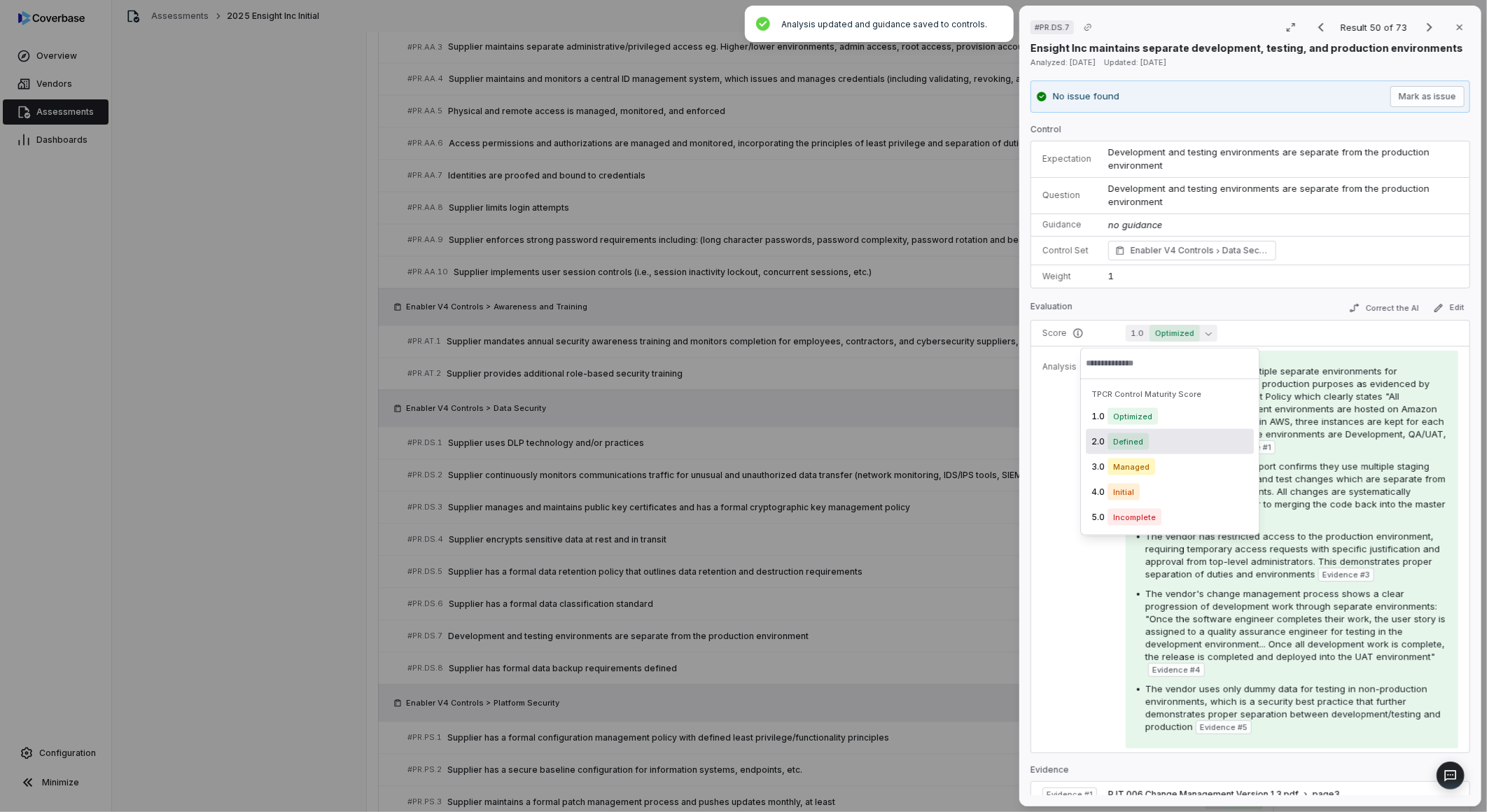
click at [1111, 437] on span "Defined" at bounding box center [1127, 441] width 41 height 17
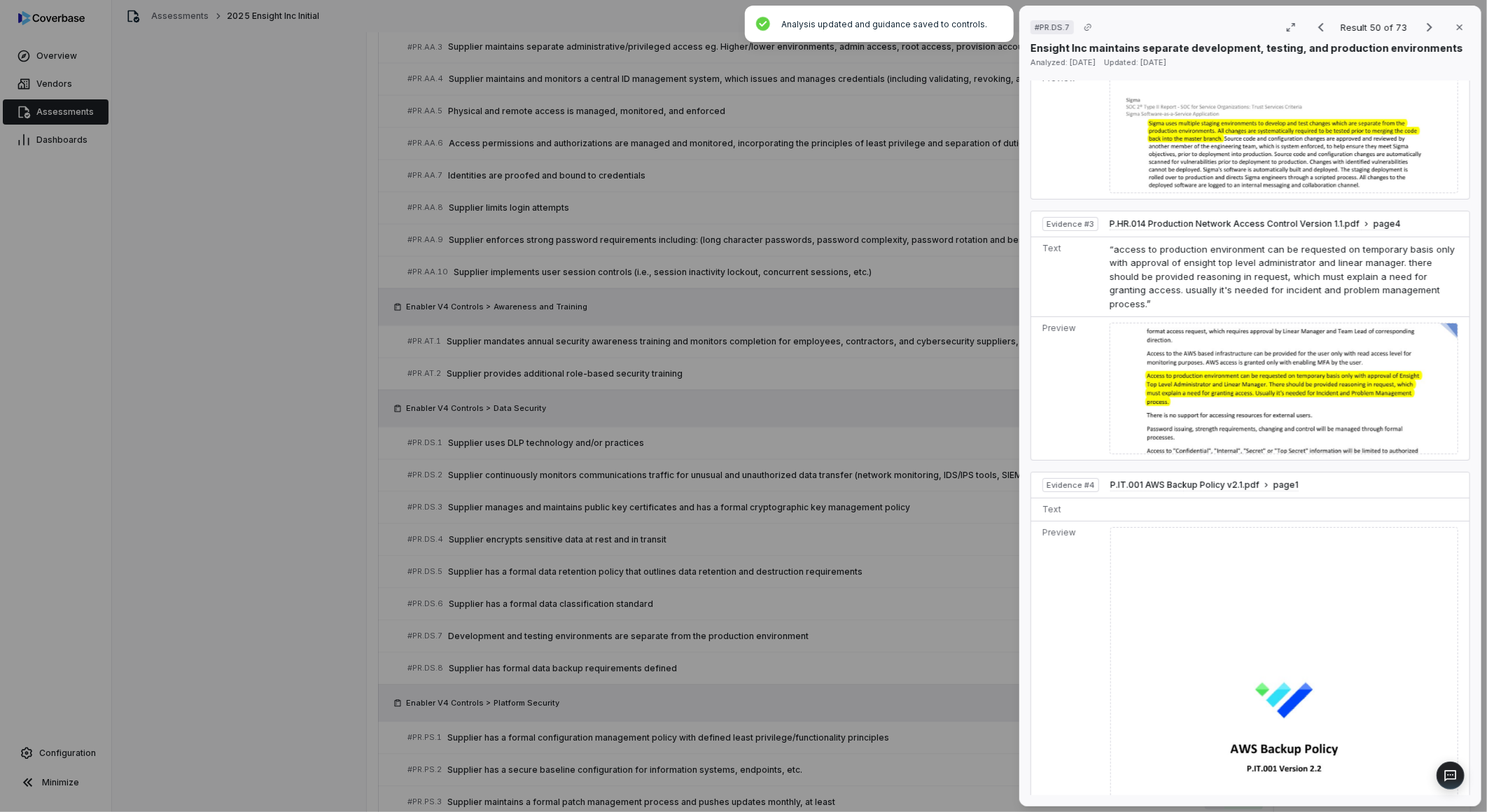
scroll to position [1166, 0]
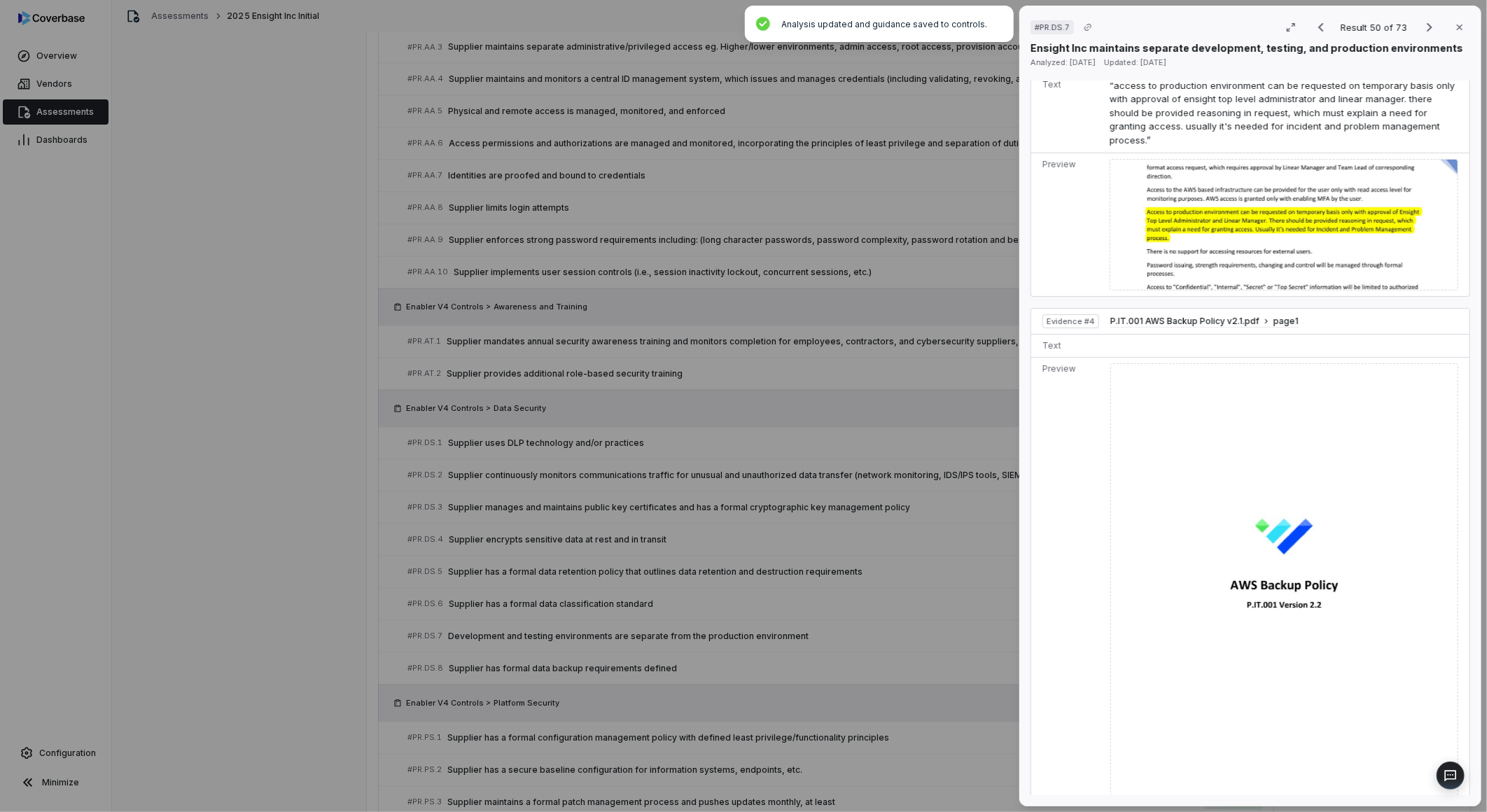
click at [728, 649] on div "# PR.DS.7 Result 50 of 73 Close Ensight Inc maintains separate development, tes…" at bounding box center [744, 406] width 1487 height 812
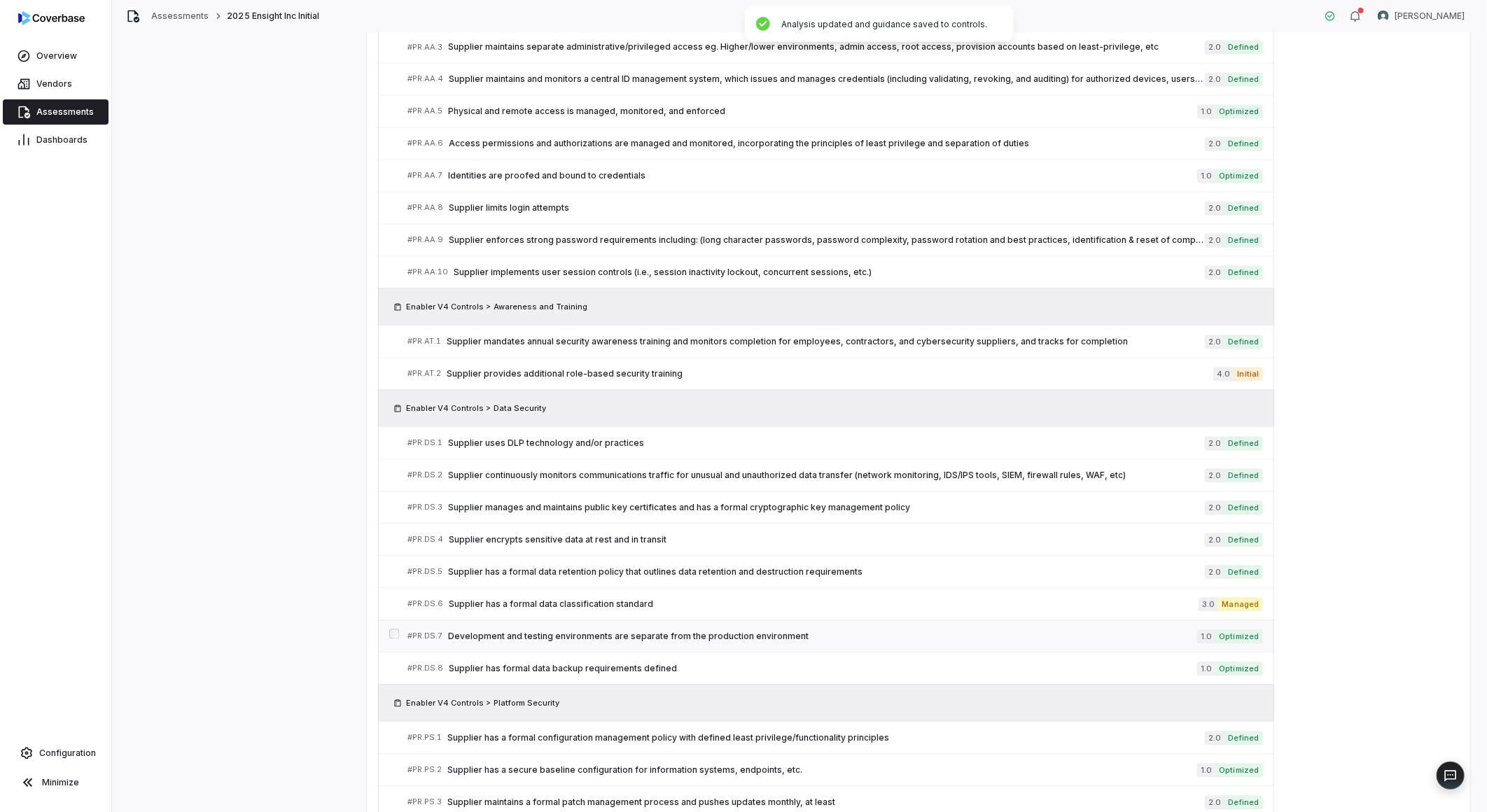
click at [688, 643] on span "Development and testing environments are separate from the production environme…" at bounding box center [822, 637] width 749 height 11
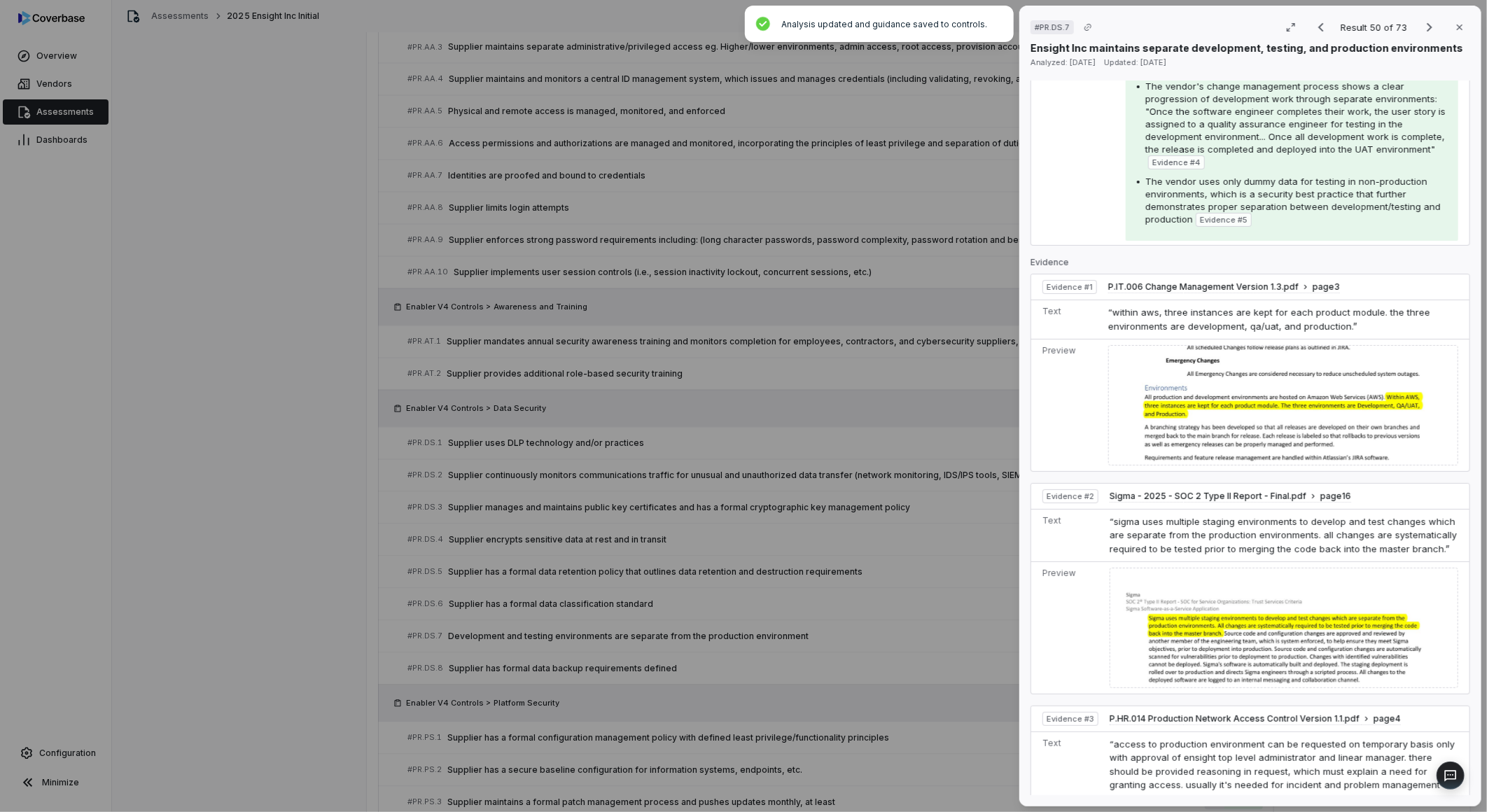
scroll to position [543, 0]
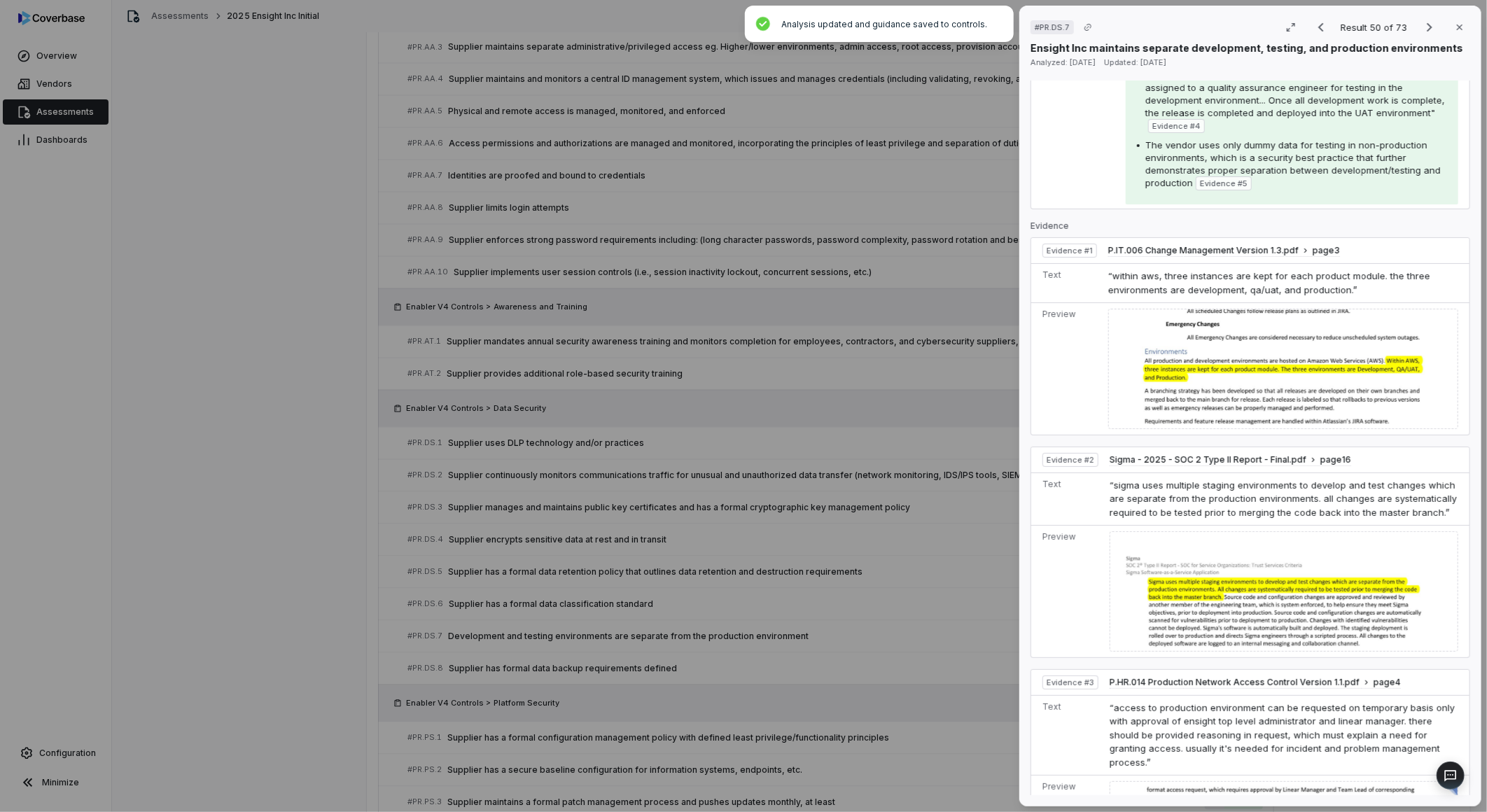
click at [830, 598] on div "# PR.DS.7 Result 50 of 73 Close Ensight Inc maintains separate development, tes…" at bounding box center [744, 406] width 1487 height 812
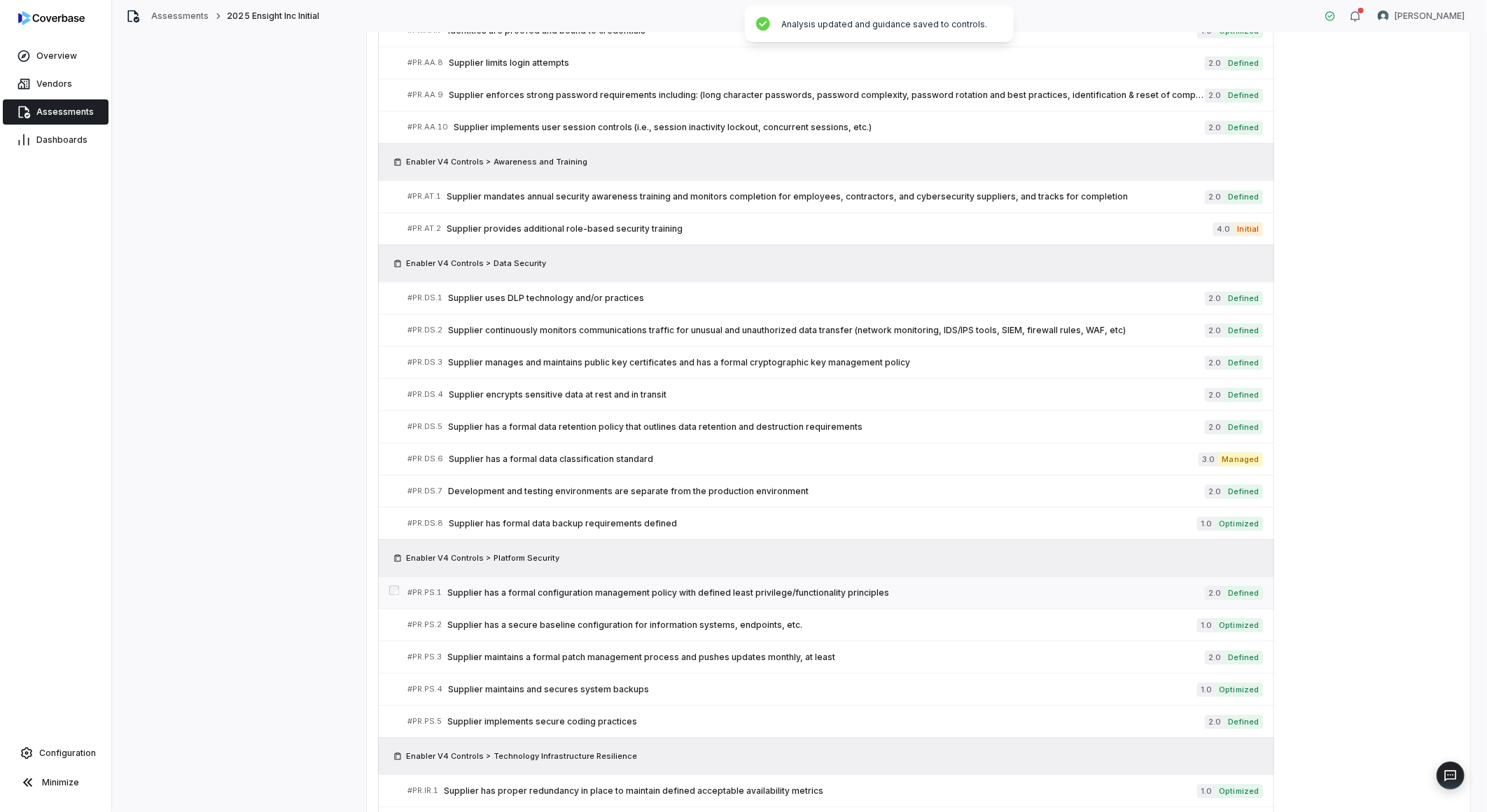
scroll to position [1811, 0]
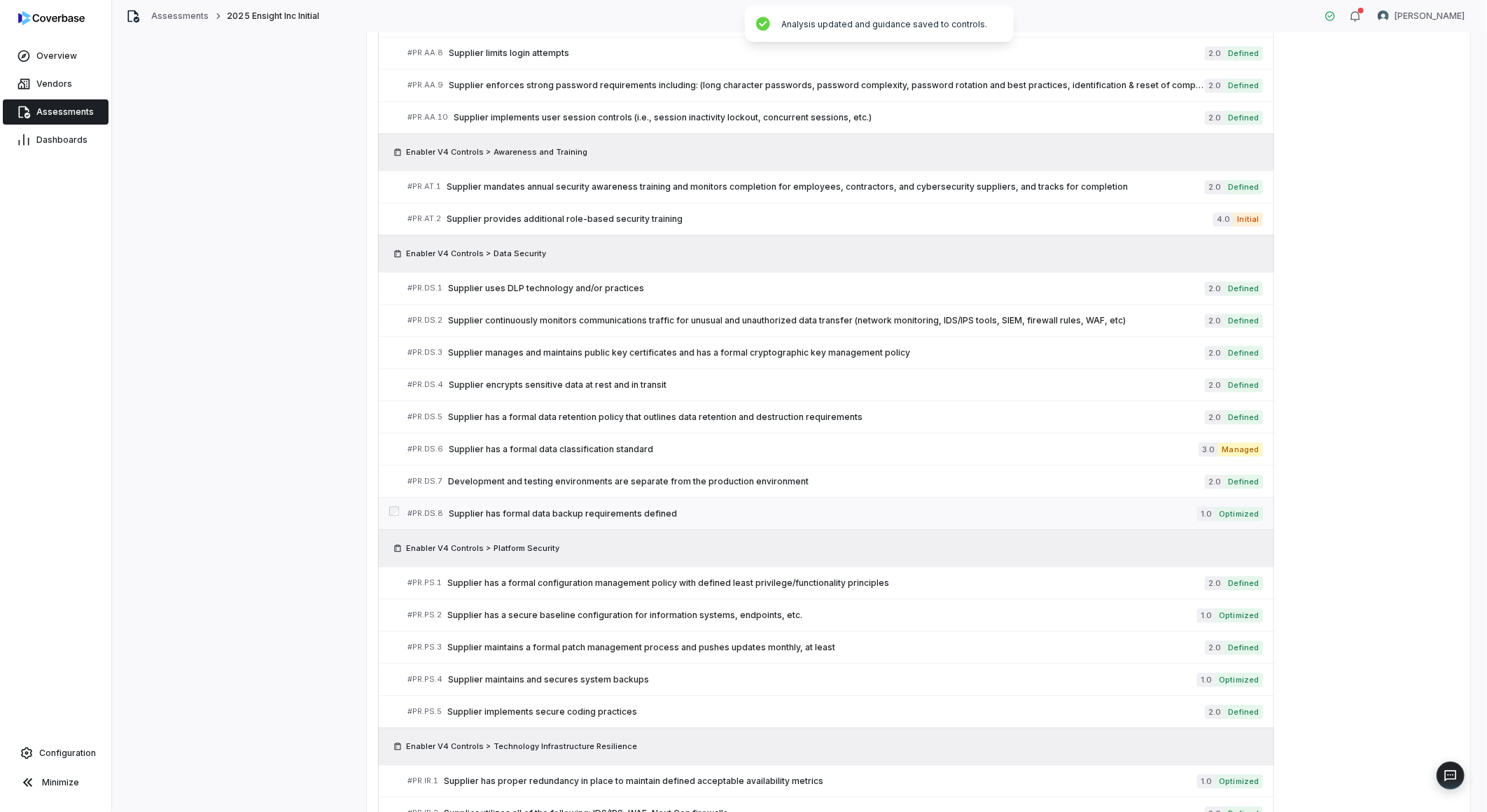
click at [631, 519] on span "Supplier has formal data backup requirements defined" at bounding box center [823, 513] width 749 height 11
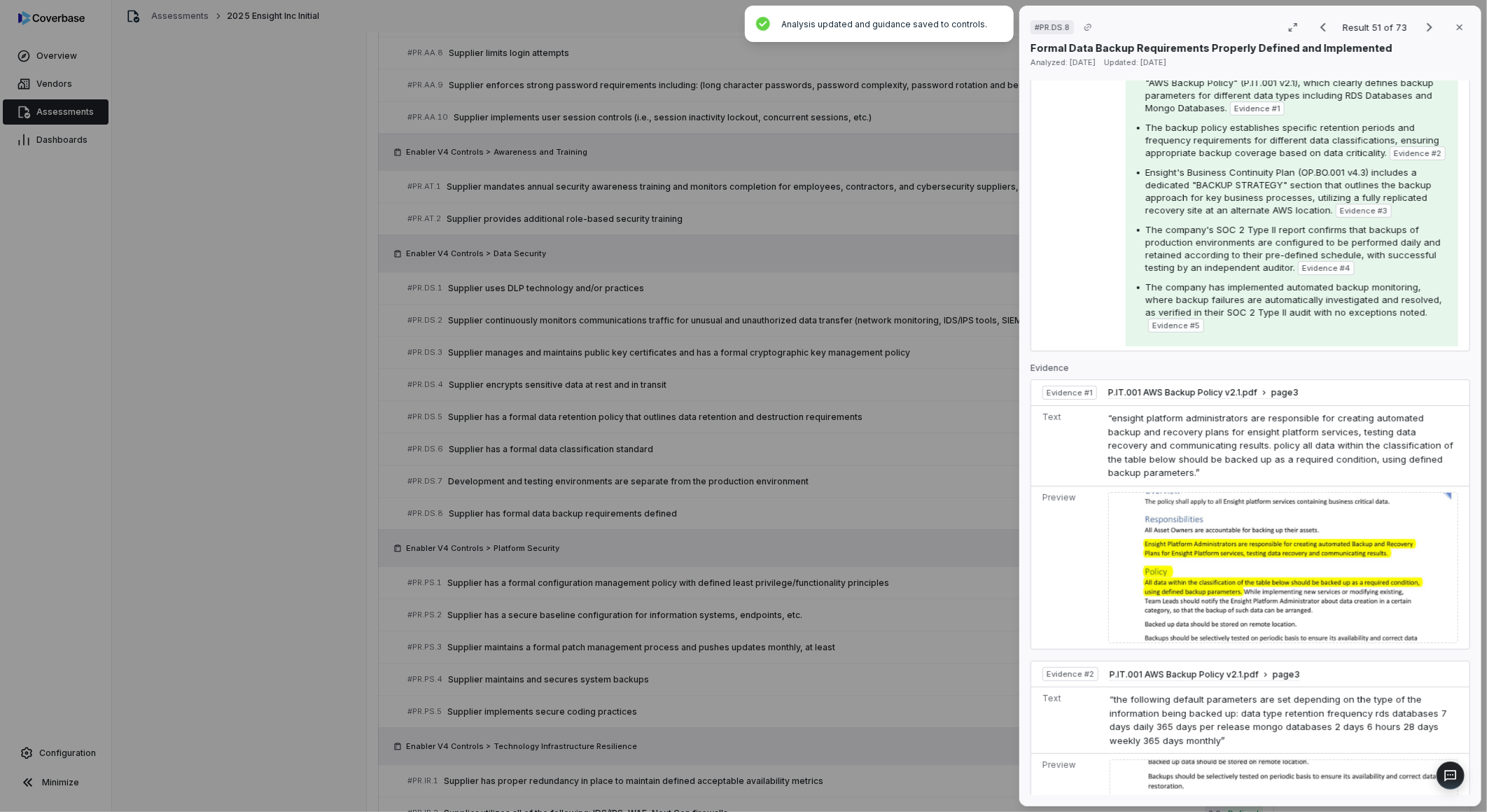
scroll to position [310, 0]
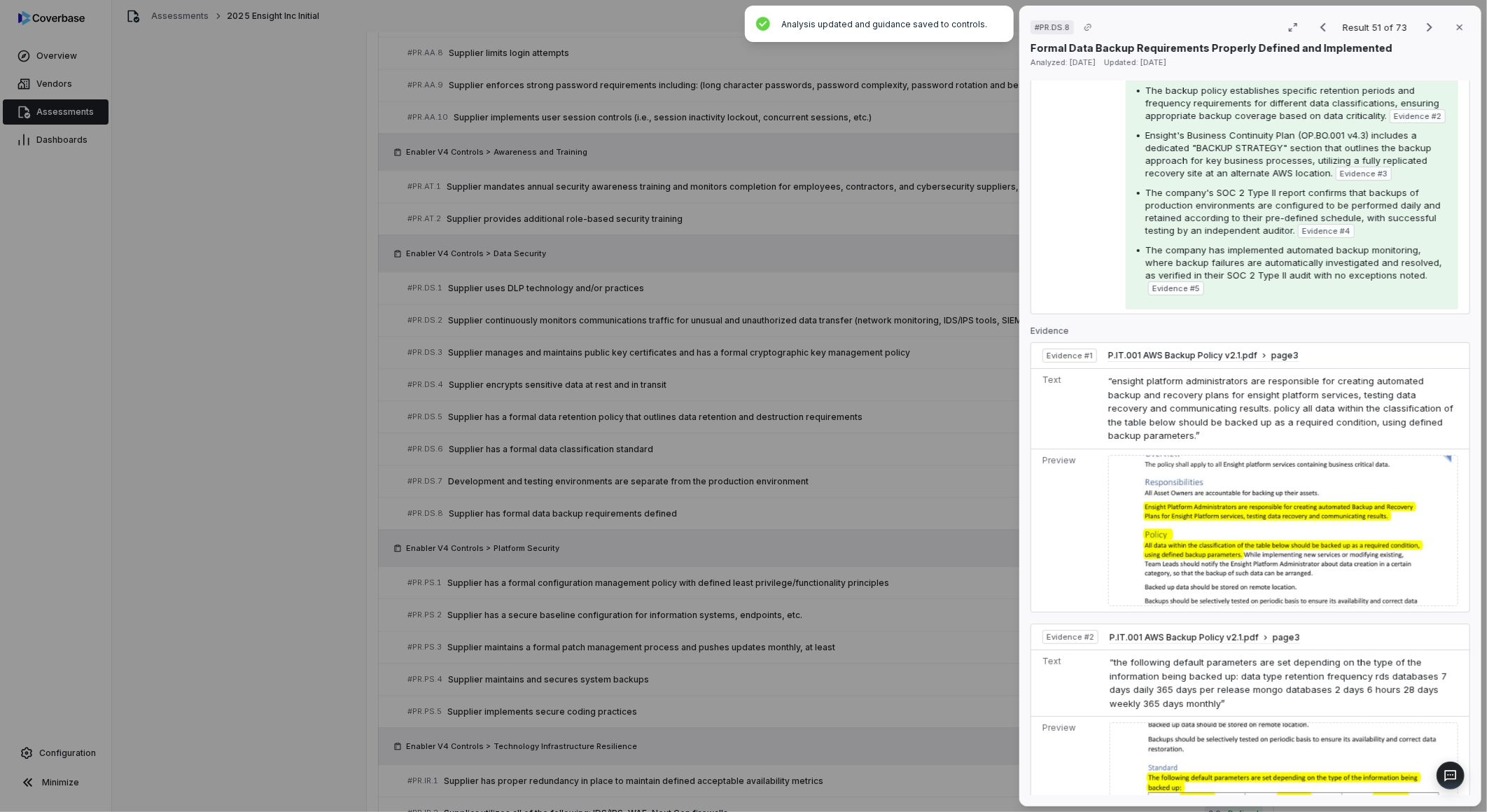
click at [890, 591] on div "# PR.DS.8 Result 51 of 73 Close Formal Data Backup Requirements Properly Define…" at bounding box center [744, 406] width 1487 height 812
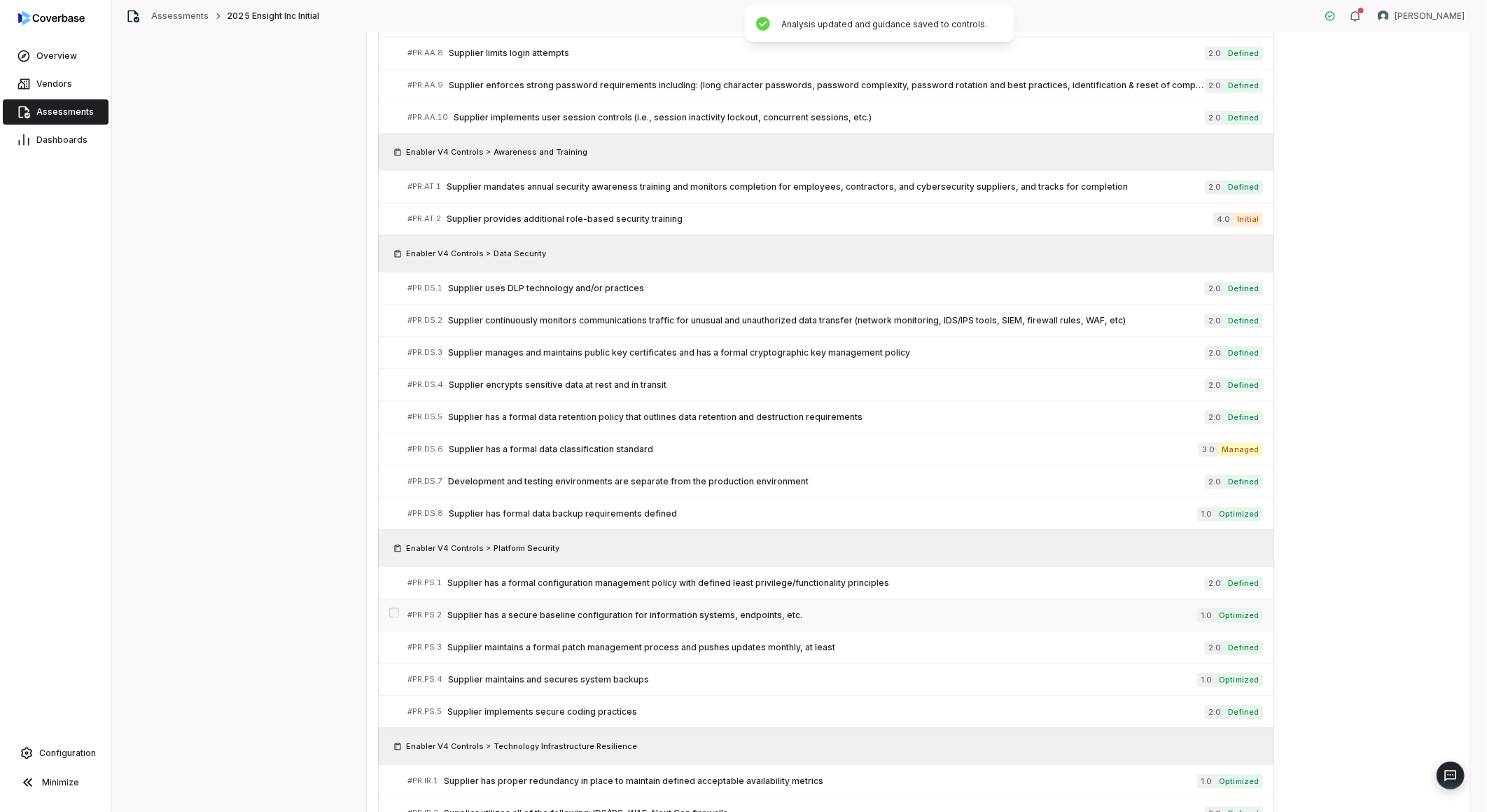
click at [707, 619] on span "Supplier has a secure baseline configuration for information systems, endpoints…" at bounding box center [822, 615] width 750 height 11
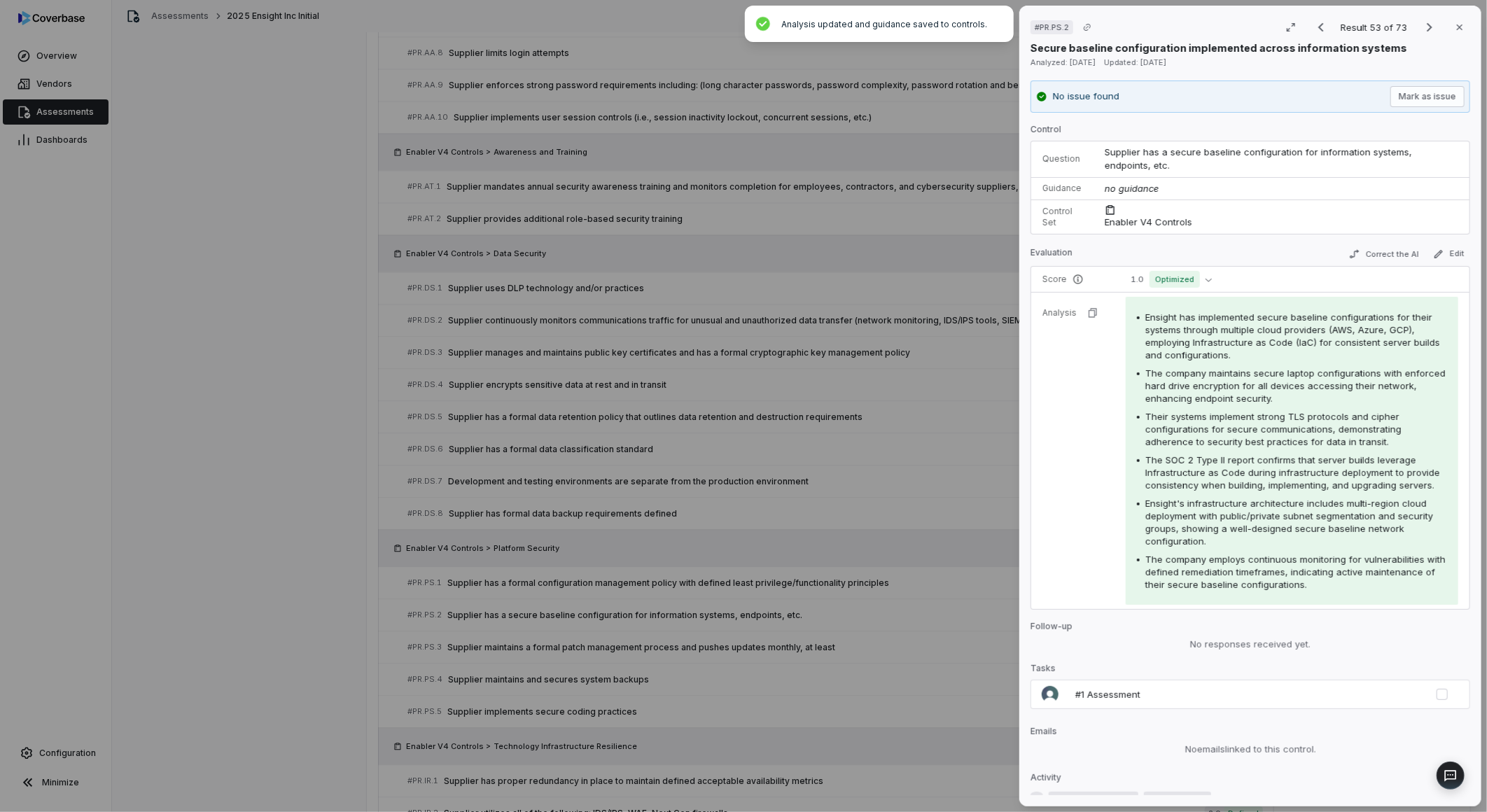
click at [1159, 269] on div "Control Question Supplier has a secure baseline configuration for information s…" at bounding box center [1251, 387] width 440 height 528
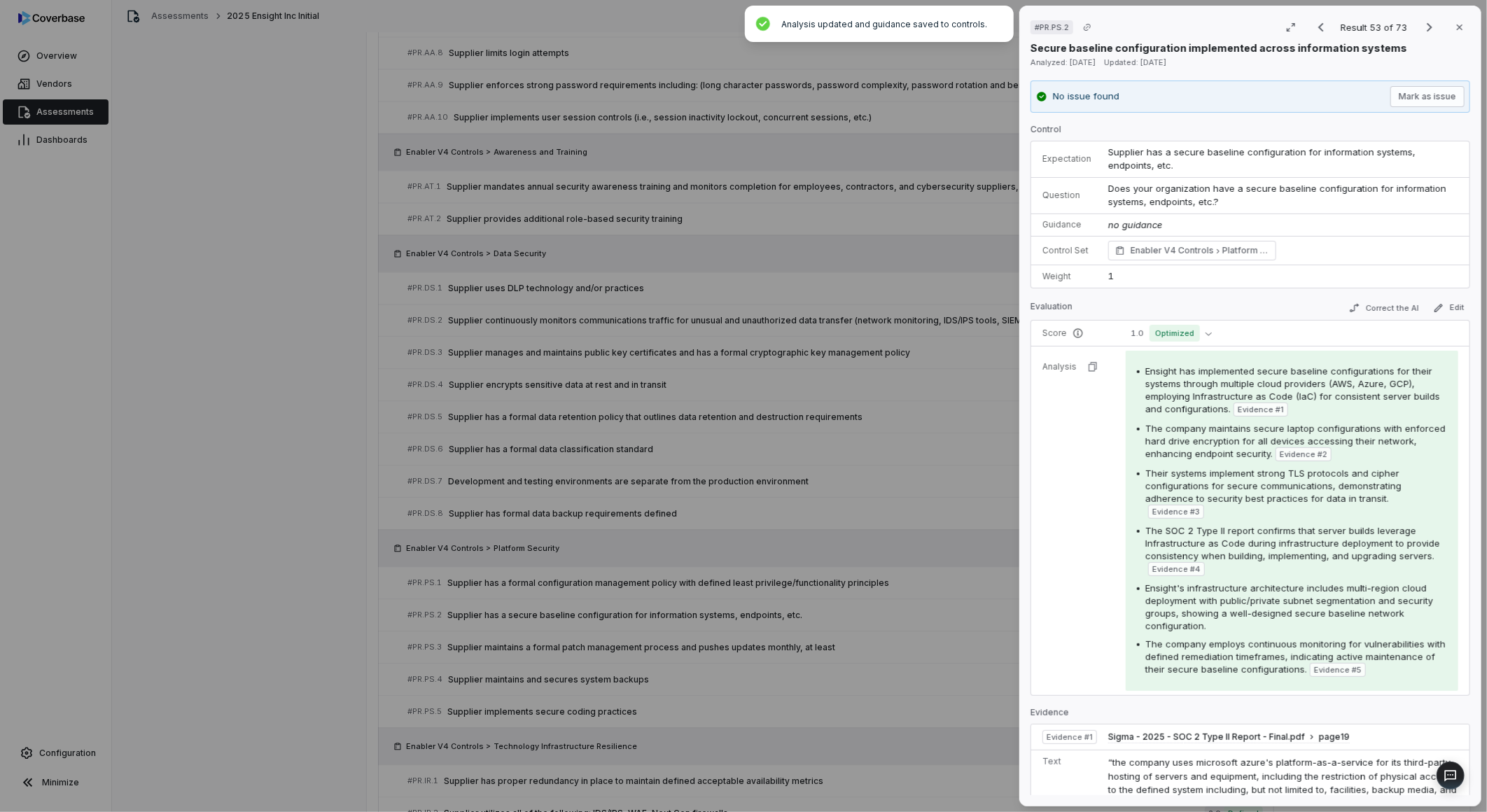
click at [1160, 276] on td "1" at bounding box center [1285, 276] width 370 height 23
click at [1160, 329] on span "Optimized" at bounding box center [1175, 332] width 51 height 17
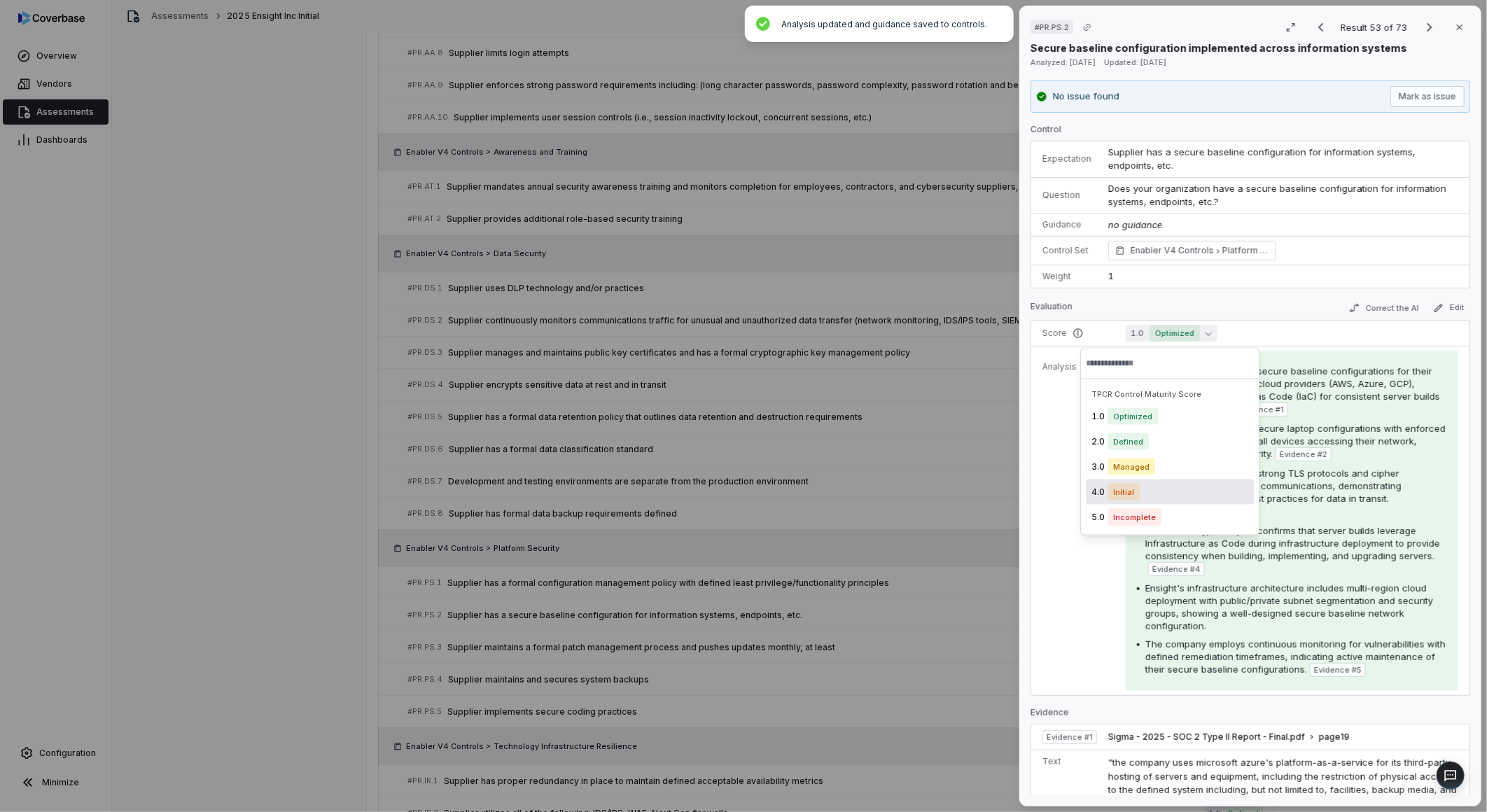
click at [1150, 487] on div "4.0 Initial" at bounding box center [1169, 492] width 168 height 25
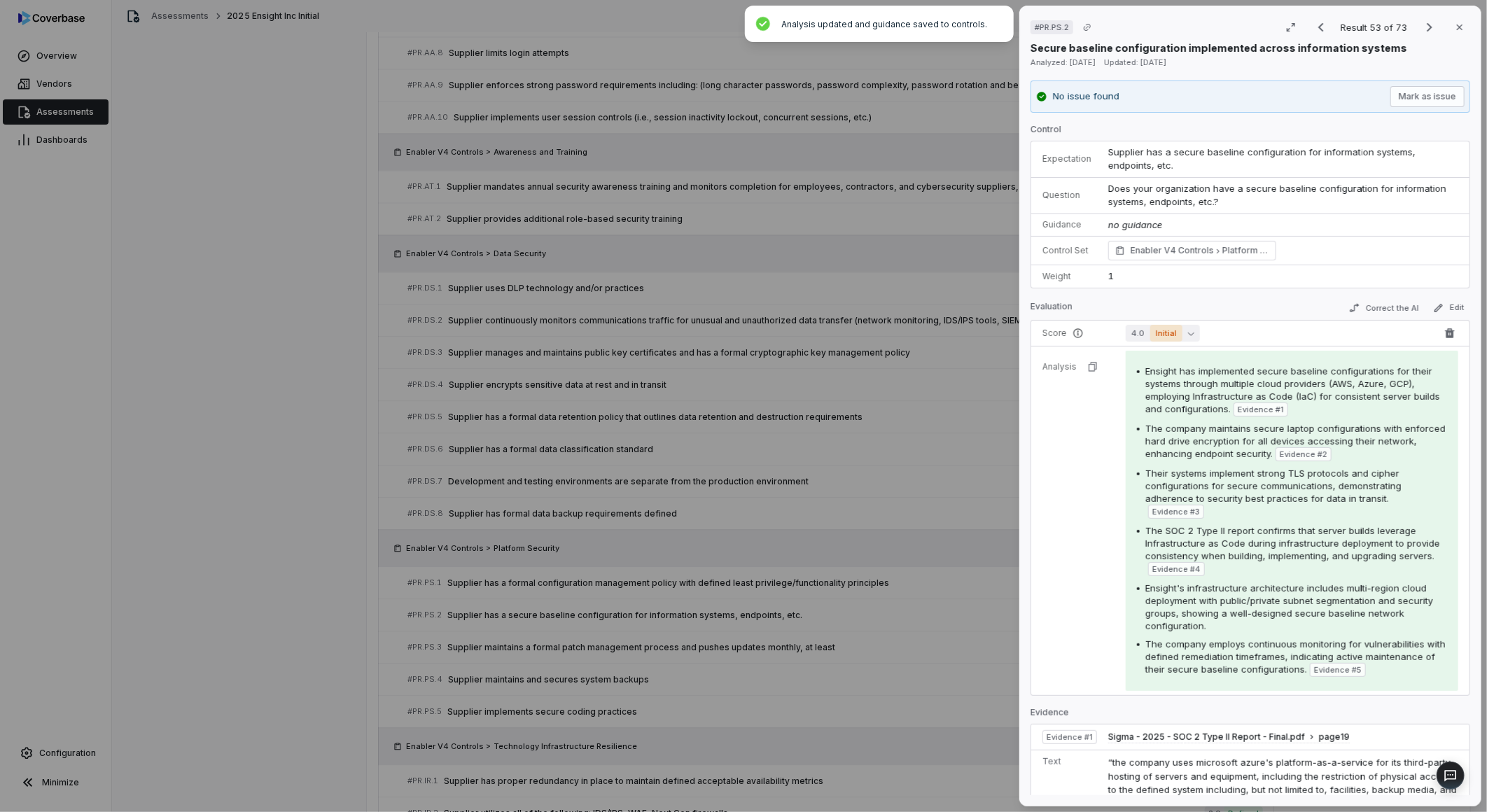
click at [1157, 338] on span "Initial" at bounding box center [1166, 332] width 32 height 17
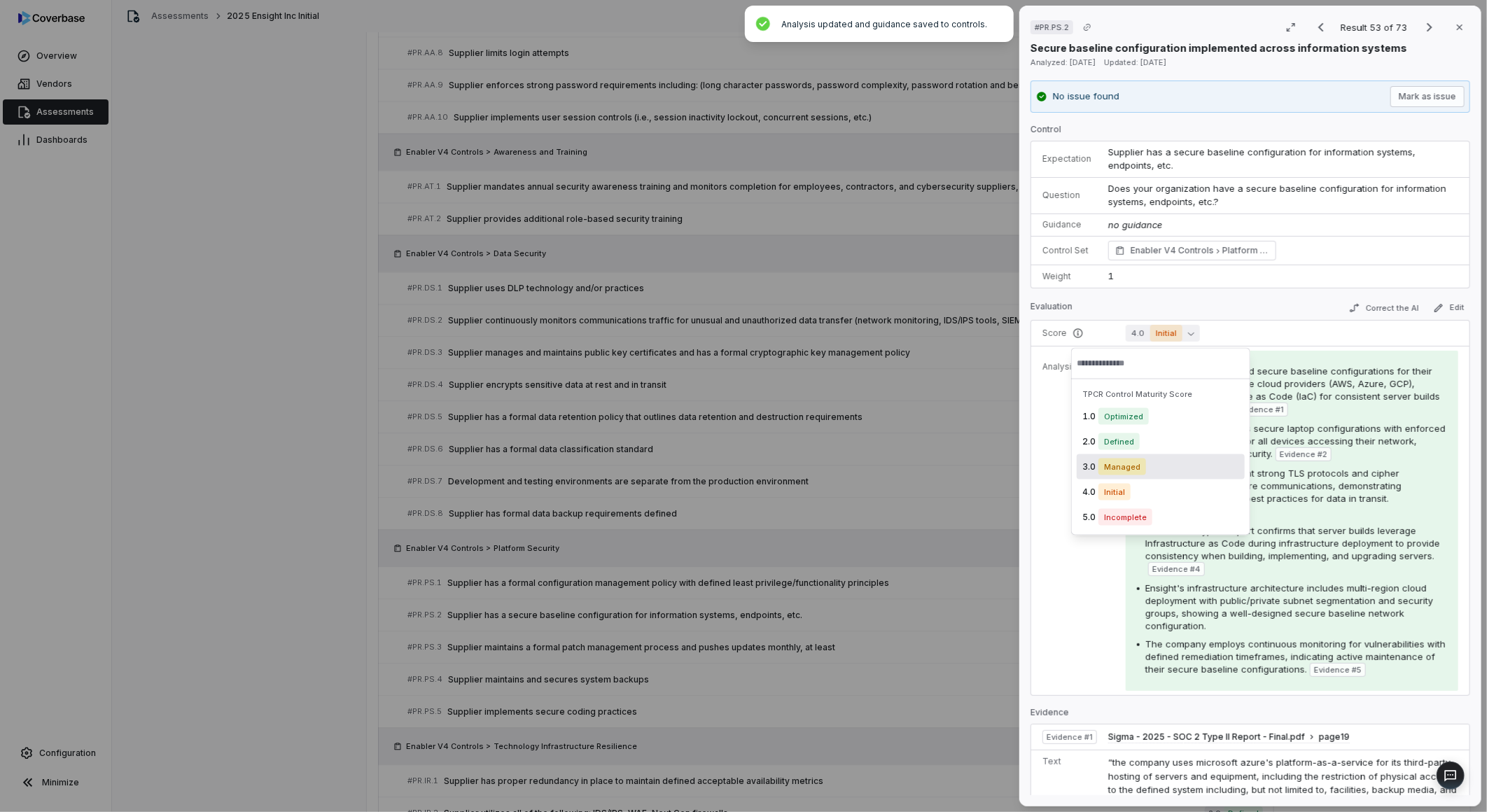
click at [1136, 472] on span "Managed" at bounding box center [1122, 467] width 48 height 17
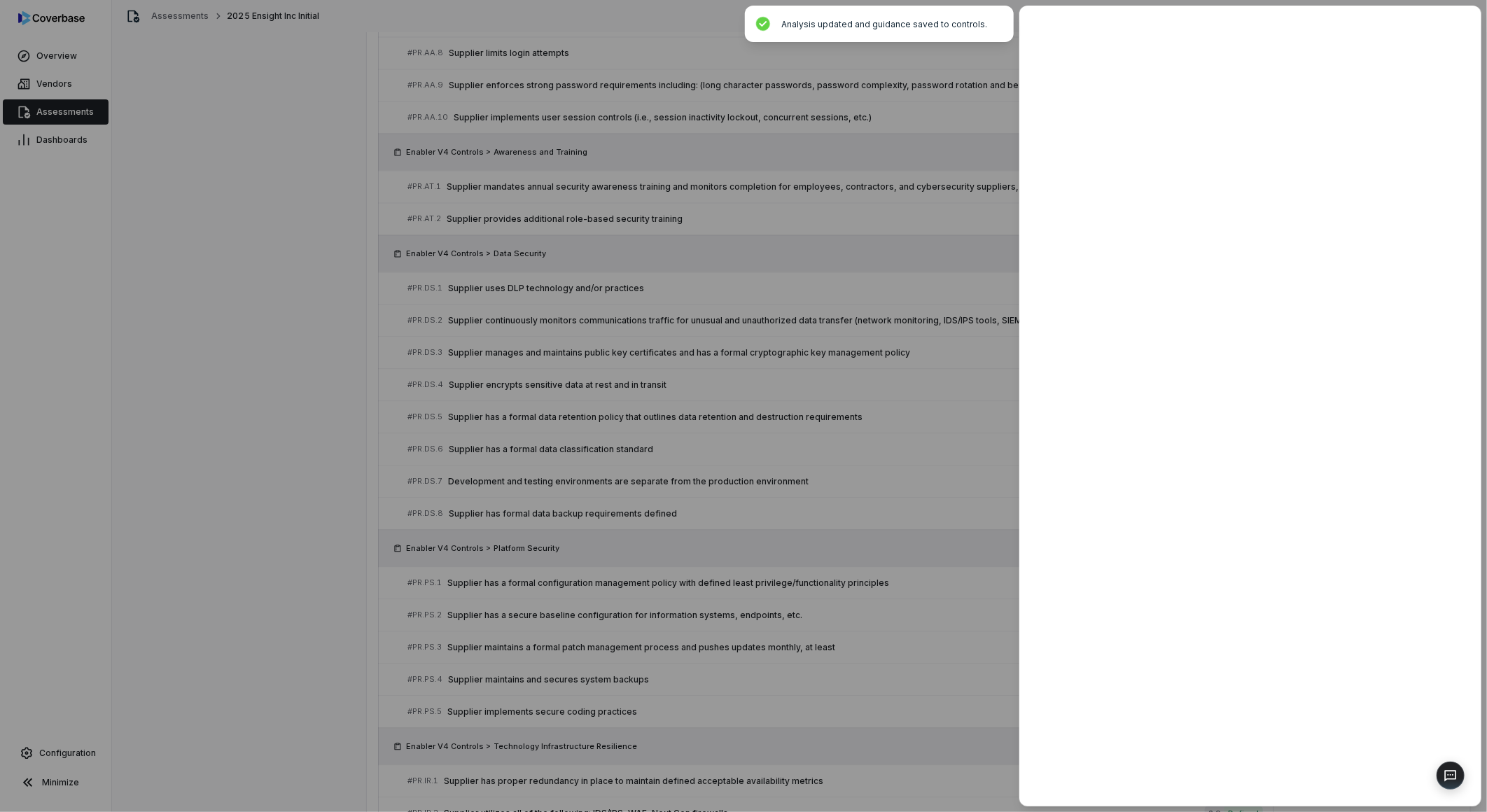
click at [844, 672] on div at bounding box center [744, 406] width 1487 height 812
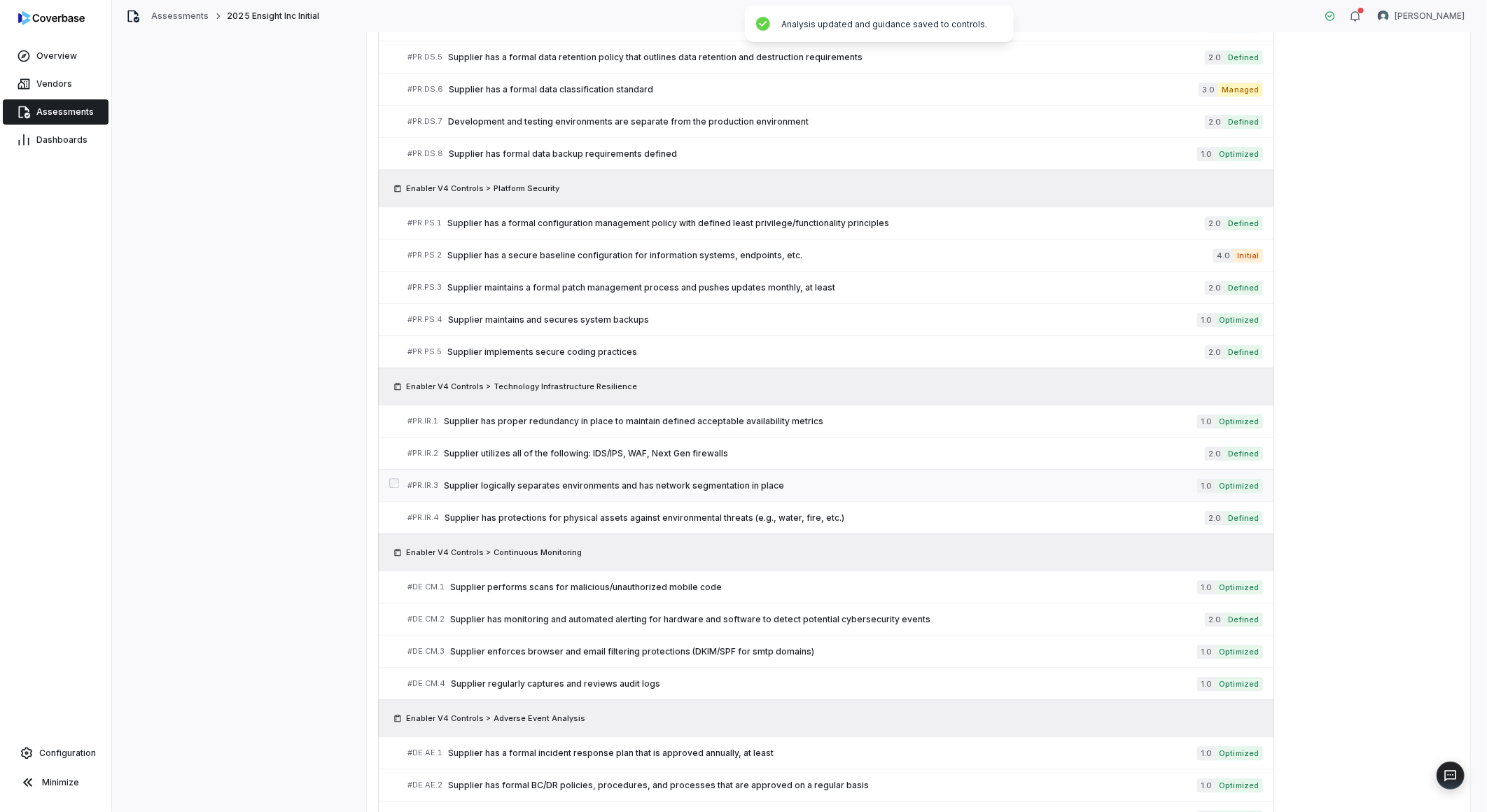
scroll to position [2200, 0]
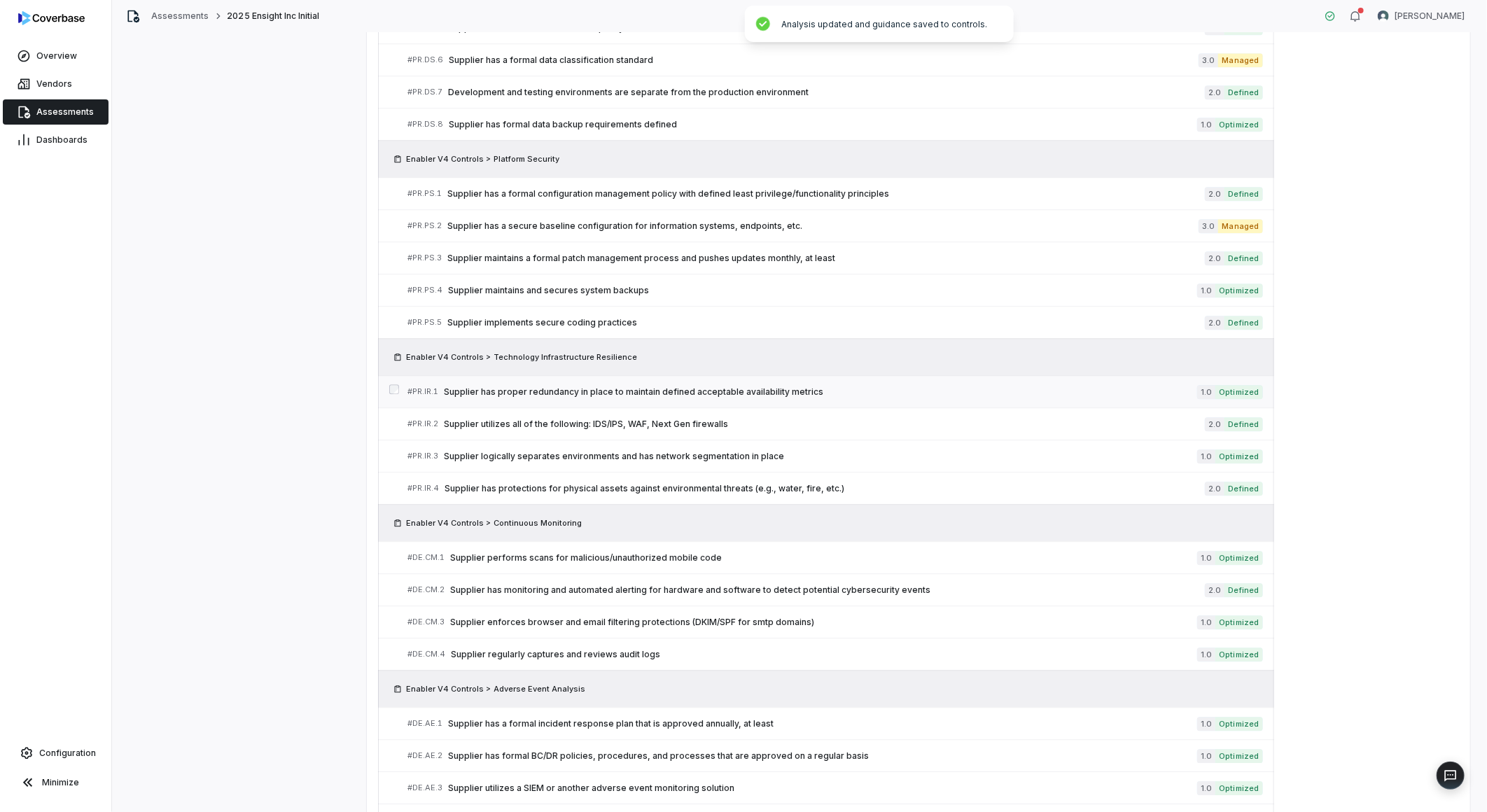
click at [746, 393] on span "Supplier has proper redundancy in place to maintain defined acceptable availabi…" at bounding box center [820, 392] width 753 height 11
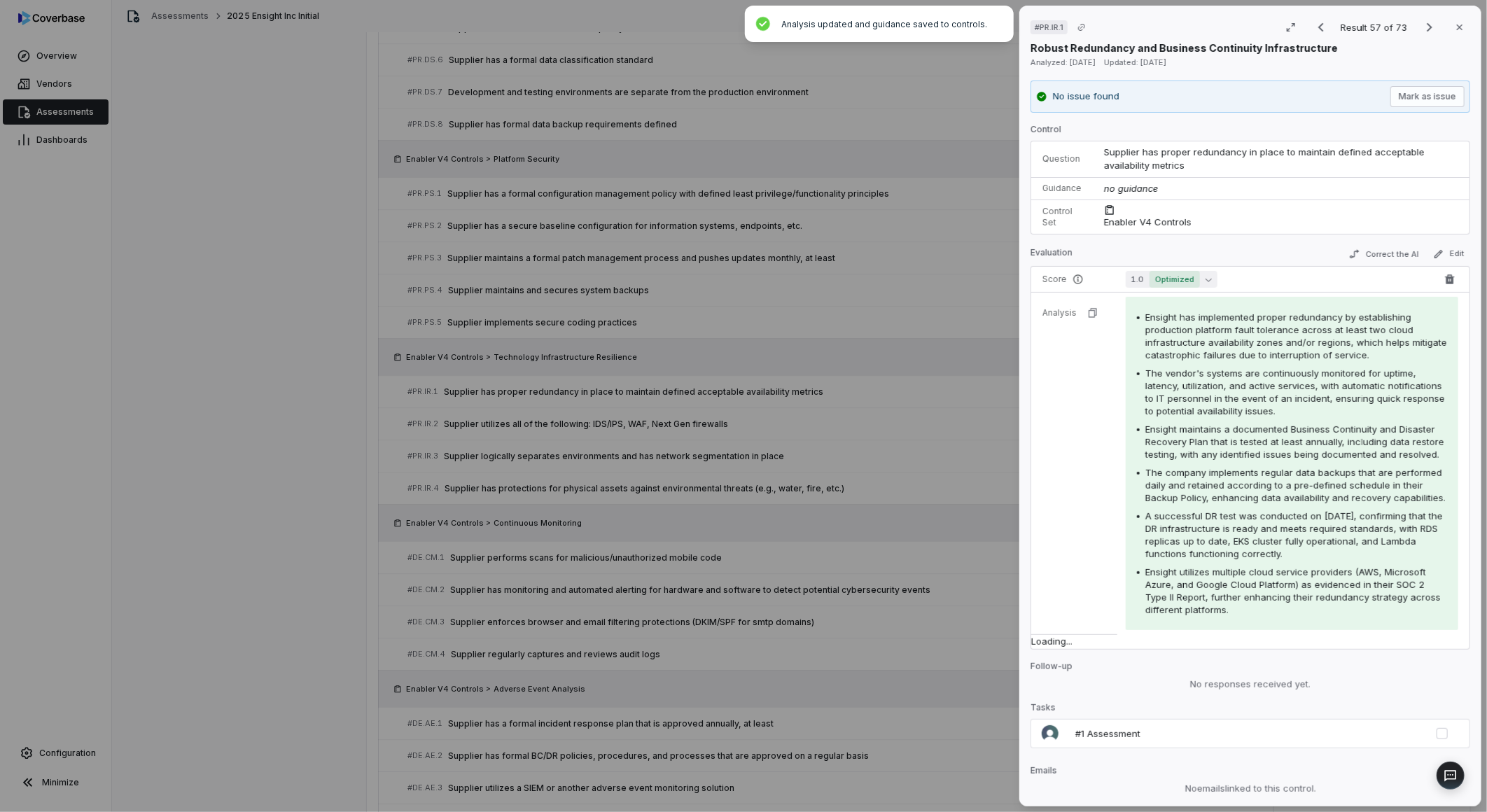
click at [1141, 277] on button "1.0 Optimized" at bounding box center [1171, 278] width 92 height 17
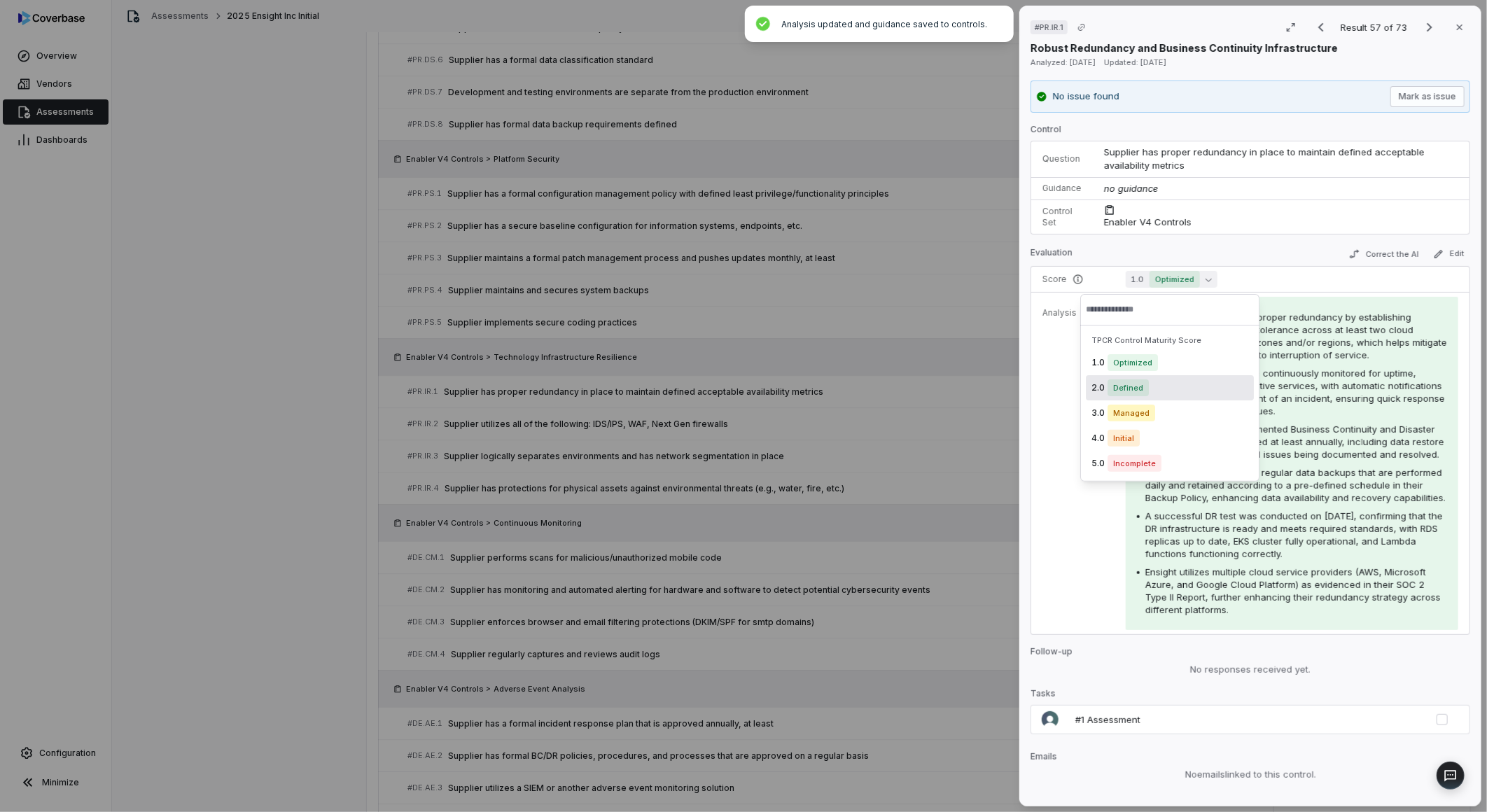
click at [1135, 384] on span "Defined" at bounding box center [1127, 387] width 41 height 17
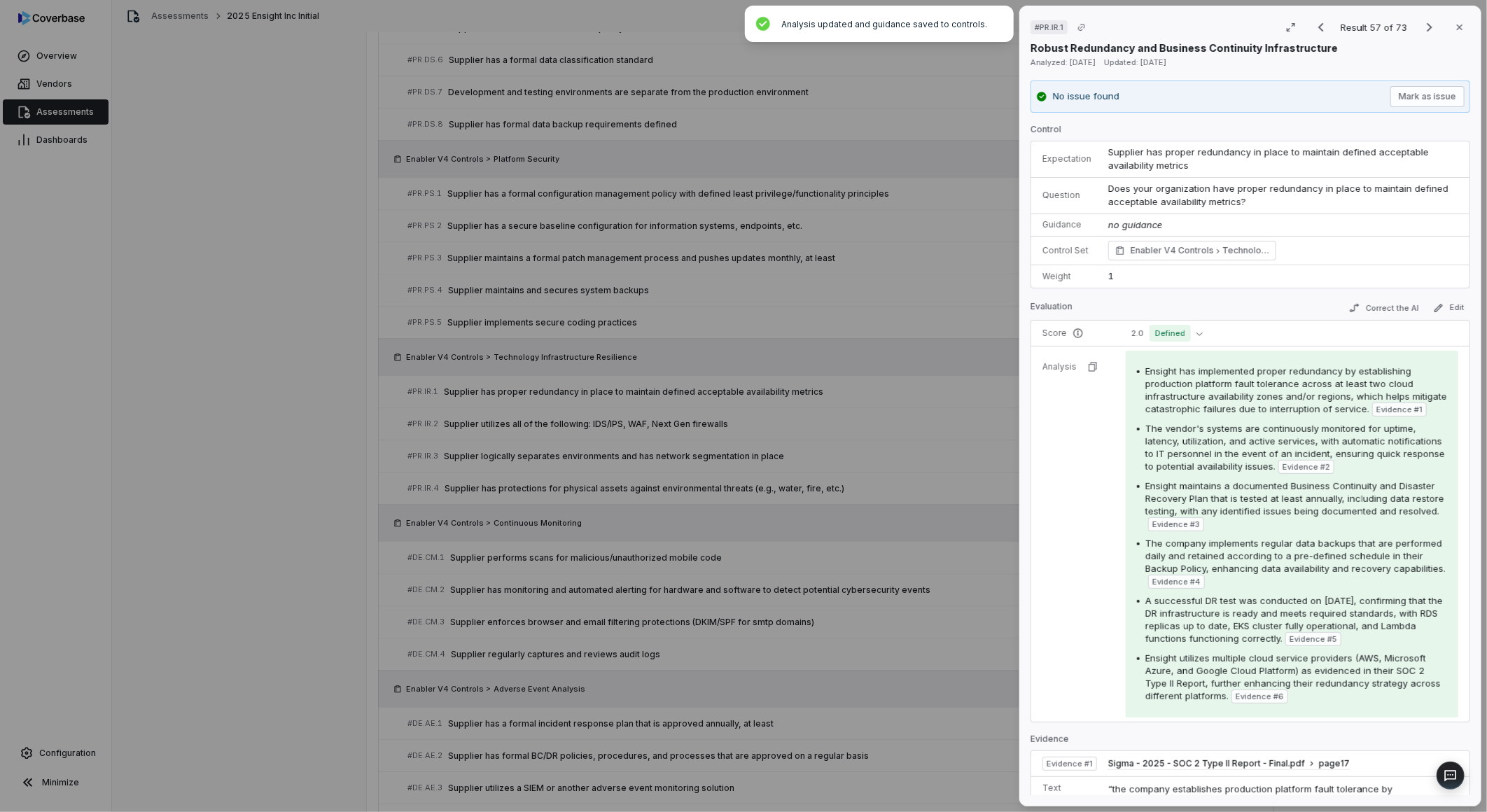
click at [849, 481] on div "# PR.IR.1 Result 57 of 73 Close Robust Redundancy and Business Continuity Infra…" at bounding box center [744, 406] width 1487 height 812
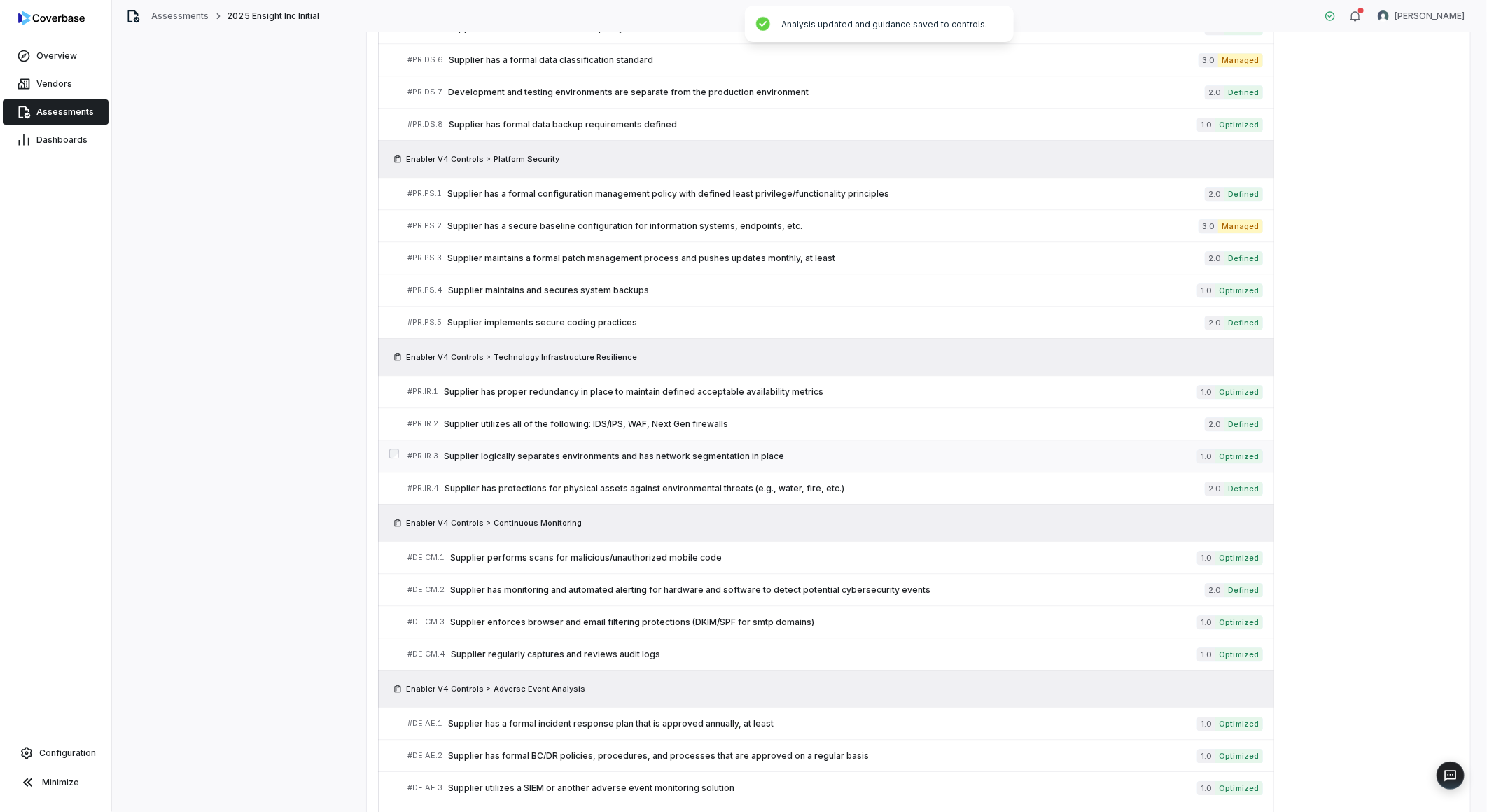
click at [690, 462] on span "Supplier logically separates environments and has network segmentation in place" at bounding box center [820, 456] width 753 height 11
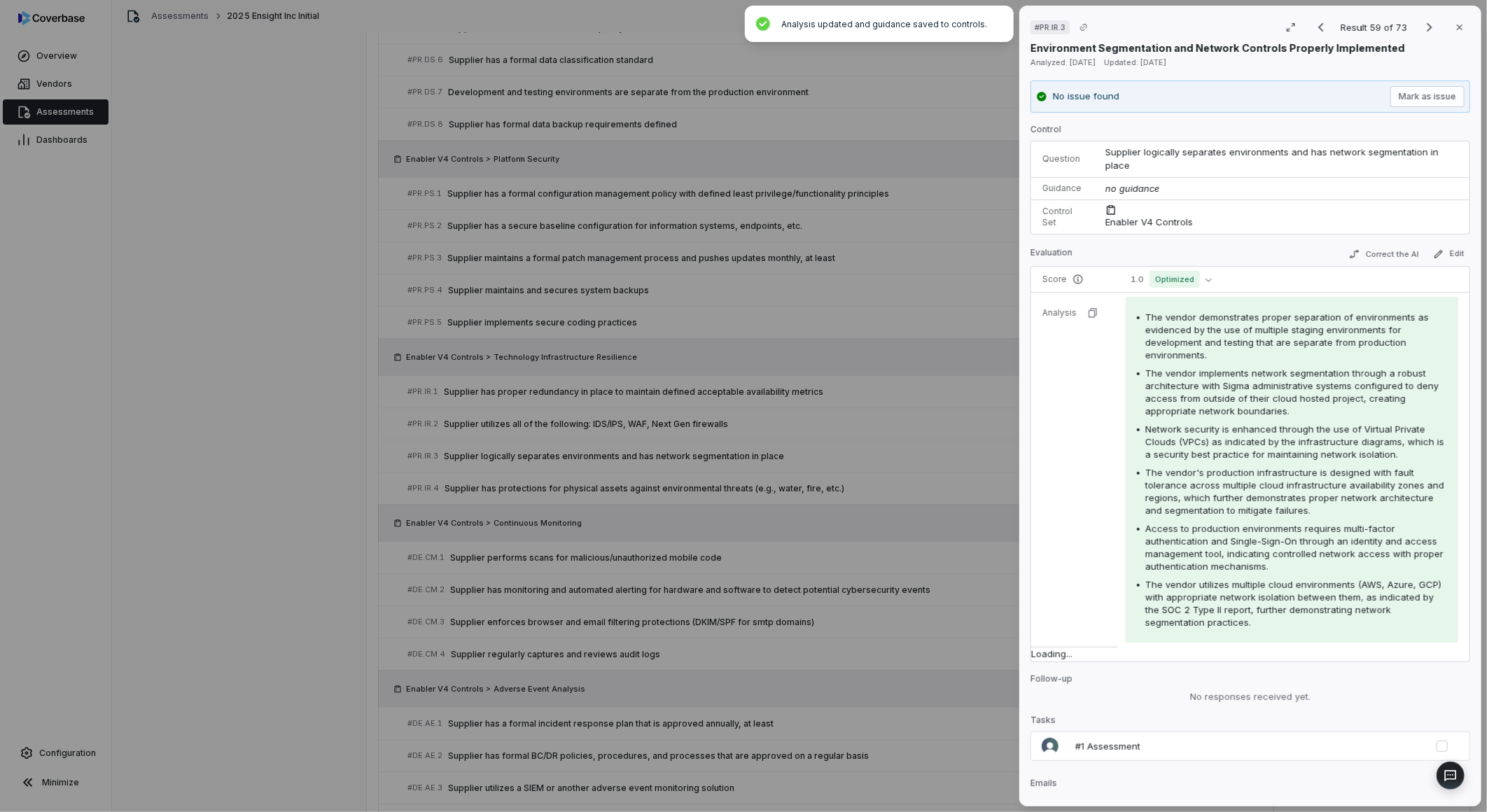
click at [893, 508] on div "# PR.IR.3 Result 59 of 73 Close Environment Segmentation and Network Controls P…" at bounding box center [744, 406] width 1487 height 812
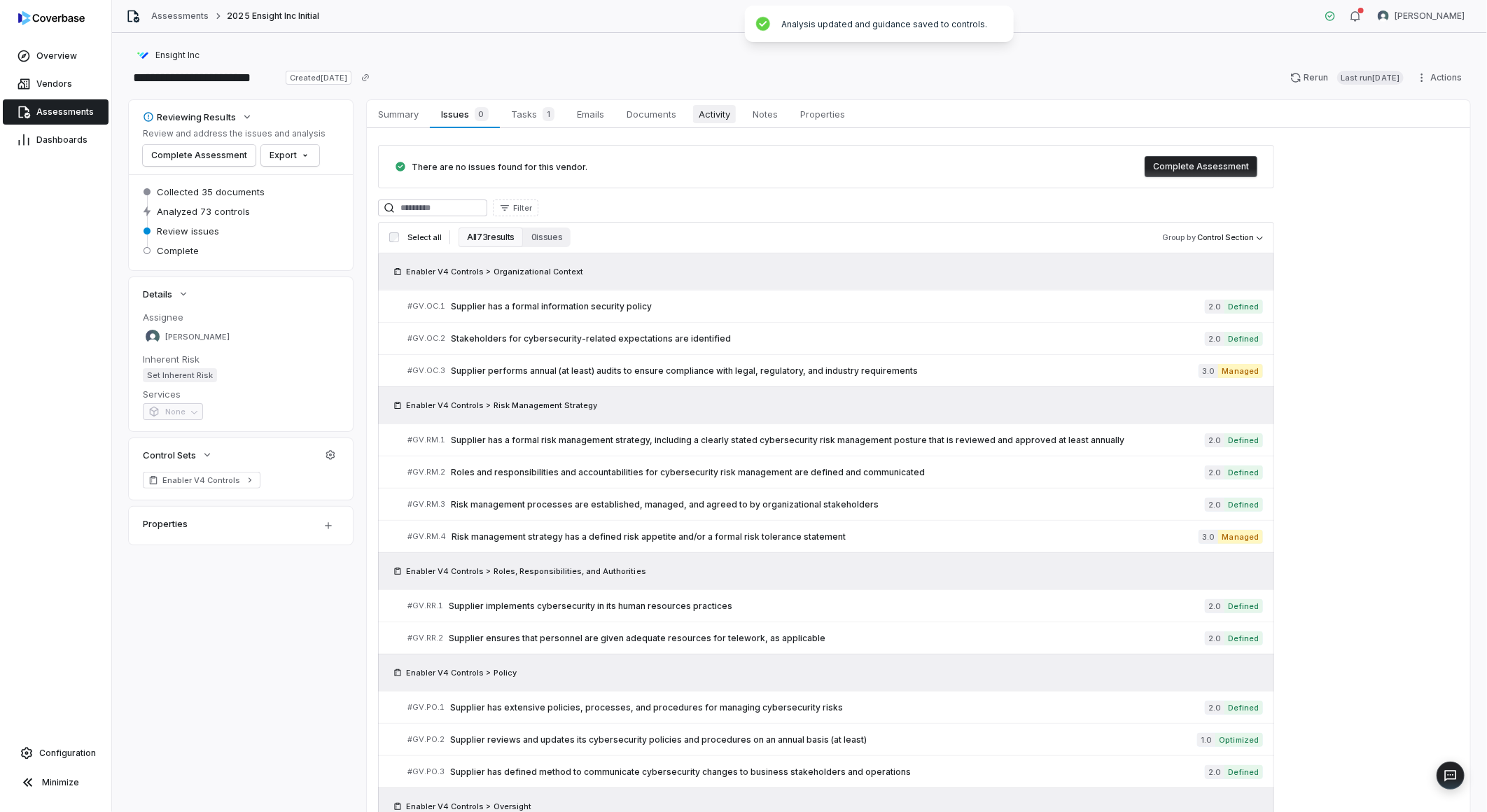
click at [709, 101] on link "Activity Activity" at bounding box center [715, 114] width 54 height 28
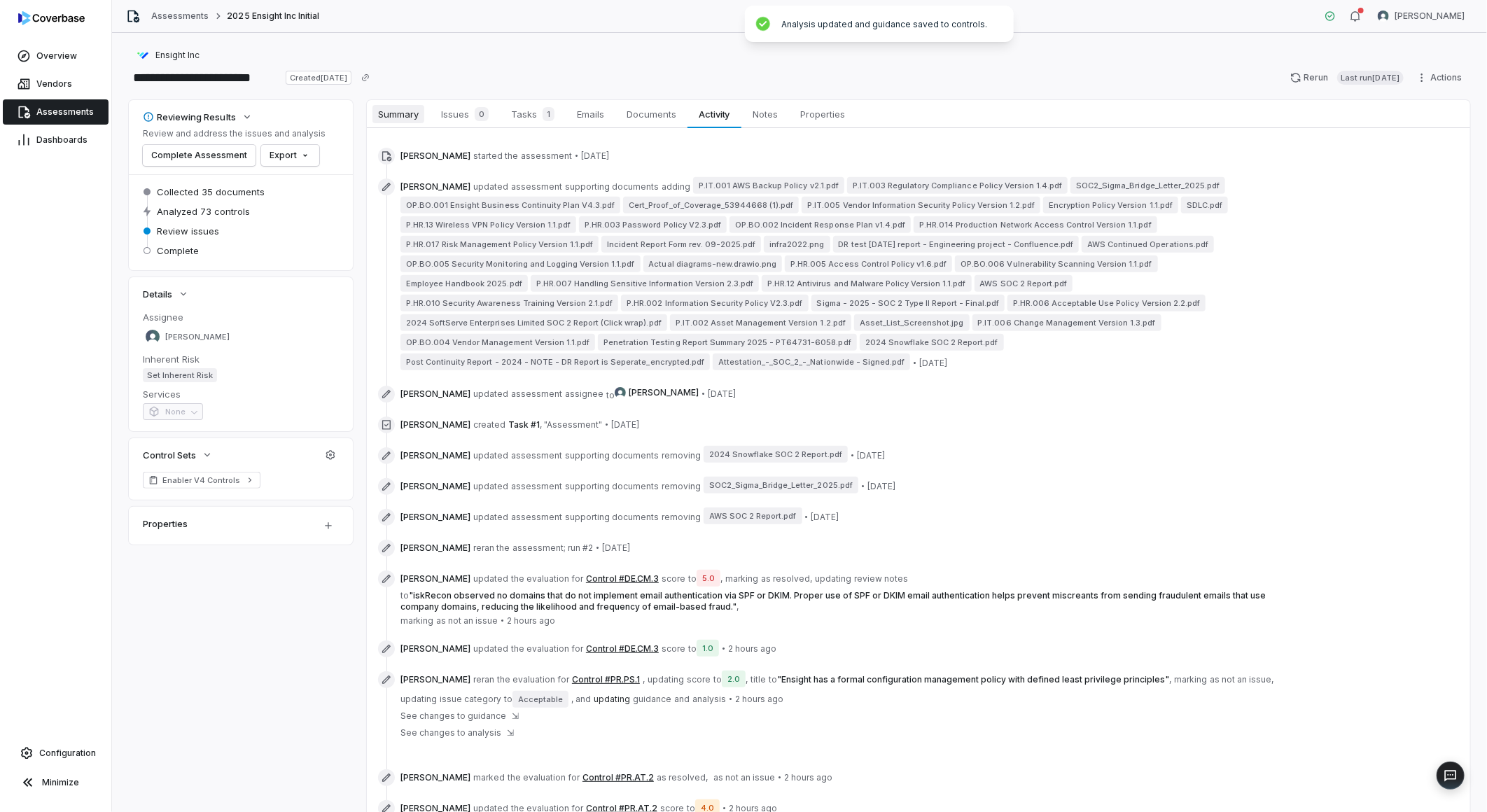
click at [408, 119] on span "Summary" at bounding box center [398, 113] width 51 height 18
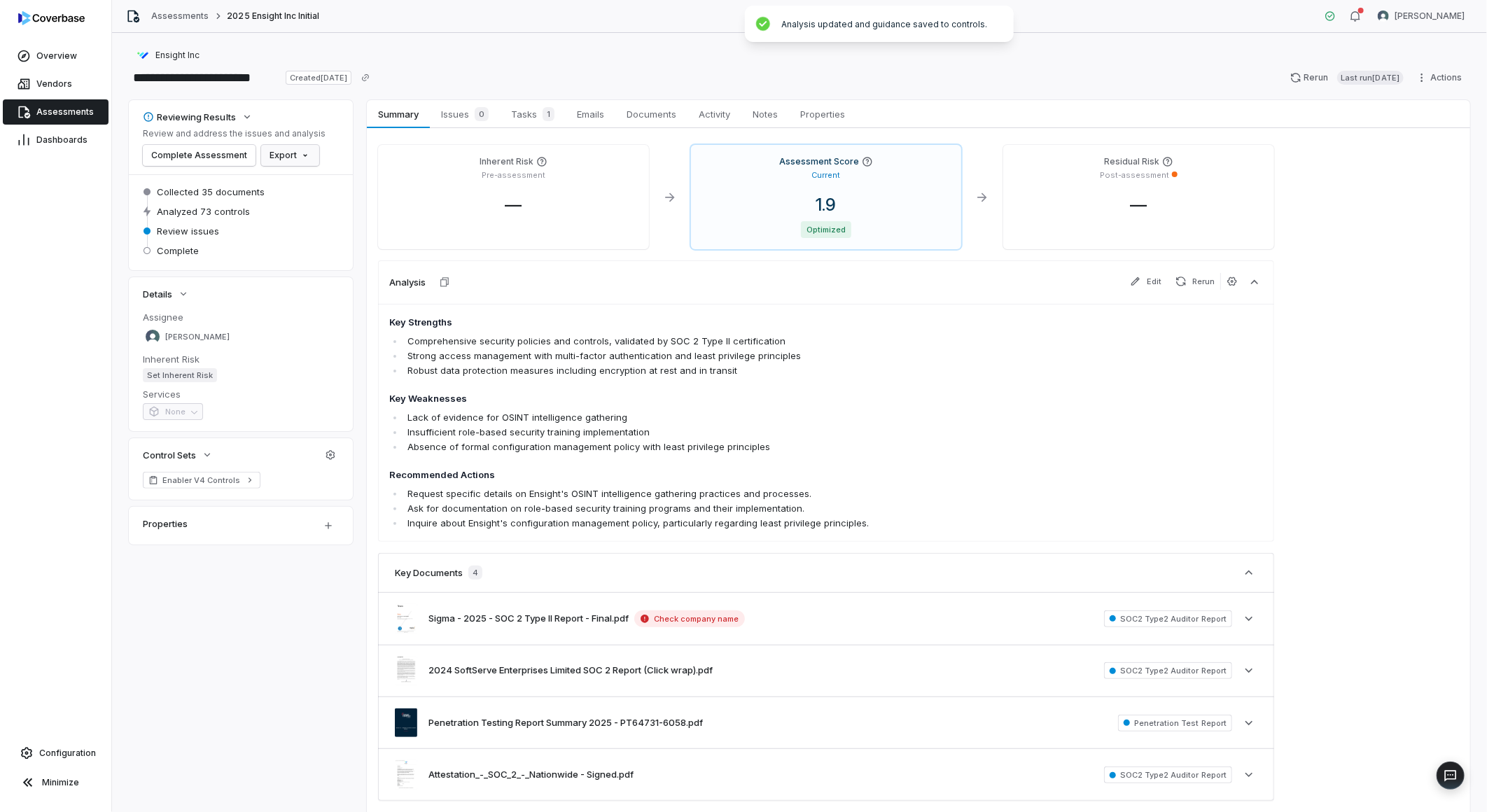
click at [278, 164] on html "**********" at bounding box center [744, 406] width 1487 height 812
click at [284, 207] on div "Export as Excel" at bounding box center [309, 208] width 99 height 23
